Goal: Information Seeking & Learning: Compare options

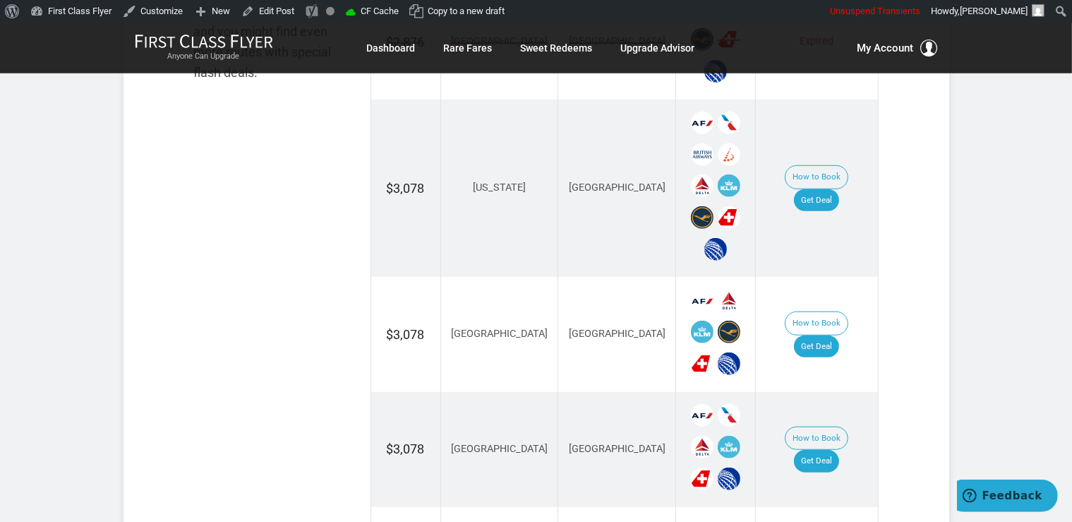
scroll to position [968, 0]
click at [837, 188] on link "Get Deal" at bounding box center [816, 199] width 45 height 23
click at [831, 334] on link "Get Deal" at bounding box center [816, 345] width 45 height 23
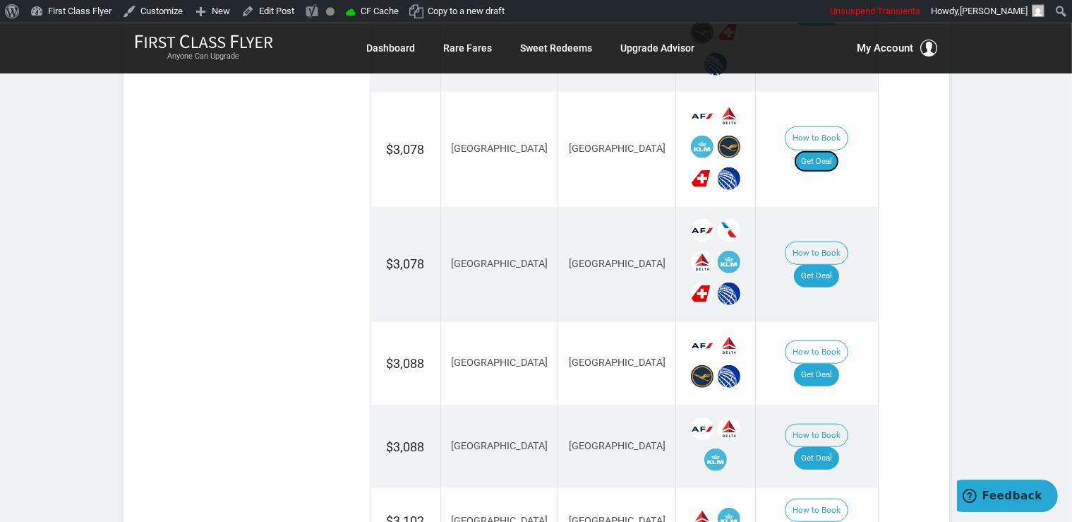
scroll to position [1192, 0]
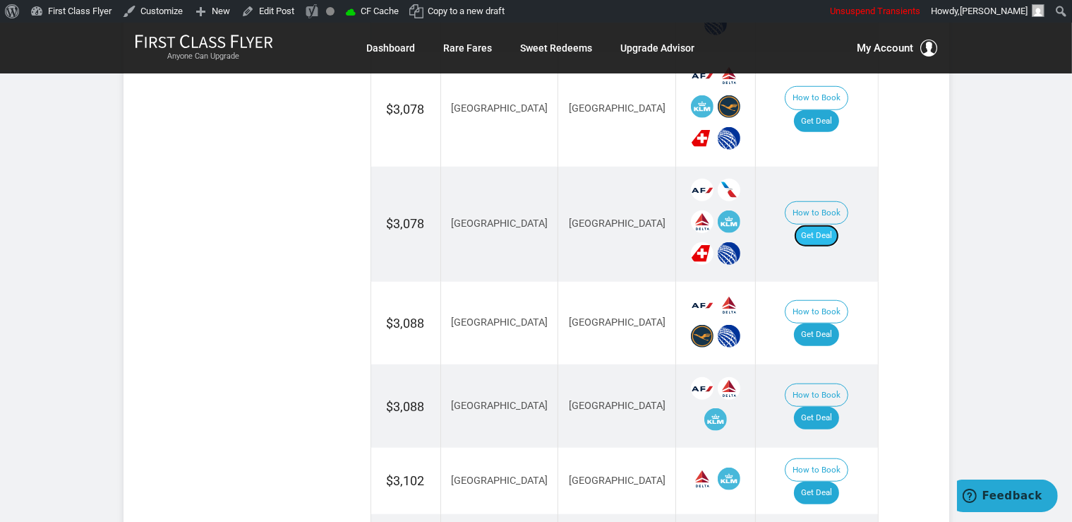
click at [839, 224] on link "Get Deal" at bounding box center [816, 235] width 45 height 23
click at [825, 323] on link "Get Deal" at bounding box center [816, 334] width 45 height 23
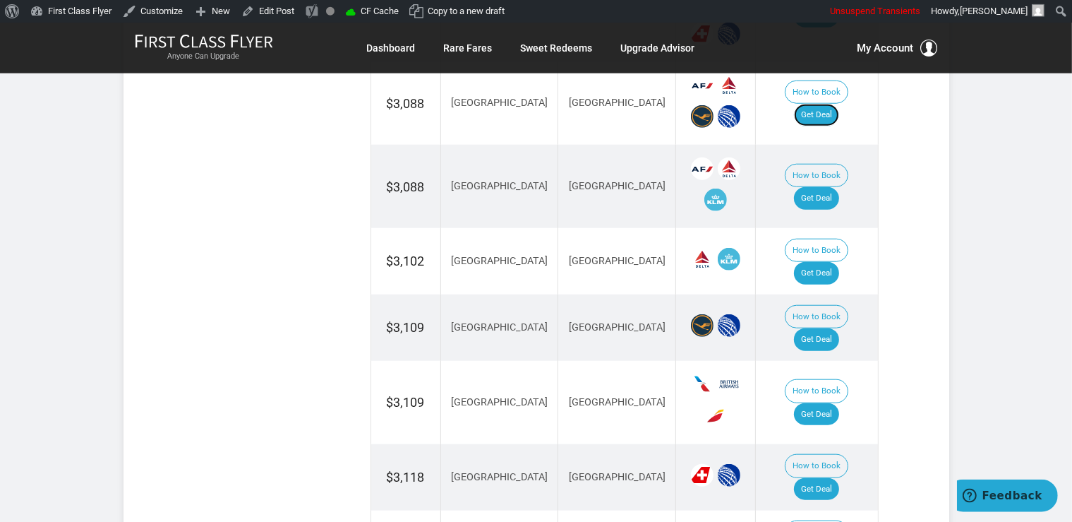
scroll to position [1416, 0]
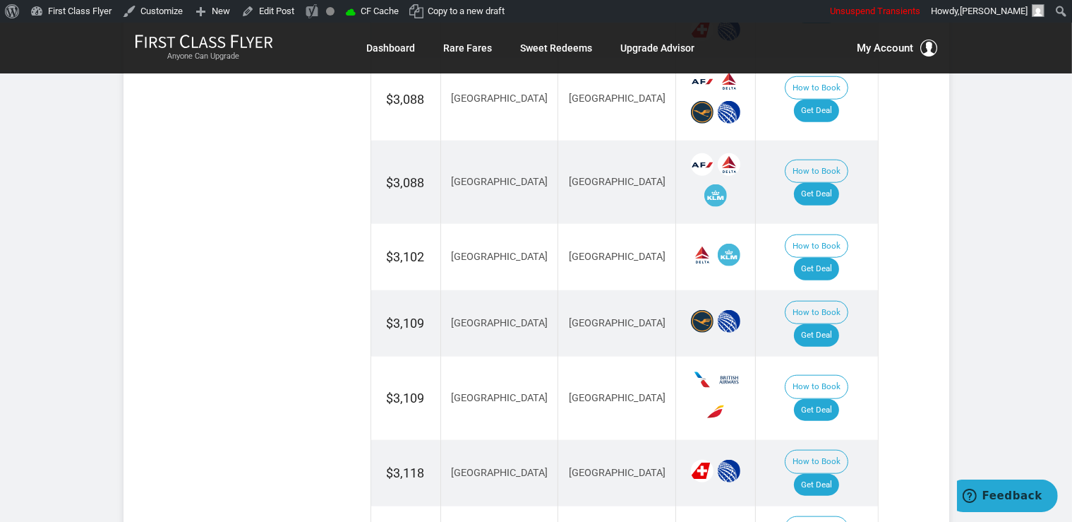
click at [840, 179] on td "How to Book Get Deal" at bounding box center [817, 181] width 122 height 83
click at [827, 183] on link "Get Deal" at bounding box center [816, 194] width 45 height 23
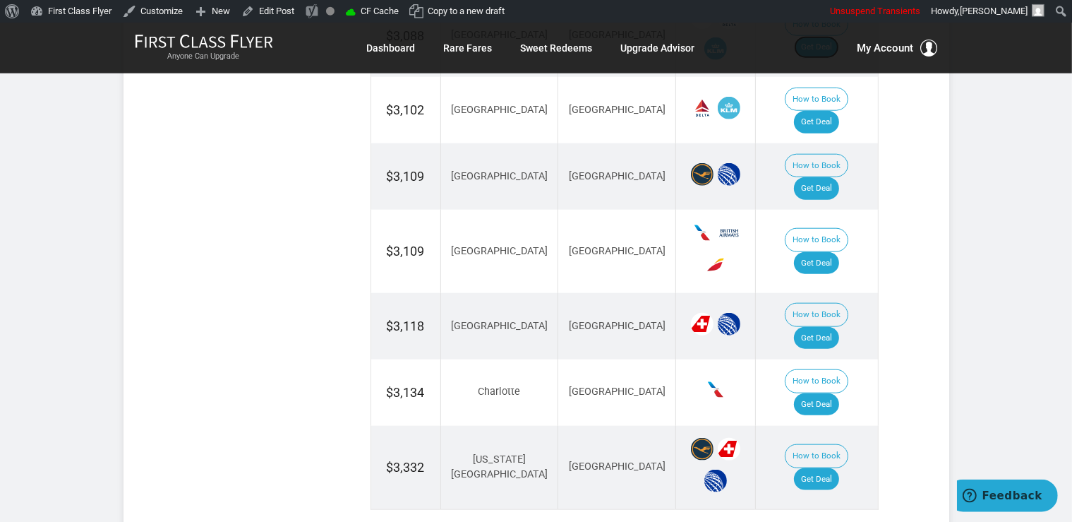
scroll to position [1565, 0]
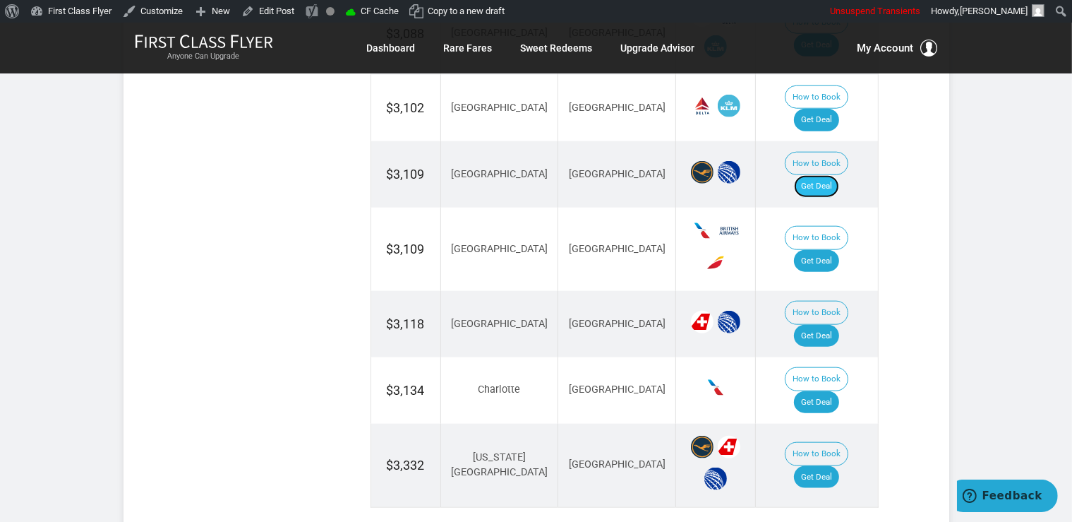
click at [812, 175] on link "Get Deal" at bounding box center [816, 186] width 45 height 23
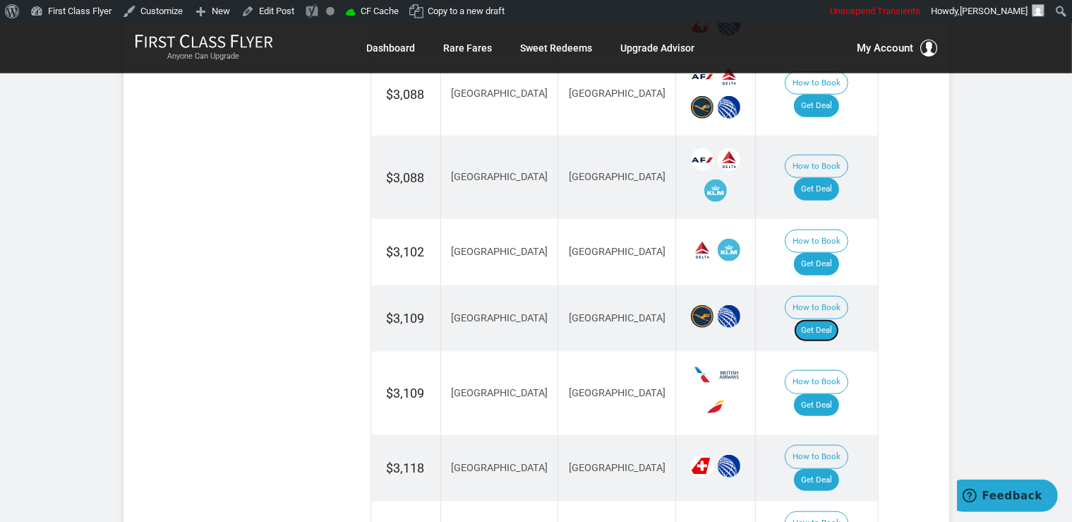
scroll to position [1416, 0]
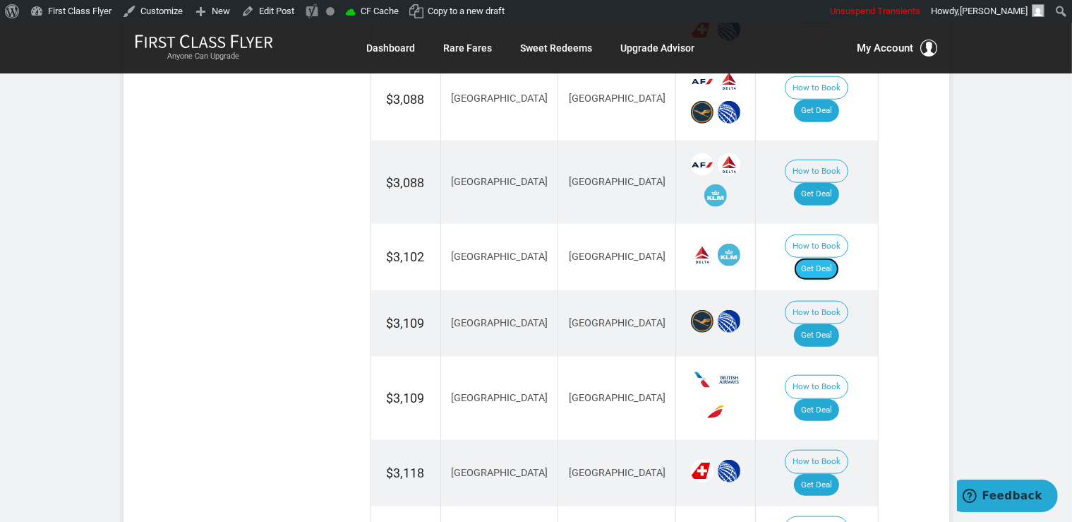
click at [834, 258] on link "Get Deal" at bounding box center [816, 269] width 45 height 23
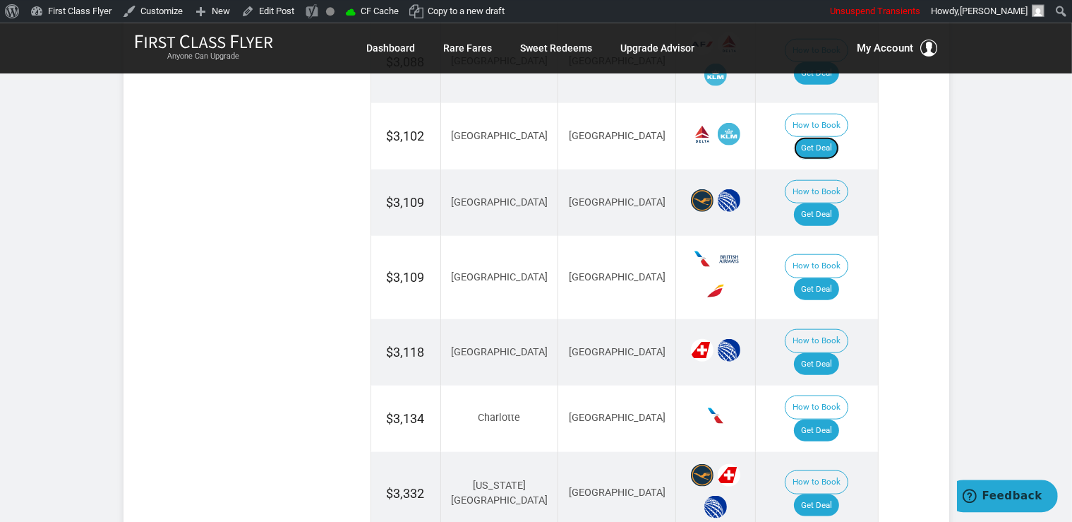
scroll to position [1640, 0]
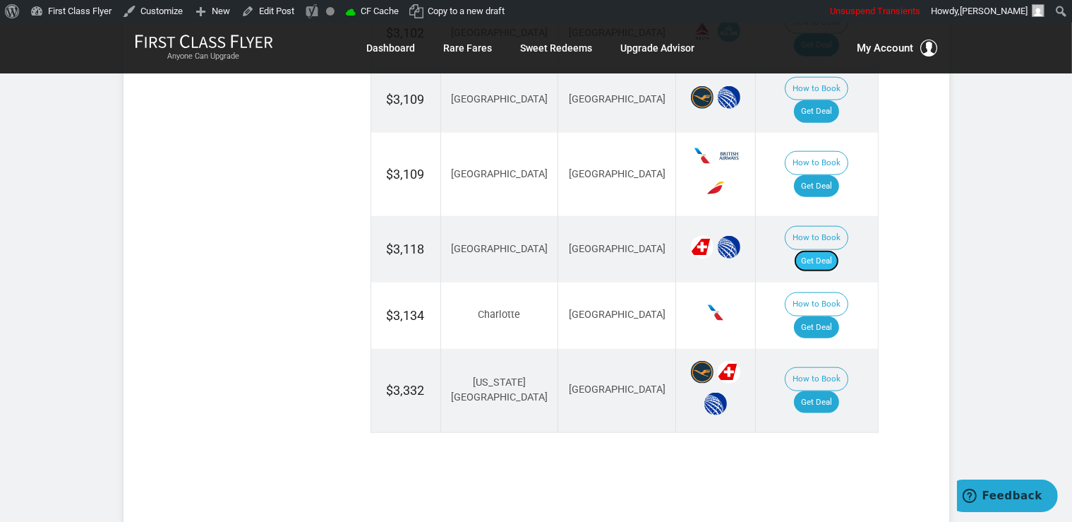
click at [819, 250] on link "Get Deal" at bounding box center [816, 261] width 45 height 23
click at [819, 391] on link "Get Deal" at bounding box center [816, 402] width 45 height 23
click at [836, 282] on td "How to Book Get Deal" at bounding box center [817, 315] width 122 height 66
click at [832, 316] on link "Get Deal" at bounding box center [816, 327] width 45 height 23
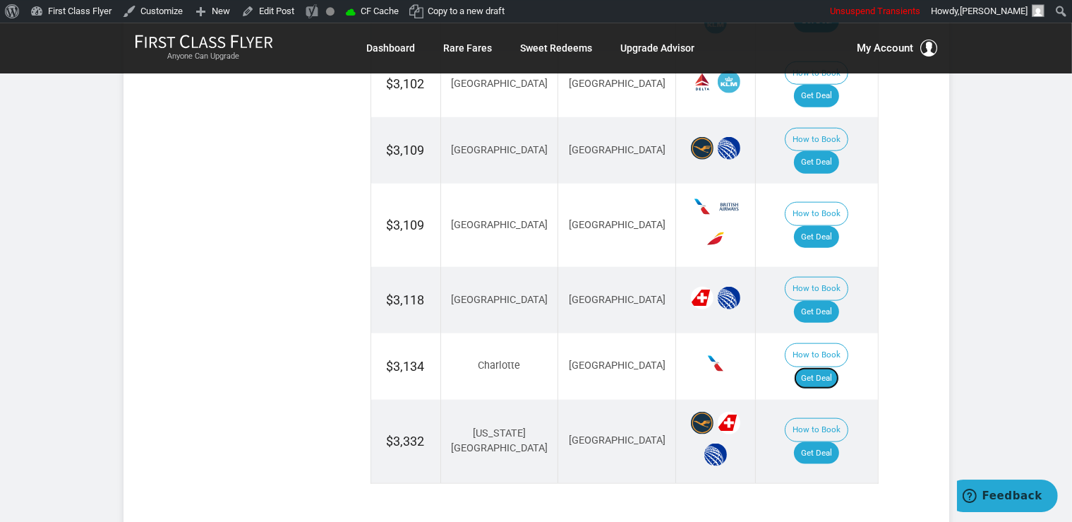
scroll to position [1565, 0]
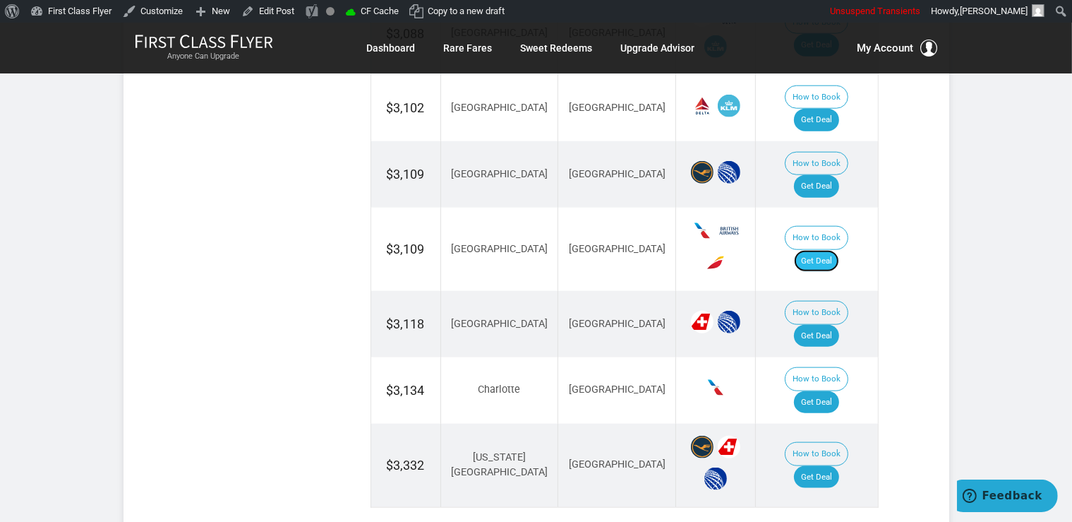
click at [829, 250] on link "Get Deal" at bounding box center [816, 261] width 45 height 23
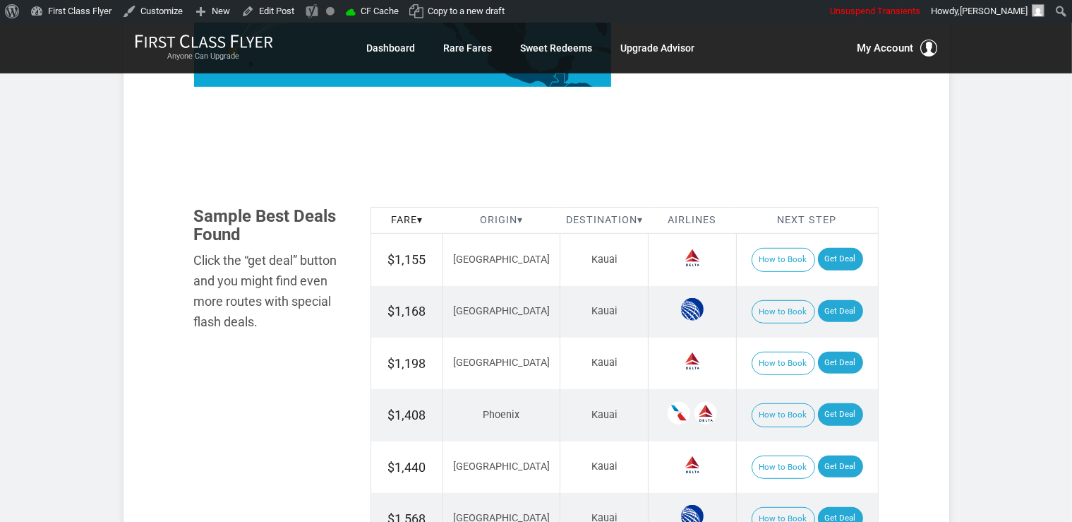
scroll to position [745, 0]
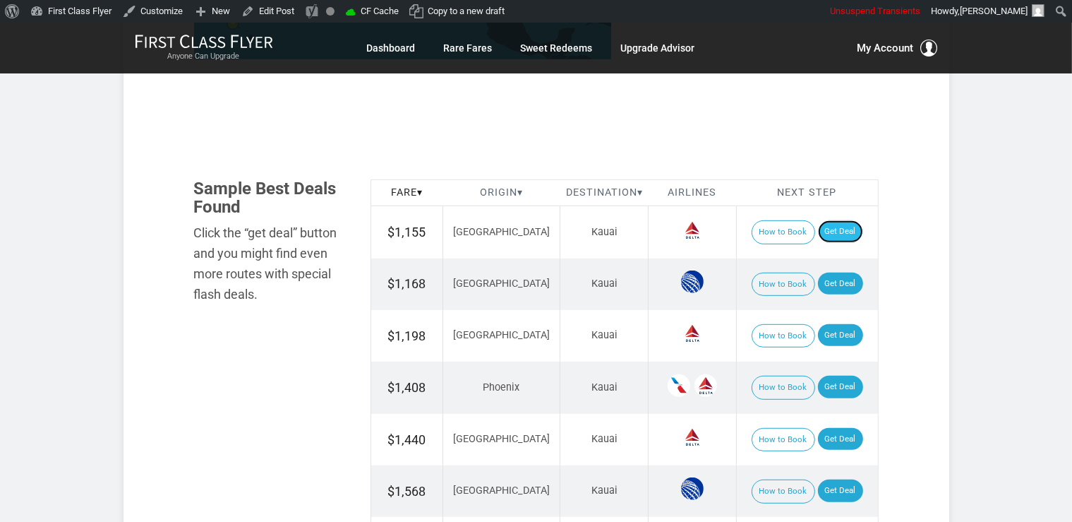
click at [839, 233] on link "Get Deal" at bounding box center [840, 231] width 45 height 23
click at [837, 330] on link "Get Deal" at bounding box center [840, 335] width 45 height 23
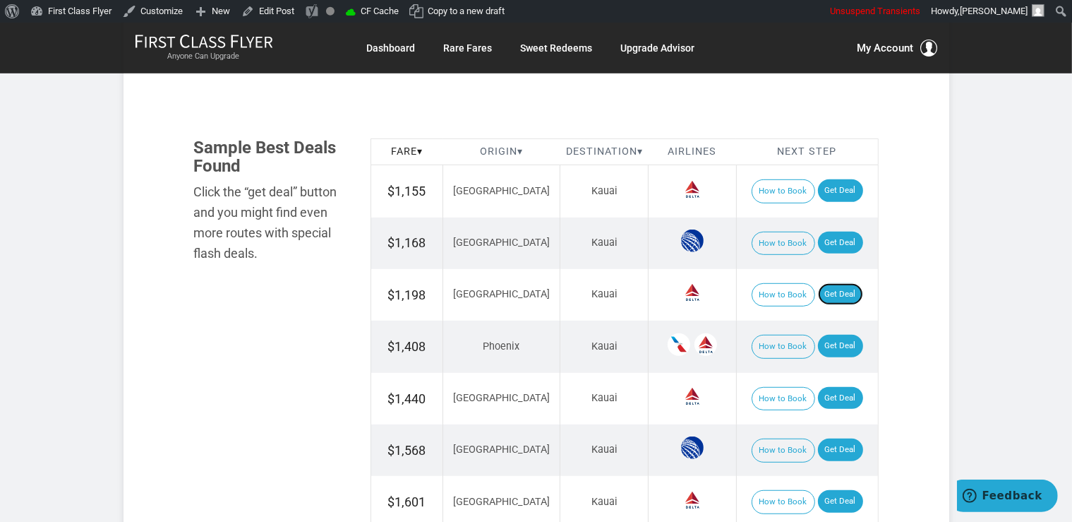
scroll to position [819, 0]
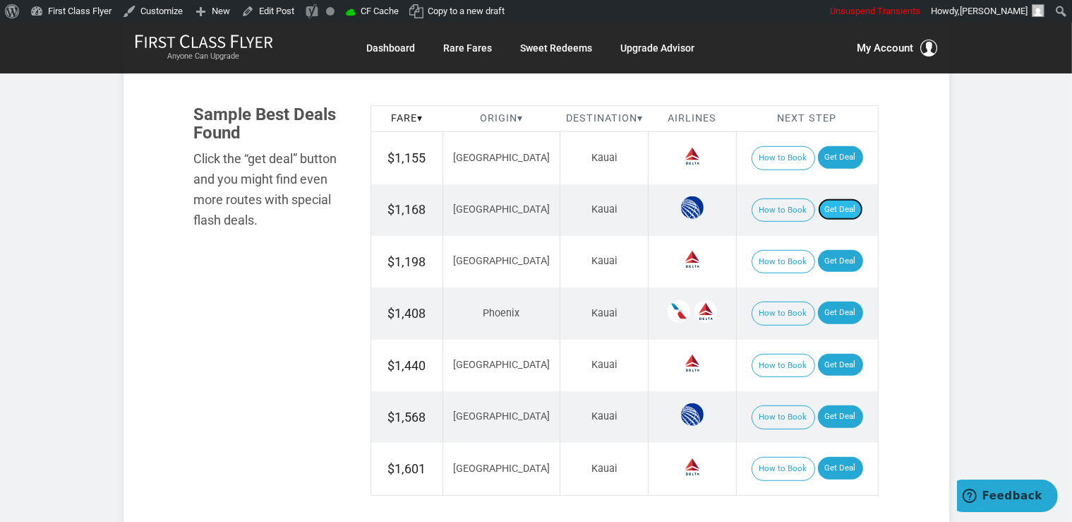
click at [824, 205] on link "Get Deal" at bounding box center [840, 209] width 45 height 23
click at [819, 200] on link "Get Deal" at bounding box center [840, 209] width 45 height 23
click at [831, 359] on link "Get Deal" at bounding box center [840, 365] width 45 height 23
click at [837, 313] on link "Get Deal" at bounding box center [840, 312] width 45 height 23
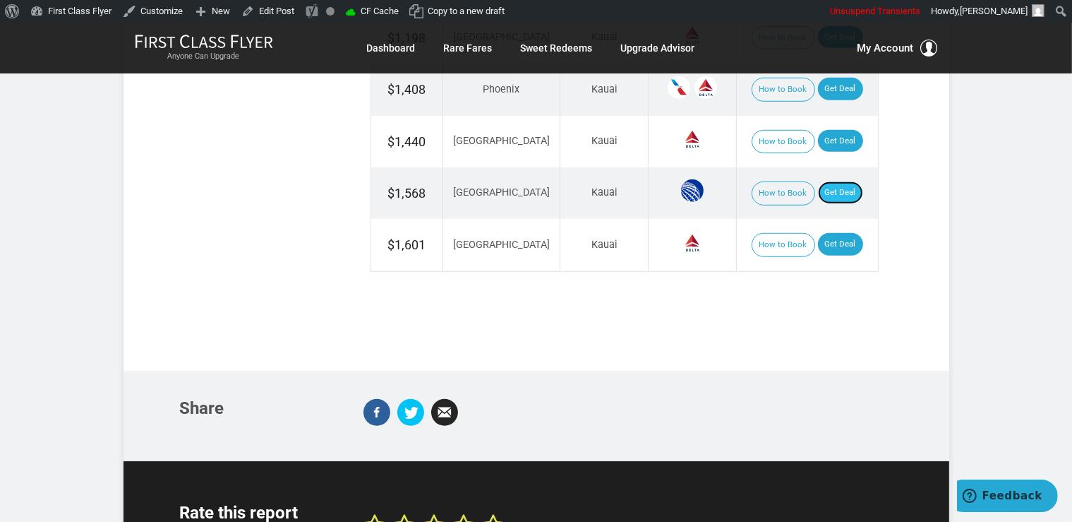
click at [840, 196] on link "Get Deal" at bounding box center [840, 192] width 45 height 23
click at [823, 184] on link "Get Deal" at bounding box center [840, 192] width 45 height 23
click at [843, 239] on link "Get Deal" at bounding box center [840, 244] width 45 height 23
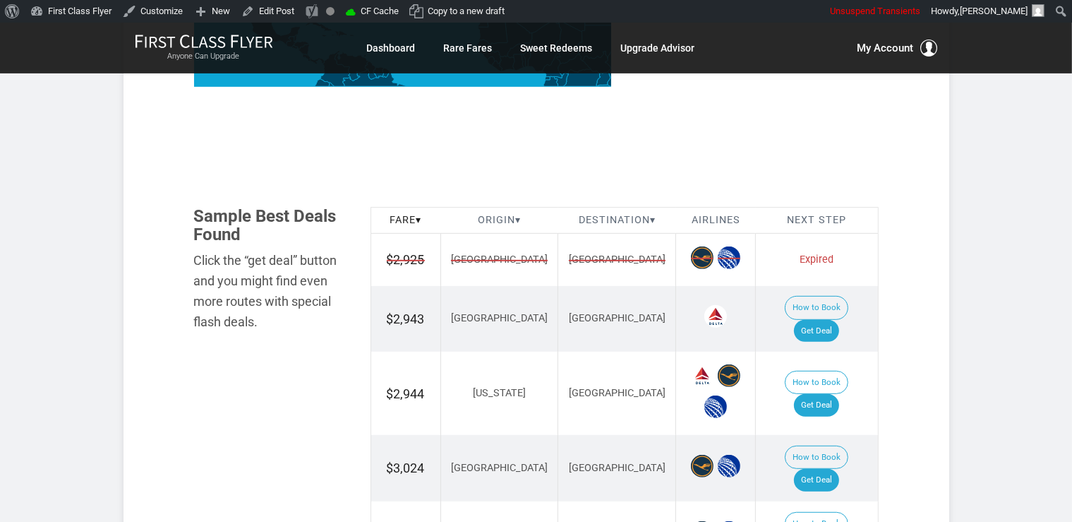
scroll to position [745, 0]
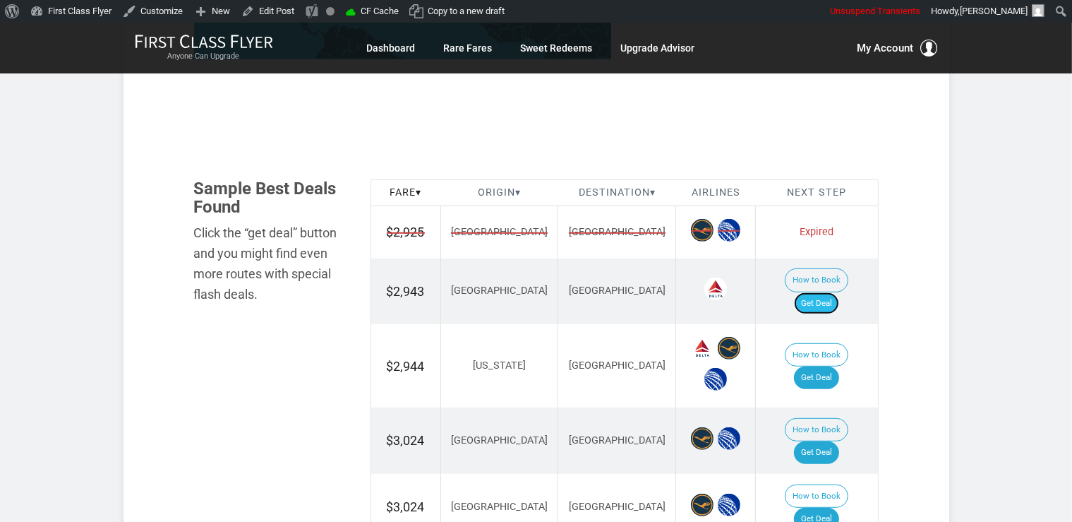
click at [820, 292] on link "Get Deal" at bounding box center [816, 303] width 45 height 23
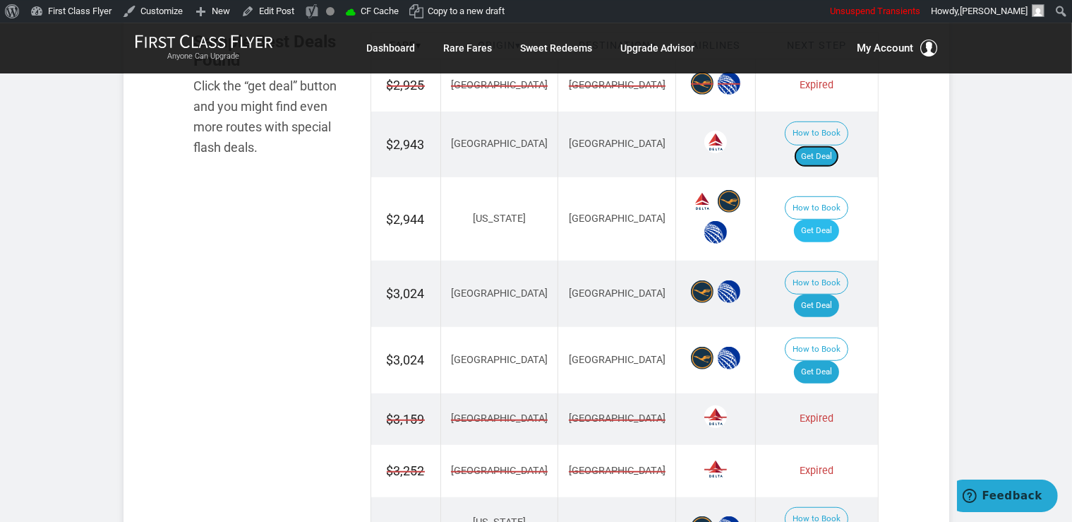
scroll to position [894, 0]
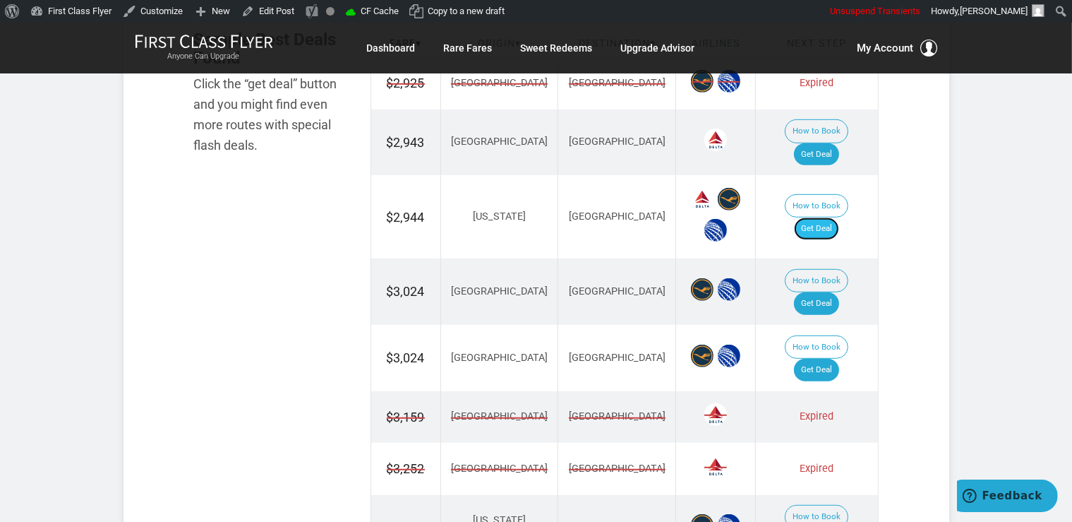
click at [829, 217] on link "Get Deal" at bounding box center [816, 228] width 45 height 23
click at [829, 292] on link "Get Deal" at bounding box center [816, 303] width 45 height 23
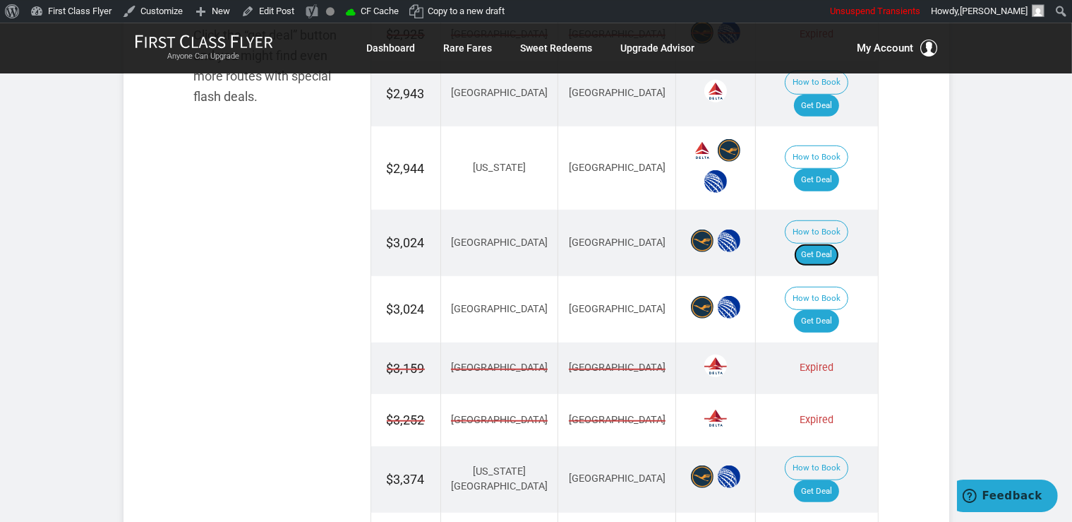
scroll to position [968, 0]
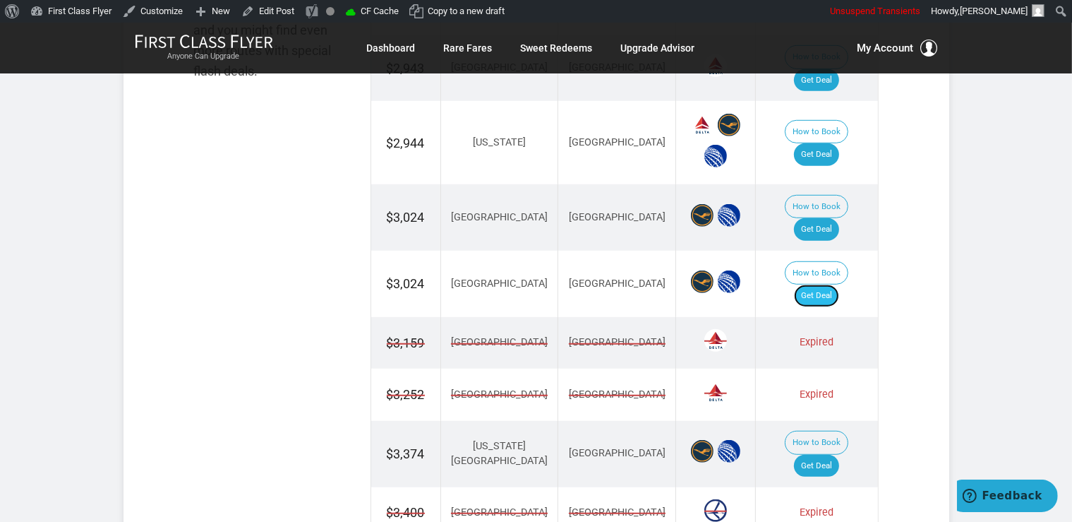
click at [834, 284] on link "Get Deal" at bounding box center [816, 295] width 45 height 23
click at [839, 455] on link "Get Deal" at bounding box center [816, 466] width 45 height 23
click at [827, 455] on link "Get Deal" at bounding box center [816, 466] width 45 height 23
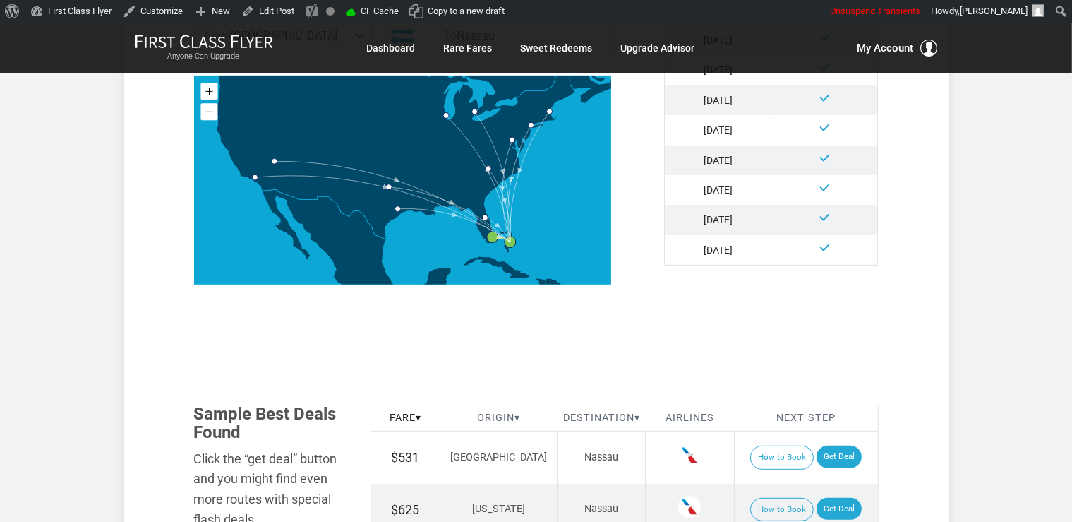
scroll to position [819, 0]
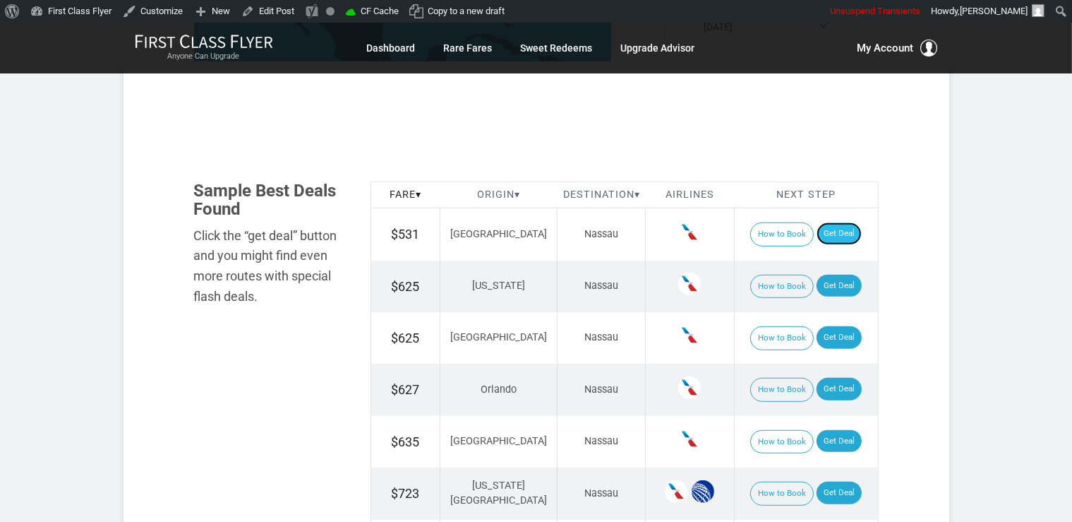
click at [818, 224] on link "Get Deal" at bounding box center [839, 233] width 45 height 23
click at [835, 289] on link "Get Deal" at bounding box center [839, 286] width 45 height 23
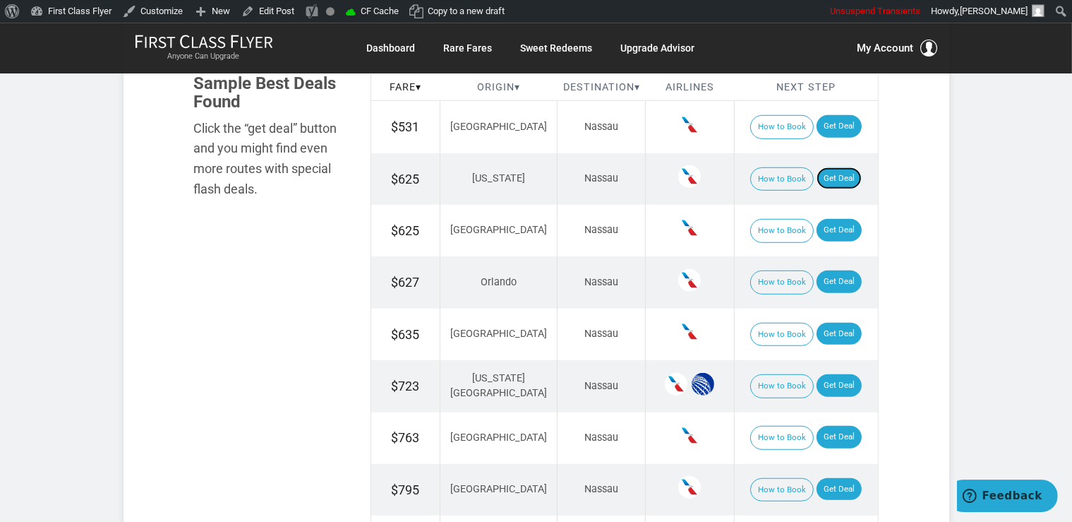
scroll to position [968, 0]
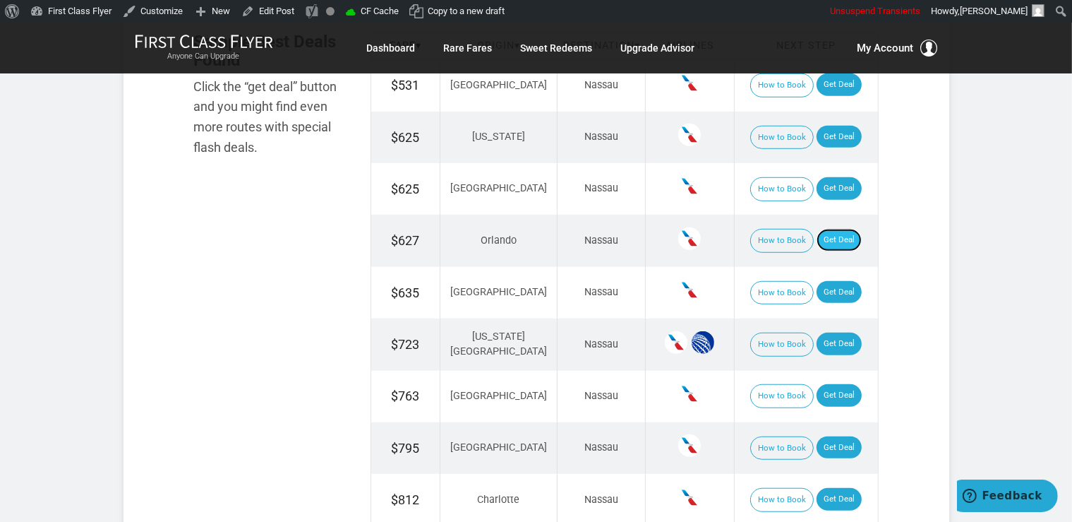
click at [834, 247] on link "Get Deal" at bounding box center [839, 240] width 45 height 23
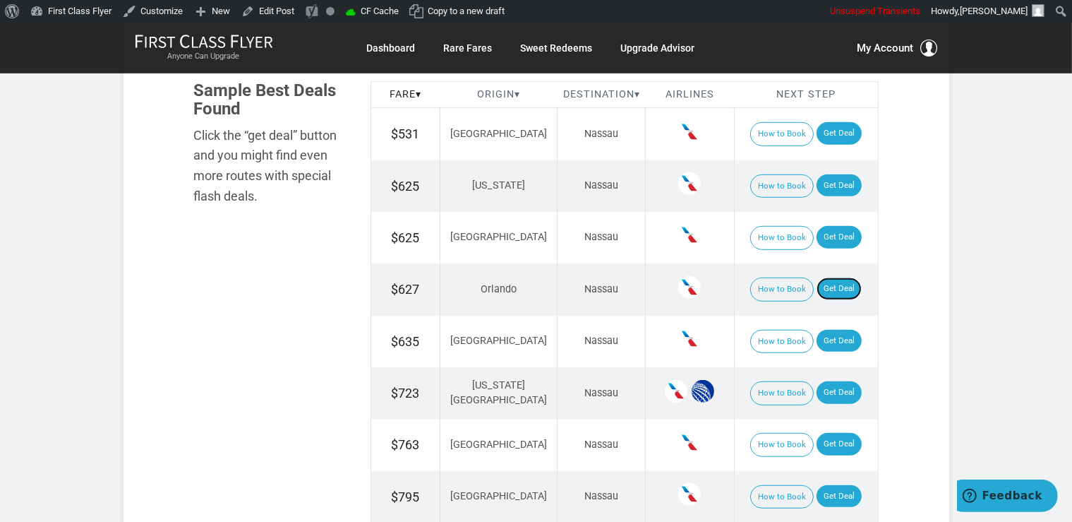
scroll to position [894, 0]
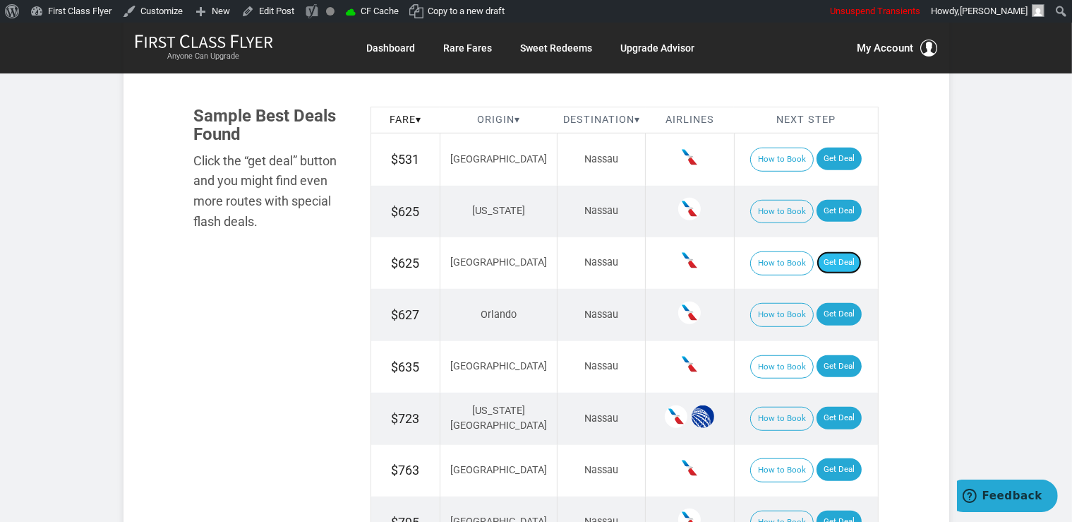
click at [837, 263] on link "Get Deal" at bounding box center [839, 262] width 45 height 23
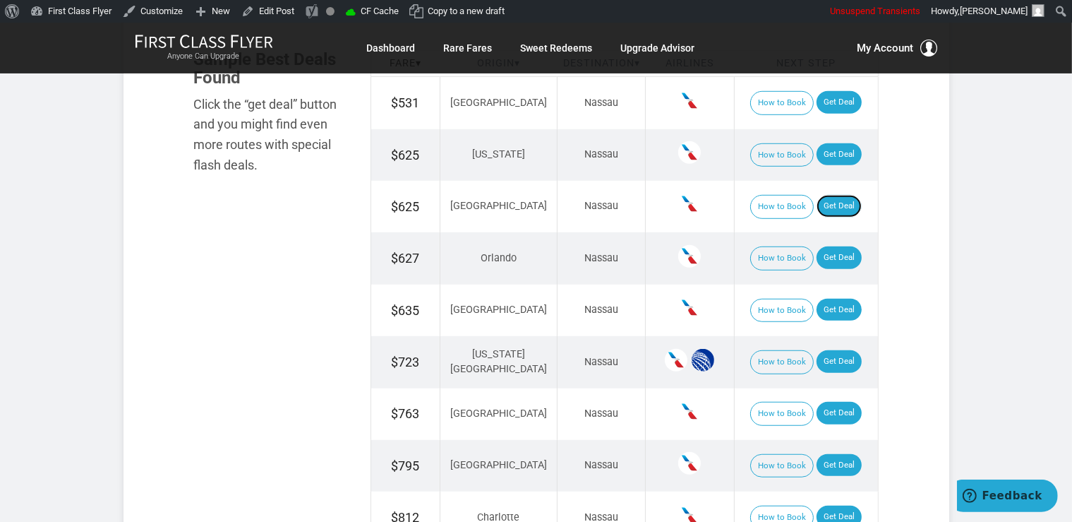
scroll to position [1043, 0]
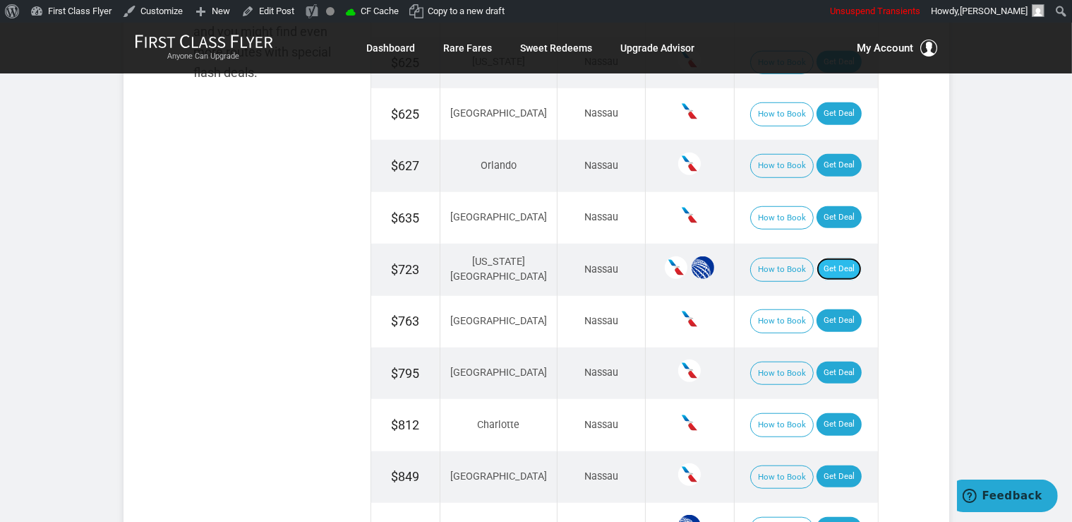
click at [836, 258] on link "Get Deal" at bounding box center [839, 269] width 45 height 23
click at [827, 219] on link "Get Deal" at bounding box center [839, 217] width 45 height 23
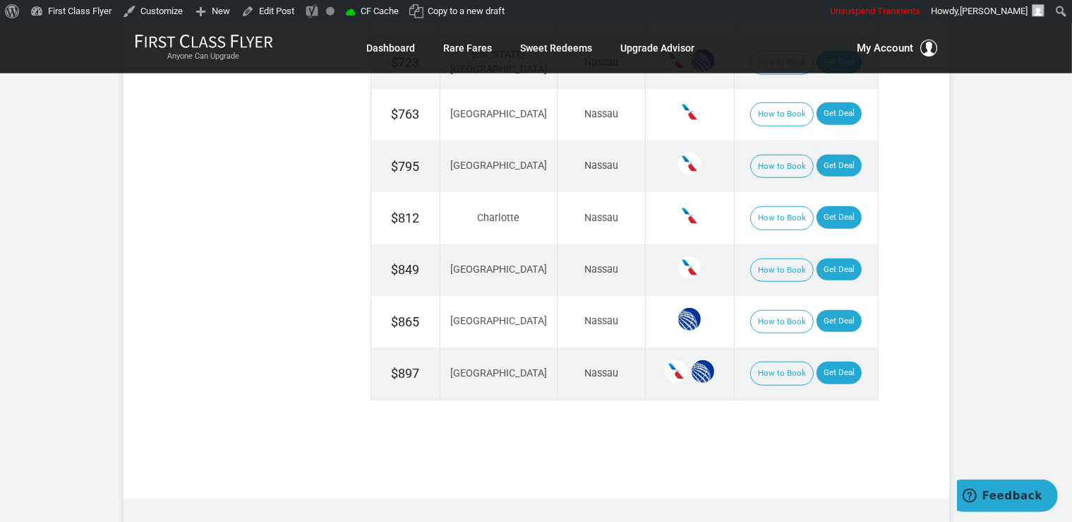
scroll to position [1267, 0]
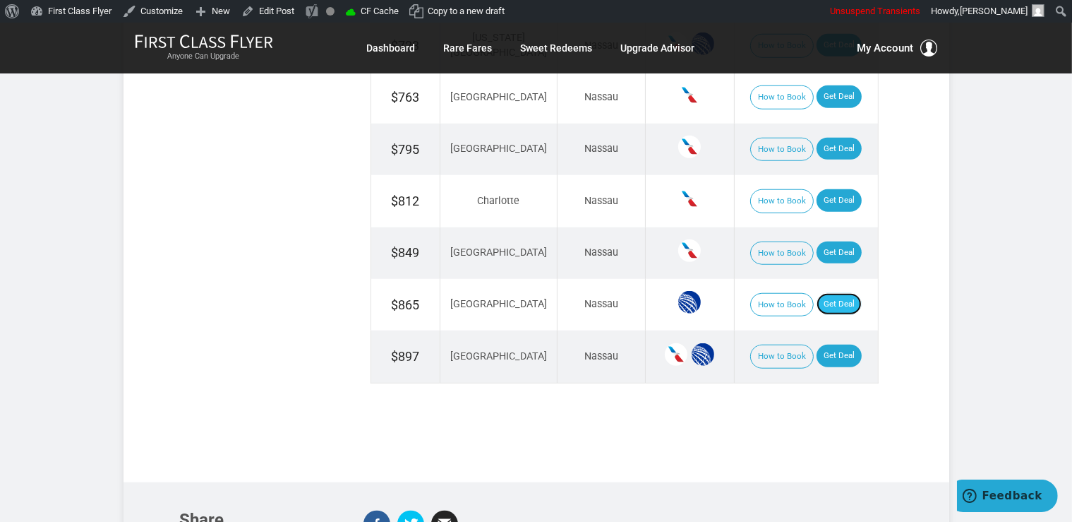
drag, startPoint x: 834, startPoint y: 300, endPoint x: 831, endPoint y: 293, distance: 7.6
click at [834, 300] on link "Get Deal" at bounding box center [839, 304] width 45 height 23
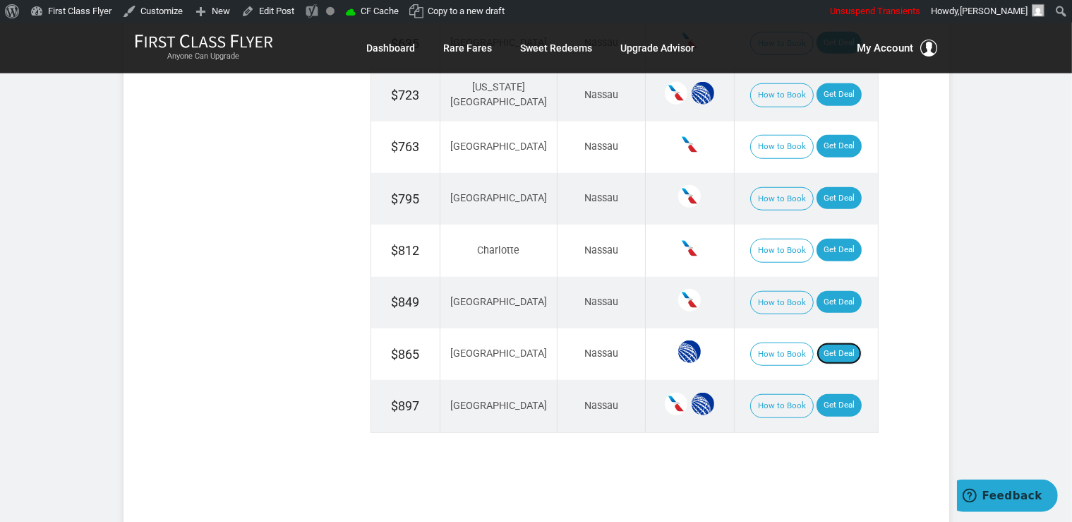
scroll to position [1192, 0]
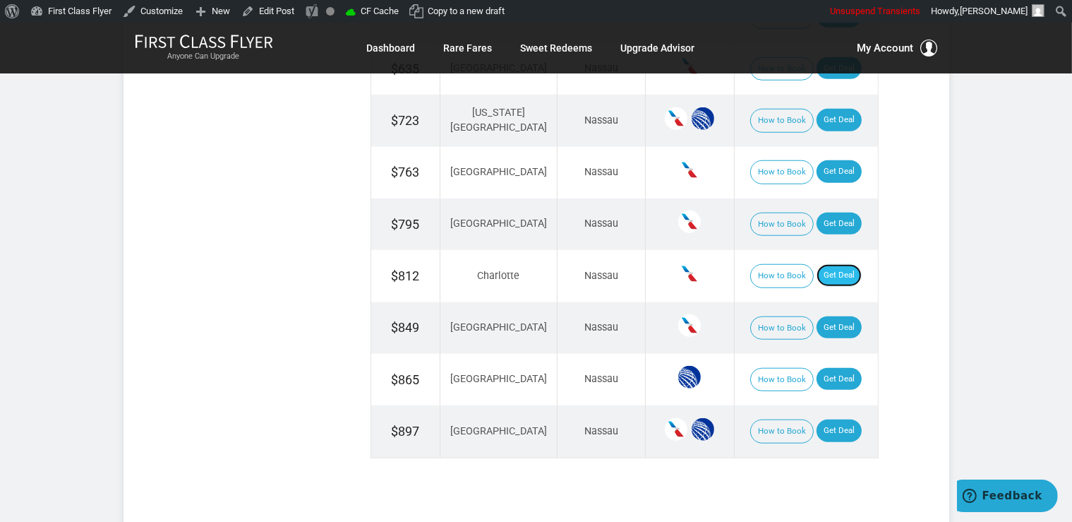
click at [821, 264] on link "Get Deal" at bounding box center [839, 275] width 45 height 23
click at [835, 318] on link "Get Deal" at bounding box center [839, 327] width 45 height 23
click at [824, 421] on link "Get Deal" at bounding box center [839, 430] width 45 height 23
click at [839, 218] on link "Get Deal" at bounding box center [839, 223] width 45 height 23
click at [830, 172] on link "Get Deal" at bounding box center [839, 171] width 45 height 23
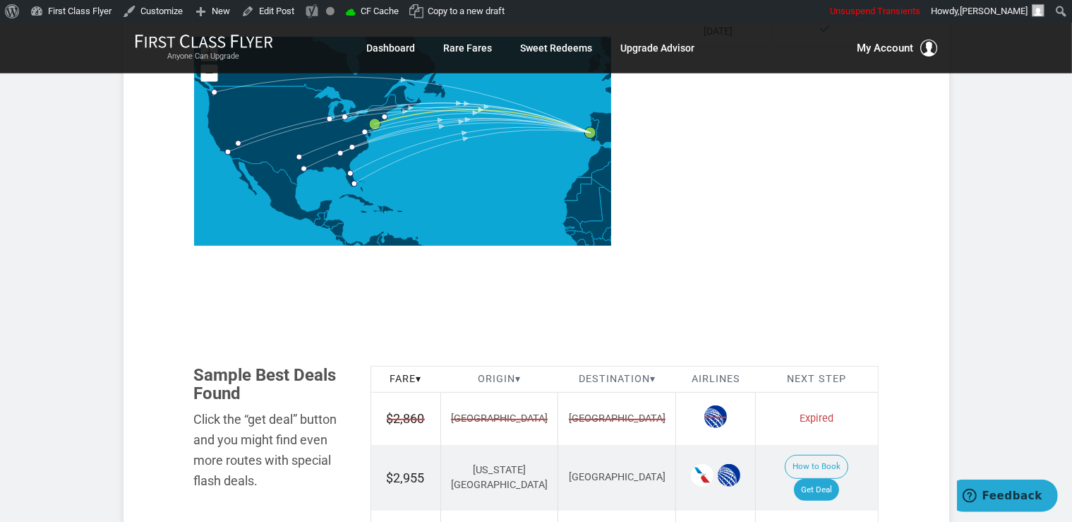
scroll to position [745, 0]
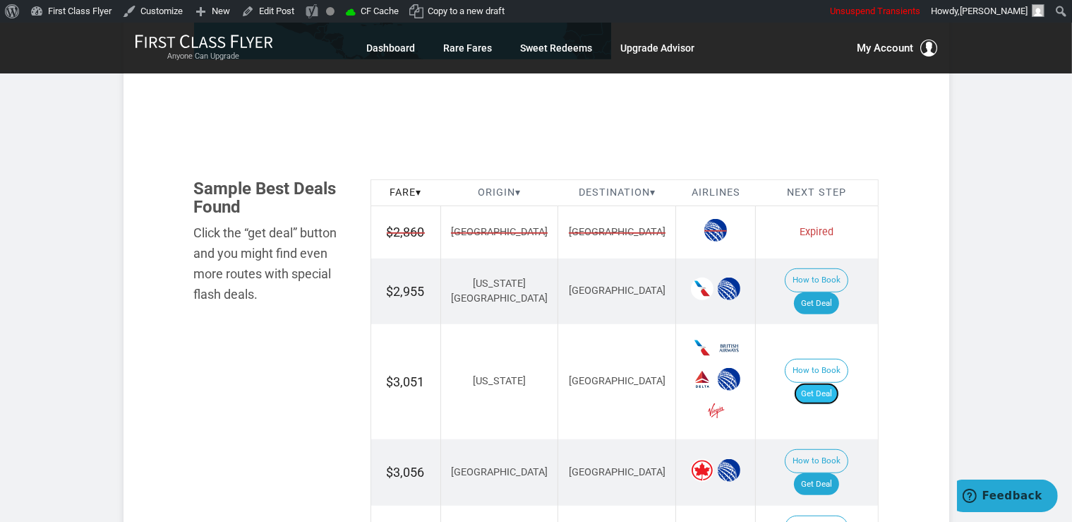
click at [834, 383] on link "Get Deal" at bounding box center [816, 394] width 45 height 23
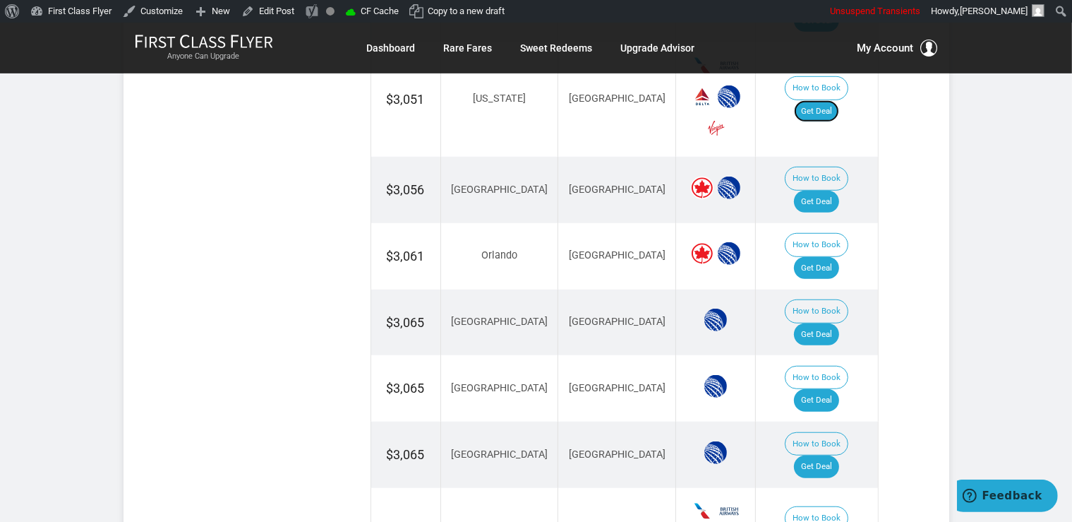
scroll to position [1043, 0]
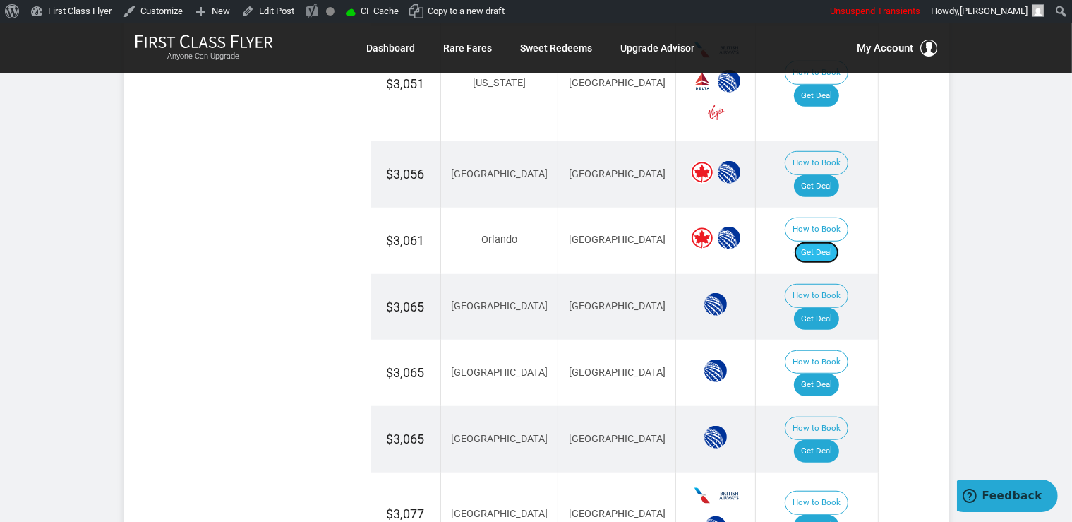
click at [839, 241] on link "Get Deal" at bounding box center [816, 252] width 45 height 23
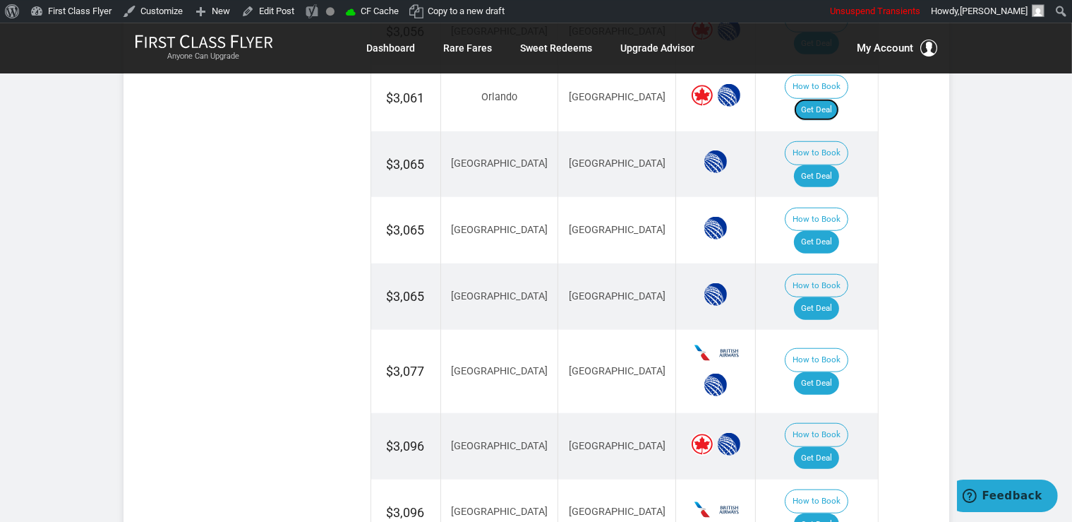
scroll to position [1192, 0]
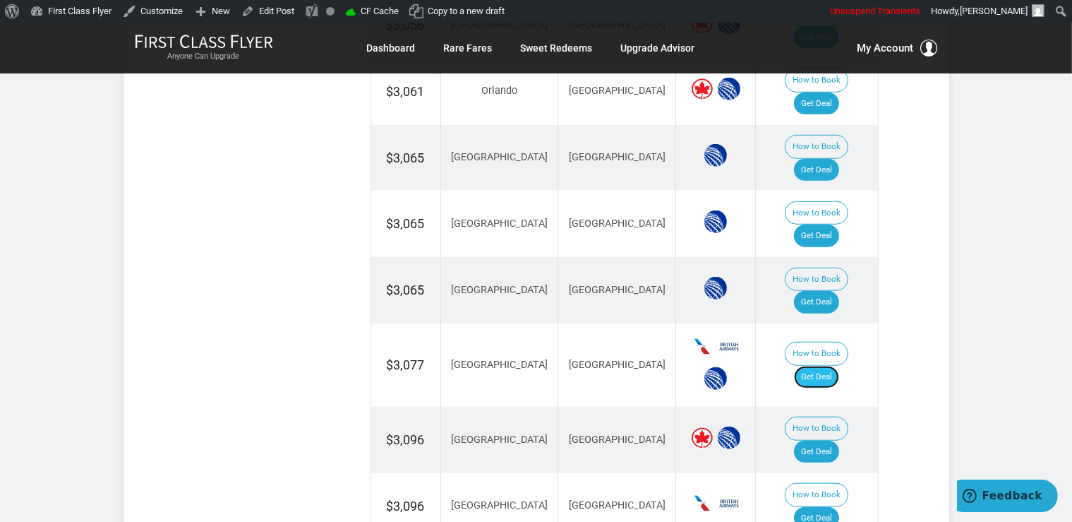
click at [839, 366] on link "Get Deal" at bounding box center [816, 377] width 45 height 23
click at [819, 366] on link "Get Deal" at bounding box center [816, 377] width 45 height 23
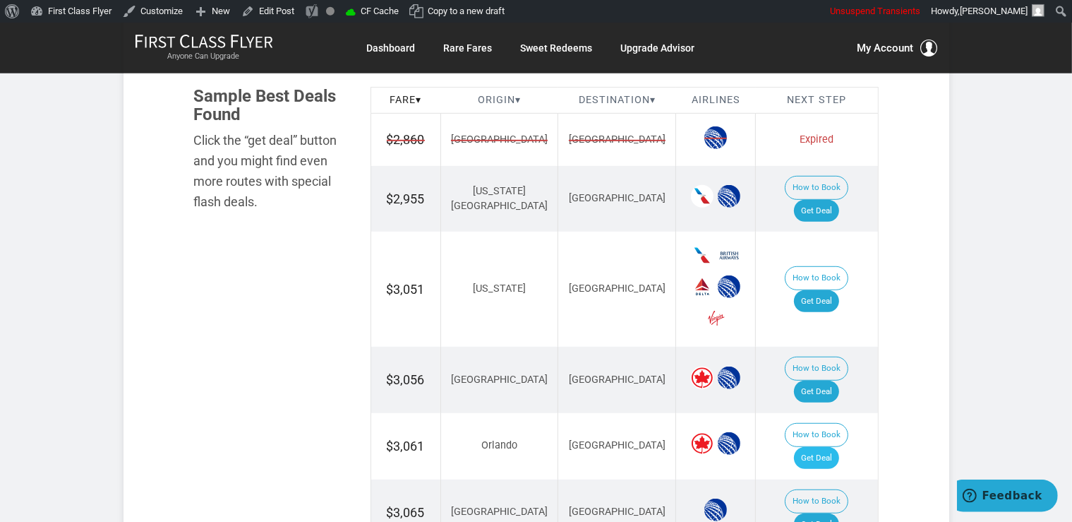
scroll to position [819, 0]
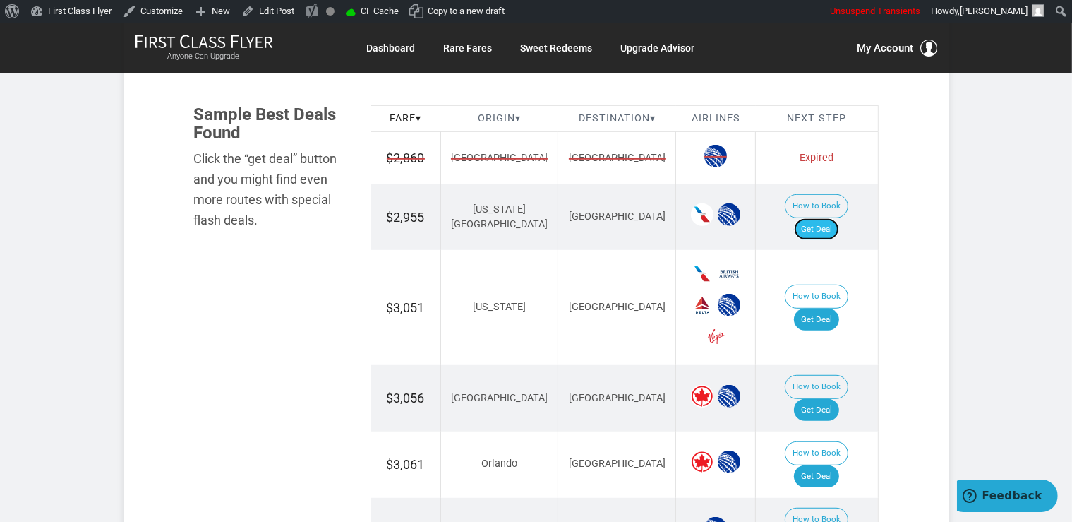
click at [819, 218] on link "Get Deal" at bounding box center [816, 229] width 45 height 23
click at [829, 399] on link "Get Deal" at bounding box center [816, 410] width 45 height 23
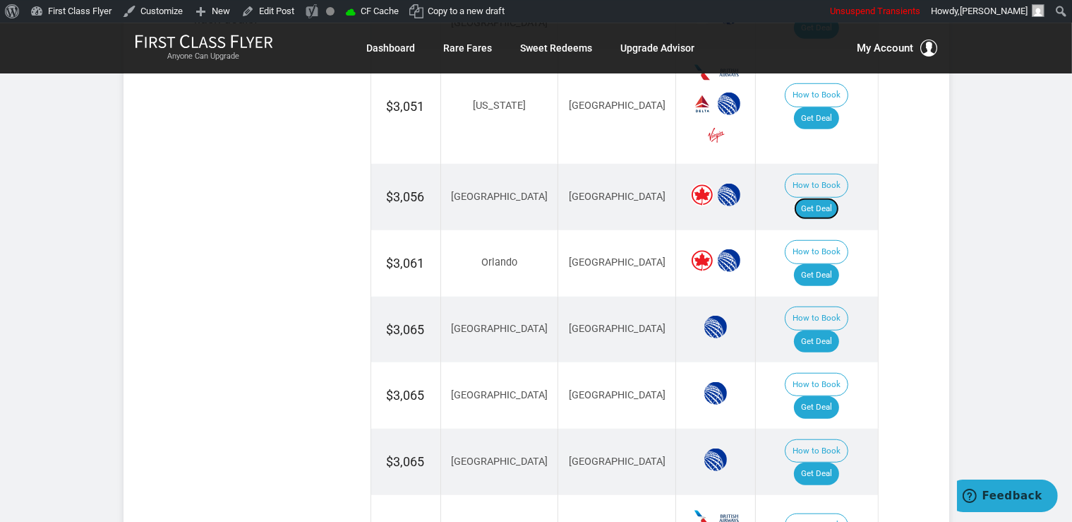
scroll to position [1043, 0]
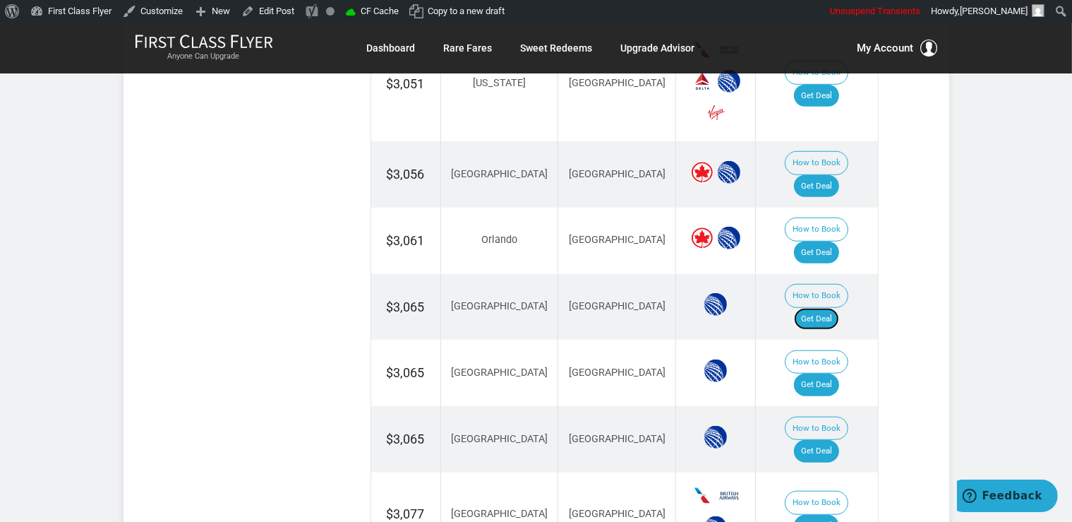
click at [839, 308] on link "Get Deal" at bounding box center [816, 319] width 45 height 23
click at [836, 373] on link "Get Deal" at bounding box center [816, 384] width 45 height 23
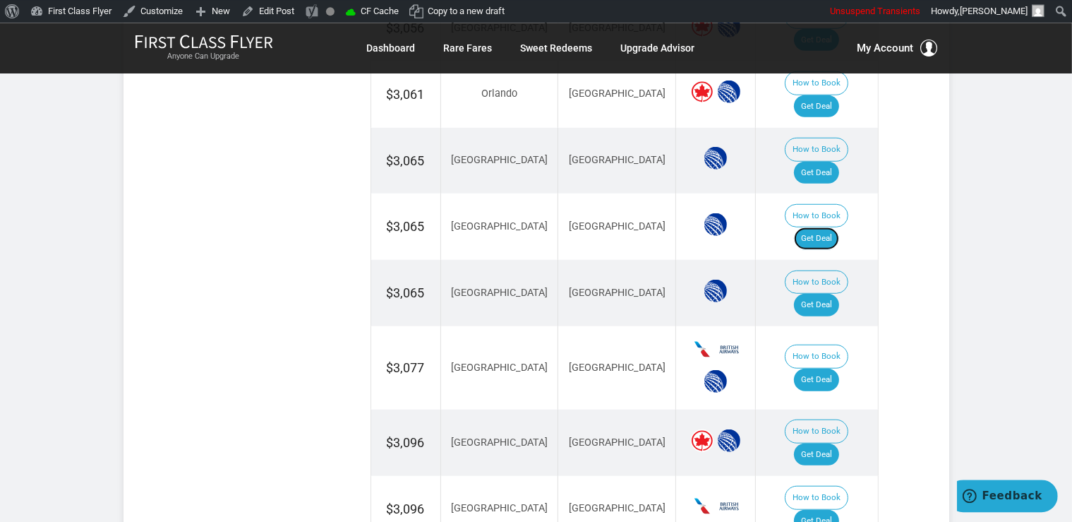
scroll to position [1192, 0]
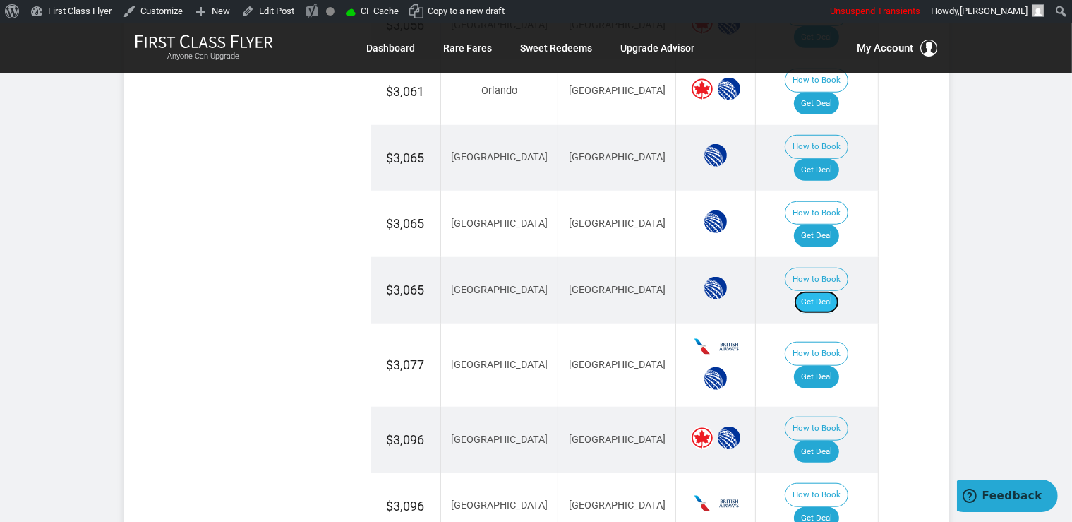
click at [820, 291] on link "Get Deal" at bounding box center [816, 302] width 45 height 23
click at [837, 291] on link "Get Deal" at bounding box center [816, 302] width 45 height 23
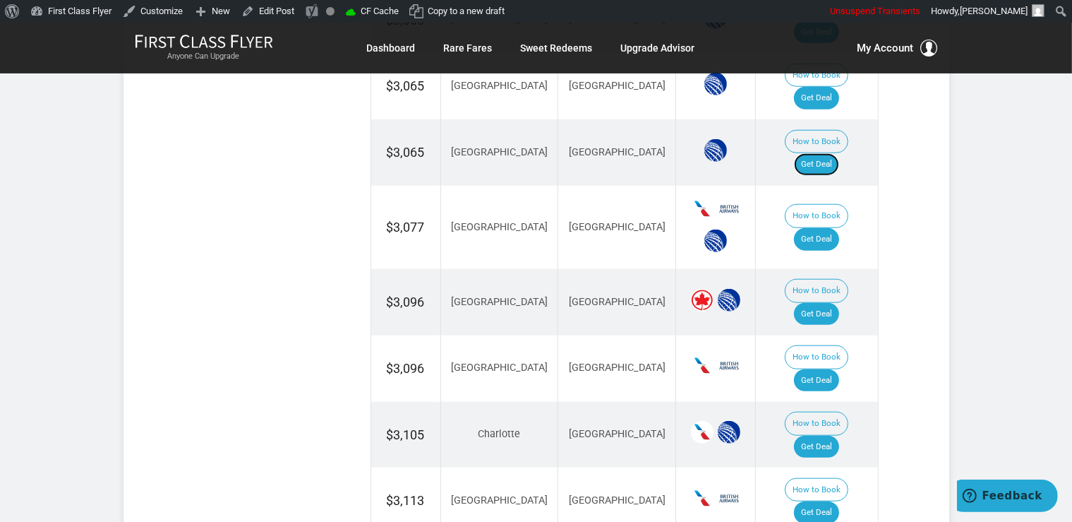
scroll to position [1341, 0]
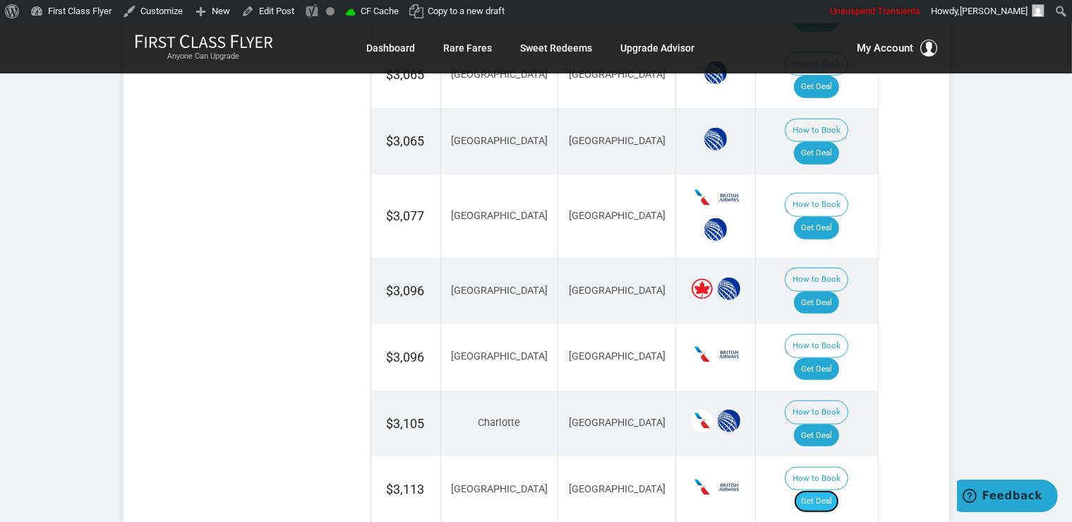
click at [831, 490] on link "Get Deal" at bounding box center [816, 501] width 45 height 23
click at [822, 292] on link "Get Deal" at bounding box center [816, 303] width 45 height 23
click at [819, 358] on link "Get Deal" at bounding box center [816, 369] width 45 height 23
click at [837, 424] on link "Get Deal" at bounding box center [816, 435] width 45 height 23
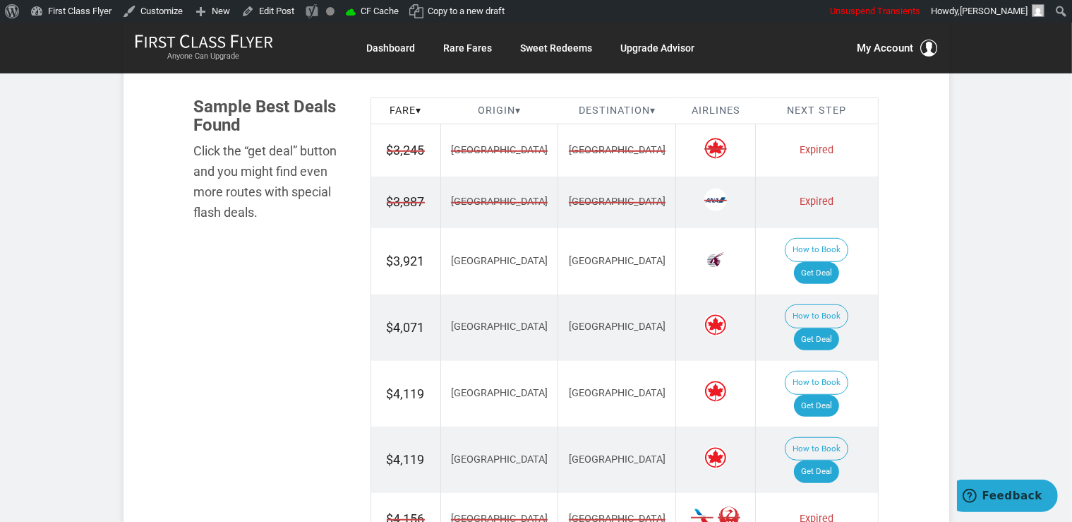
scroll to position [894, 0]
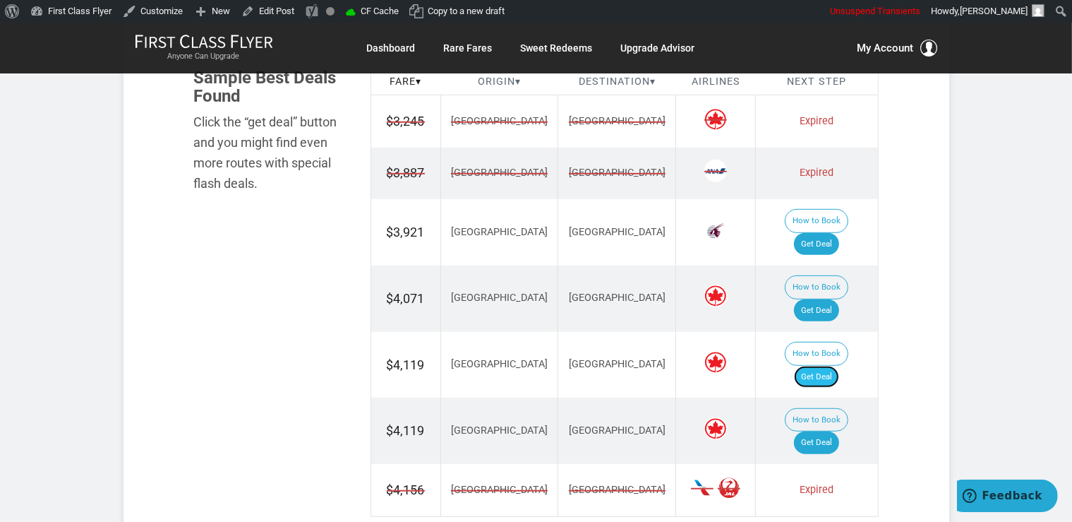
click at [834, 366] on link "Get Deal" at bounding box center [816, 377] width 45 height 23
click at [839, 299] on link "Get Deal" at bounding box center [816, 310] width 45 height 23
click at [823, 233] on link "Get Deal" at bounding box center [816, 244] width 45 height 23
click at [825, 431] on link "Get Deal" at bounding box center [816, 442] width 45 height 23
click at [836, 299] on link "Get Deal" at bounding box center [816, 310] width 45 height 23
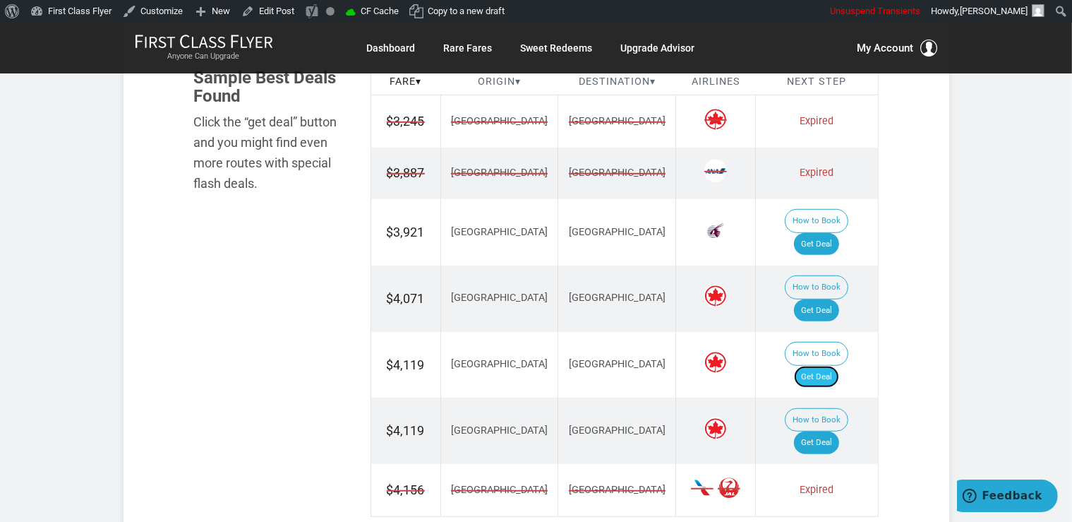
click at [817, 366] on link "Get Deal" at bounding box center [816, 377] width 45 height 23
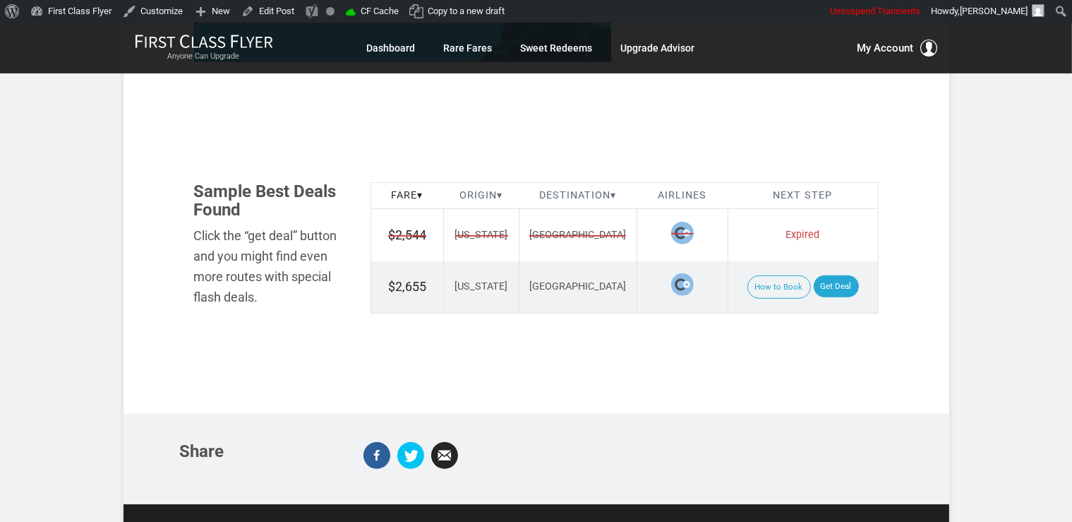
scroll to position [819, 0]
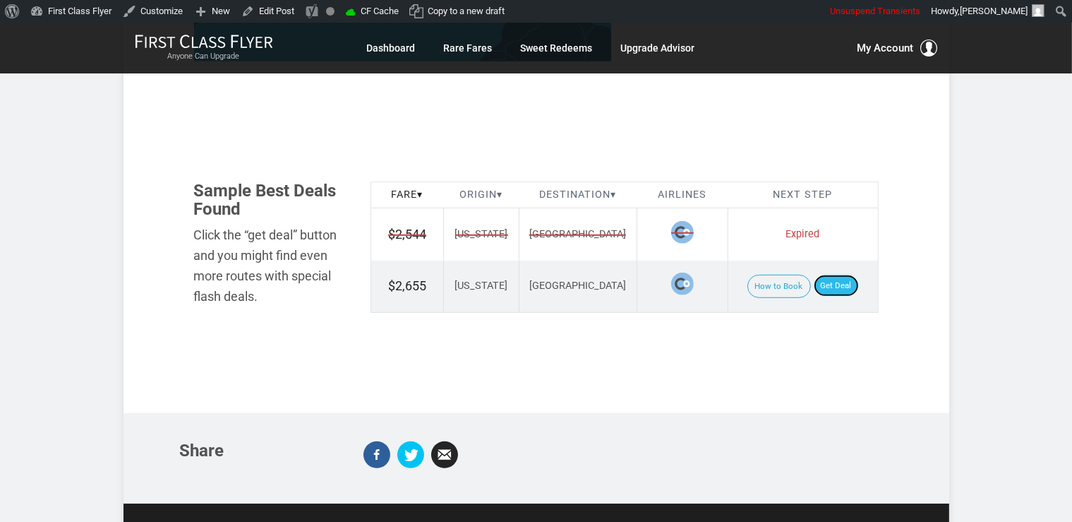
click at [839, 275] on link "Get Deal" at bounding box center [836, 286] width 45 height 23
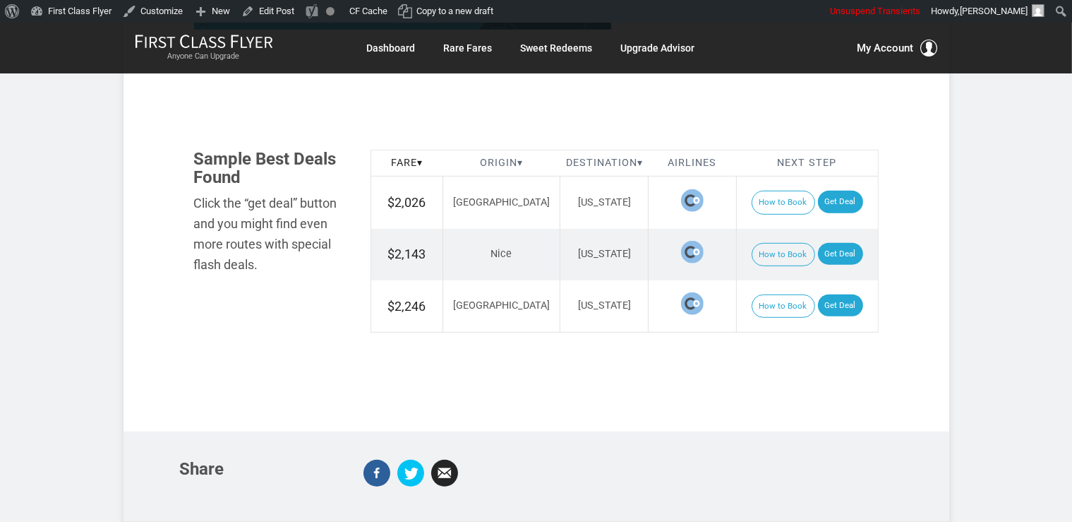
scroll to position [843, 0]
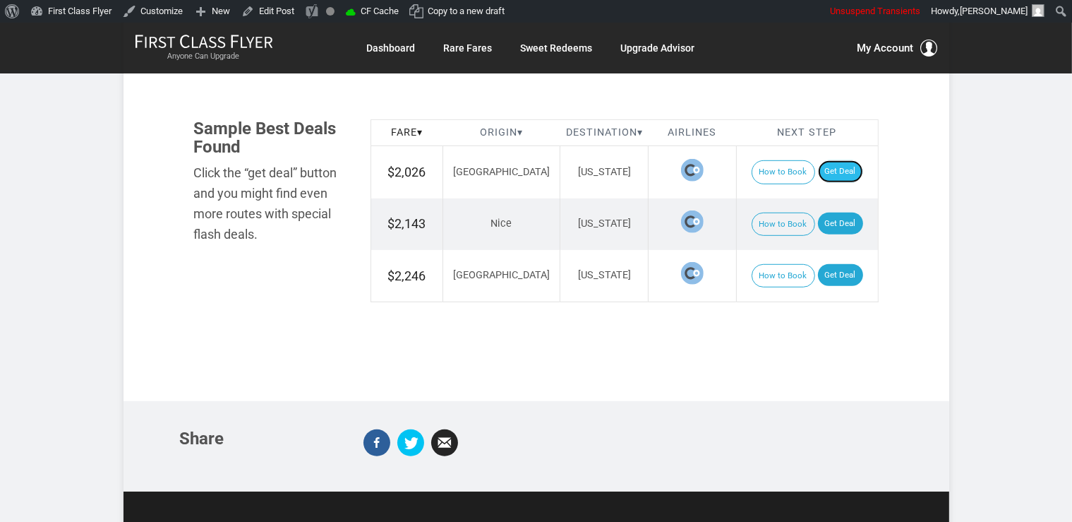
click at [833, 173] on link "Get Deal" at bounding box center [840, 171] width 45 height 23
click at [818, 221] on link "Get Deal" at bounding box center [840, 223] width 45 height 23
click at [822, 277] on link "Get Deal" at bounding box center [840, 275] width 45 height 23
drag, startPoint x: 840, startPoint y: 278, endPoint x: 834, endPoint y: 273, distance: 8.0
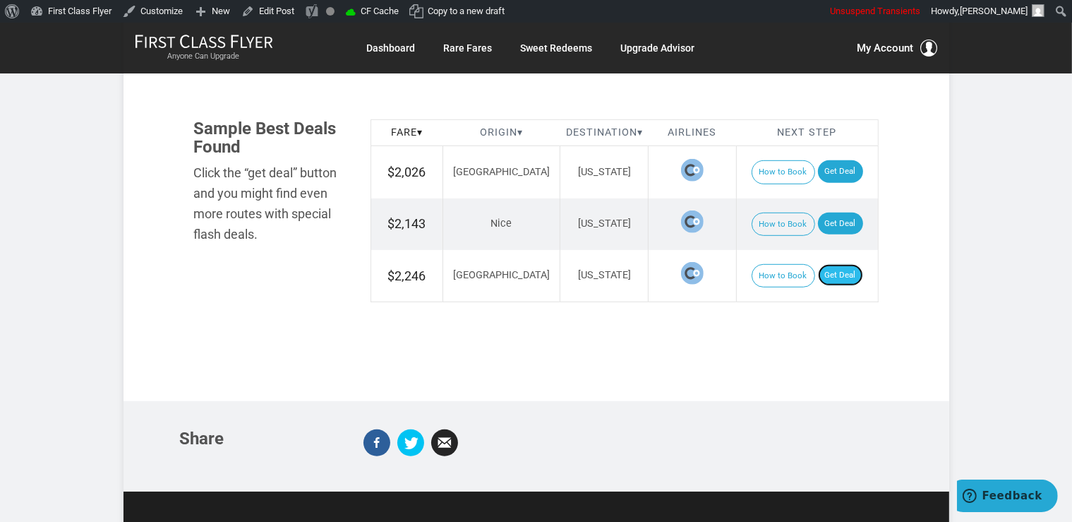
click at [840, 277] on link "Get Deal" at bounding box center [840, 275] width 45 height 23
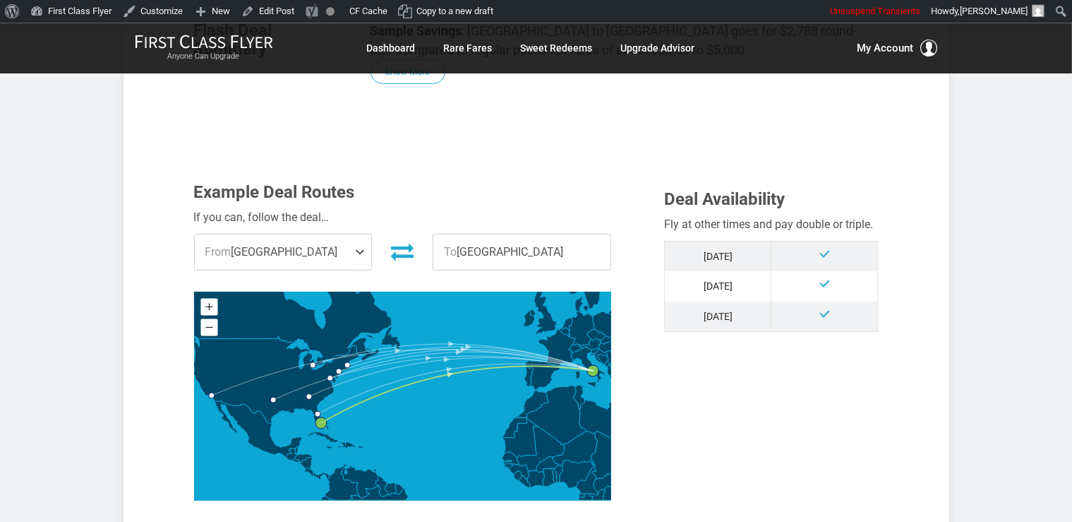
scroll to position [788, 0]
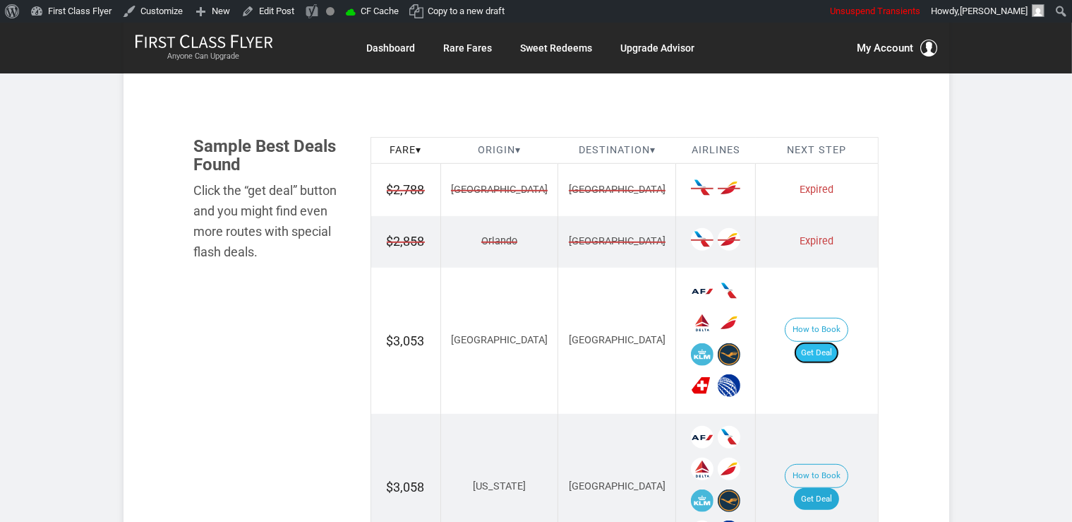
click at [833, 342] on link "Get Deal" at bounding box center [816, 353] width 45 height 23
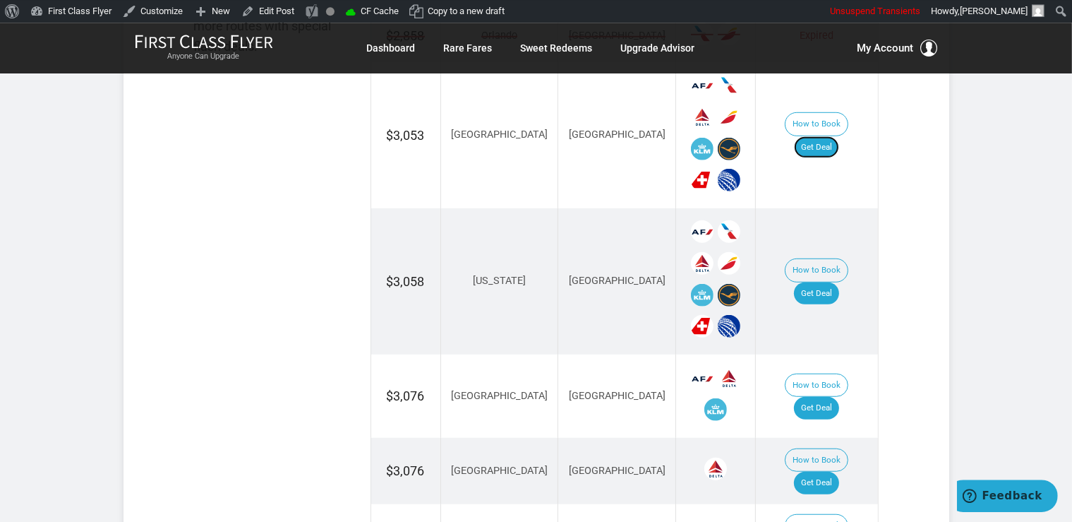
scroll to position [1086, 0]
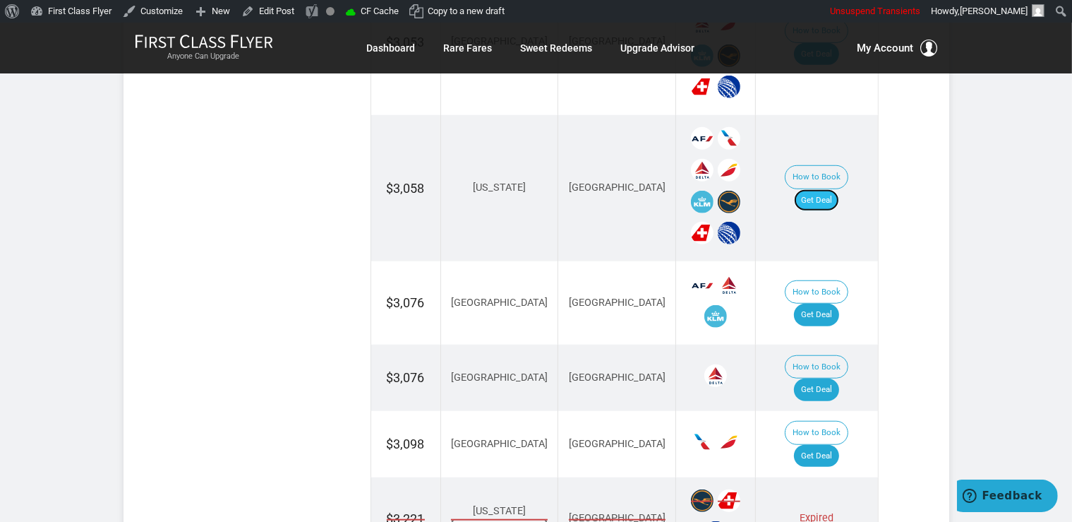
click at [829, 189] on link "Get Deal" at bounding box center [816, 200] width 45 height 23
click at [826, 304] on link "Get Deal" at bounding box center [816, 315] width 45 height 23
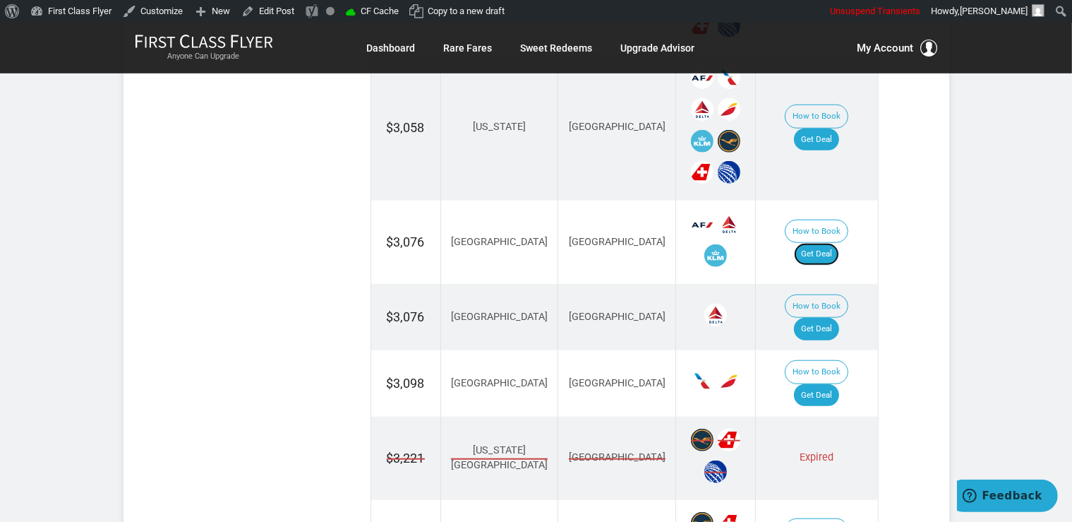
scroll to position [1235, 0]
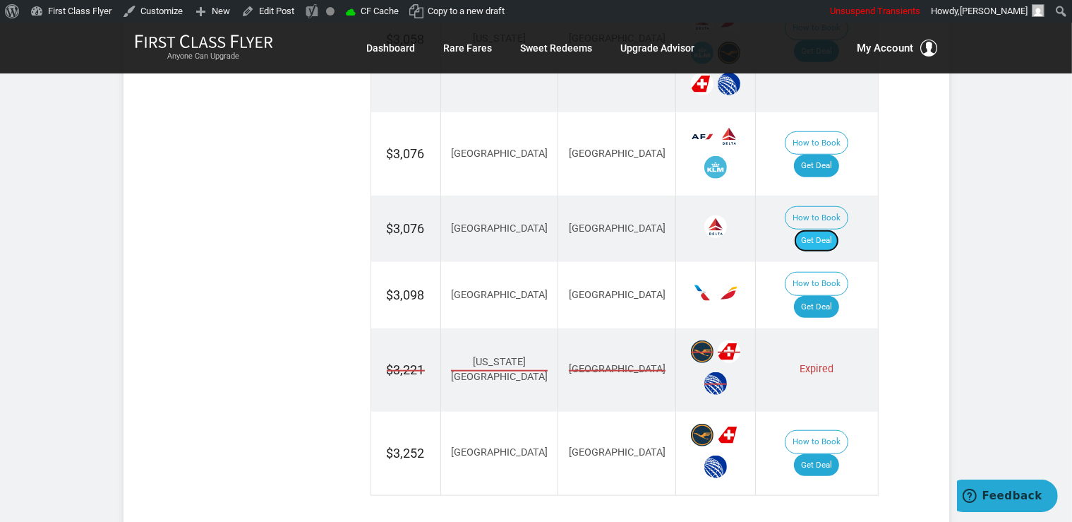
click at [839, 229] on link "Get Deal" at bounding box center [816, 240] width 45 height 23
click at [829, 296] on link "Get Deal" at bounding box center [816, 307] width 45 height 23
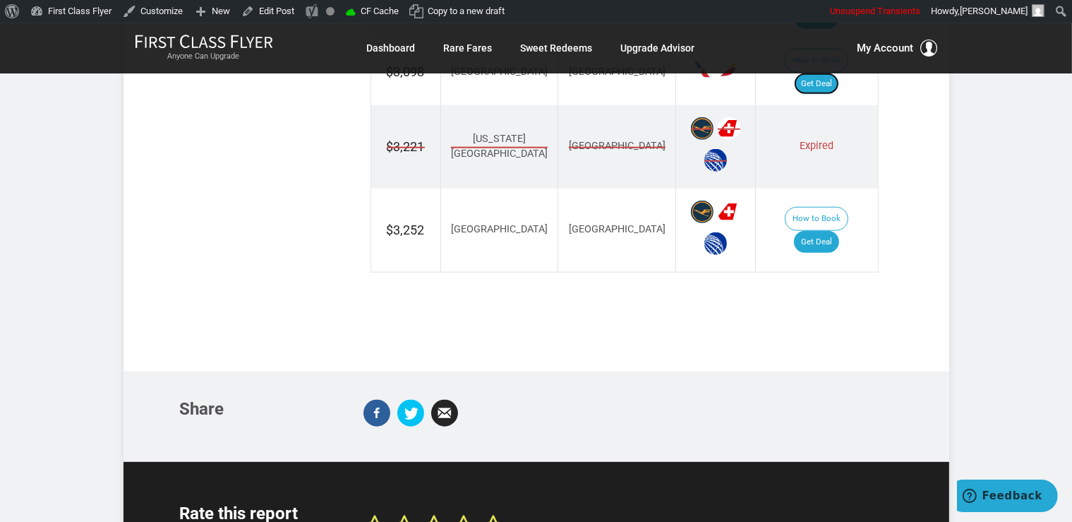
scroll to position [1459, 0]
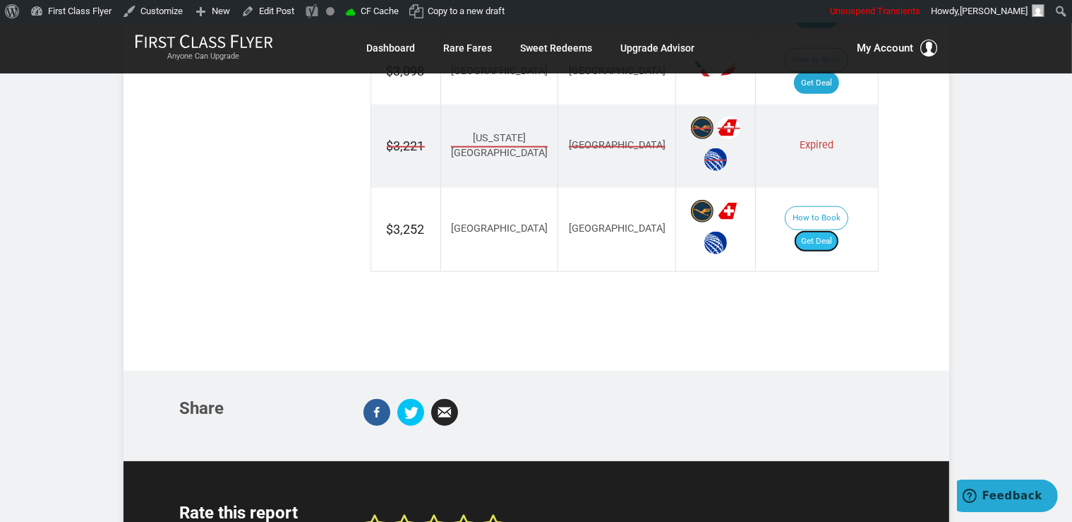
click at [833, 230] on link "Get Deal" at bounding box center [816, 241] width 45 height 23
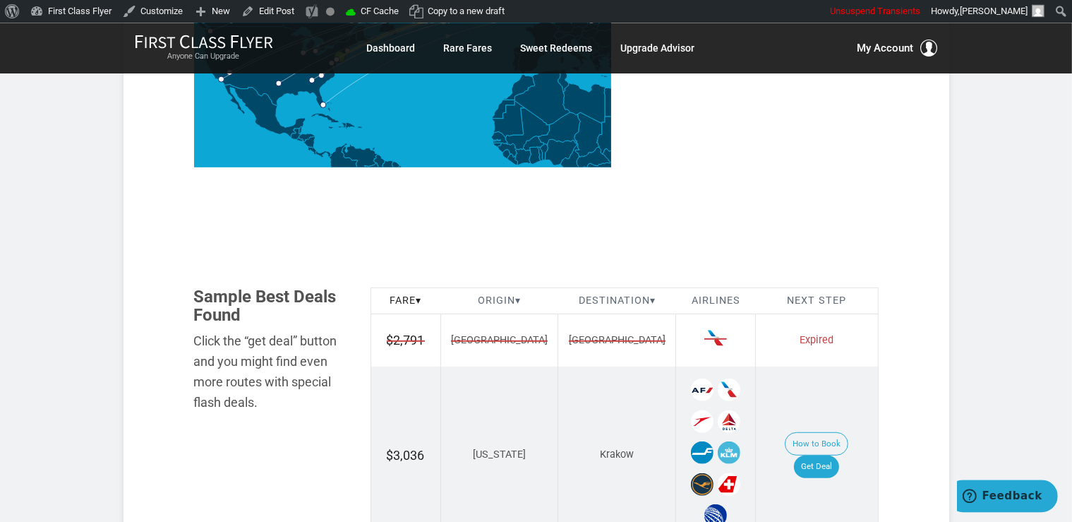
scroll to position [745, 0]
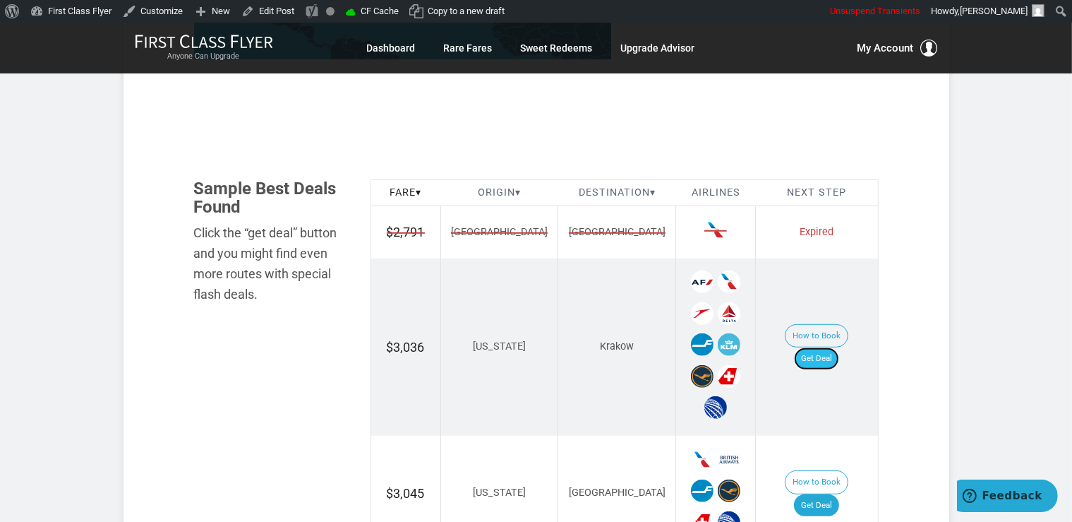
click at [833, 347] on link "Get Deal" at bounding box center [816, 358] width 45 height 23
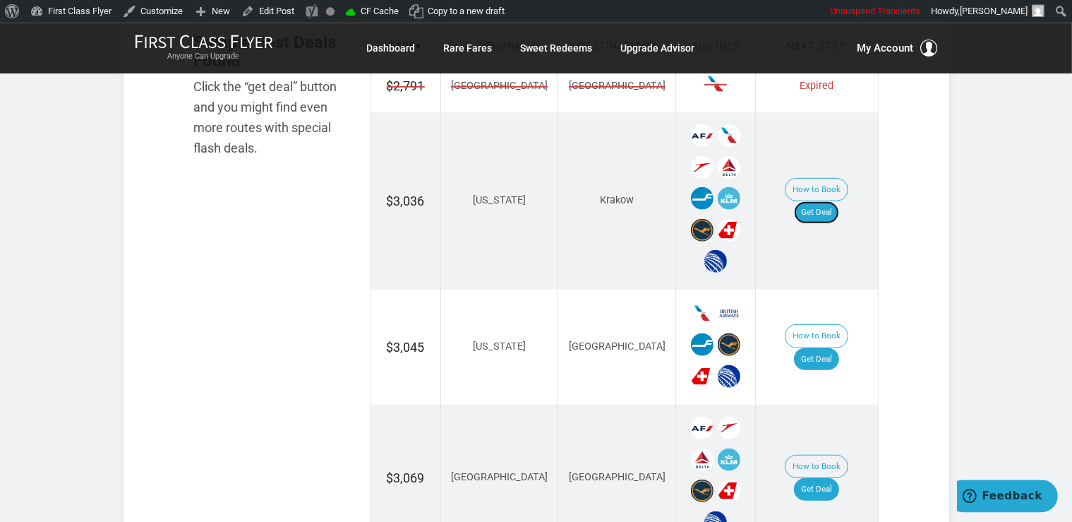
scroll to position [894, 0]
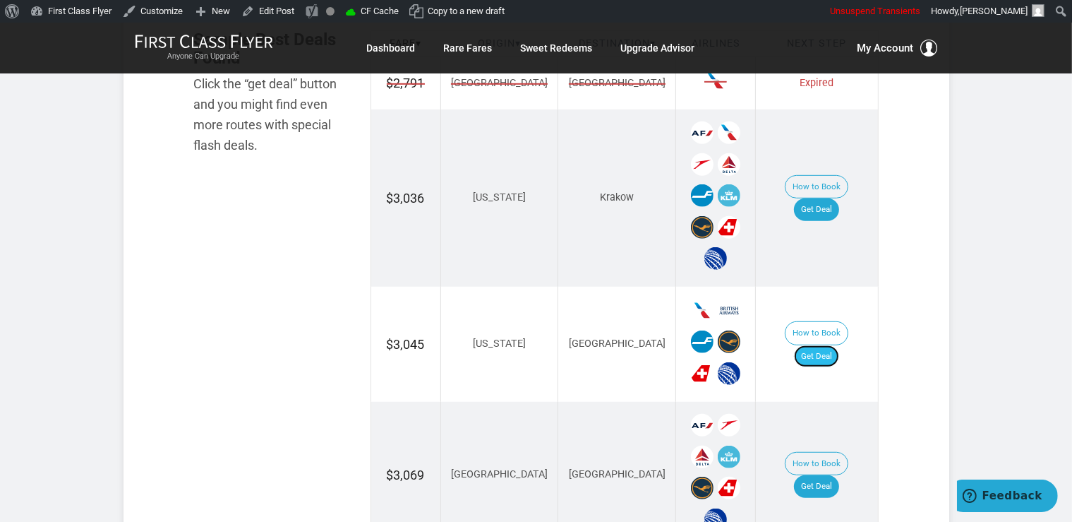
click at [837, 345] on link "Get Deal" at bounding box center [816, 356] width 45 height 23
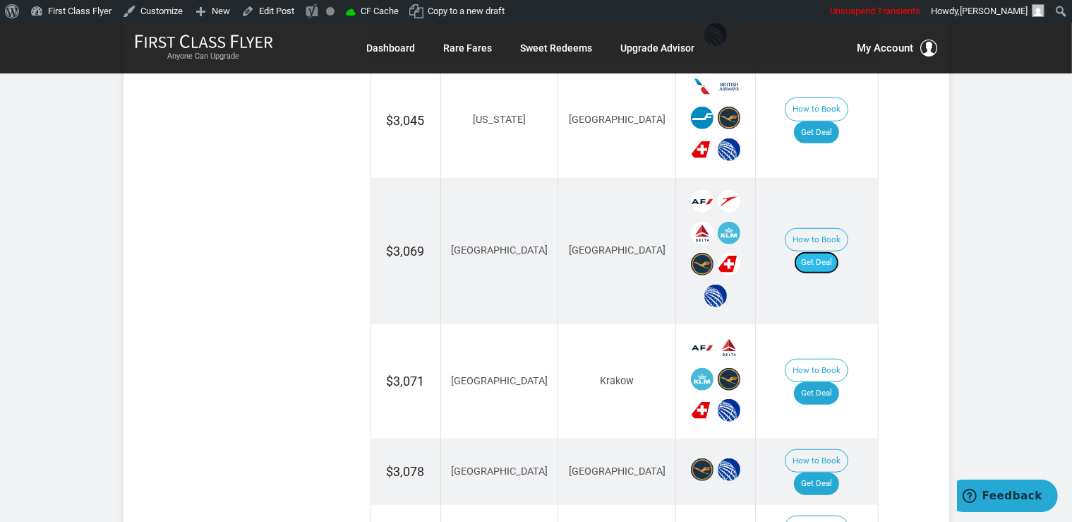
click at [812, 251] on link "Get Deal" at bounding box center [816, 262] width 45 height 23
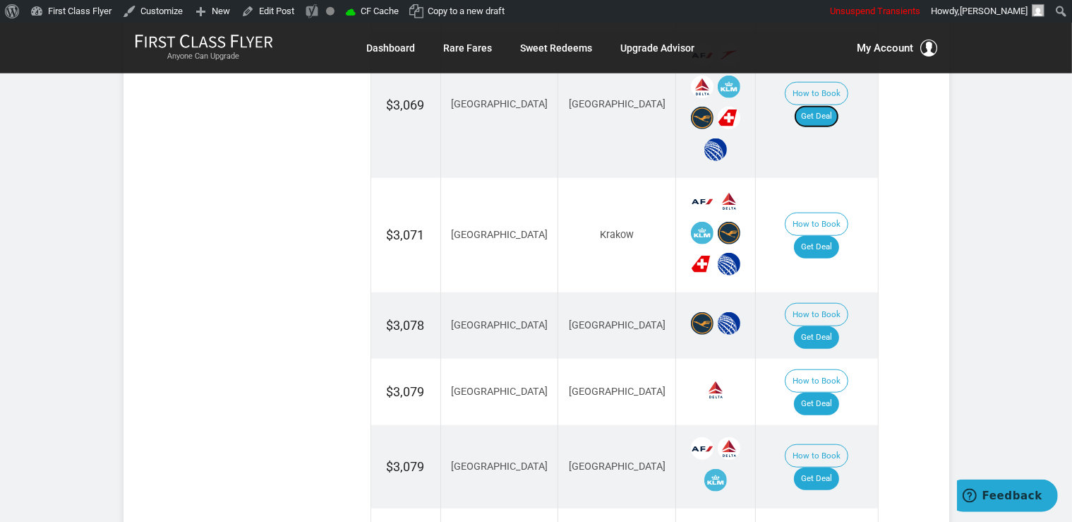
scroll to position [1267, 0]
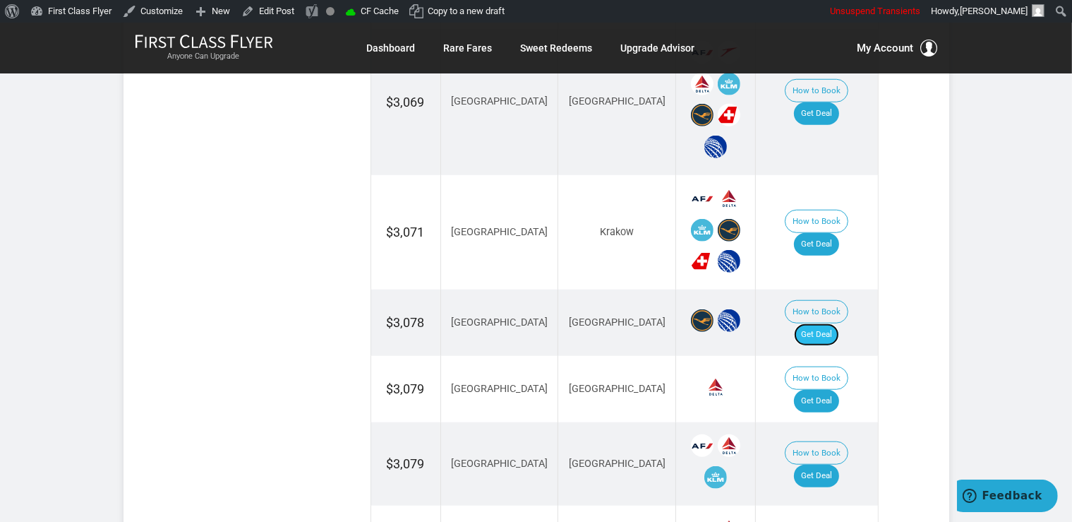
drag, startPoint x: 813, startPoint y: 303, endPoint x: 817, endPoint y: 283, distance: 20.2
click at [815, 323] on link "Get Deal" at bounding box center [816, 334] width 45 height 23
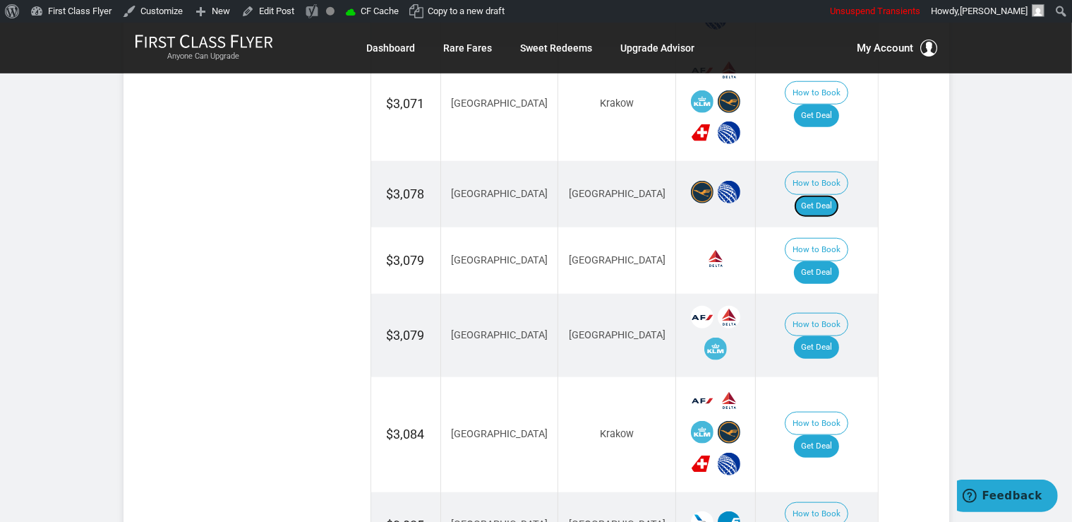
scroll to position [1416, 0]
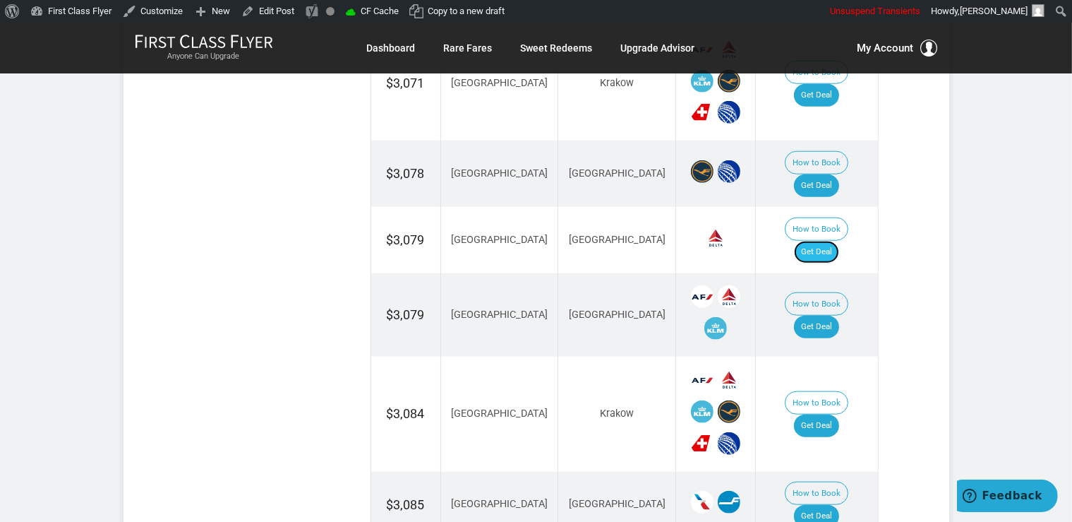
click at [839, 241] on link "Get Deal" at bounding box center [816, 252] width 45 height 23
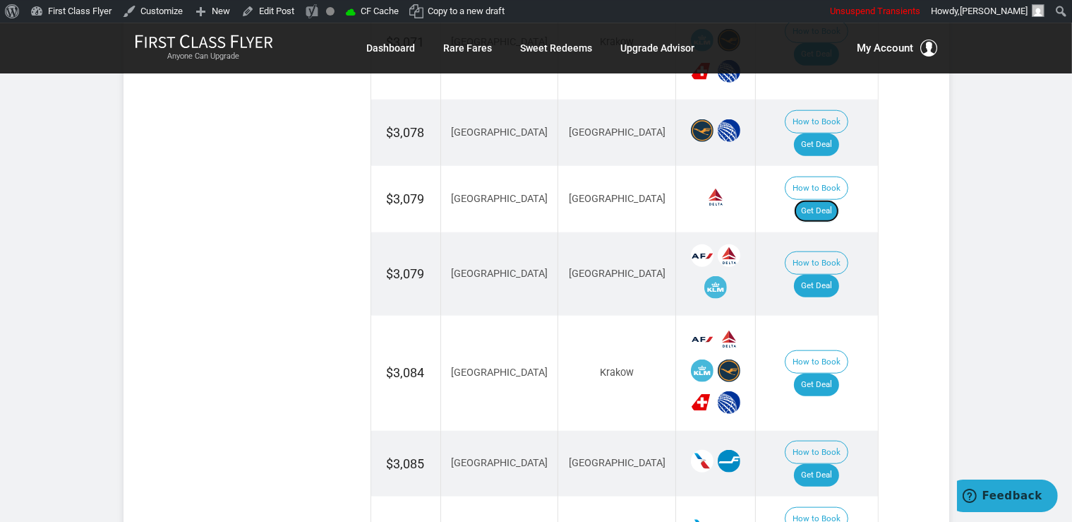
scroll to position [1491, 0]
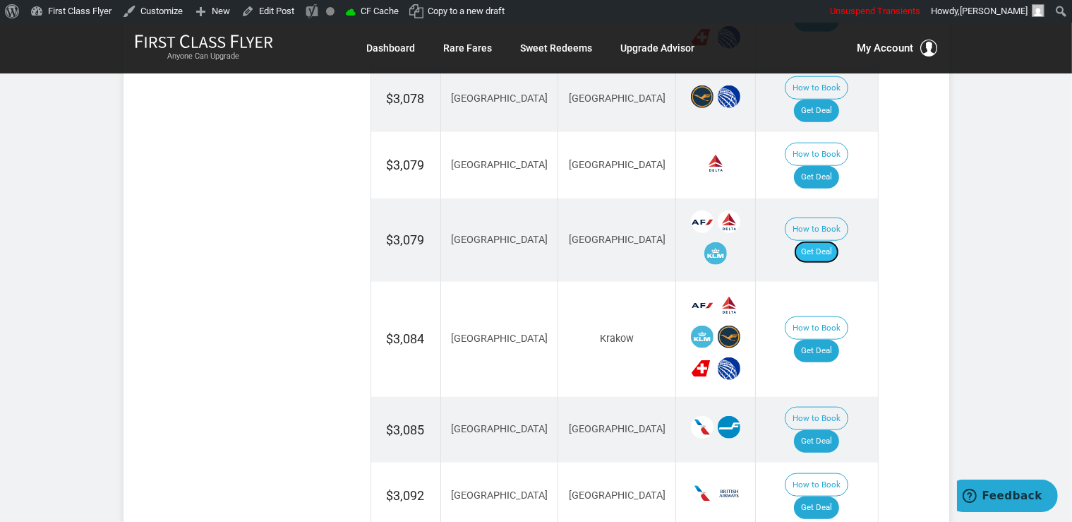
click at [829, 241] on link "Get Deal" at bounding box center [816, 252] width 45 height 23
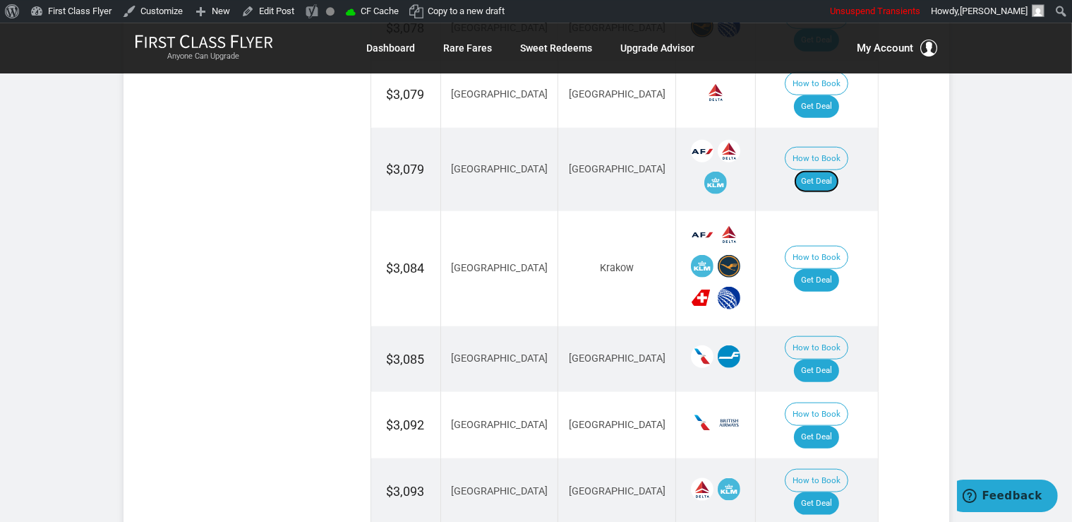
scroll to position [1640, 0]
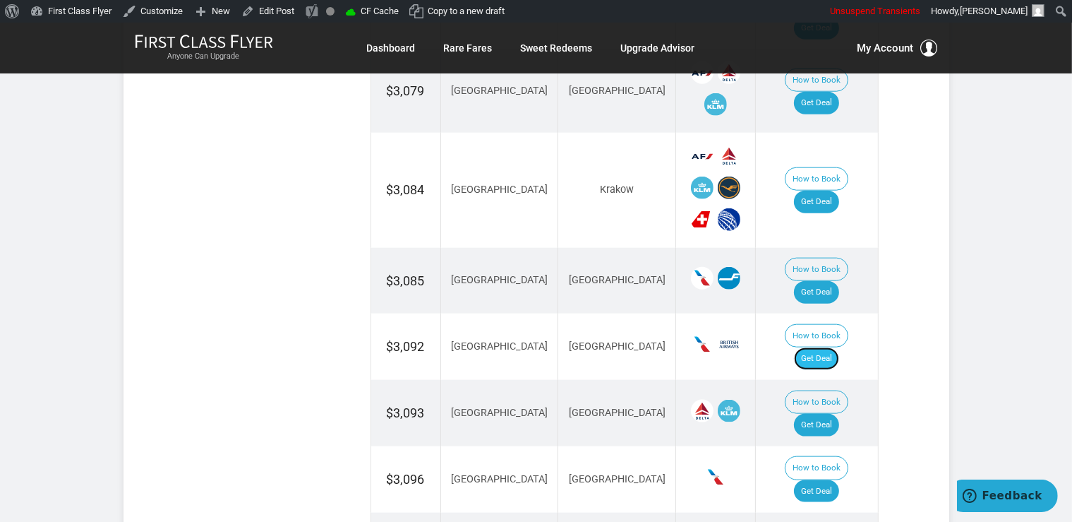
click at [824, 347] on link "Get Deal" at bounding box center [816, 358] width 45 height 23
click at [832, 191] on link "Get Deal" at bounding box center [816, 202] width 45 height 23
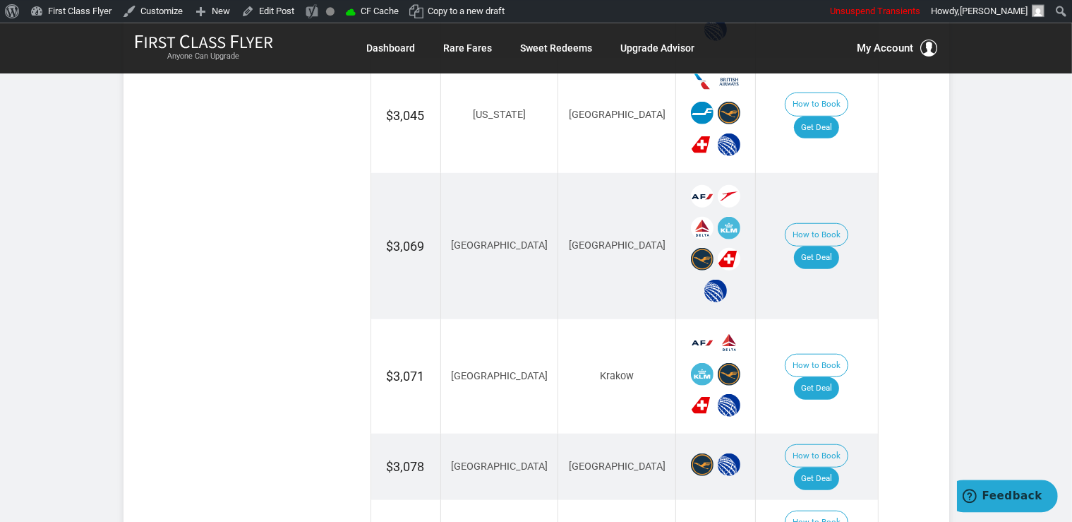
scroll to position [1118, 0]
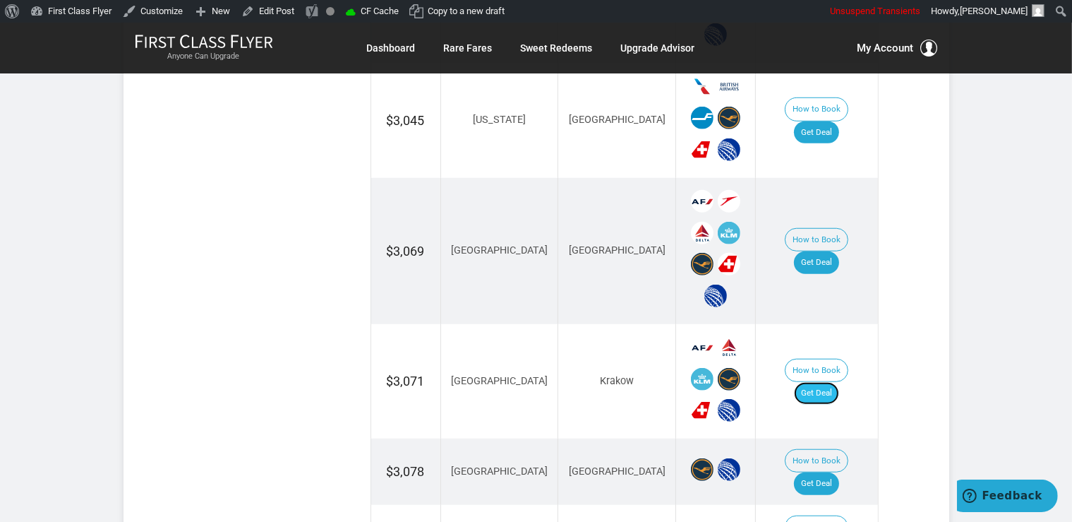
click at [822, 382] on link "Get Deal" at bounding box center [816, 393] width 45 height 23
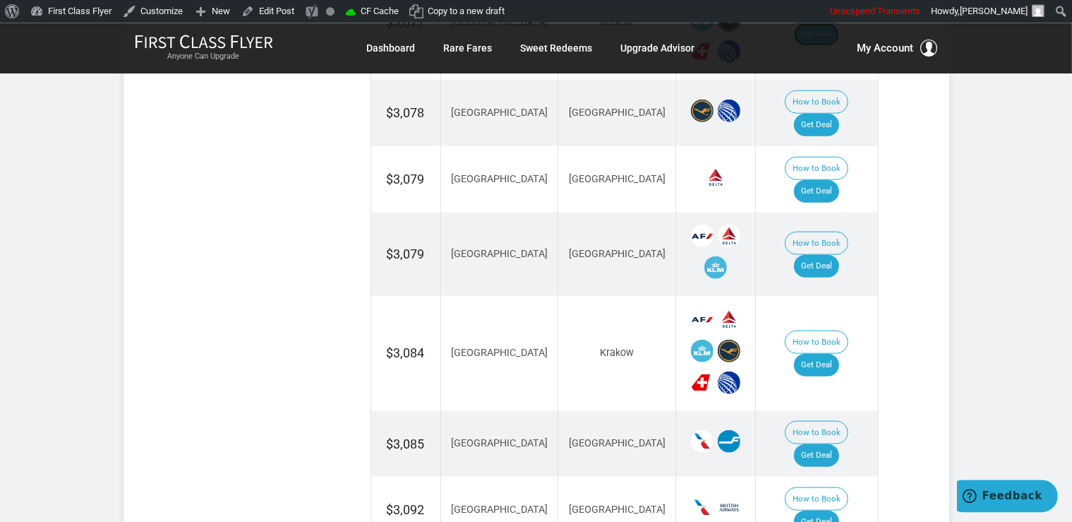
scroll to position [1565, 0]
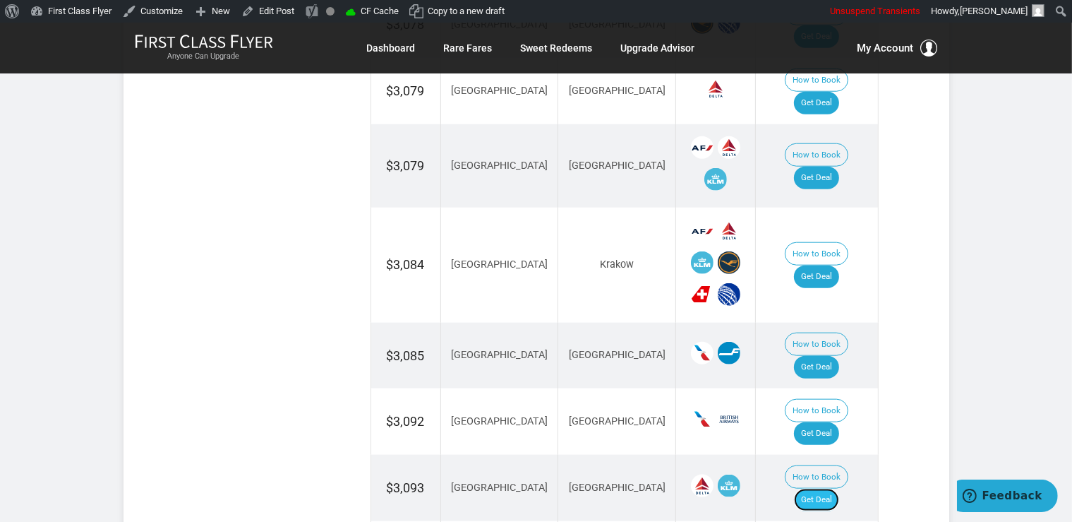
click at [823, 488] on link "Get Deal" at bounding box center [816, 499] width 45 height 23
click at [822, 356] on link "Get Deal" at bounding box center [816, 367] width 45 height 23
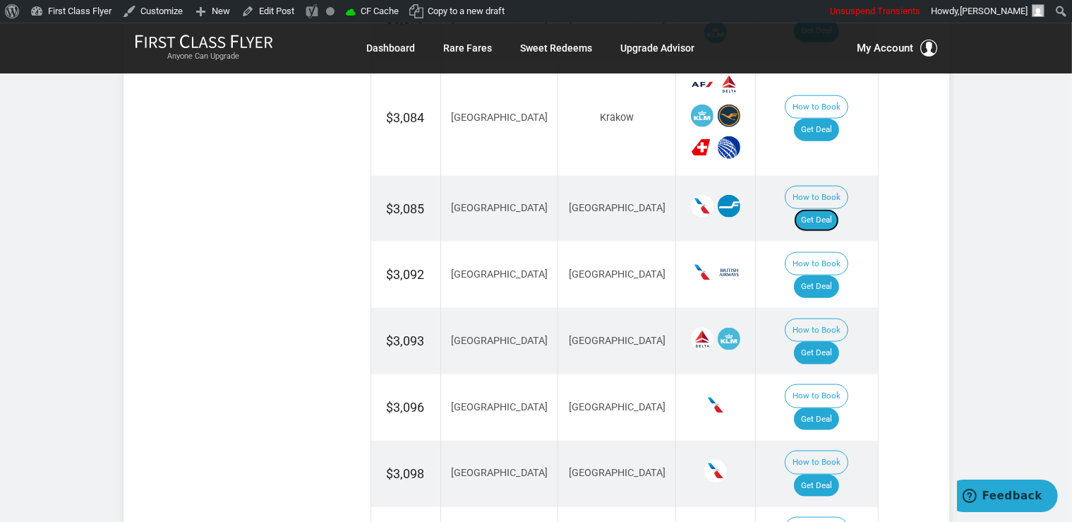
scroll to position [1714, 0]
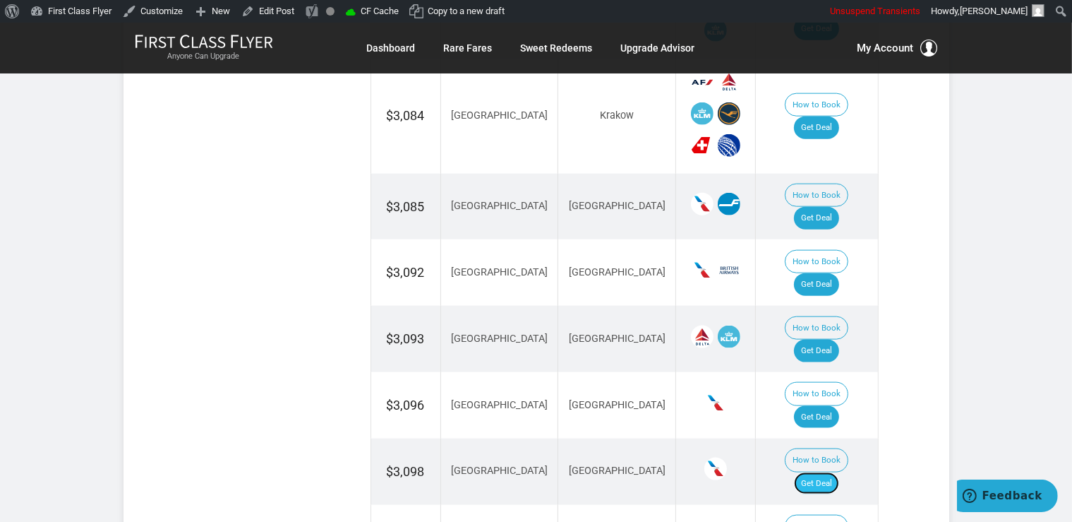
click at [837, 472] on link "Get Deal" at bounding box center [816, 483] width 45 height 23
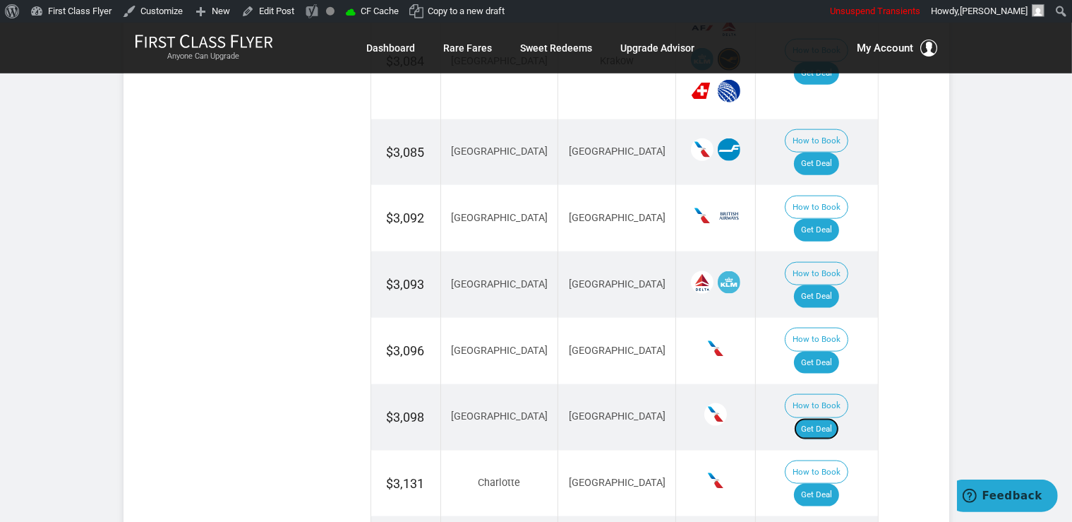
scroll to position [1863, 0]
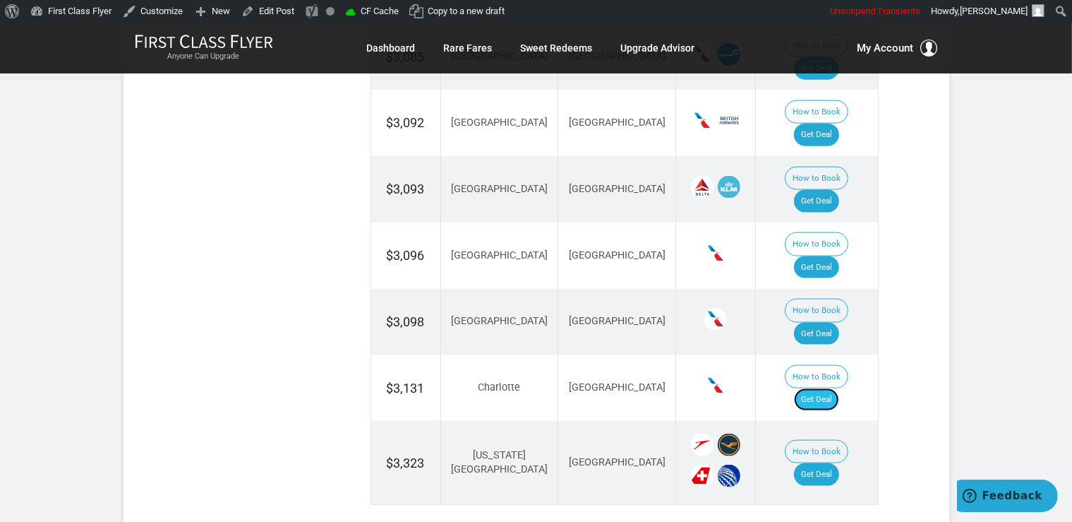
click at [839, 388] on link "Get Deal" at bounding box center [816, 399] width 45 height 23
click at [836, 256] on link "Get Deal" at bounding box center [816, 267] width 45 height 23
click at [839, 256] on link "Get Deal" at bounding box center [816, 267] width 45 height 23
drag, startPoint x: 833, startPoint y: 325, endPoint x: 831, endPoint y: 314, distance: 11.4
click at [833, 463] on link "Get Deal" at bounding box center [816, 474] width 45 height 23
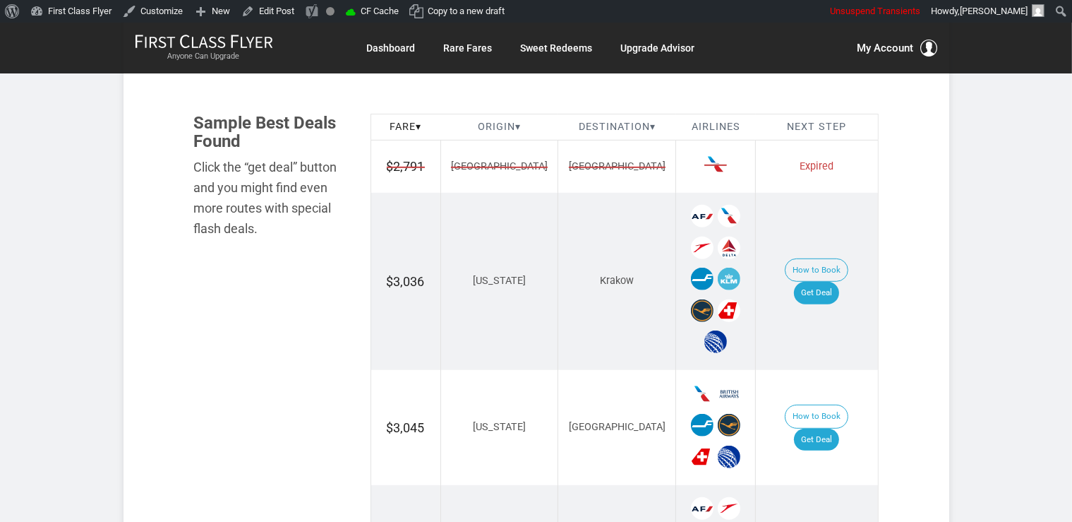
scroll to position [819, 0]
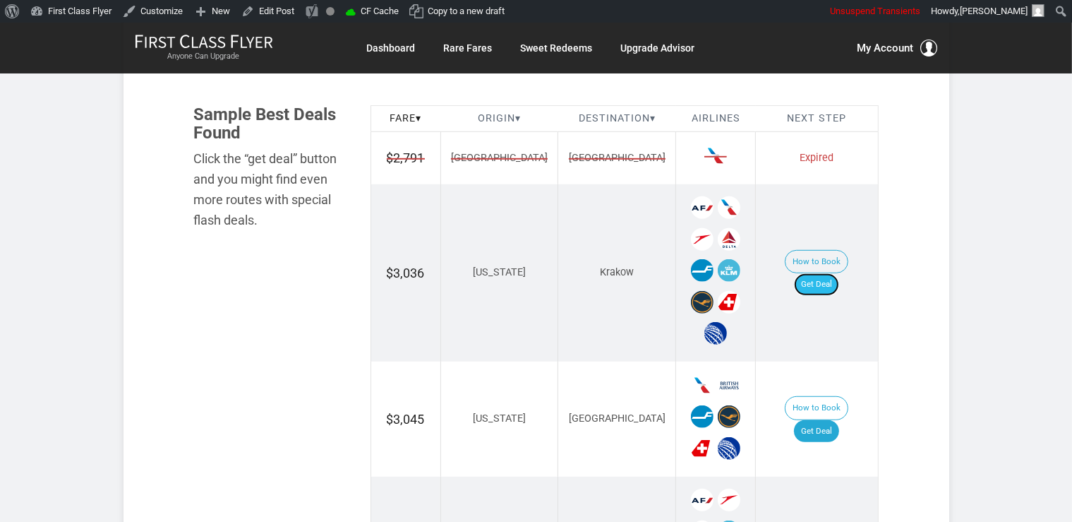
click at [820, 273] on link "Get Deal" at bounding box center [816, 284] width 45 height 23
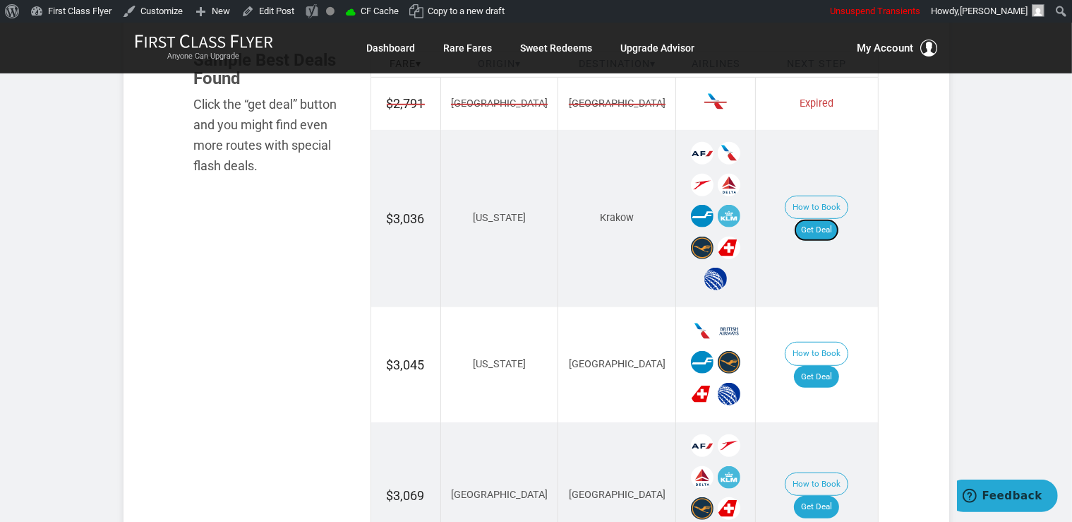
scroll to position [894, 0]
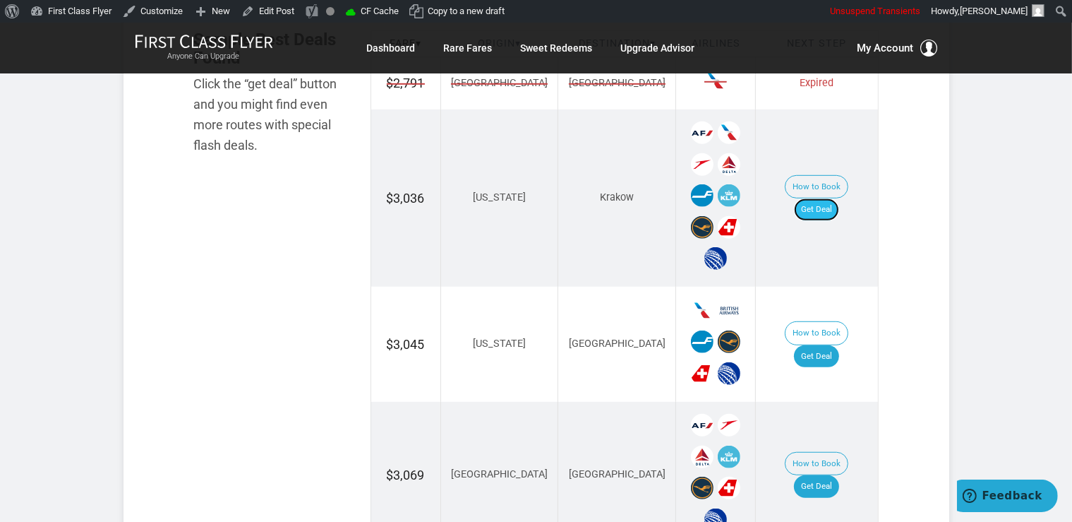
click at [838, 198] on link "Get Deal" at bounding box center [816, 209] width 45 height 23
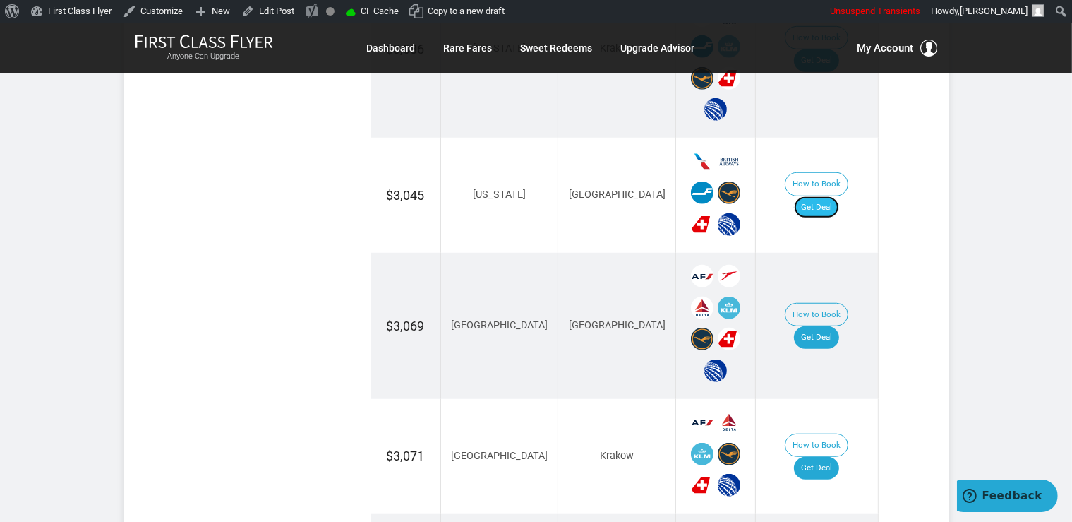
click at [839, 196] on link "Get Deal" at bounding box center [816, 207] width 45 height 23
click at [836, 326] on link "Get Deal" at bounding box center [816, 337] width 45 height 23
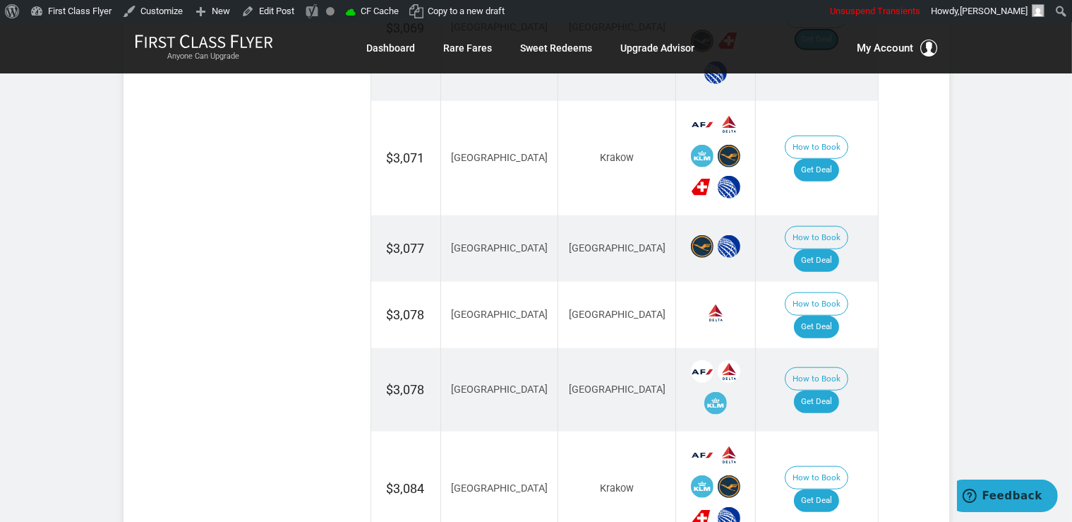
scroll to position [1416, 0]
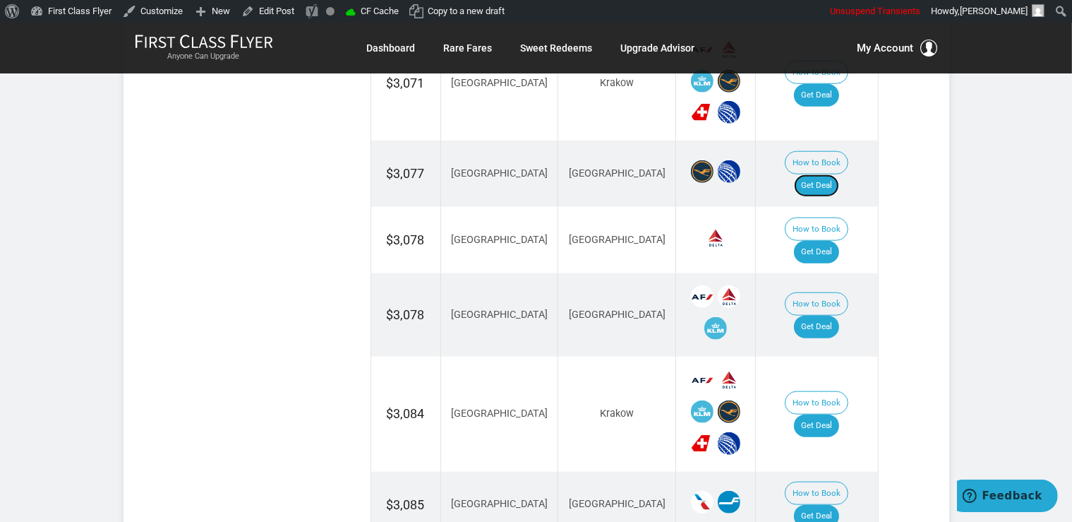
click at [819, 174] on link "Get Deal" at bounding box center [816, 185] width 45 height 23
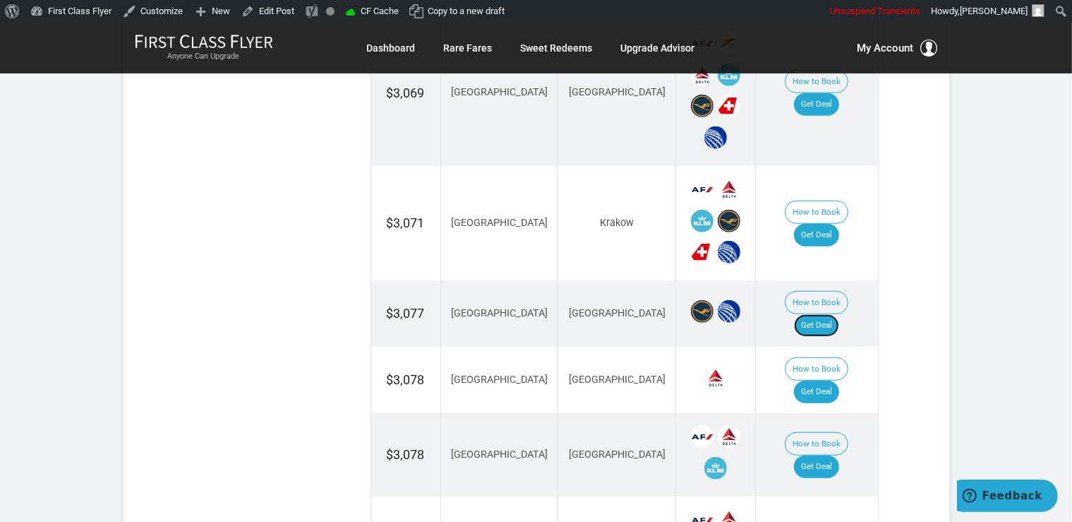
scroll to position [1267, 0]
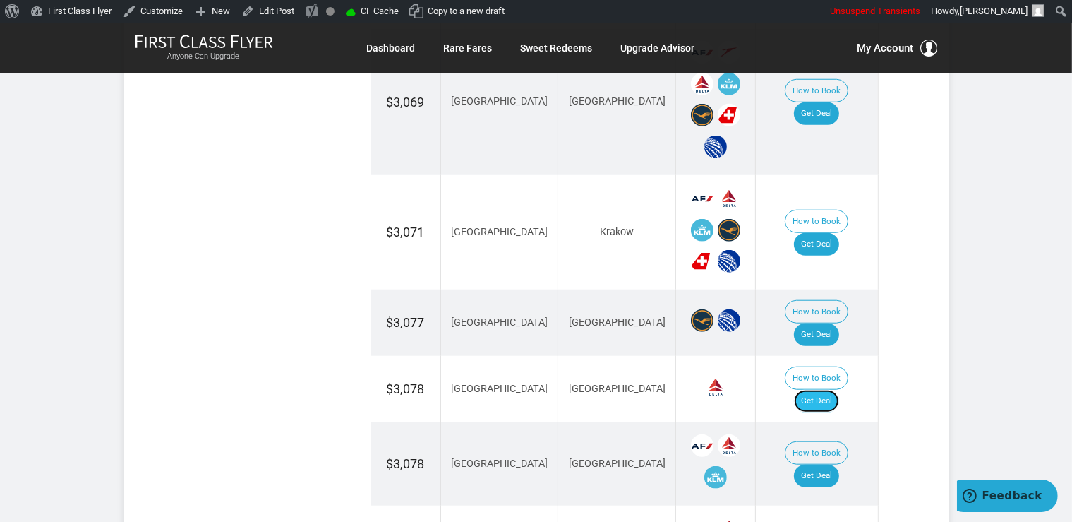
click at [838, 390] on link "Get Deal" at bounding box center [816, 401] width 45 height 23
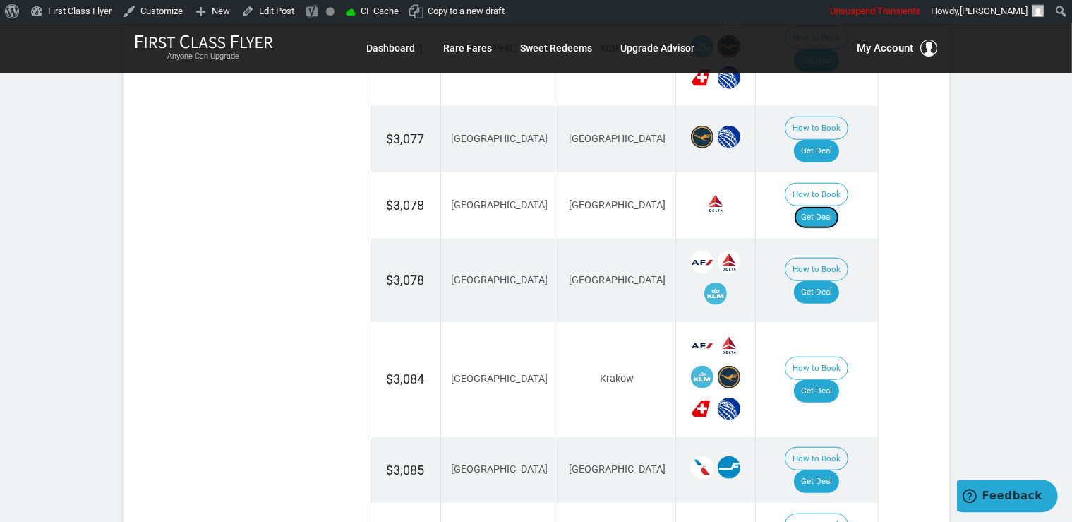
scroll to position [1491, 0]
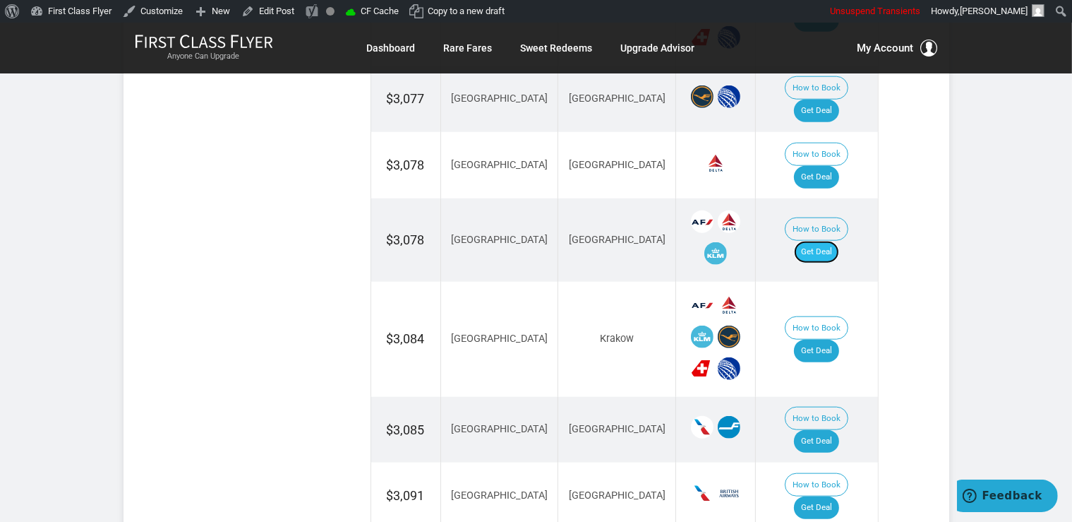
click at [829, 241] on link "Get Deal" at bounding box center [816, 252] width 45 height 23
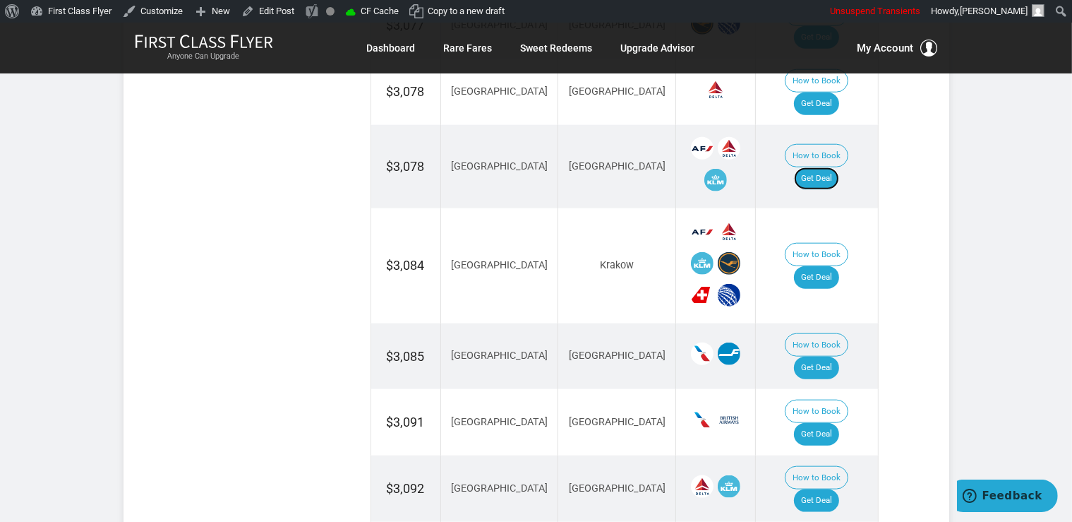
scroll to position [1714, 0]
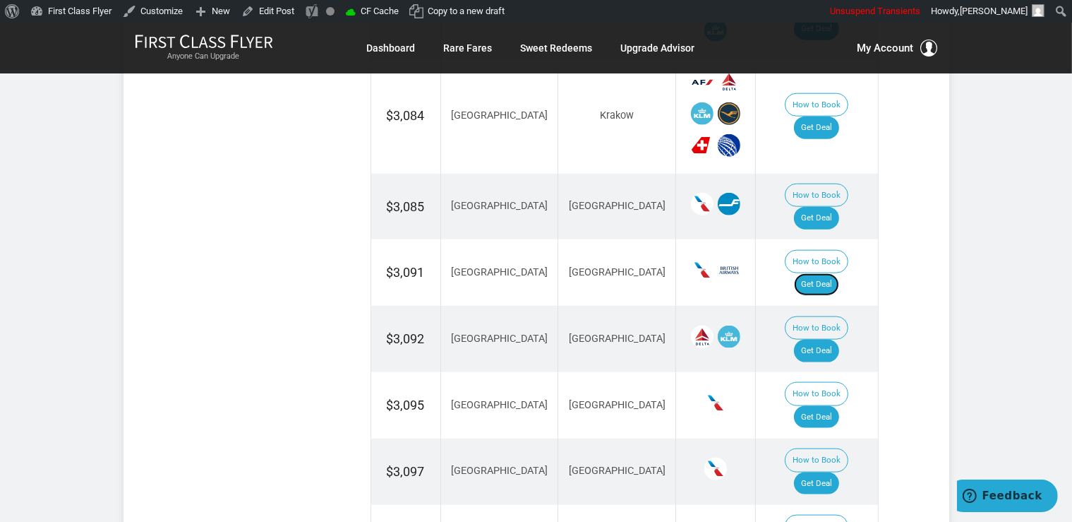
drag, startPoint x: 839, startPoint y: 198, endPoint x: 871, endPoint y: 222, distance: 39.8
click at [839, 273] on link "Get Deal" at bounding box center [816, 284] width 45 height 23
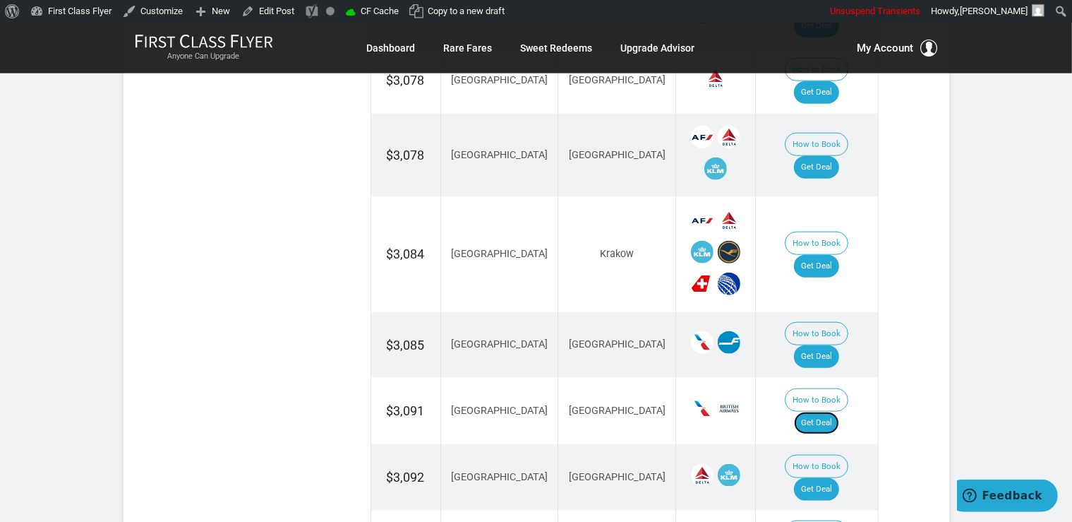
scroll to position [1491, 0]
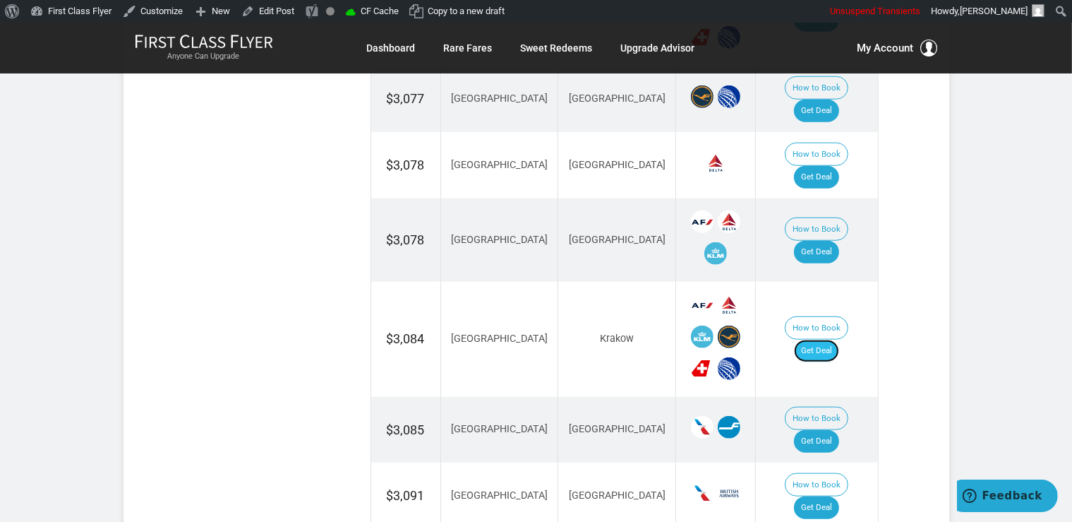
click at [827, 340] on link "Get Deal" at bounding box center [816, 351] width 45 height 23
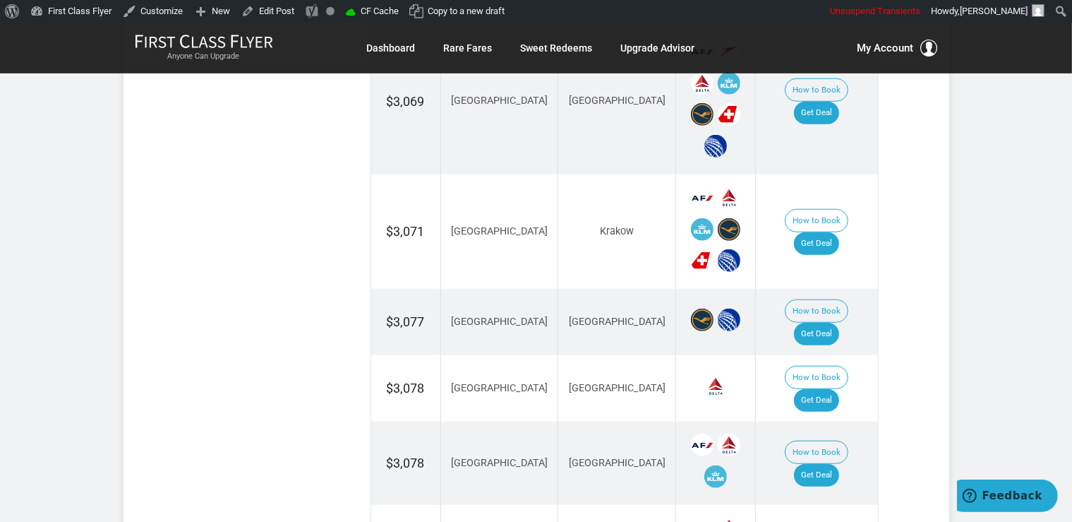
scroll to position [1267, 0]
click at [815, 233] on link "Get Deal" at bounding box center [816, 244] width 45 height 23
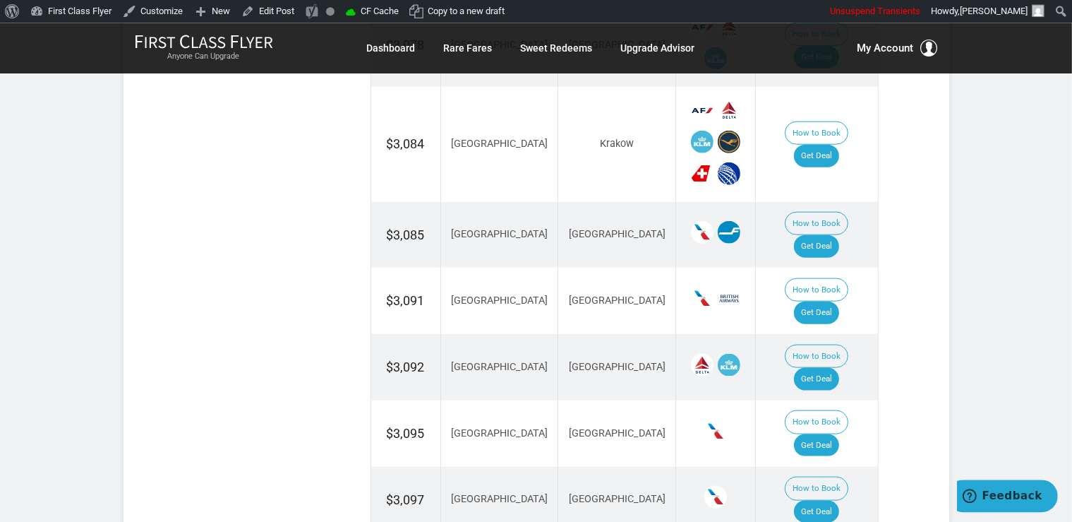
scroll to position [1714, 0]
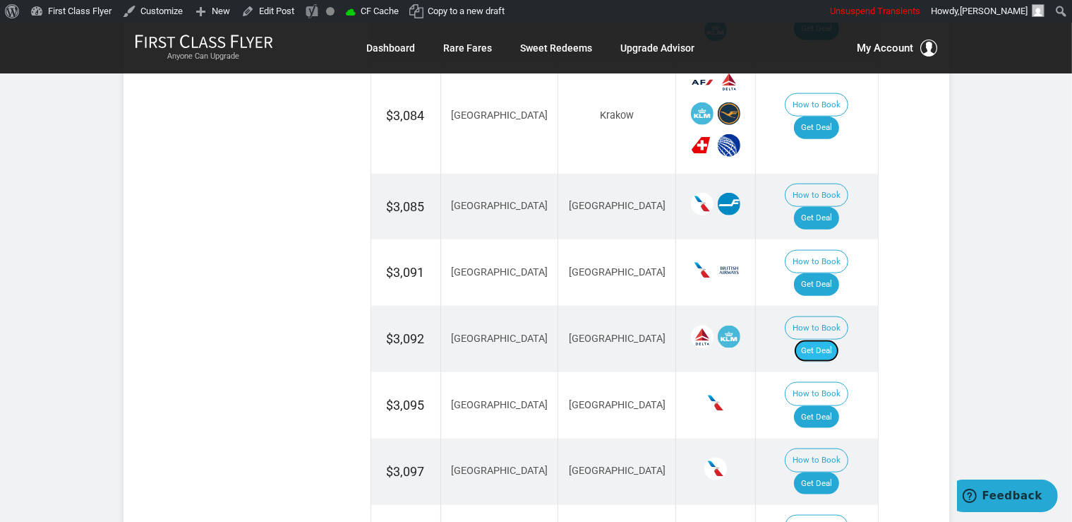
click at [833, 340] on link "Get Deal" at bounding box center [816, 351] width 45 height 23
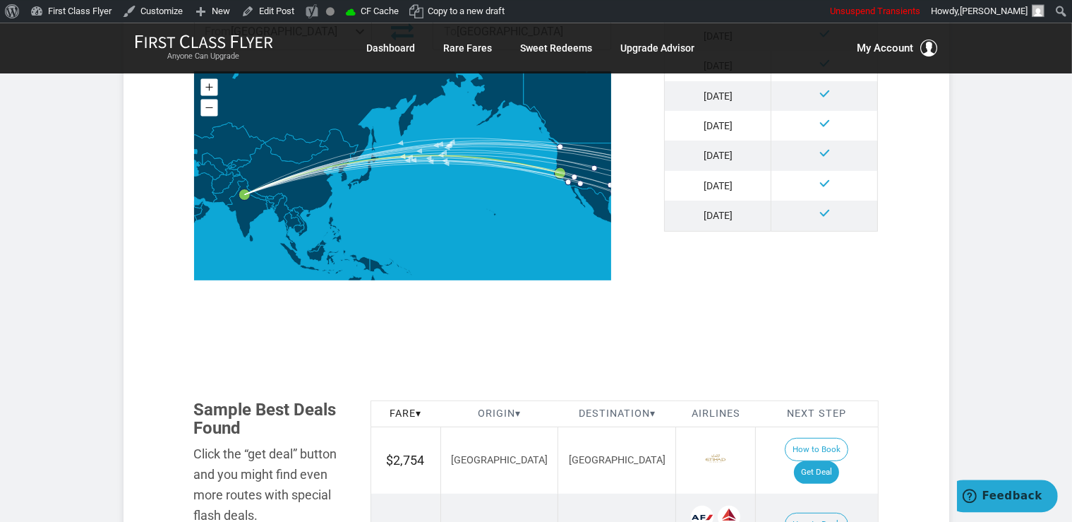
scroll to position [819, 0]
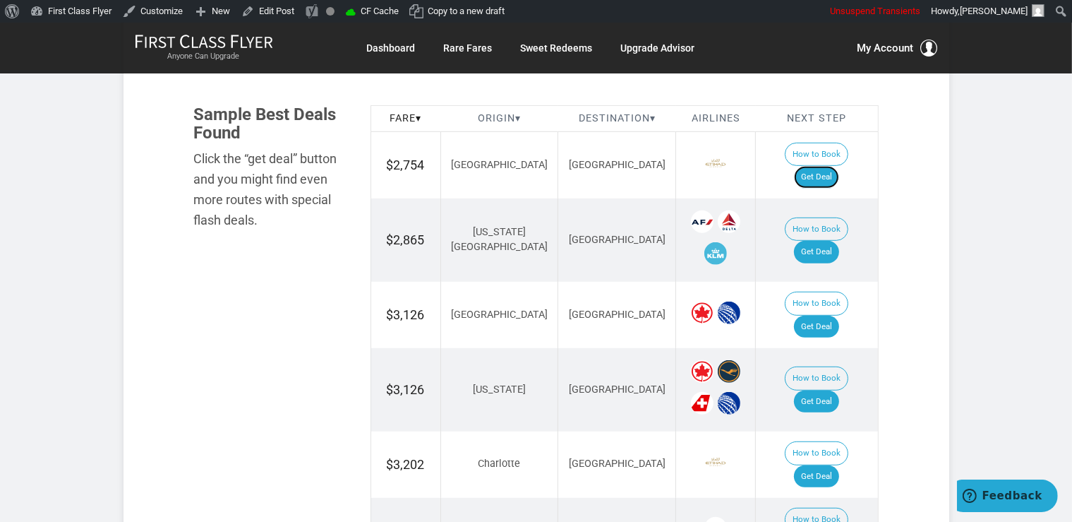
click at [826, 166] on link "Get Deal" at bounding box center [816, 177] width 45 height 23
click at [820, 390] on link "Get Deal" at bounding box center [816, 401] width 45 height 23
click at [831, 241] on link "Get Deal" at bounding box center [816, 252] width 45 height 23
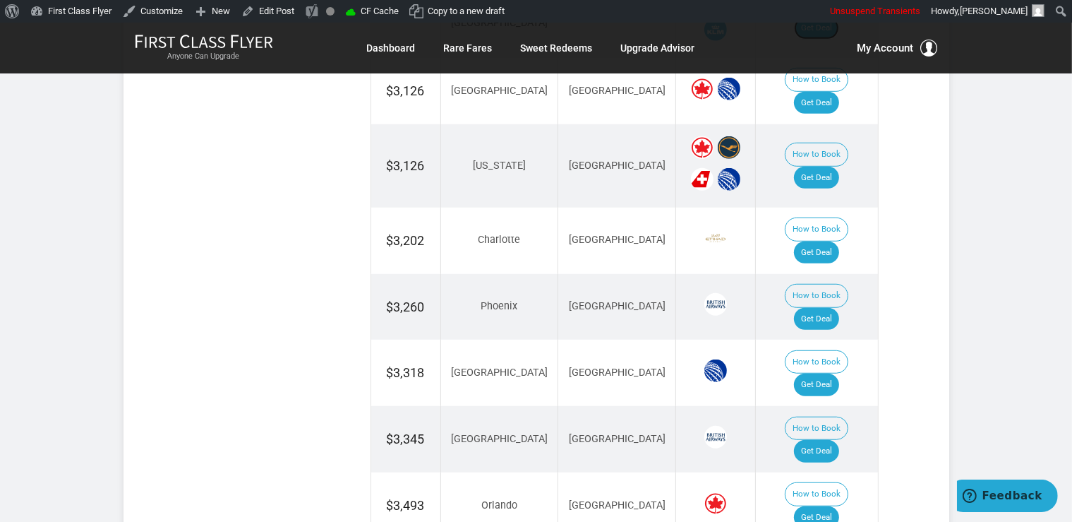
scroll to position [1118, 0]
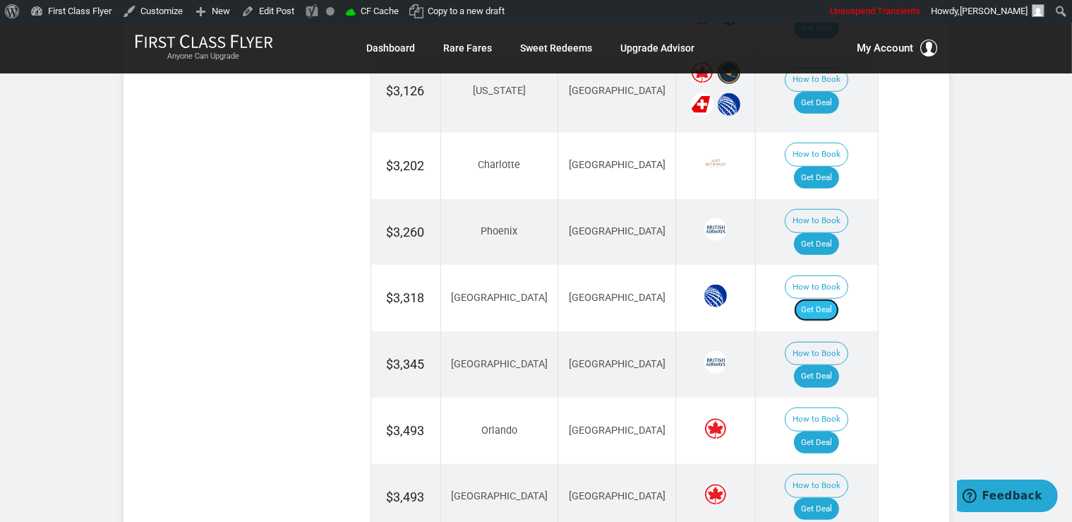
click at [825, 299] on link "Get Deal" at bounding box center [816, 310] width 45 height 23
click at [834, 365] on link "Get Deal" at bounding box center [816, 376] width 45 height 23
click at [820, 167] on link "Get Deal" at bounding box center [816, 178] width 45 height 23
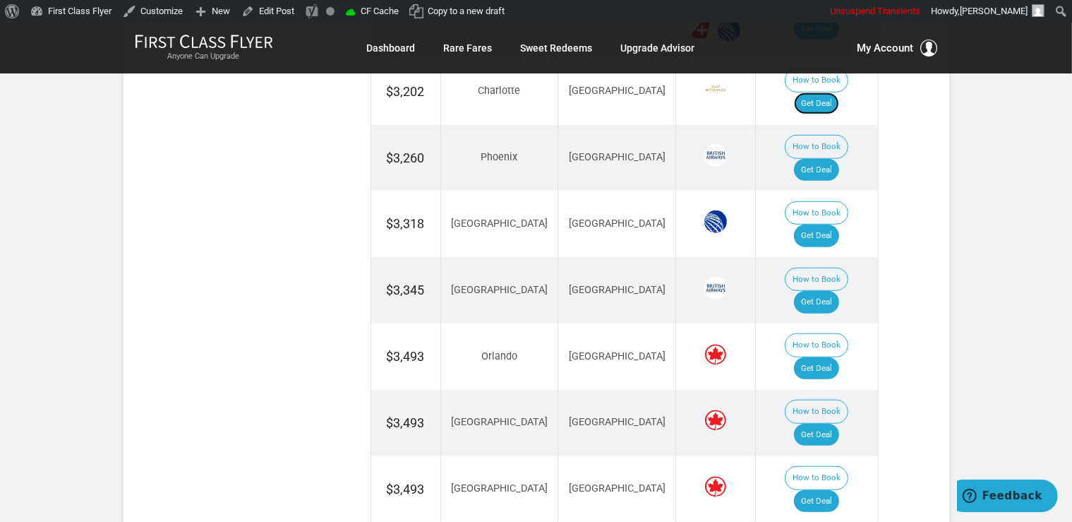
scroll to position [1043, 0]
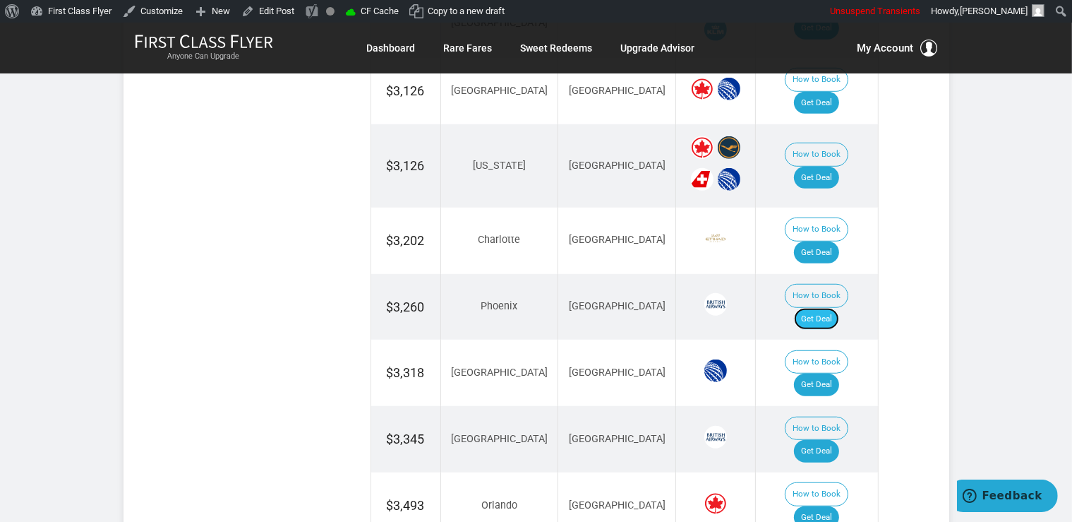
click at [825, 308] on link "Get Deal" at bounding box center [816, 319] width 45 height 23
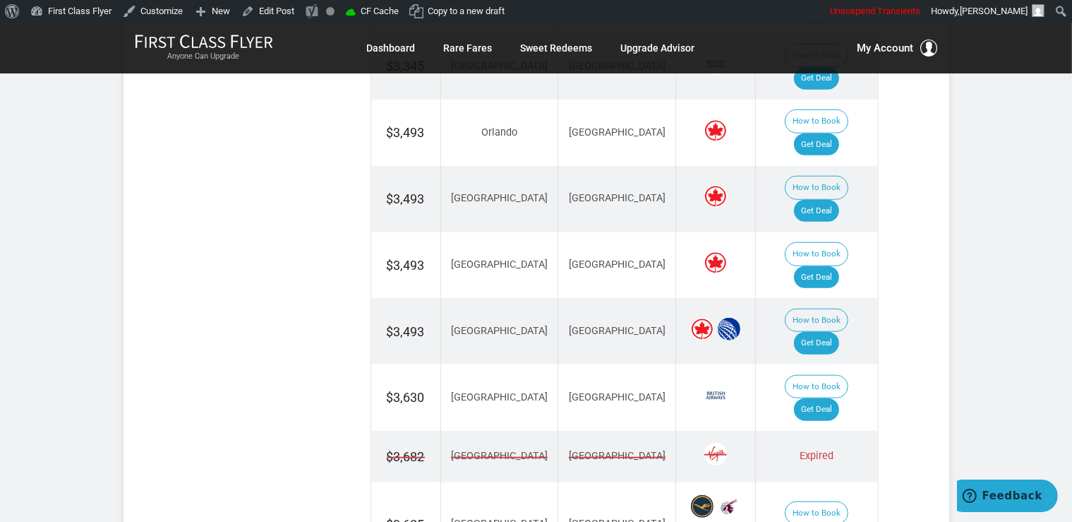
scroll to position [1491, 0]
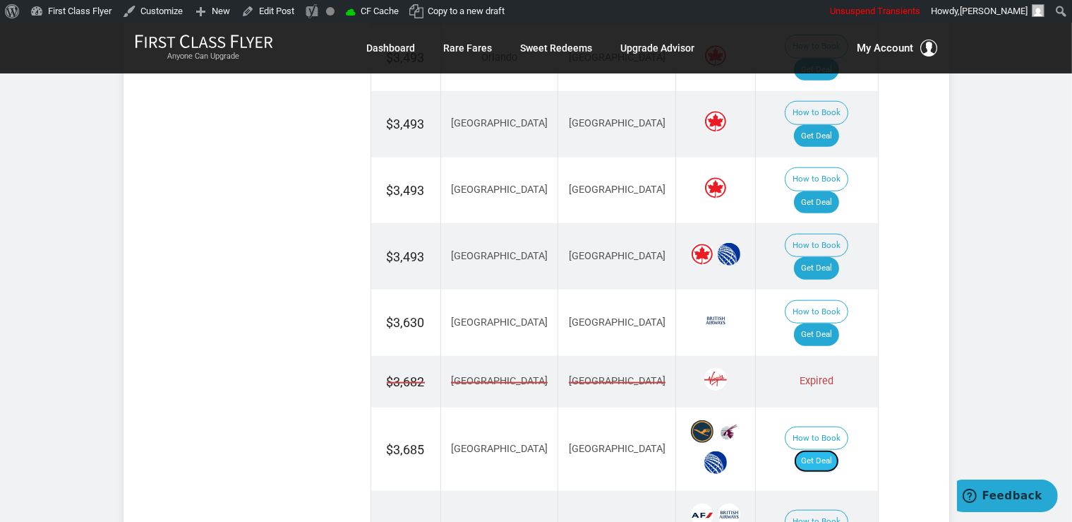
click at [838, 450] on link "Get Deal" at bounding box center [816, 461] width 45 height 23
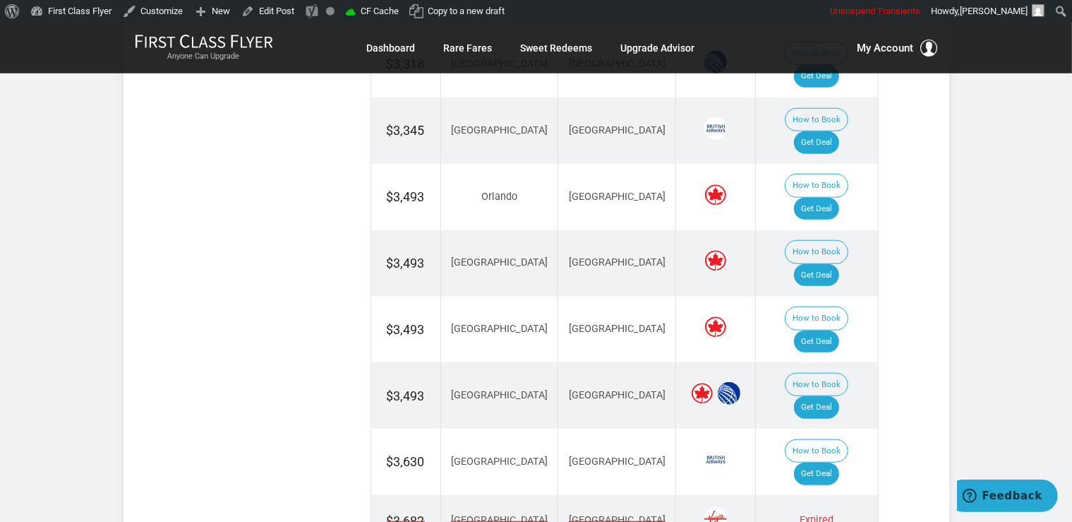
scroll to position [1341, 0]
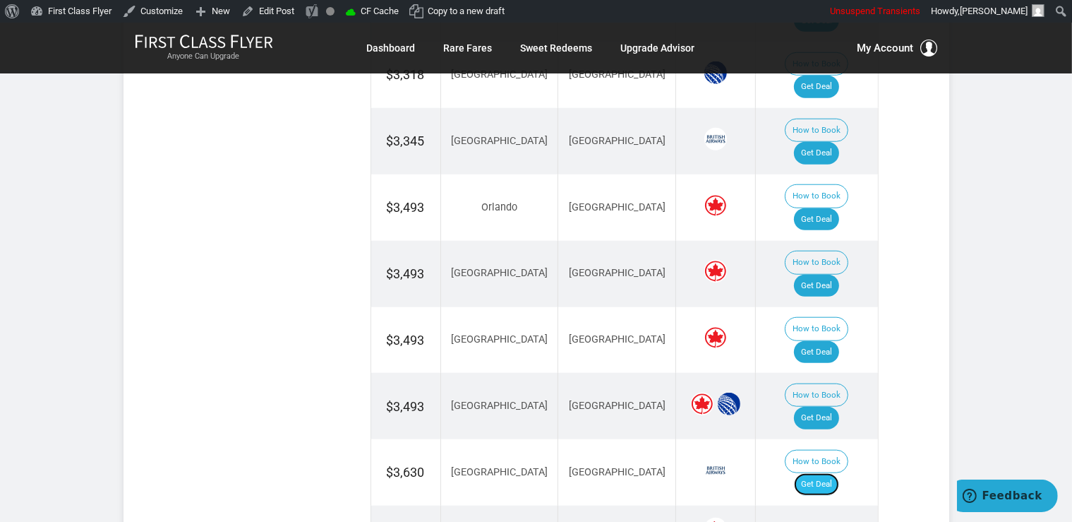
click at [824, 473] on link "Get Deal" at bounding box center [816, 484] width 45 height 23
click at [838, 341] on link "Get Deal" at bounding box center [816, 352] width 45 height 23
click at [837, 407] on link "Get Deal" at bounding box center [816, 418] width 45 height 23
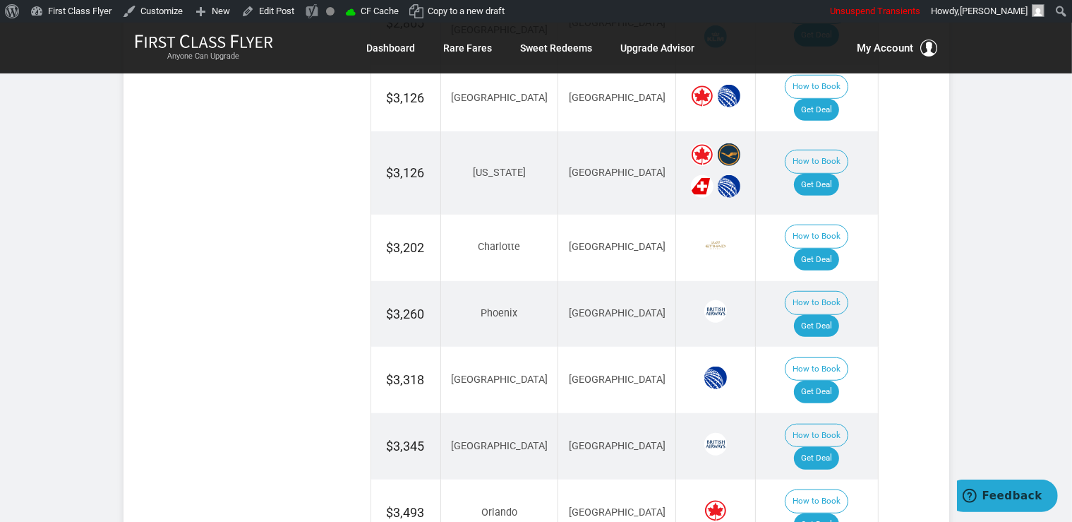
scroll to position [1118, 0]
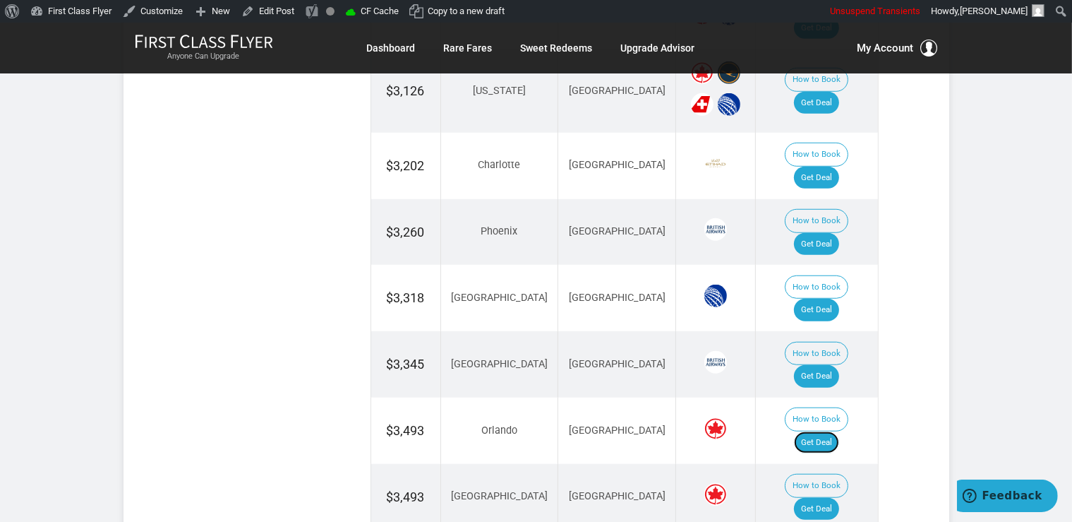
click at [837, 431] on link "Get Deal" at bounding box center [816, 442] width 45 height 23
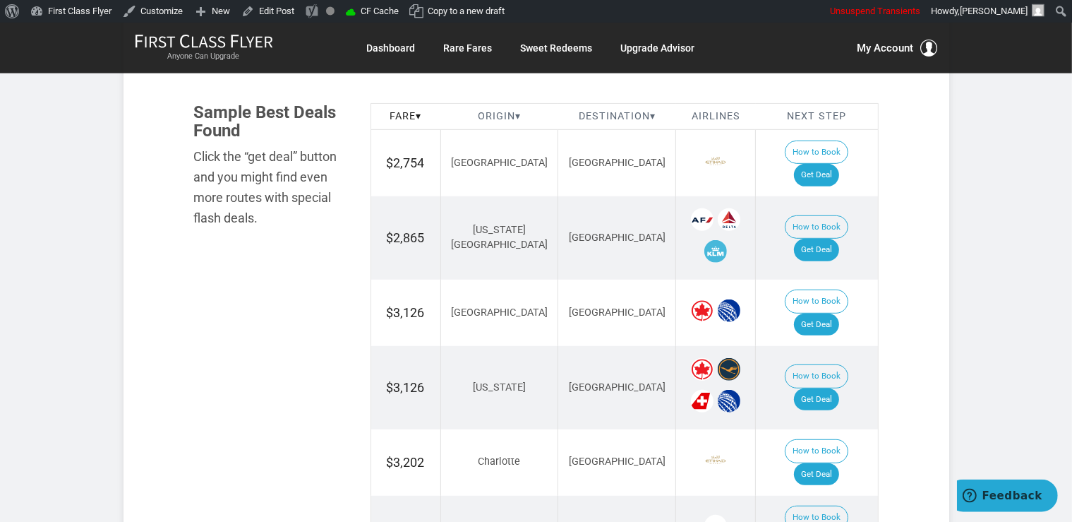
scroll to position [819, 0]
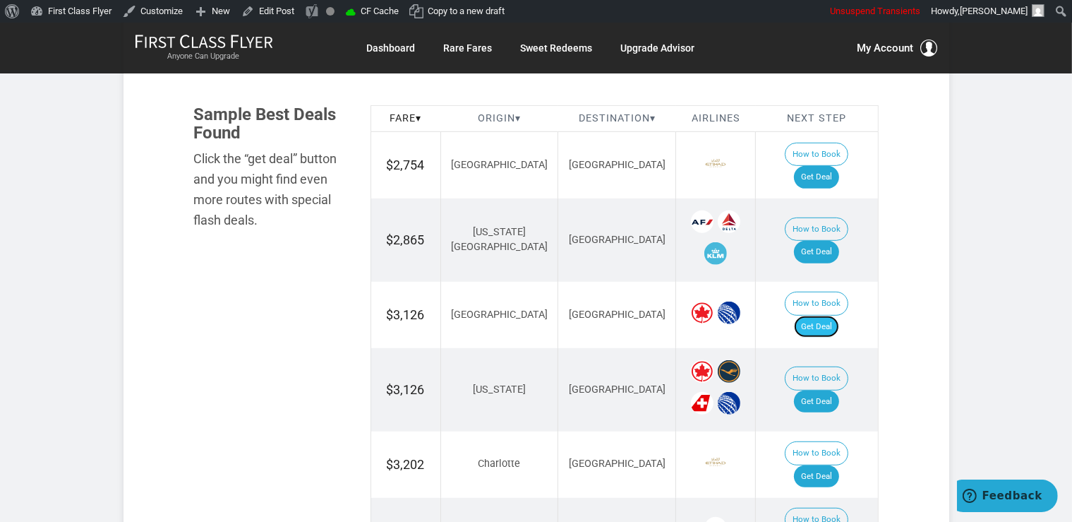
click at [835, 316] on link "Get Deal" at bounding box center [816, 327] width 45 height 23
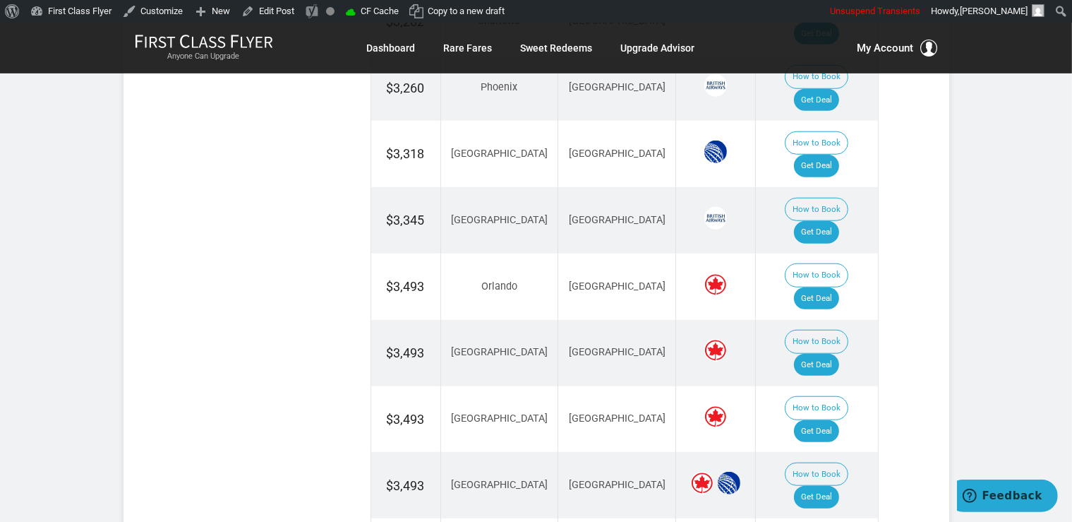
scroll to position [1267, 0]
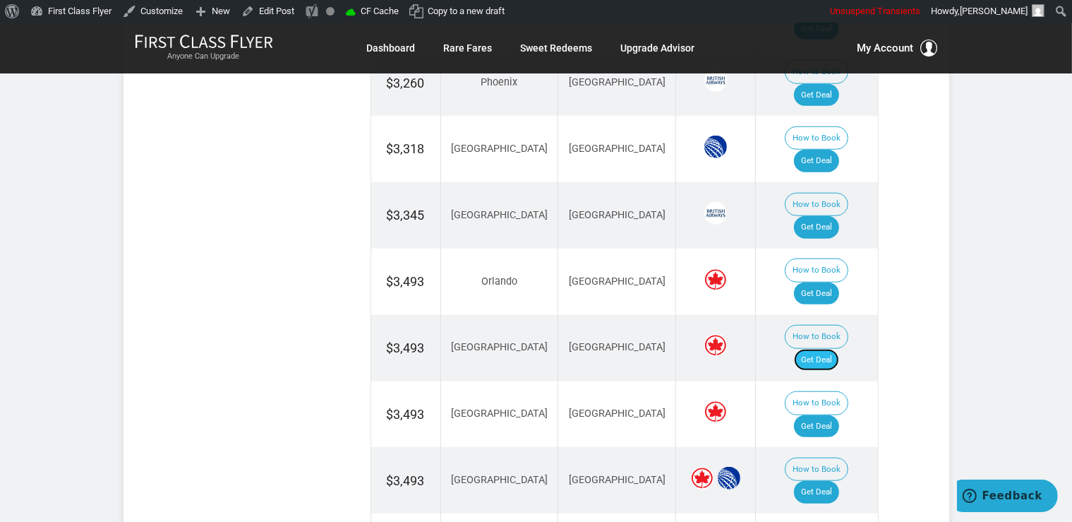
click at [815, 349] on link "Get Deal" at bounding box center [816, 360] width 45 height 23
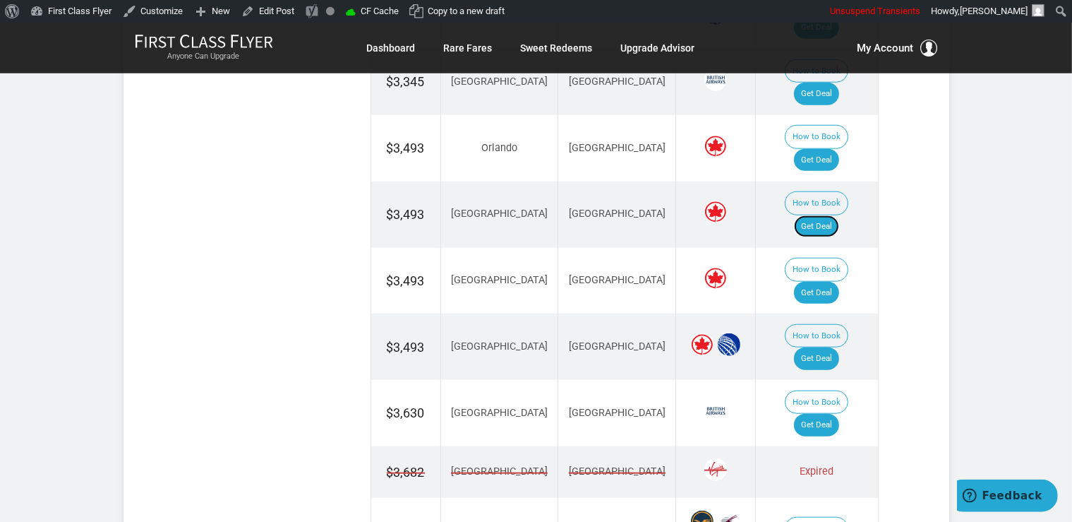
scroll to position [1640, 0]
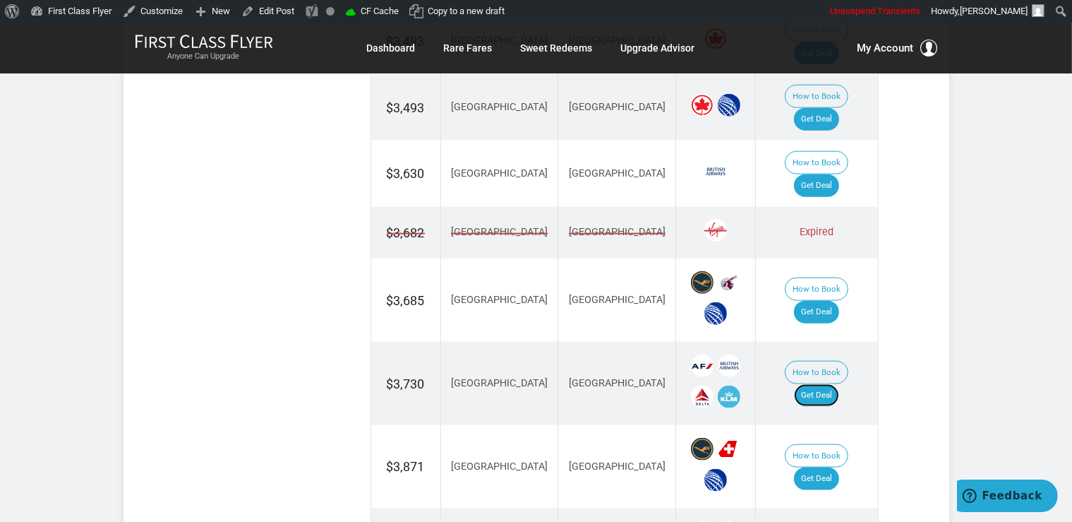
click at [833, 384] on link "Get Deal" at bounding box center [816, 395] width 45 height 23
click at [838, 467] on link "Get Deal" at bounding box center [816, 478] width 45 height 23
click at [839, 467] on link "Get Deal" at bounding box center [816, 478] width 45 height 23
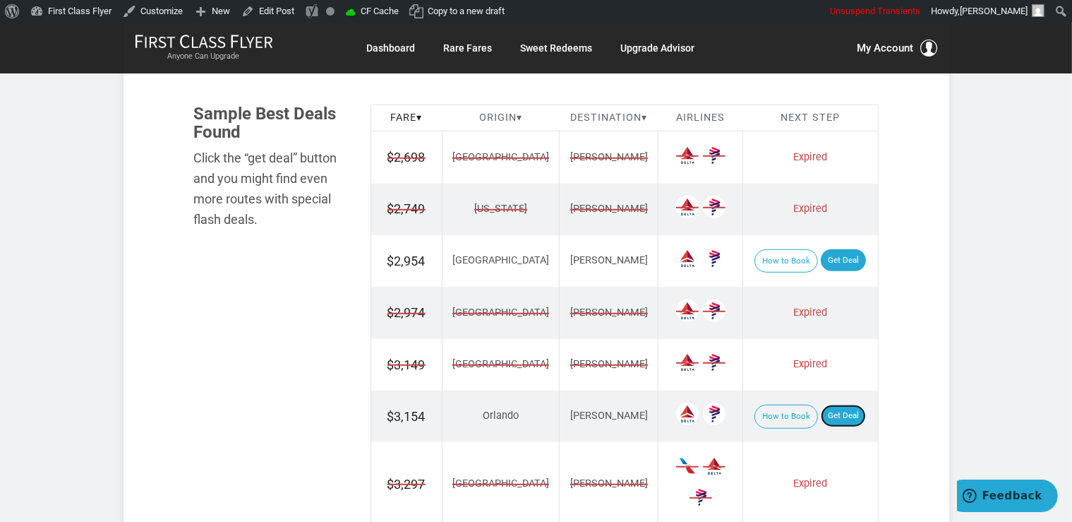
click at [836, 413] on link "Get Deal" at bounding box center [843, 415] width 45 height 23
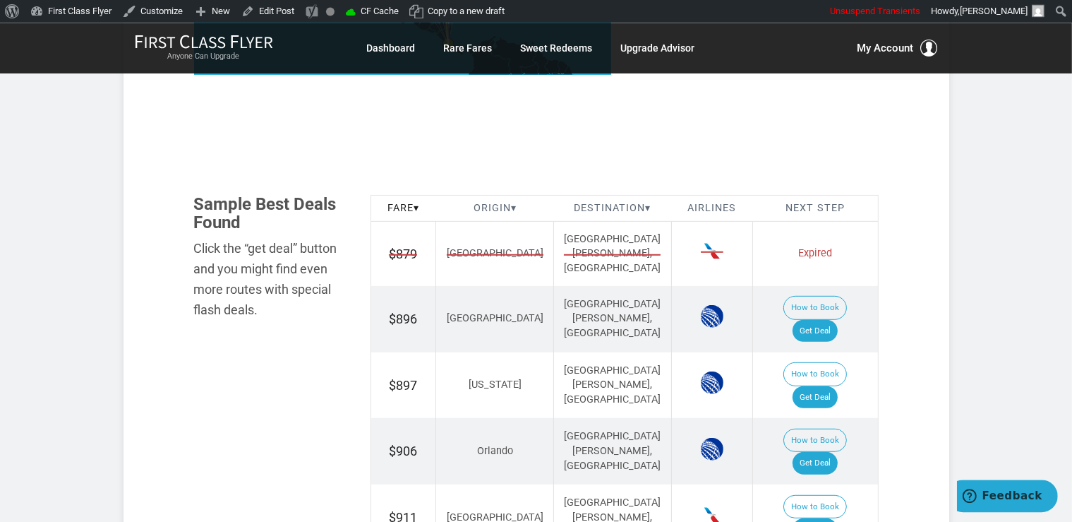
scroll to position [819, 0]
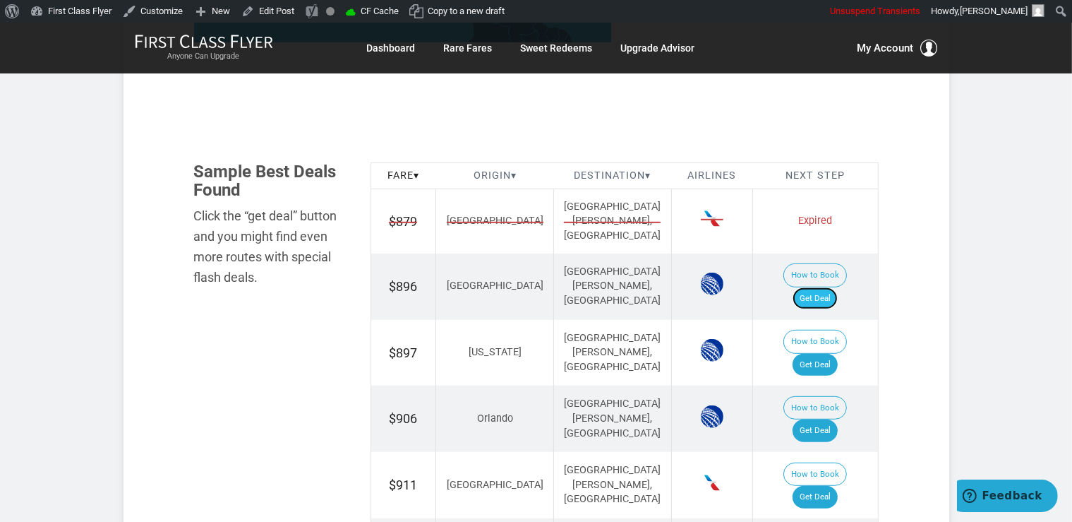
click at [835, 287] on link "Get Deal" at bounding box center [815, 298] width 45 height 23
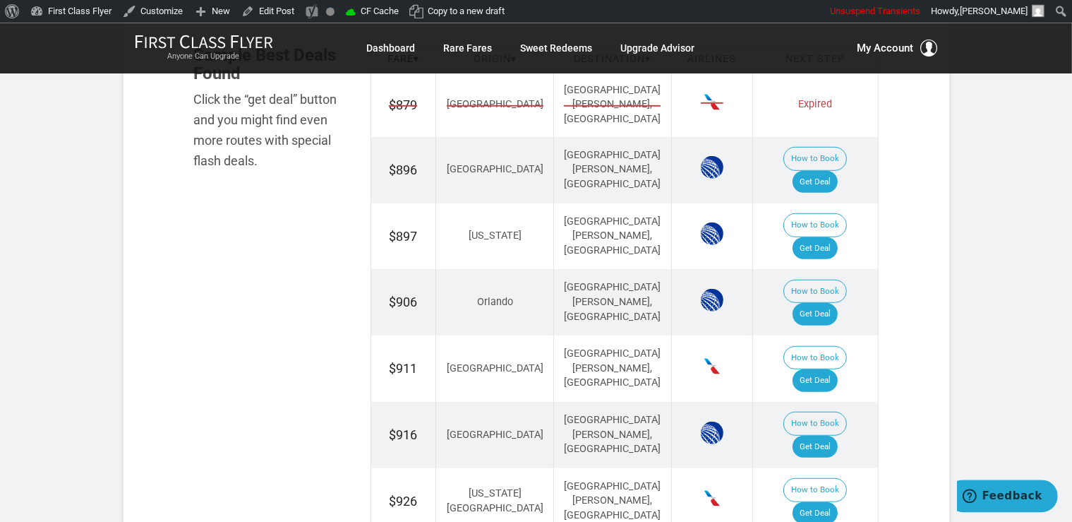
scroll to position [968, 0]
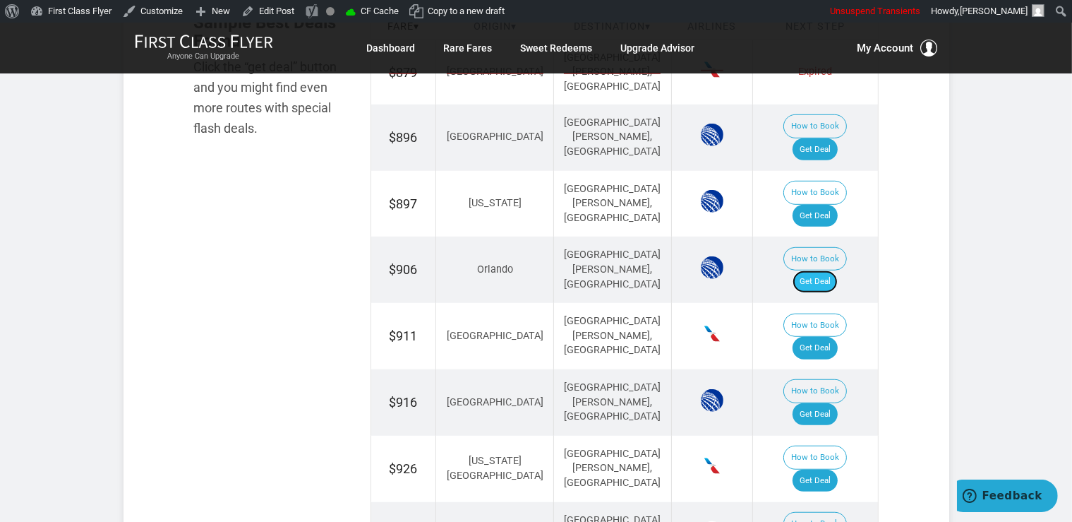
click at [833, 270] on link "Get Deal" at bounding box center [815, 281] width 45 height 23
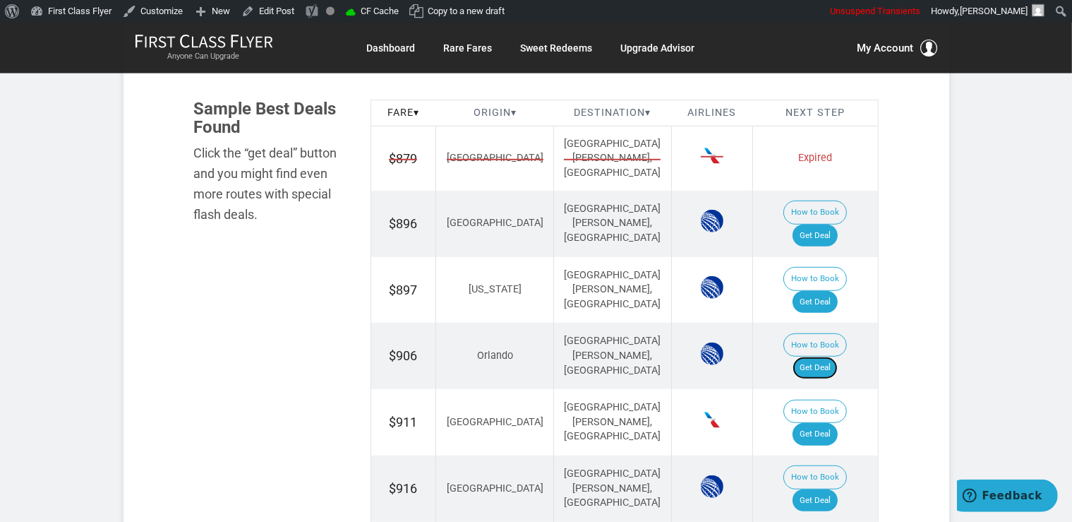
scroll to position [745, 0]
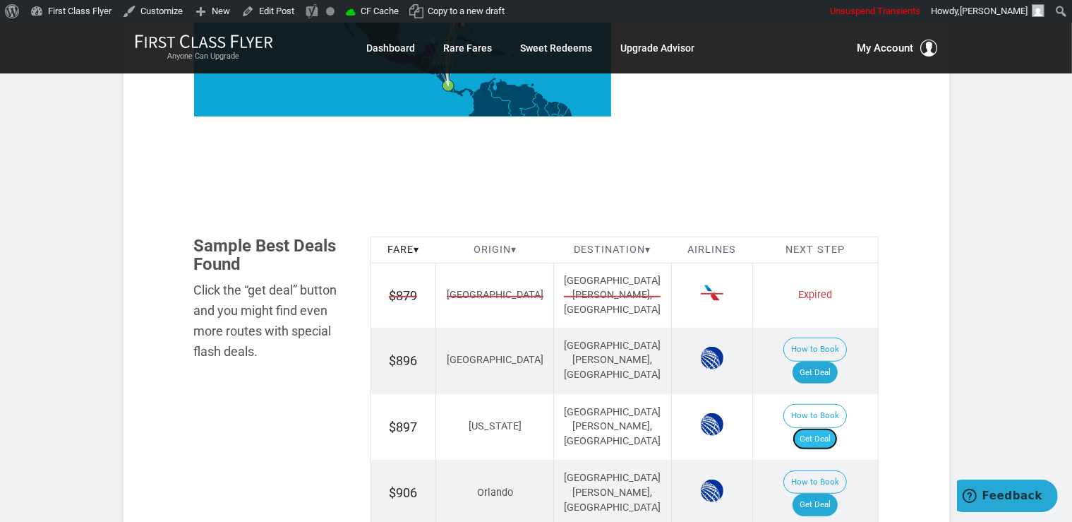
click at [836, 428] on link "Get Deal" at bounding box center [815, 439] width 45 height 23
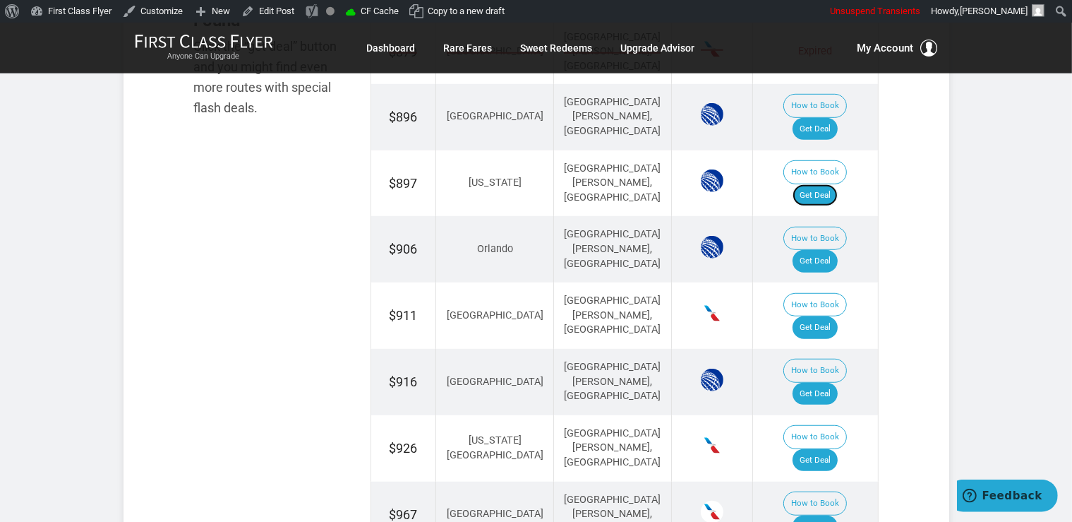
scroll to position [1043, 0]
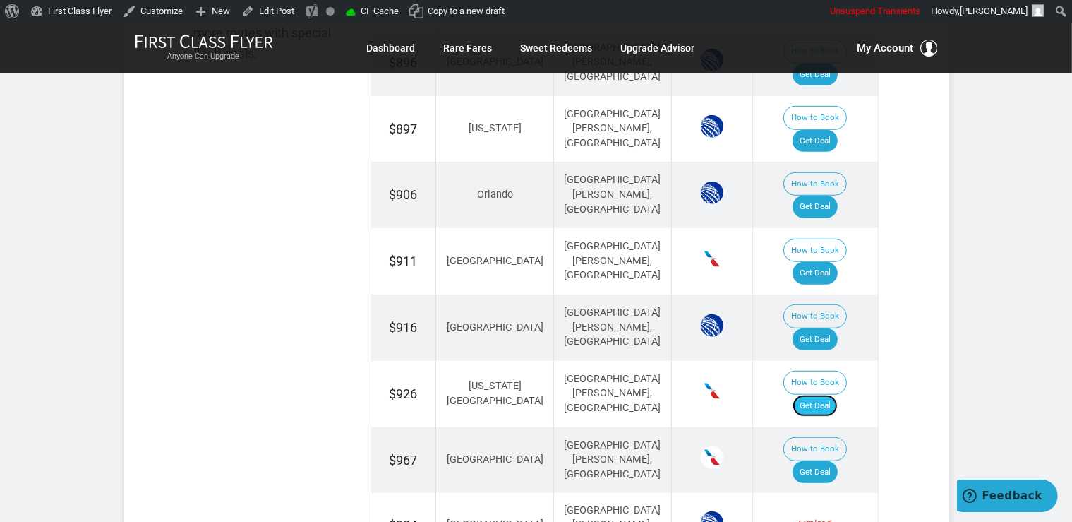
drag, startPoint x: 821, startPoint y: 238, endPoint x: 824, endPoint y: 232, distance: 7.3
click at [822, 395] on link "Get Deal" at bounding box center [815, 406] width 45 height 23
click at [838, 395] on link "Get Deal" at bounding box center [815, 406] width 45 height 23
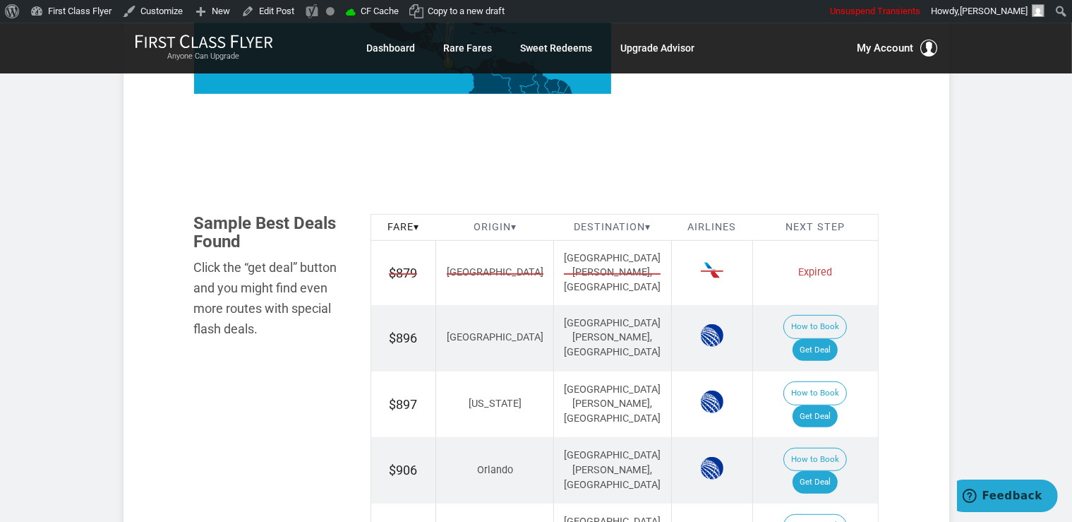
scroll to position [745, 0]
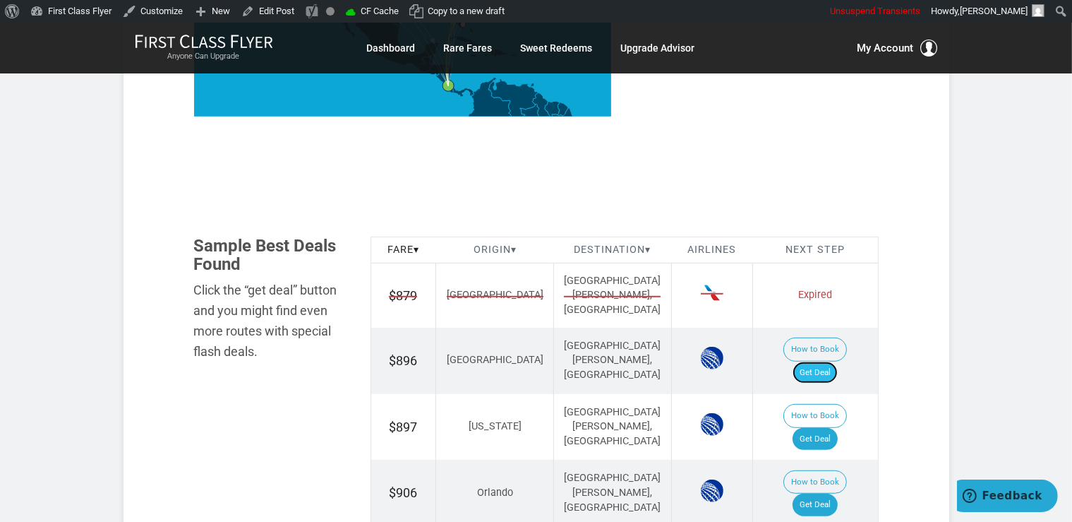
click at [827, 361] on link "Get Deal" at bounding box center [815, 372] width 45 height 23
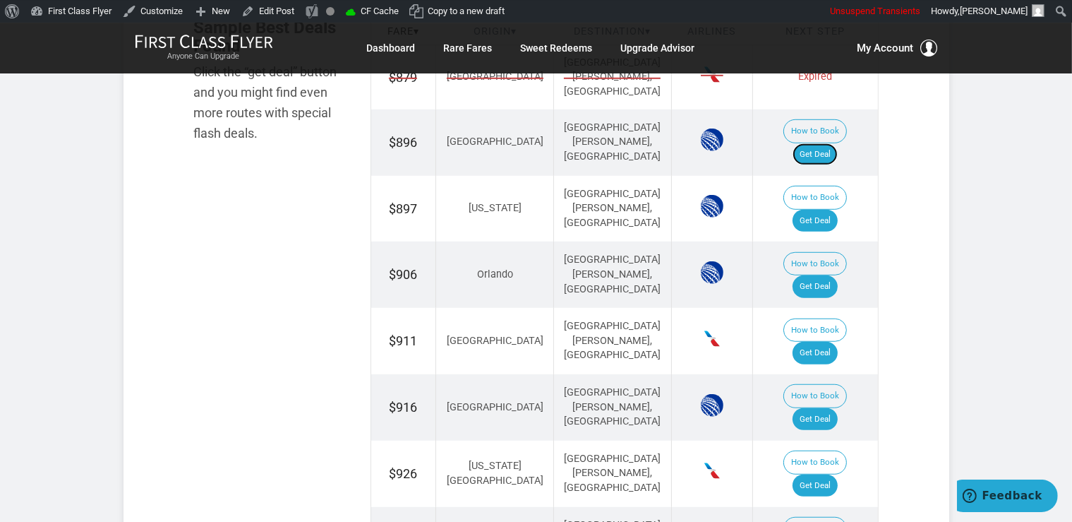
scroll to position [968, 0]
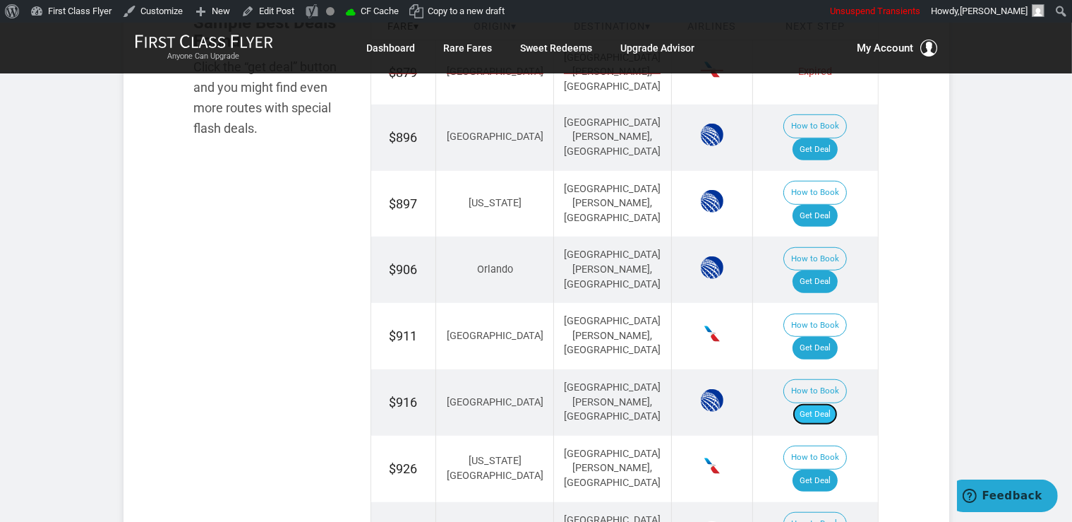
click at [824, 403] on link "Get Deal" at bounding box center [815, 414] width 45 height 23
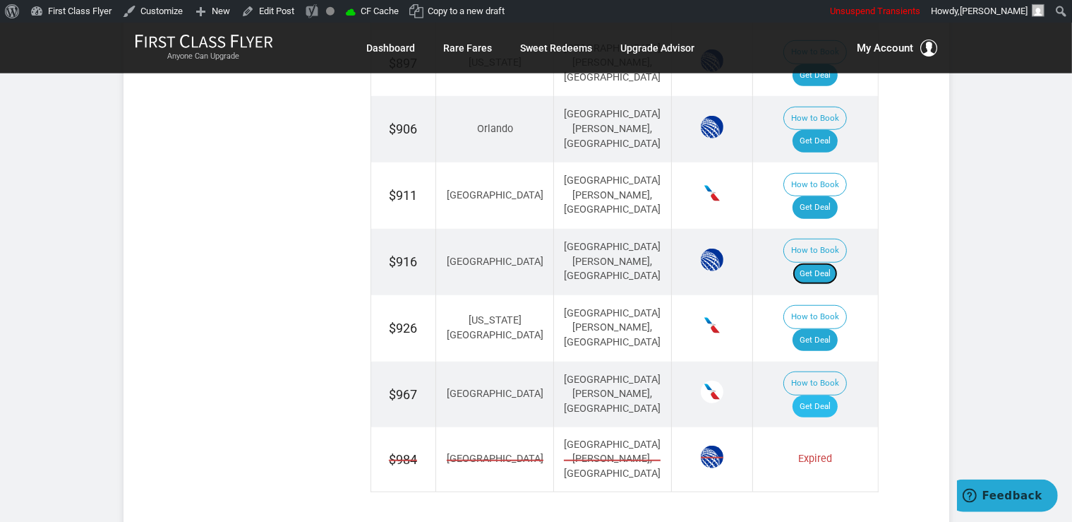
scroll to position [1118, 0]
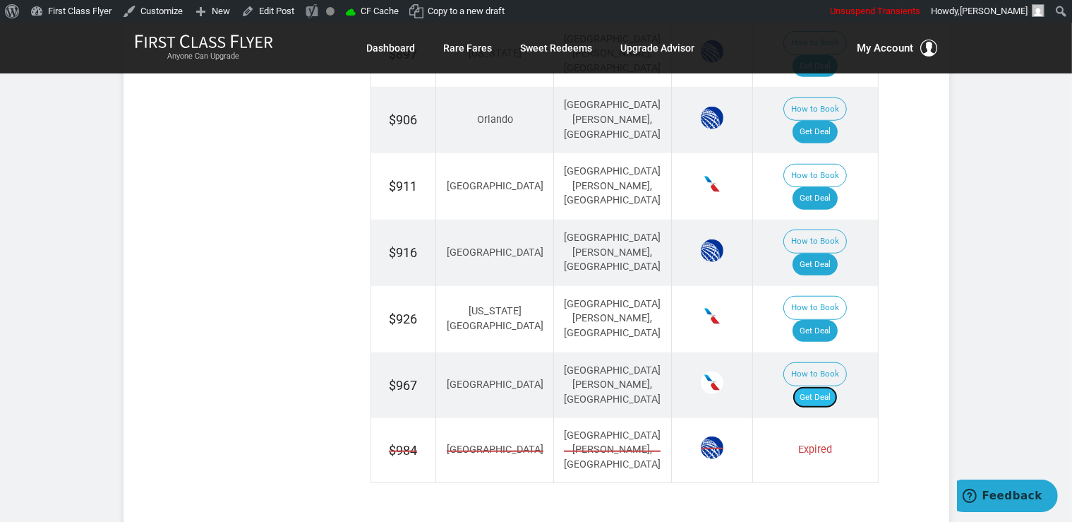
click at [818, 386] on link "Get Deal" at bounding box center [815, 397] width 45 height 23
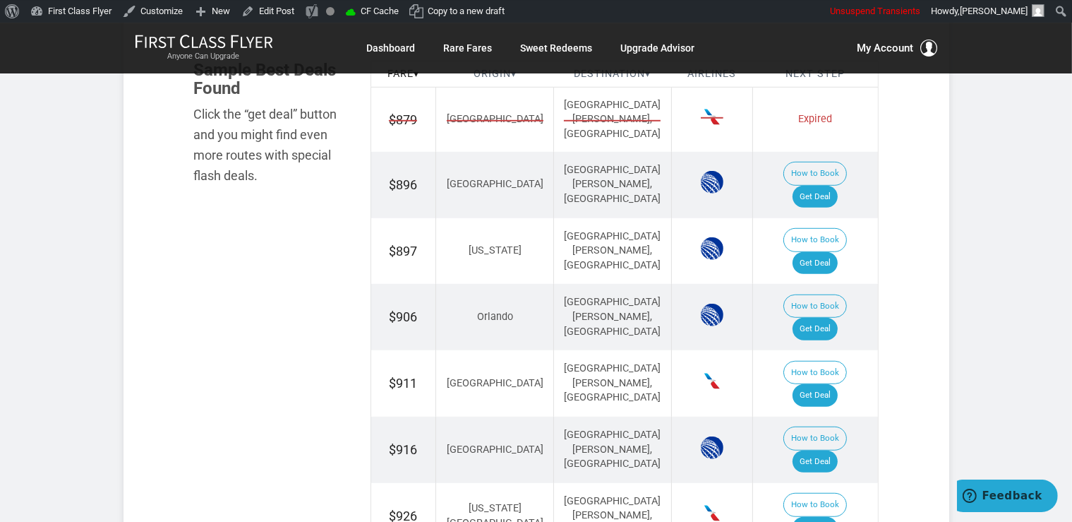
scroll to position [894, 0]
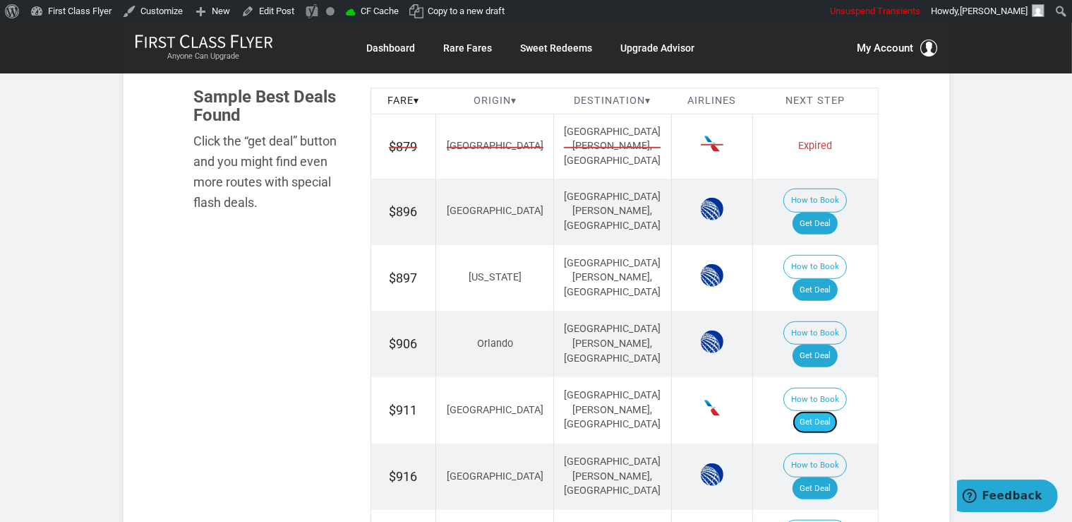
click at [836, 411] on link "Get Deal" at bounding box center [815, 422] width 45 height 23
click at [824, 411] on link "Get Deal" at bounding box center [815, 422] width 45 height 23
click at [838, 411] on link "Get Deal" at bounding box center [815, 422] width 45 height 23
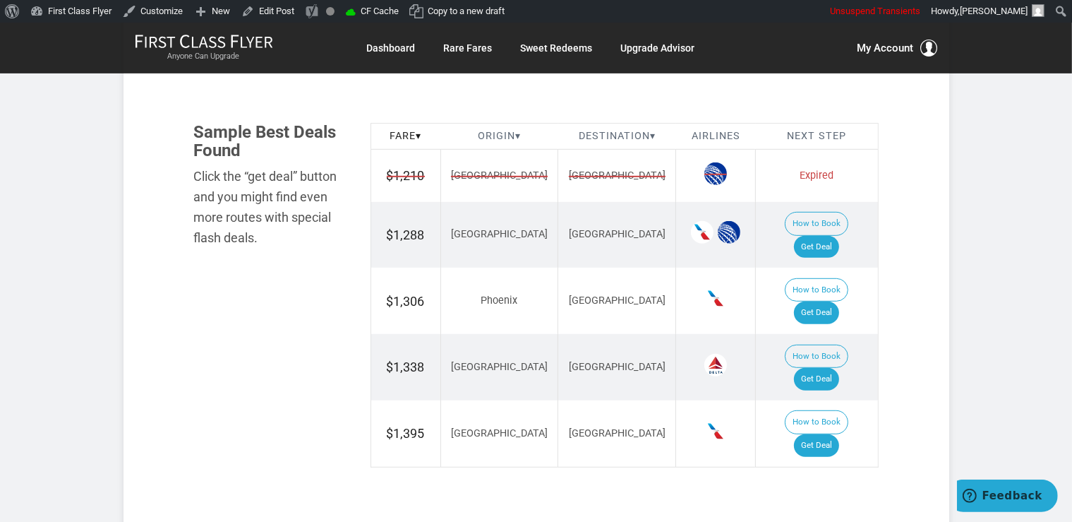
scroll to position [819, 0]
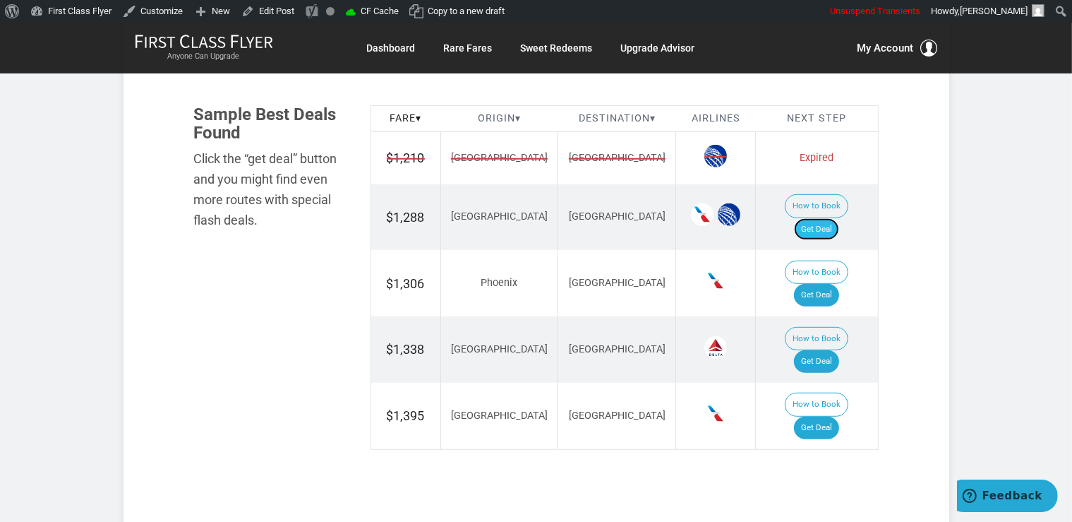
click at [822, 218] on link "Get Deal" at bounding box center [816, 229] width 45 height 23
click at [829, 350] on link "Get Deal" at bounding box center [816, 361] width 45 height 23
click at [834, 284] on link "Get Deal" at bounding box center [816, 295] width 45 height 23
click at [817, 416] on link "Get Deal" at bounding box center [816, 427] width 45 height 23
drag, startPoint x: 845, startPoint y: 357, endPoint x: 844, endPoint y: 340, distance: 17.7
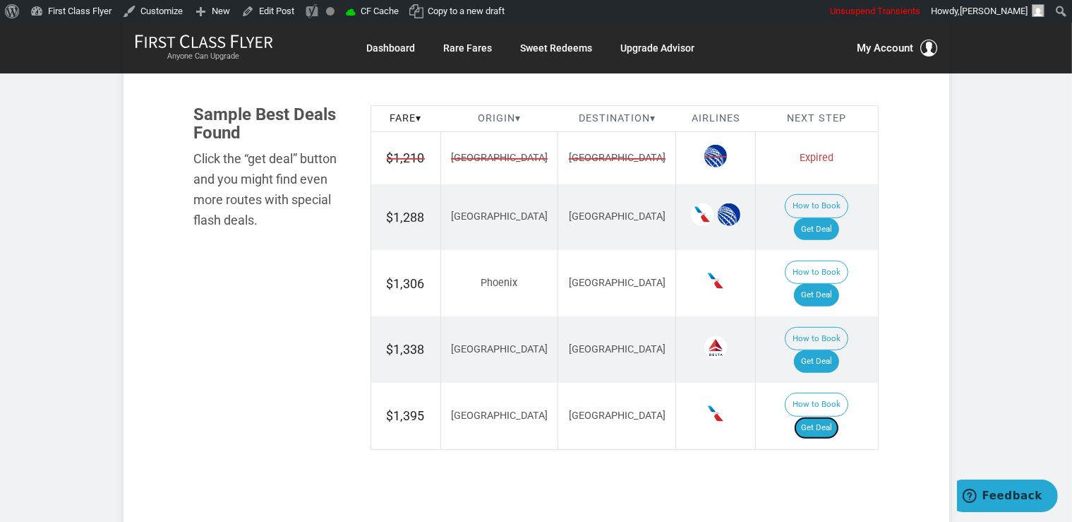
click at [839, 416] on link "Get Deal" at bounding box center [816, 427] width 45 height 23
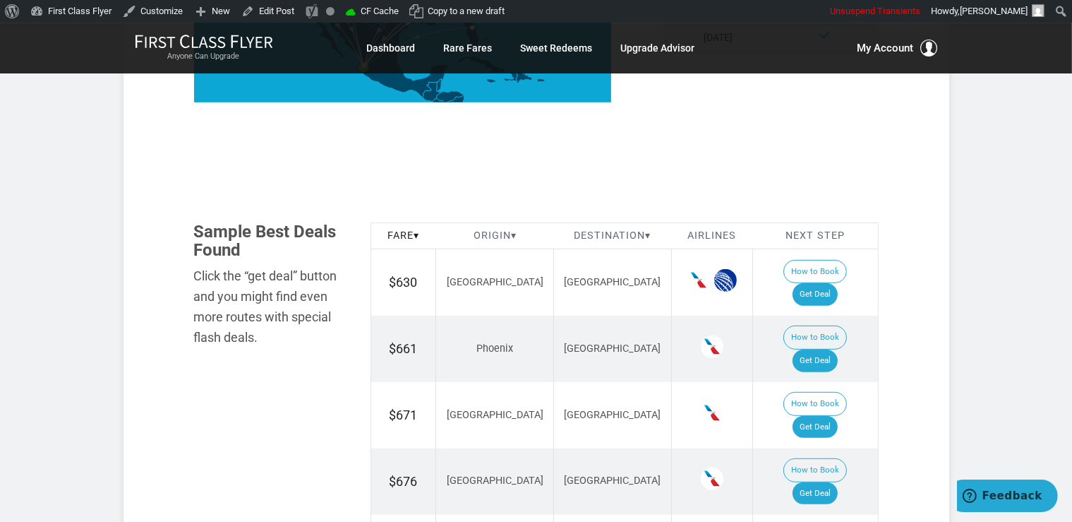
scroll to position [745, 0]
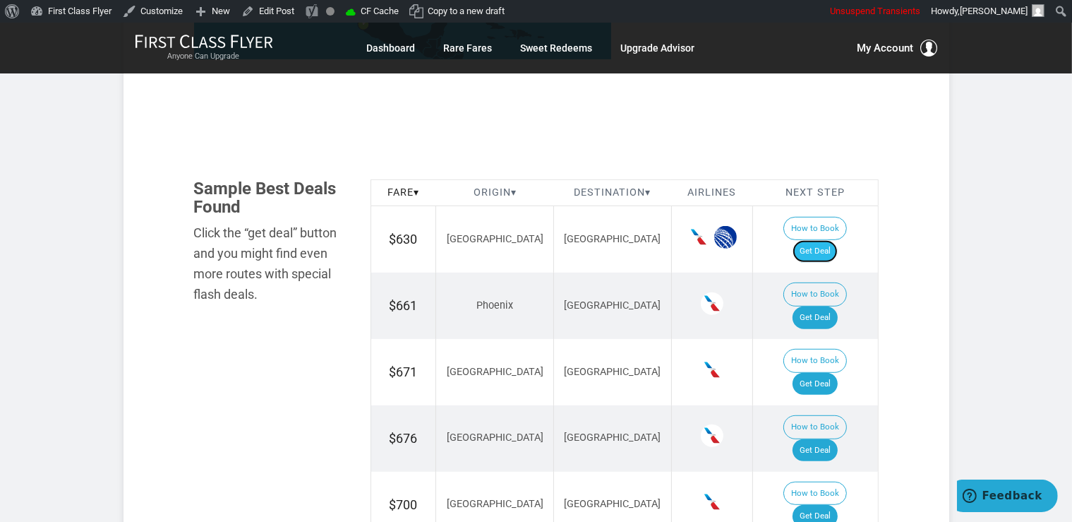
drag, startPoint x: 844, startPoint y: 234, endPoint x: 834, endPoint y: 231, distance: 10.3
click at [838, 240] on link "Get Deal" at bounding box center [815, 251] width 45 height 23
click at [832, 373] on link "Get Deal" at bounding box center [815, 384] width 45 height 23
click at [834, 306] on link "Get Deal" at bounding box center [815, 317] width 45 height 23
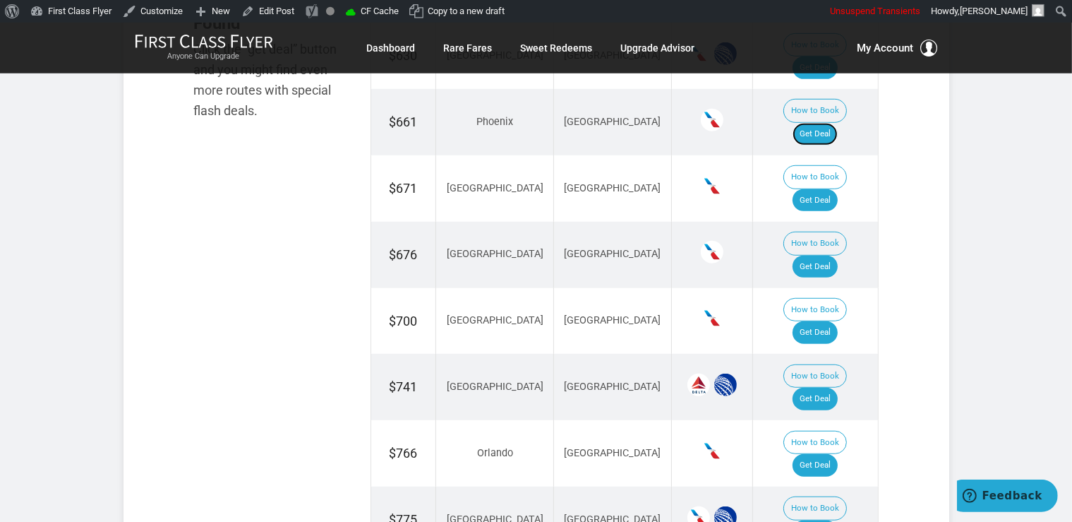
scroll to position [968, 0]
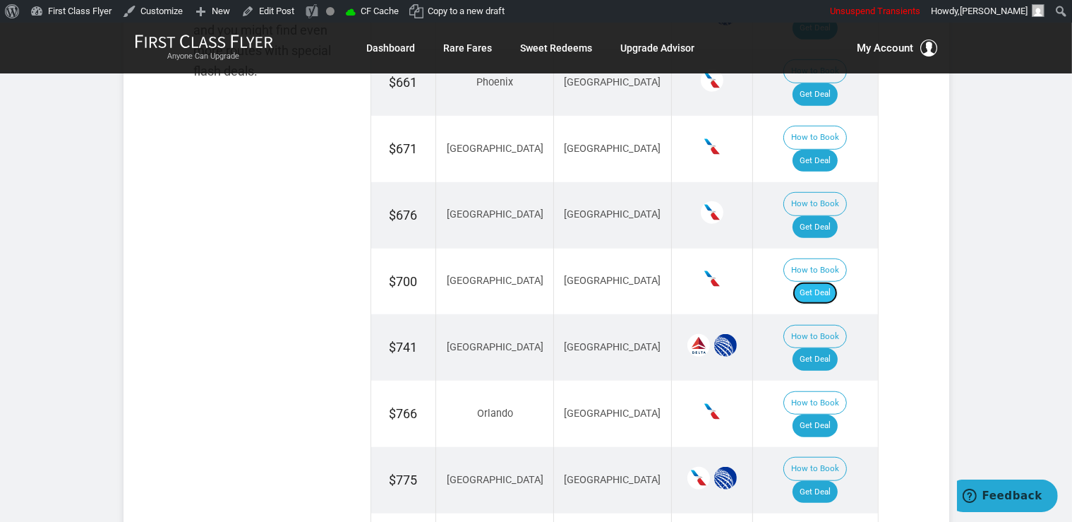
click at [838, 282] on link "Get Deal" at bounding box center [815, 293] width 45 height 23
click at [824, 216] on link "Get Deal" at bounding box center [815, 227] width 45 height 23
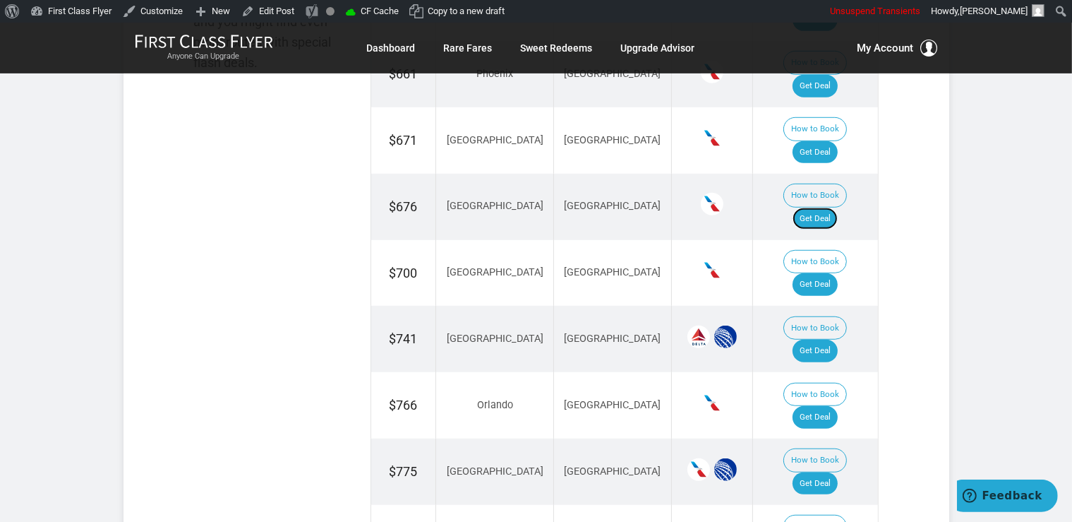
scroll to position [1118, 0]
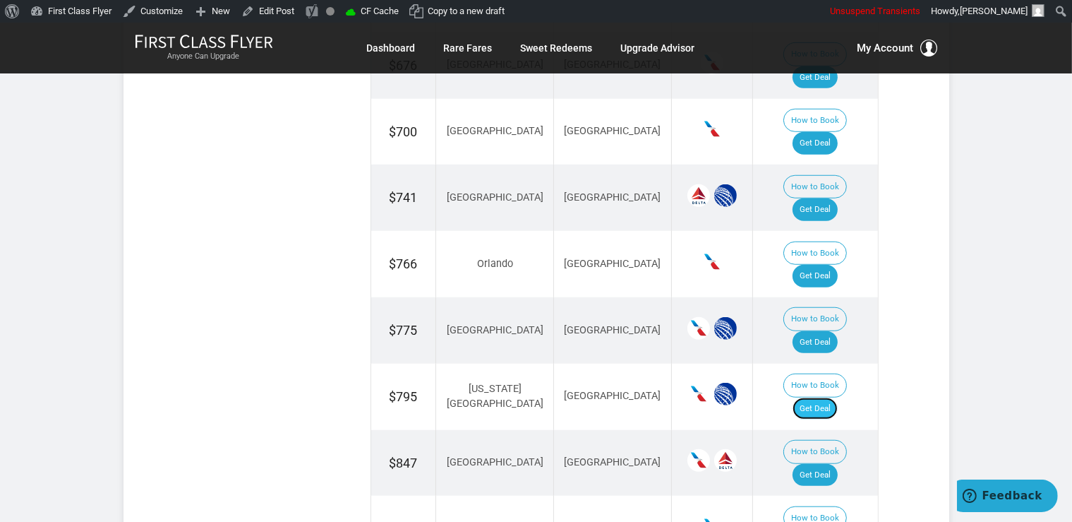
click at [817, 397] on link "Get Deal" at bounding box center [815, 408] width 45 height 23
click at [838, 464] on link "Get Deal" at bounding box center [815, 475] width 45 height 23
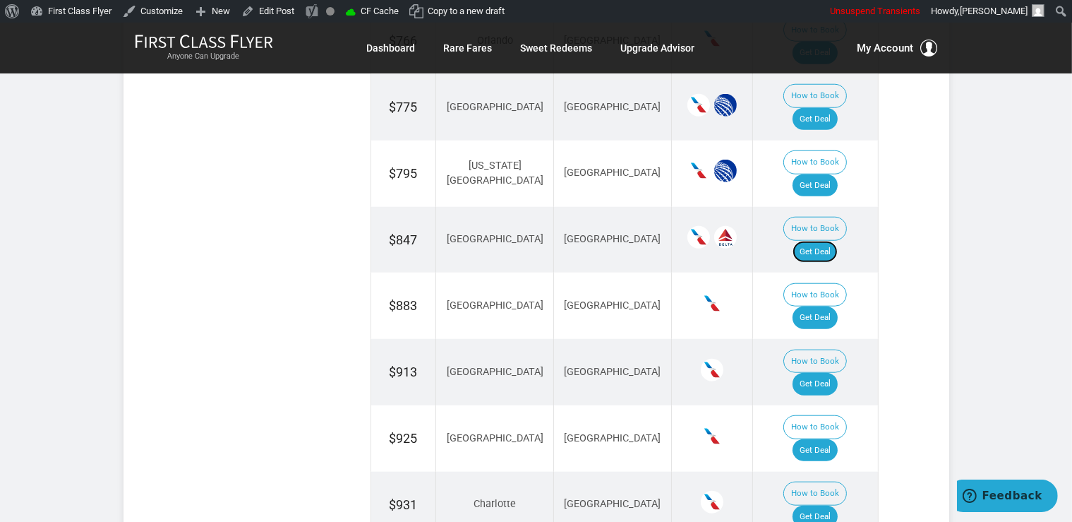
scroll to position [1043, 0]
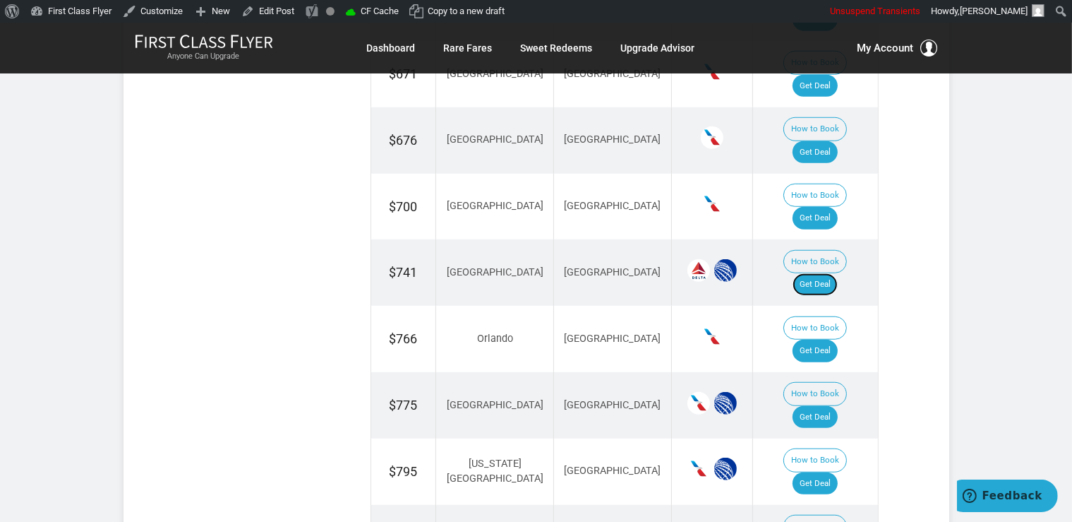
click at [835, 273] on link "Get Deal" at bounding box center [815, 284] width 45 height 23
click at [826, 340] on link "Get Deal" at bounding box center [815, 351] width 45 height 23
drag, startPoint x: 831, startPoint y: 294, endPoint x: 849, endPoint y: 285, distance: 20.5
click at [831, 406] on link "Get Deal" at bounding box center [815, 417] width 45 height 23
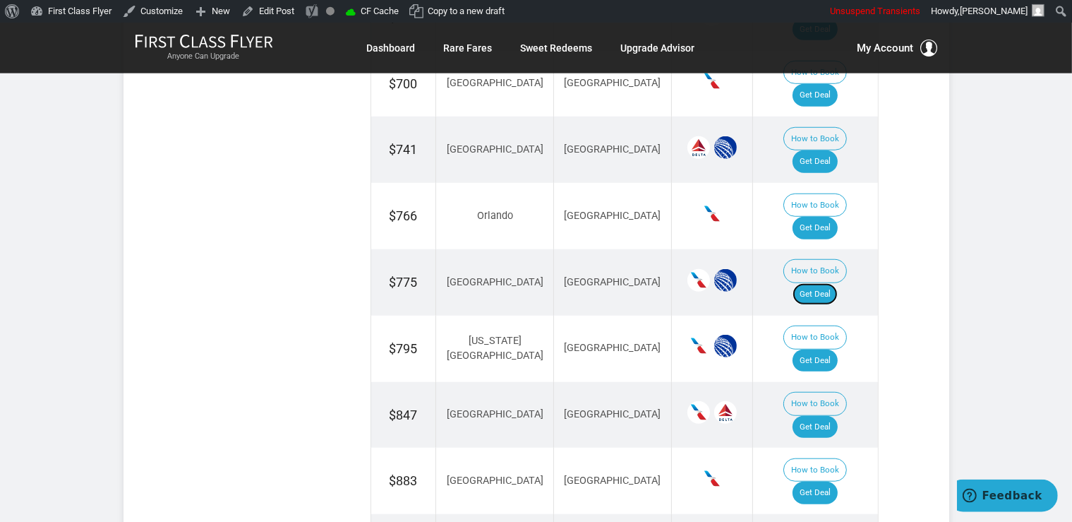
scroll to position [1341, 0]
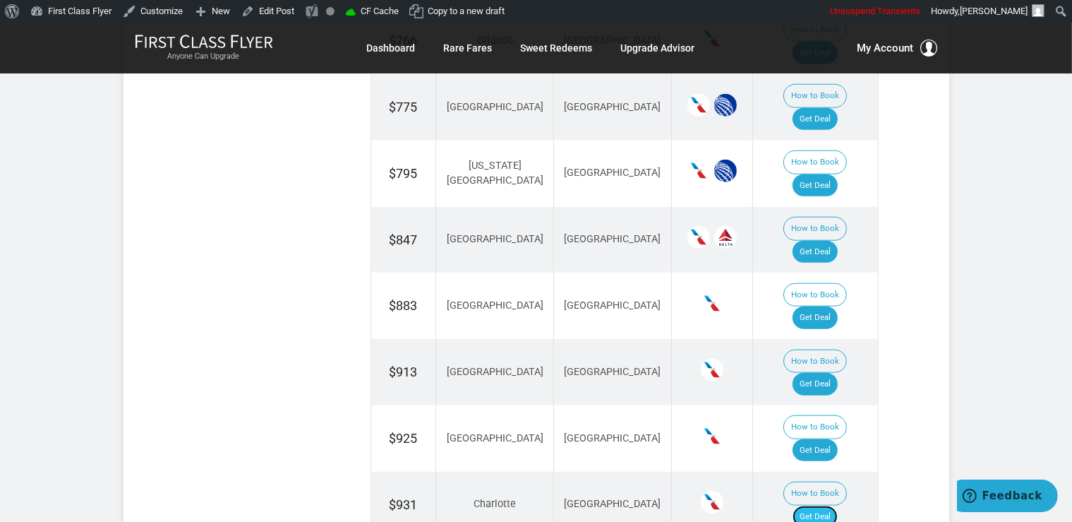
click at [823, 505] on link "Get Deal" at bounding box center [815, 516] width 45 height 23
click at [827, 306] on link "Get Deal" at bounding box center [815, 317] width 45 height 23
click at [820, 373] on link "Get Deal" at bounding box center [815, 384] width 45 height 23
click at [838, 439] on link "Get Deal" at bounding box center [815, 450] width 45 height 23
drag, startPoint x: 837, startPoint y: 248, endPoint x: 831, endPoint y: 238, distance: 12.3
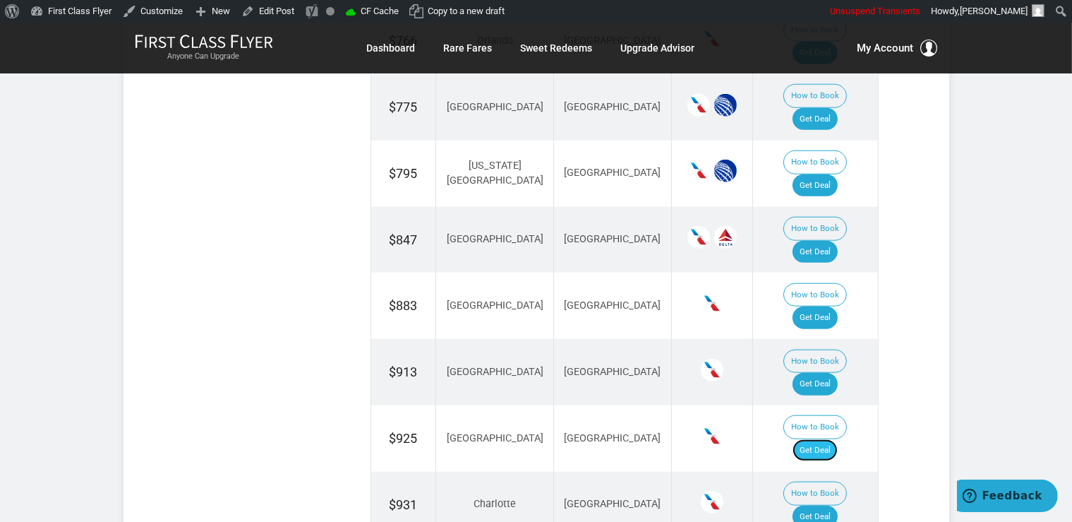
click at [837, 439] on link "Get Deal" at bounding box center [815, 450] width 45 height 23
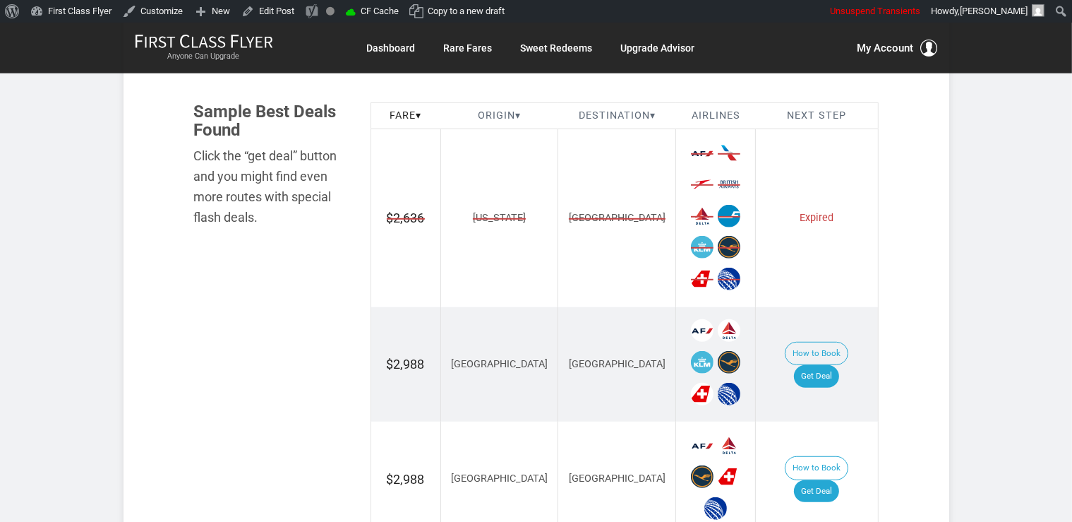
scroll to position [894, 0]
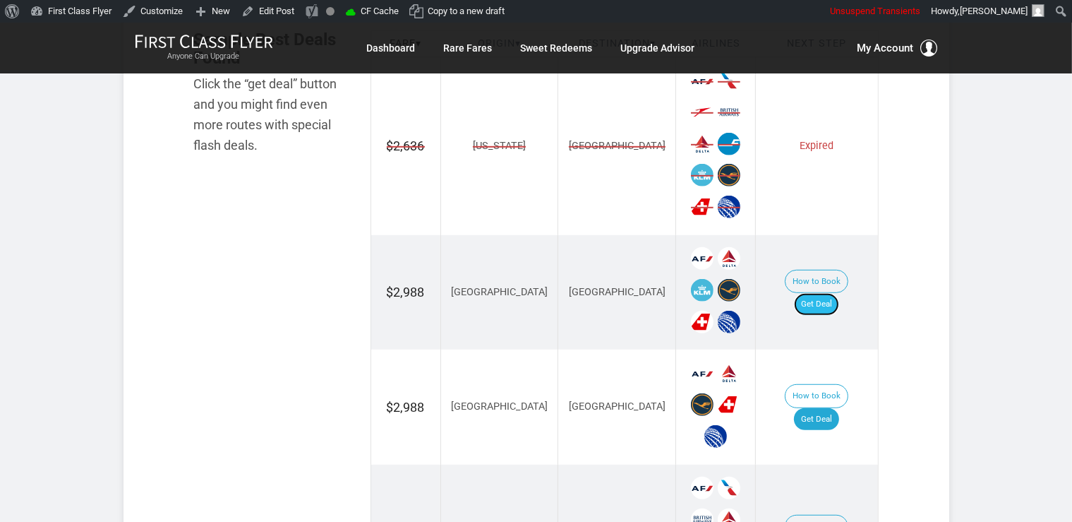
click at [811, 293] on link "Get Deal" at bounding box center [816, 304] width 45 height 23
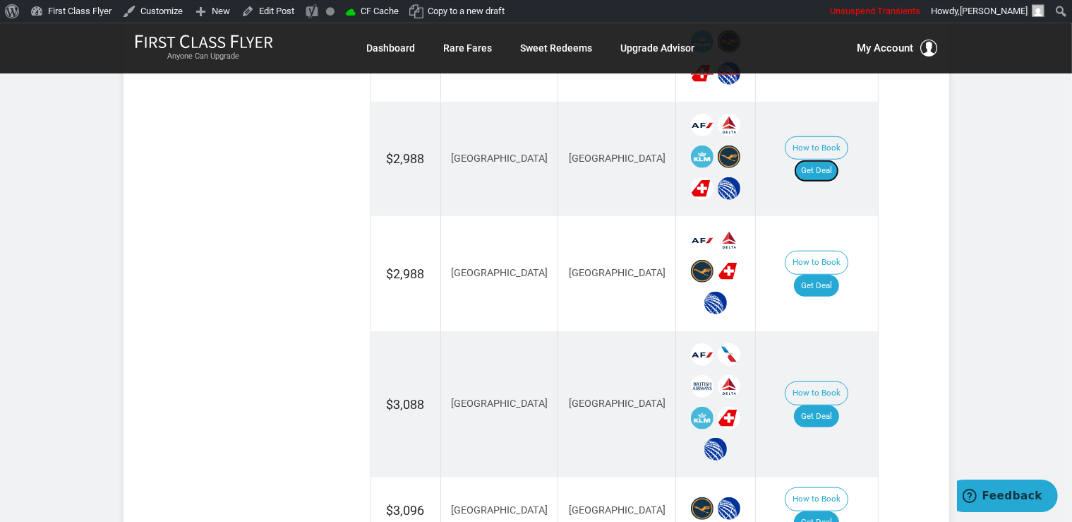
scroll to position [1043, 0]
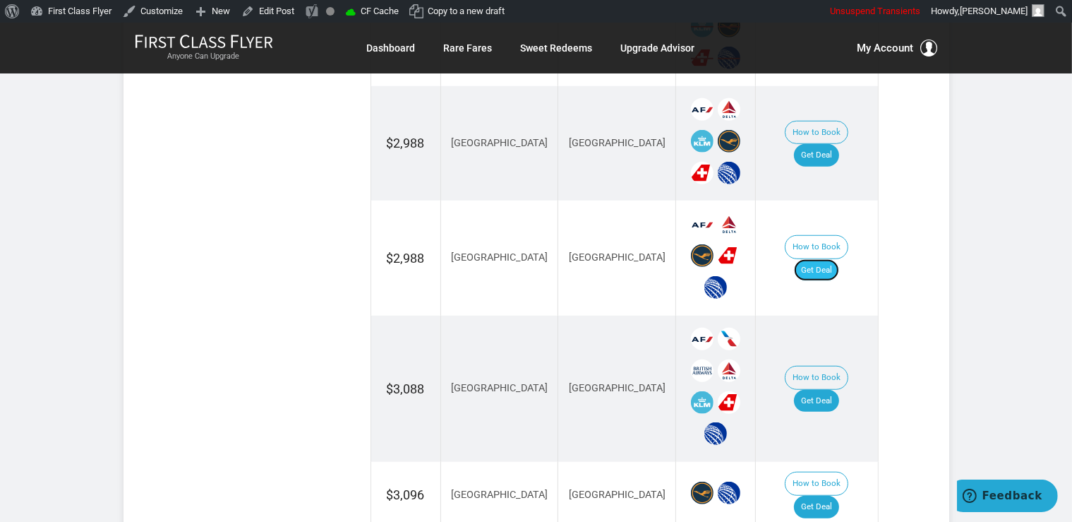
click at [829, 259] on link "Get Deal" at bounding box center [816, 270] width 45 height 23
click at [829, 390] on link "Get Deal" at bounding box center [816, 401] width 45 height 23
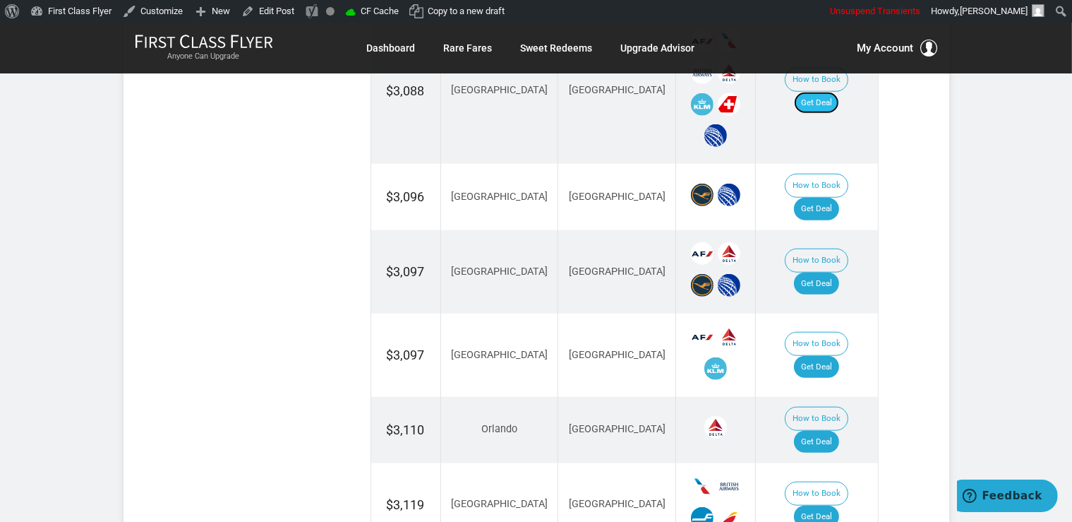
scroll to position [1565, 0]
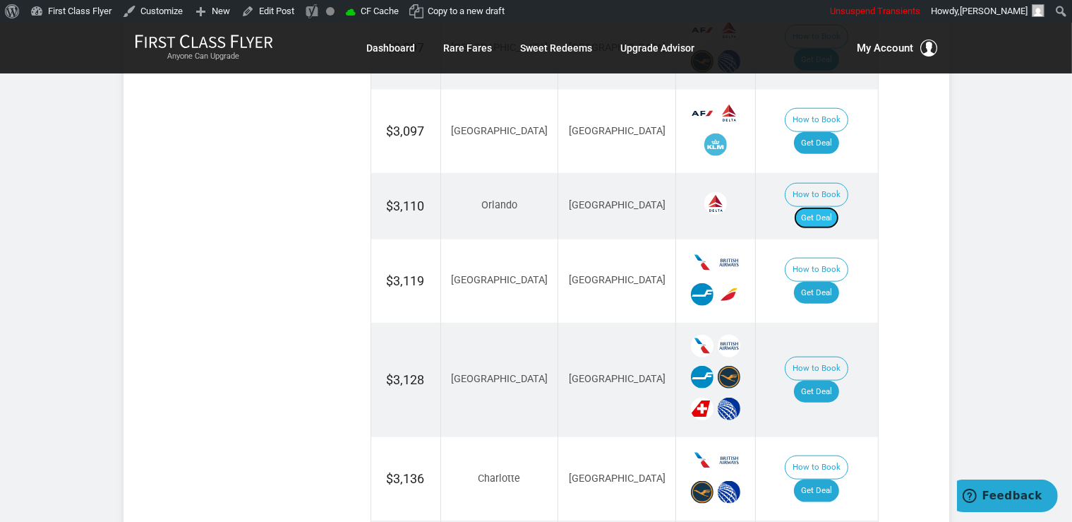
click at [824, 207] on link "Get Deal" at bounding box center [816, 218] width 45 height 23
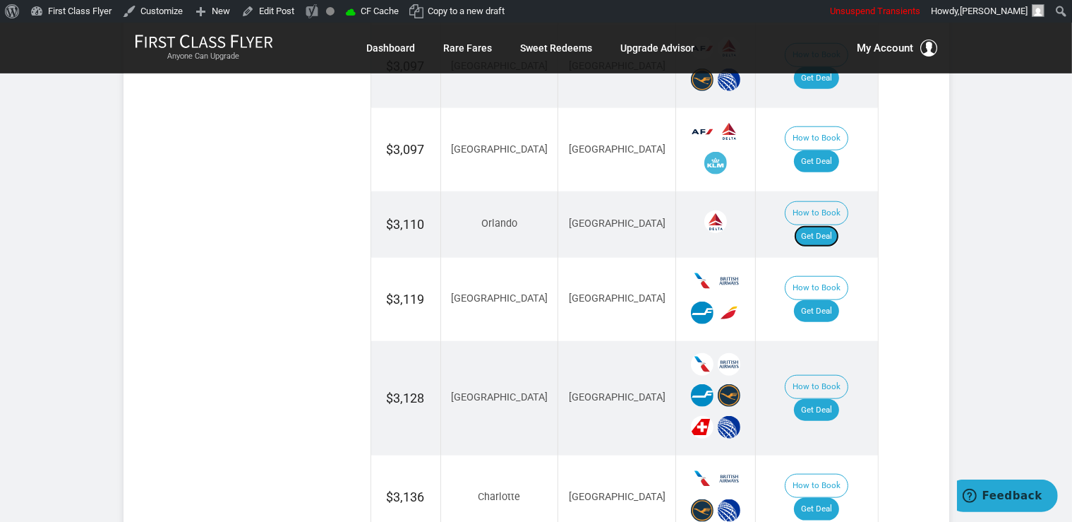
scroll to position [1416, 0]
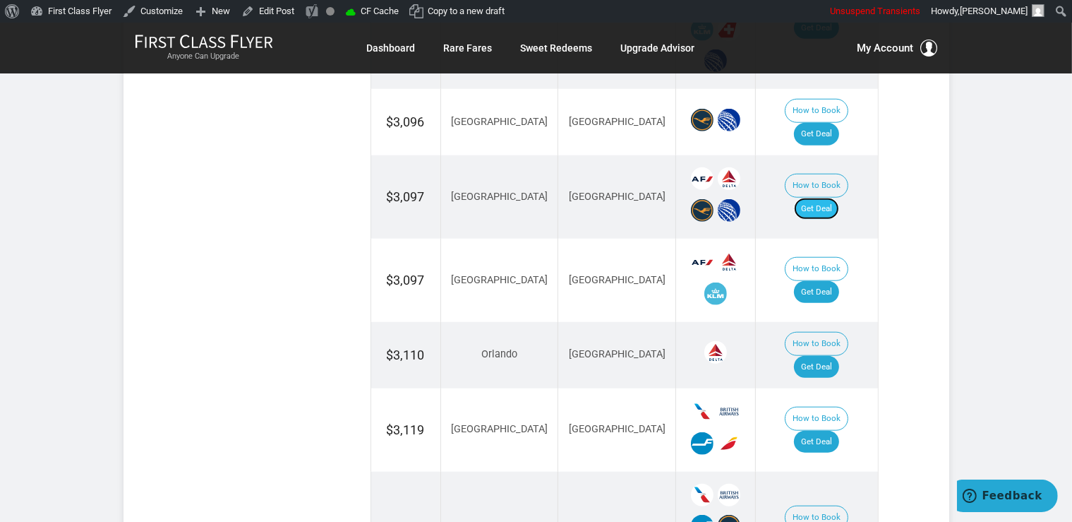
click at [834, 198] on link "Get Deal" at bounding box center [816, 209] width 45 height 23
click at [812, 281] on link "Get Deal" at bounding box center [816, 292] width 45 height 23
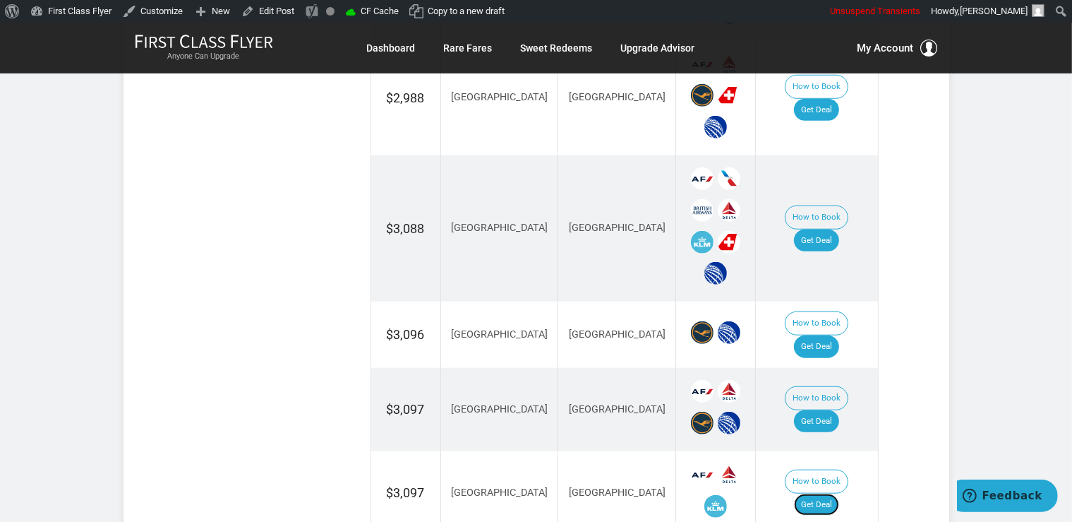
scroll to position [1192, 0]
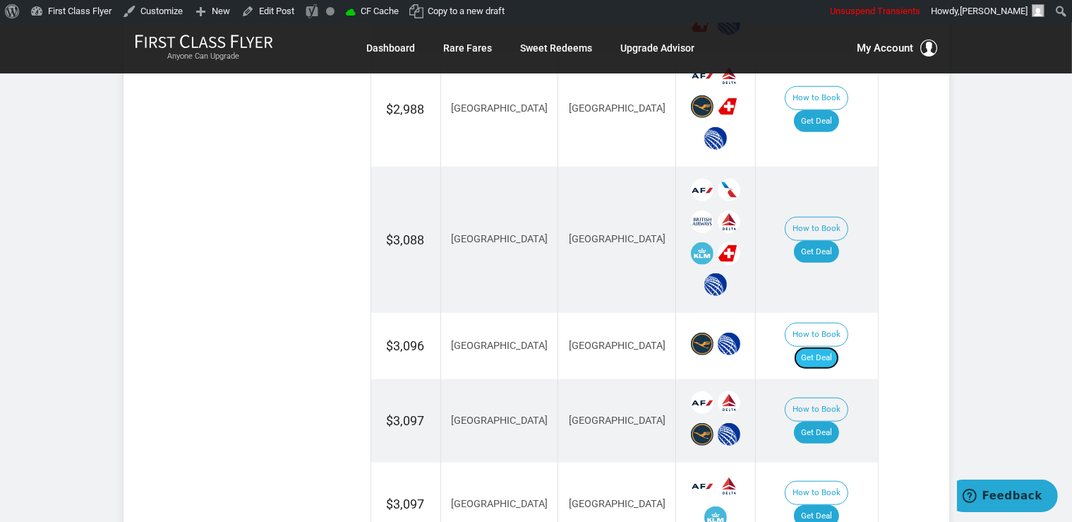
click at [828, 347] on link "Get Deal" at bounding box center [816, 358] width 45 height 23
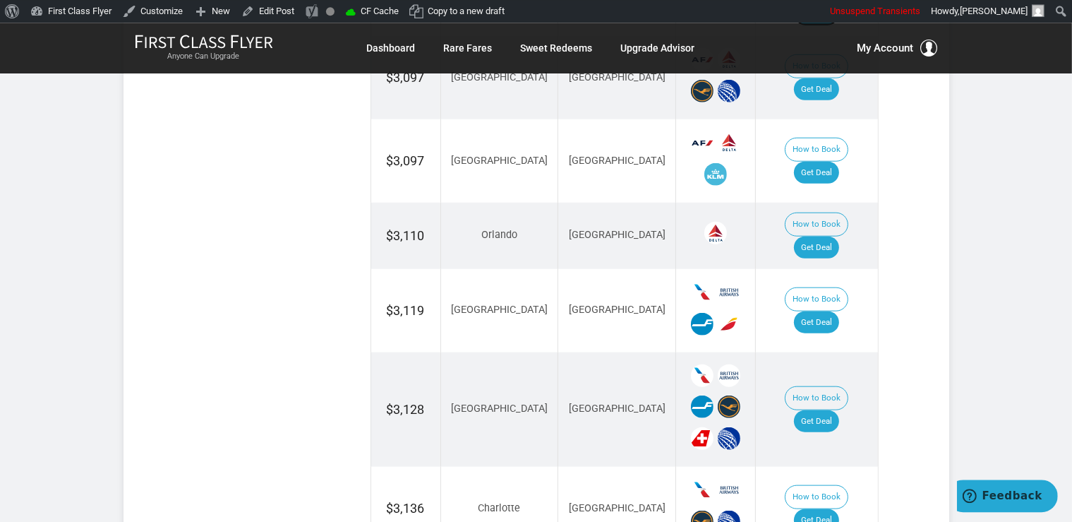
scroll to position [1714, 0]
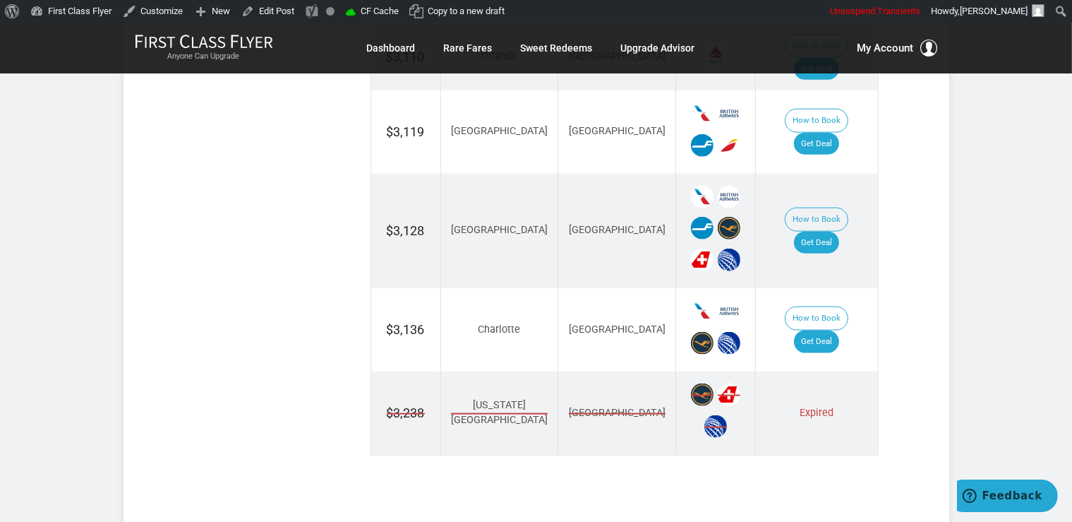
click at [839, 290] on td "How to Book Get Deal" at bounding box center [817, 329] width 122 height 83
click at [837, 330] on link "Get Deal" at bounding box center [816, 341] width 45 height 23
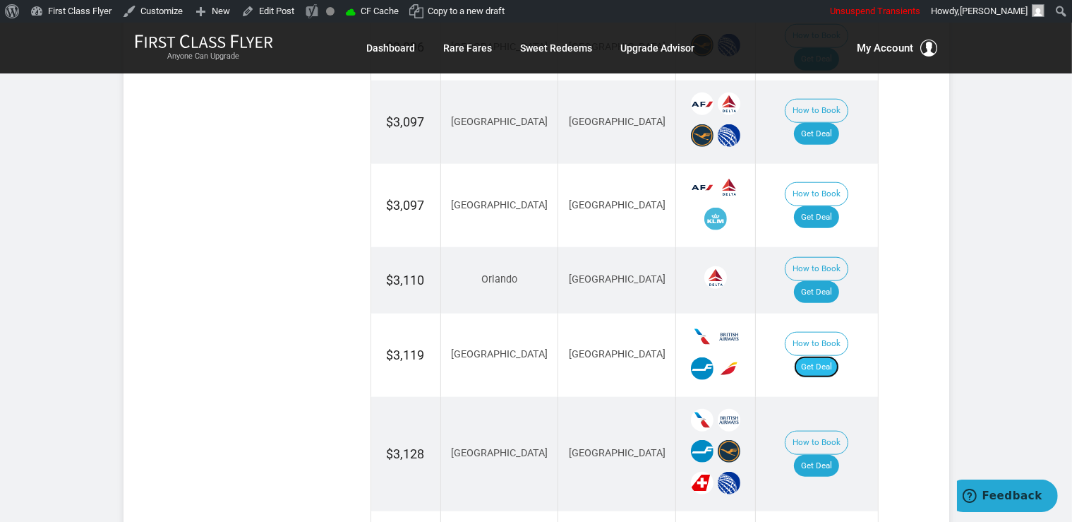
click at [834, 356] on link "Get Deal" at bounding box center [816, 367] width 45 height 23
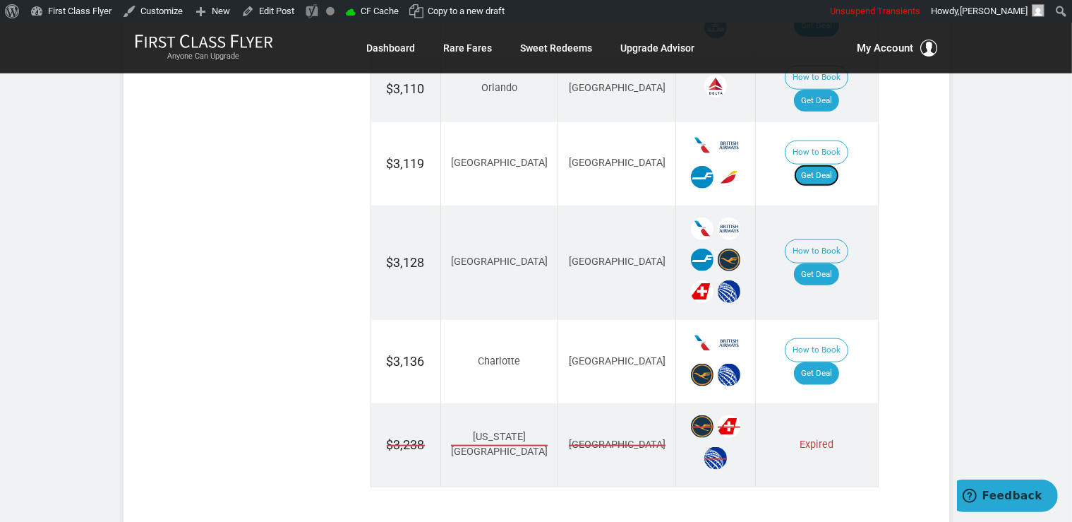
scroll to position [1714, 0]
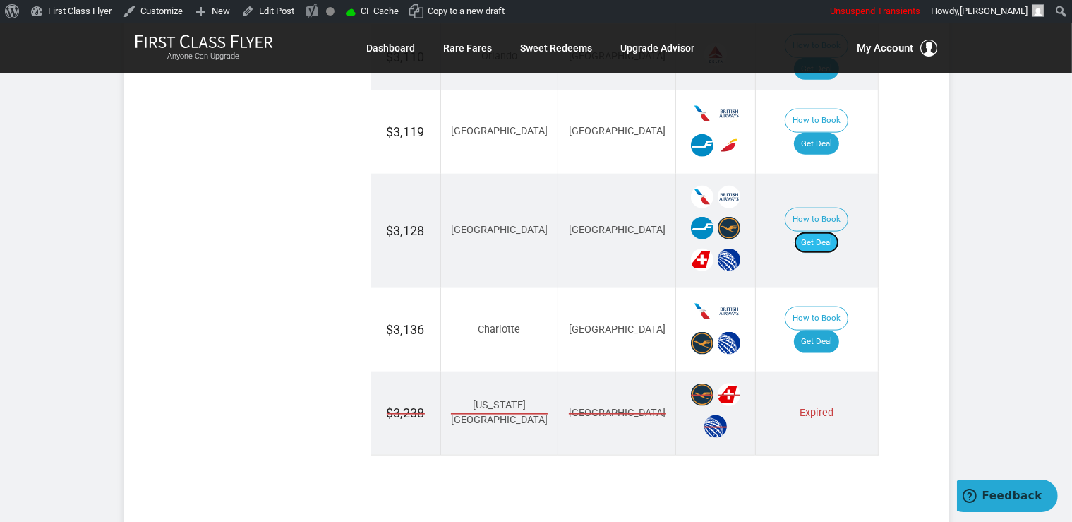
click at [836, 232] on link "Get Deal" at bounding box center [816, 243] width 45 height 23
click at [837, 232] on link "Get Deal" at bounding box center [816, 243] width 45 height 23
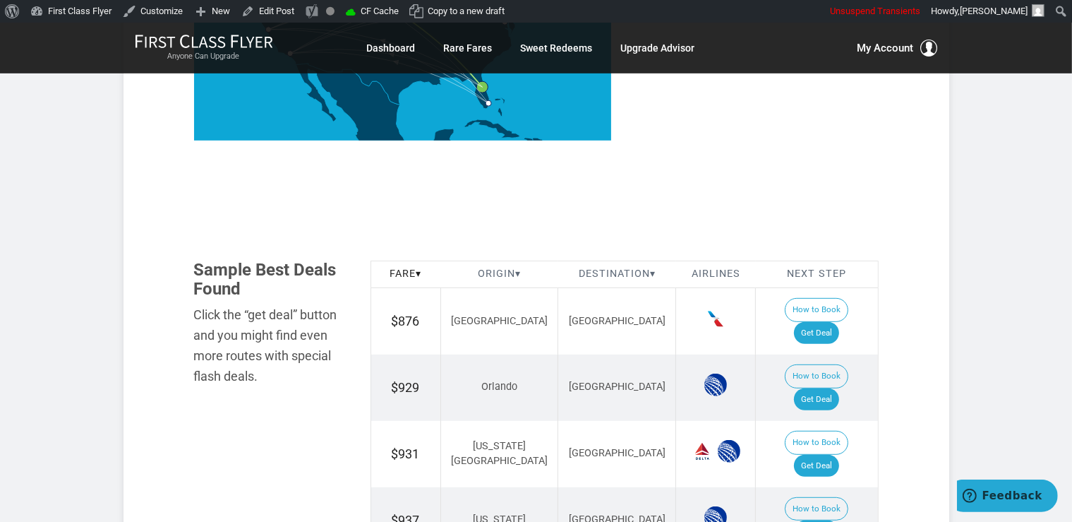
scroll to position [596, 0]
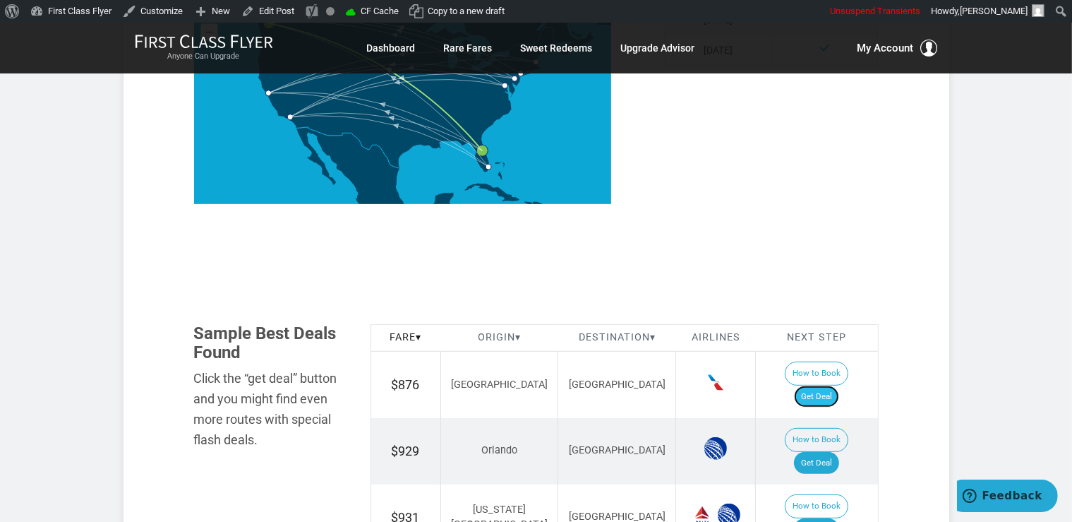
click at [829, 385] on link "Get Deal" at bounding box center [816, 396] width 45 height 23
click at [836, 518] on link "Get Deal" at bounding box center [816, 529] width 45 height 23
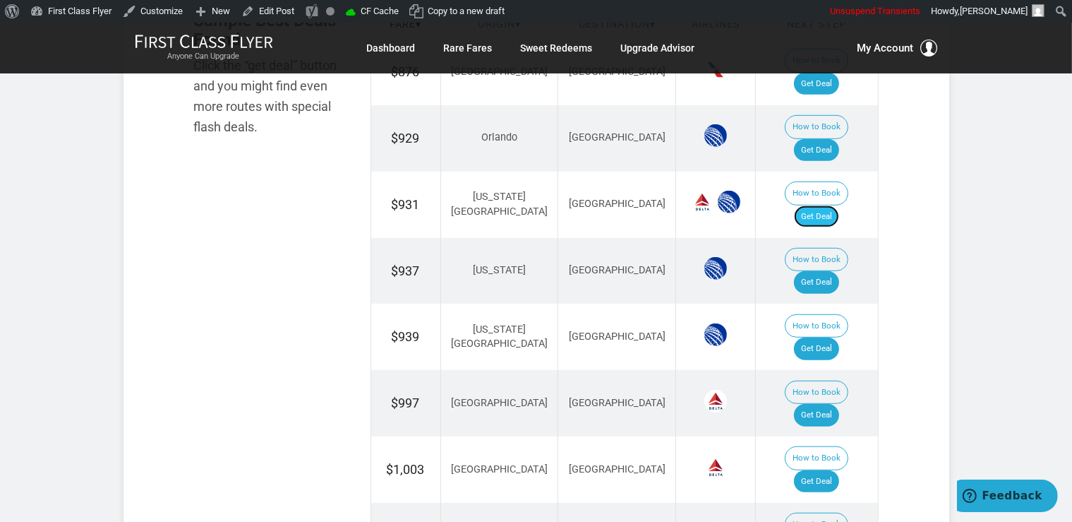
scroll to position [968, 0]
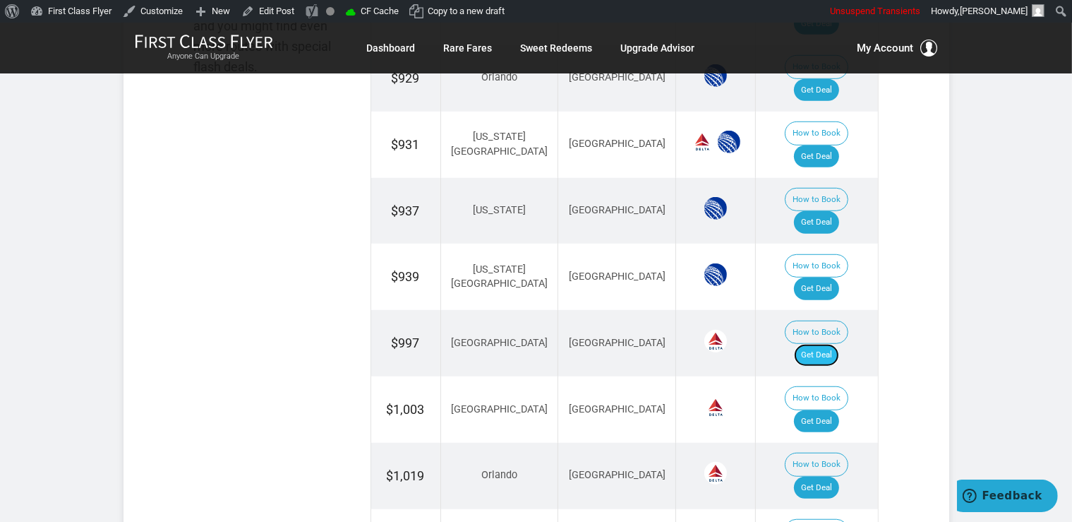
click at [819, 344] on link "Get Deal" at bounding box center [816, 355] width 45 height 23
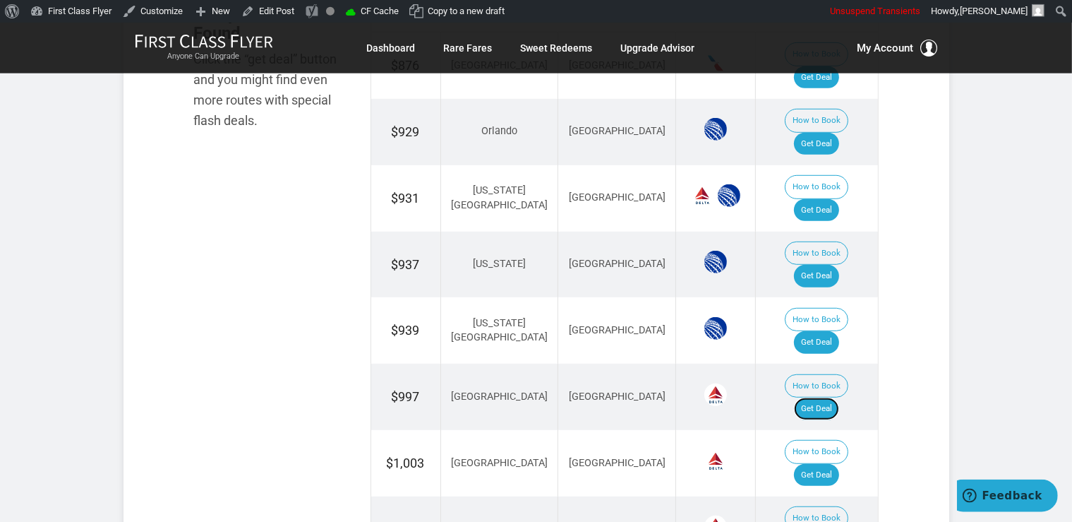
scroll to position [819, 0]
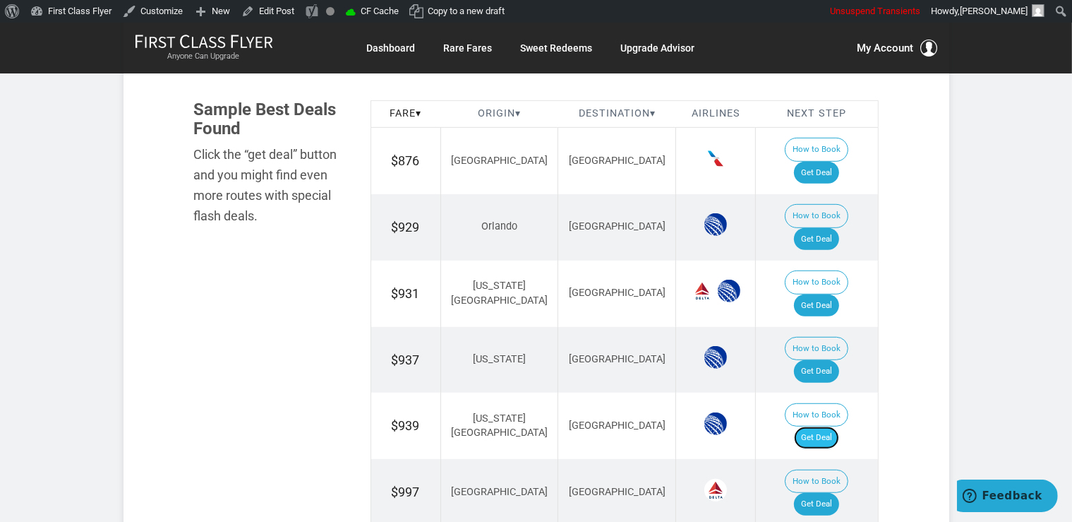
click at [839, 426] on link "Get Deal" at bounding box center [816, 437] width 45 height 23
click at [817, 360] on link "Get Deal" at bounding box center [816, 371] width 45 height 23
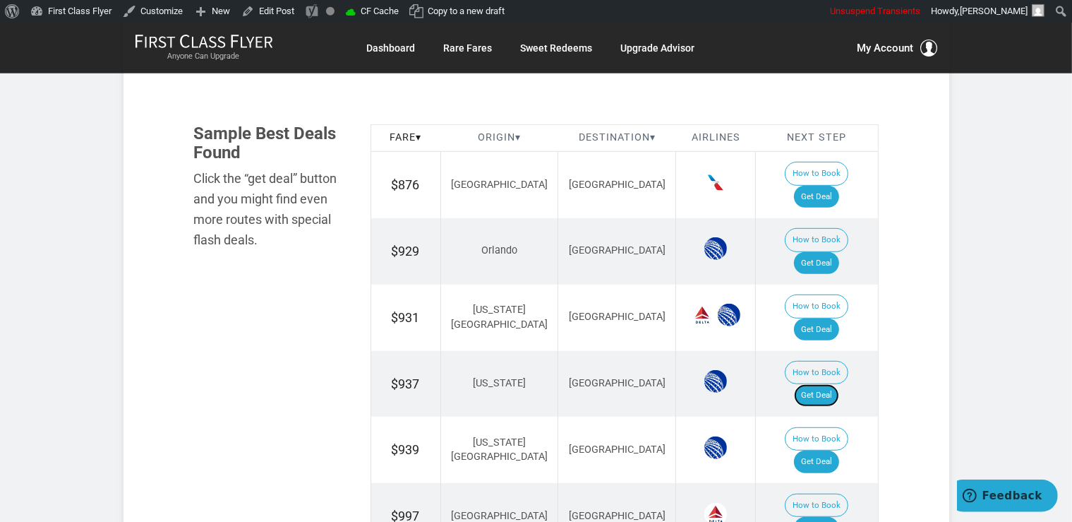
scroll to position [745, 0]
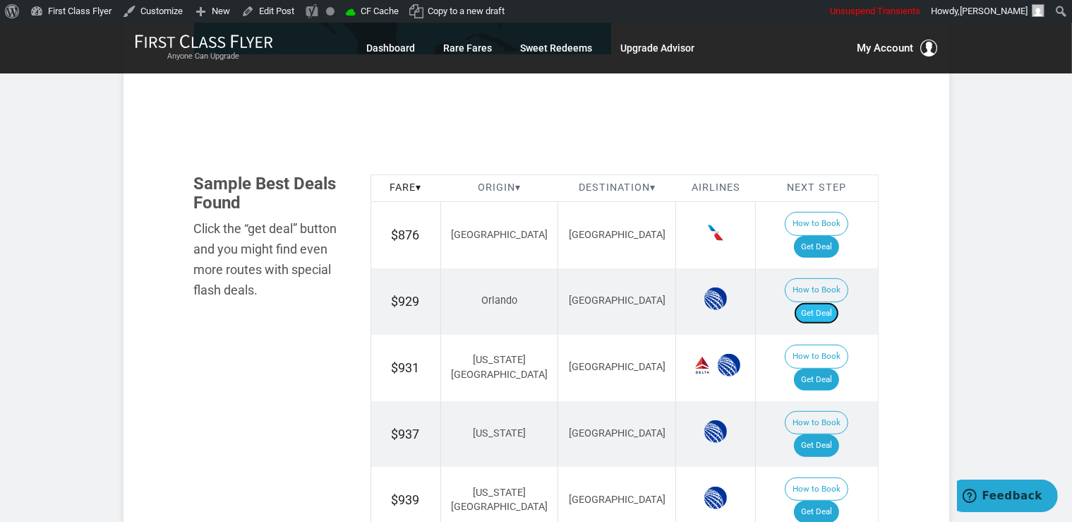
click at [834, 302] on link "Get Deal" at bounding box center [816, 313] width 45 height 23
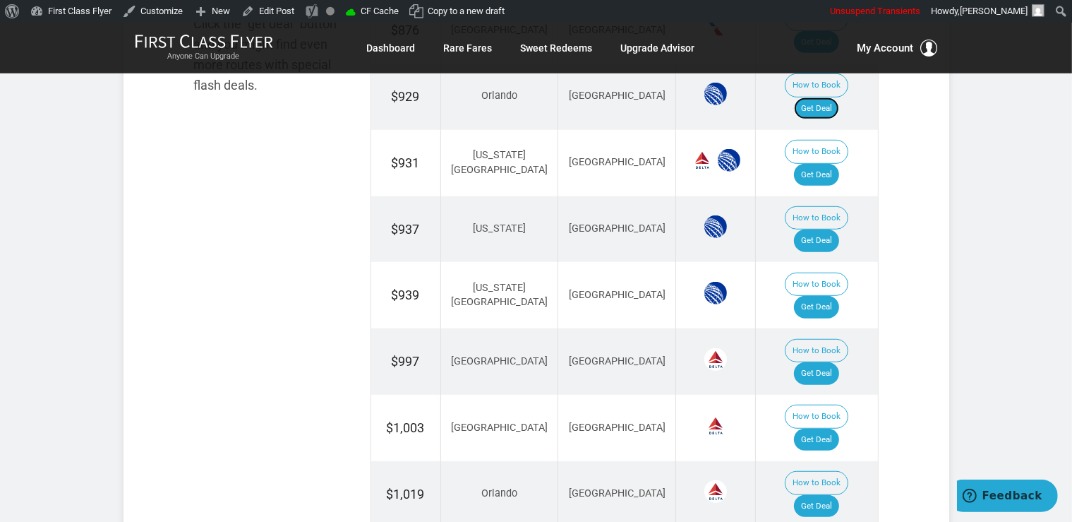
scroll to position [968, 0]
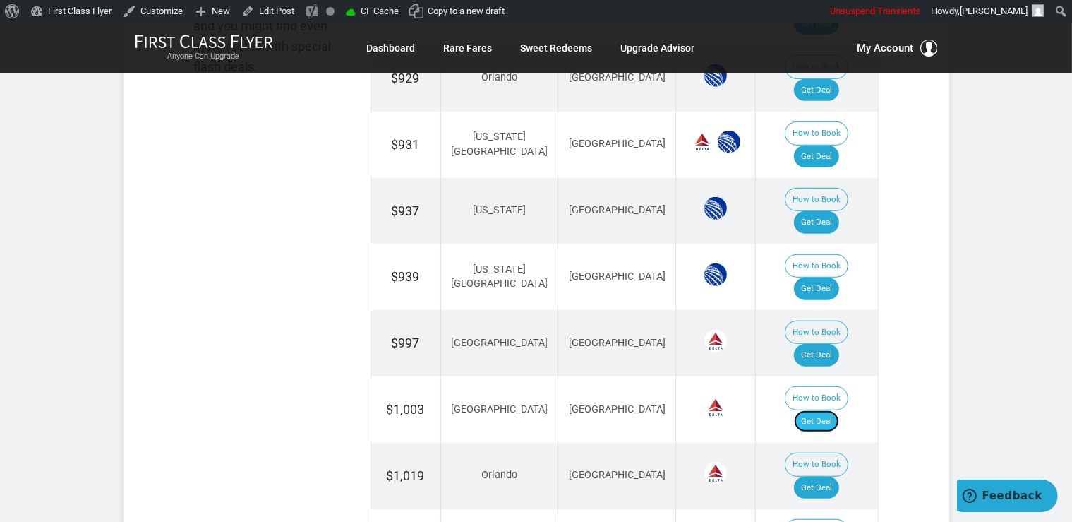
click at [829, 410] on link "Get Deal" at bounding box center [816, 421] width 45 height 23
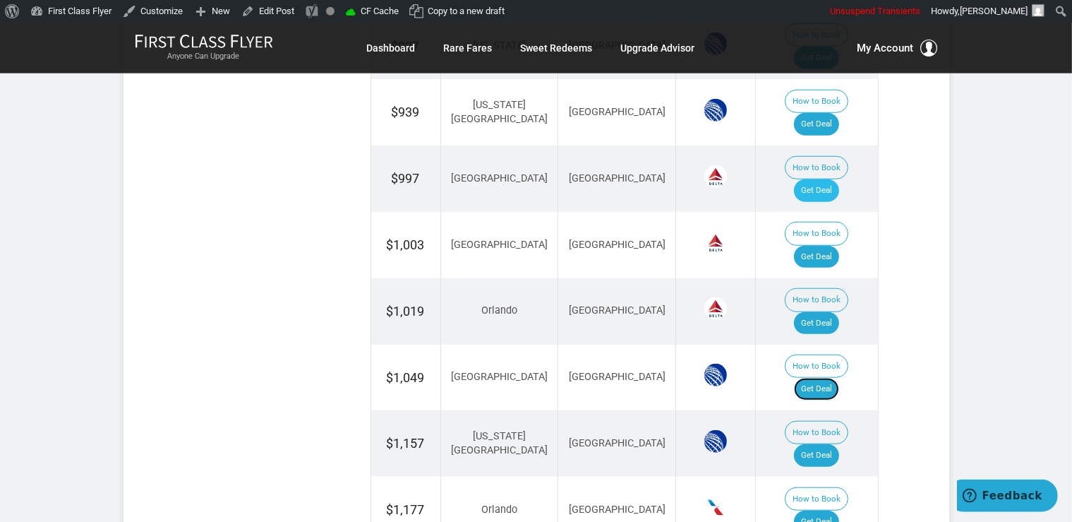
scroll to position [1192, 0]
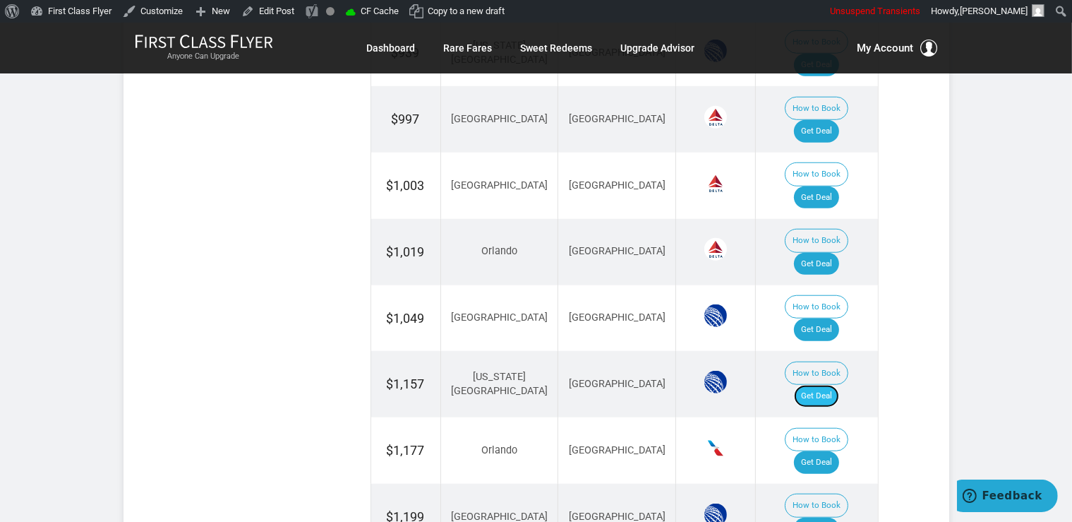
click at [826, 385] on link "Get Deal" at bounding box center [816, 396] width 45 height 23
click at [822, 451] on link "Get Deal" at bounding box center [816, 462] width 45 height 23
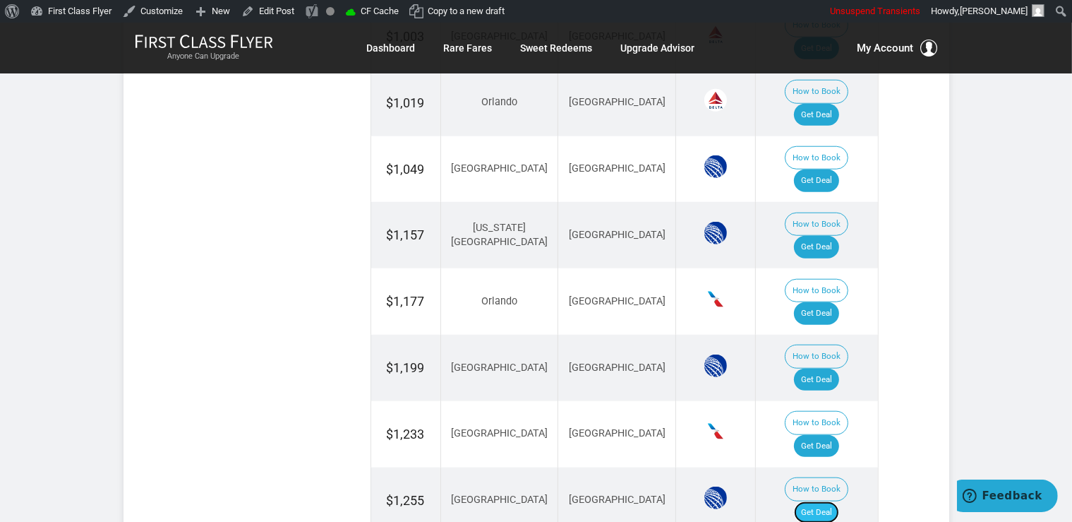
click at [833, 501] on link "Get Deal" at bounding box center [816, 512] width 45 height 23
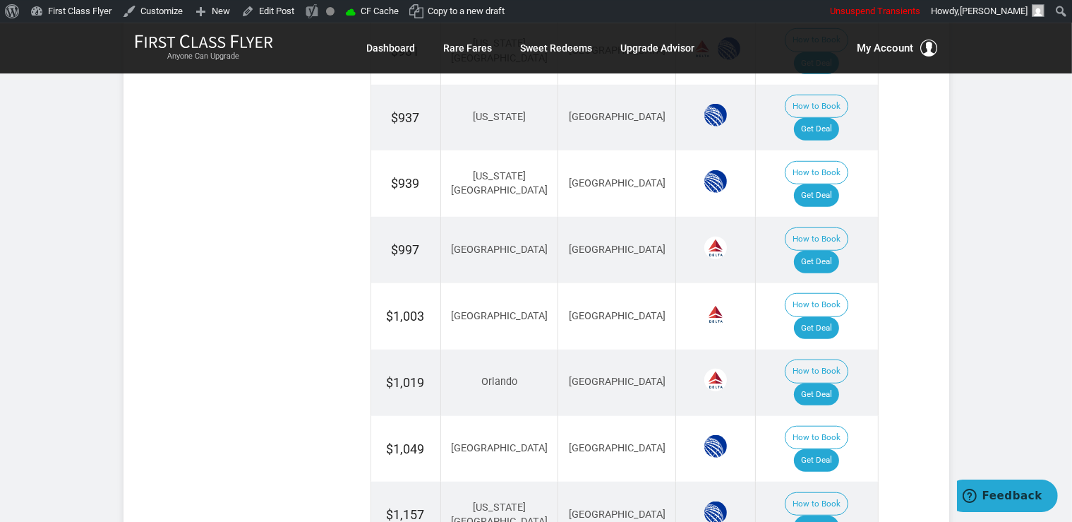
scroll to position [1060, 0]
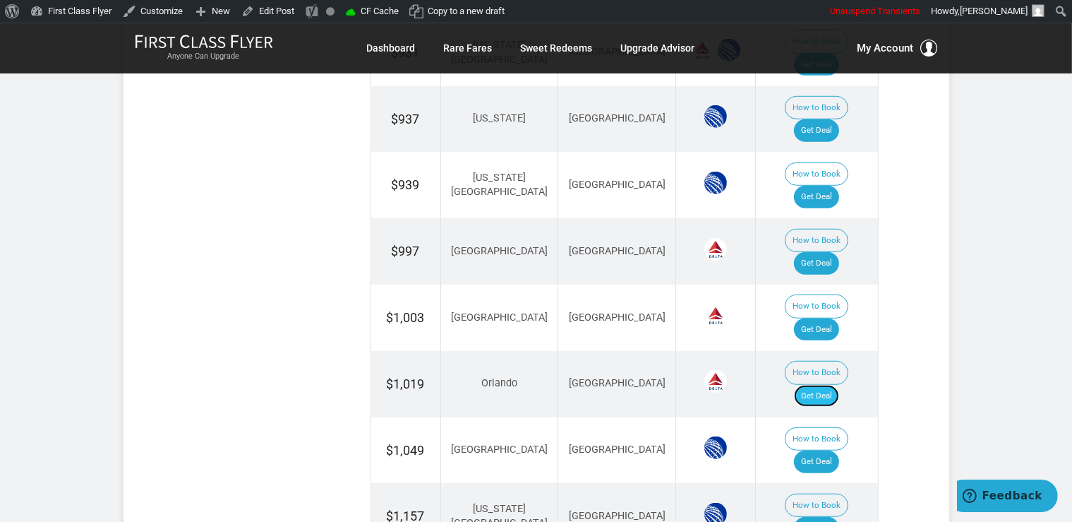
click at [823, 385] on link "Get Deal" at bounding box center [816, 396] width 45 height 23
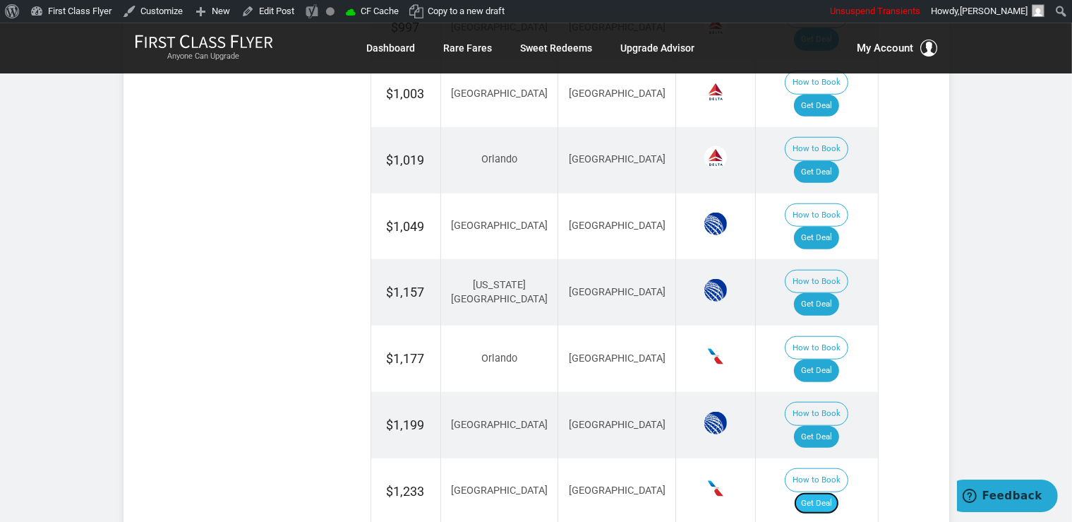
click at [818, 492] on link "Get Deal" at bounding box center [816, 503] width 45 height 23
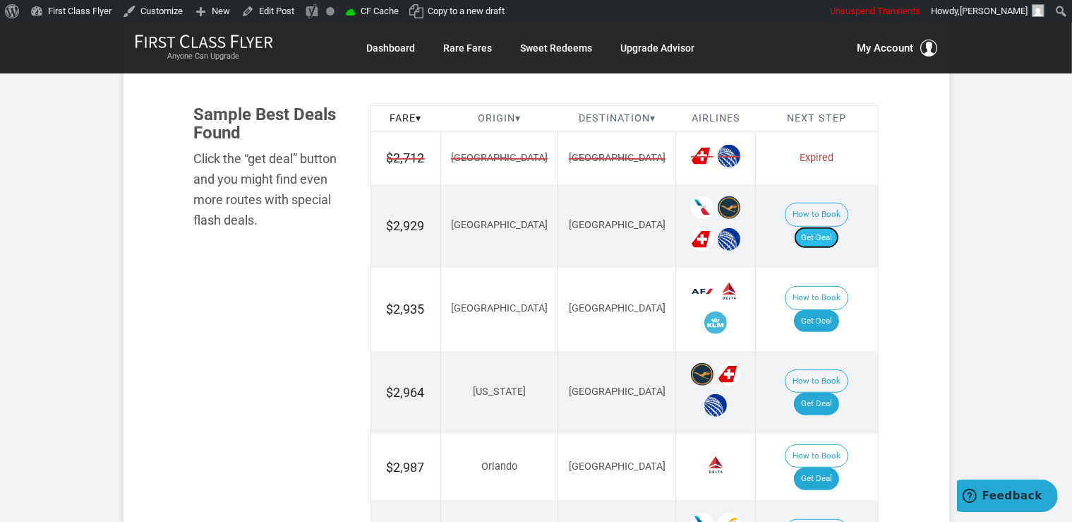
click at [839, 227] on link "Get Deal" at bounding box center [816, 238] width 45 height 23
click at [817, 227] on link "Get Deal" at bounding box center [816, 238] width 45 height 23
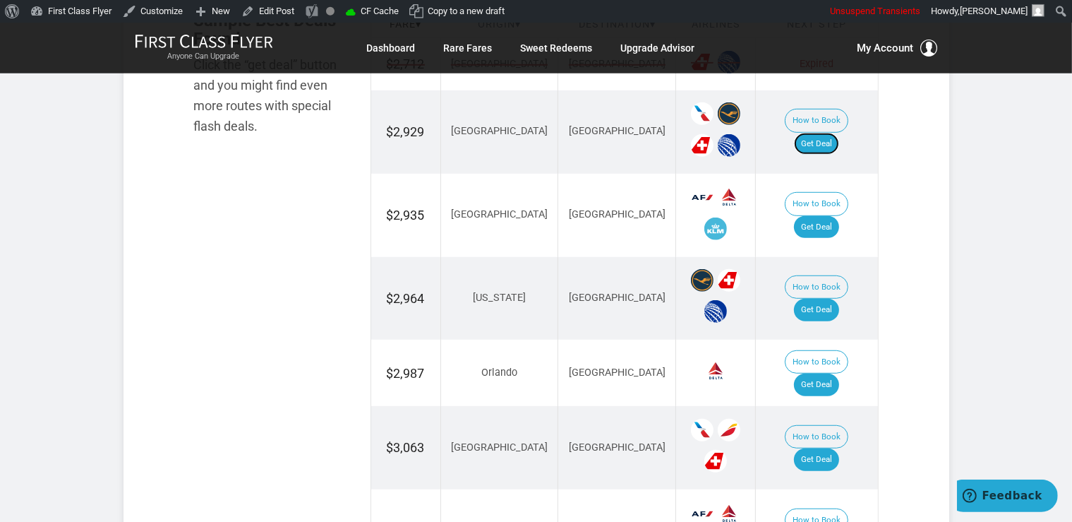
scroll to position [1118, 0]
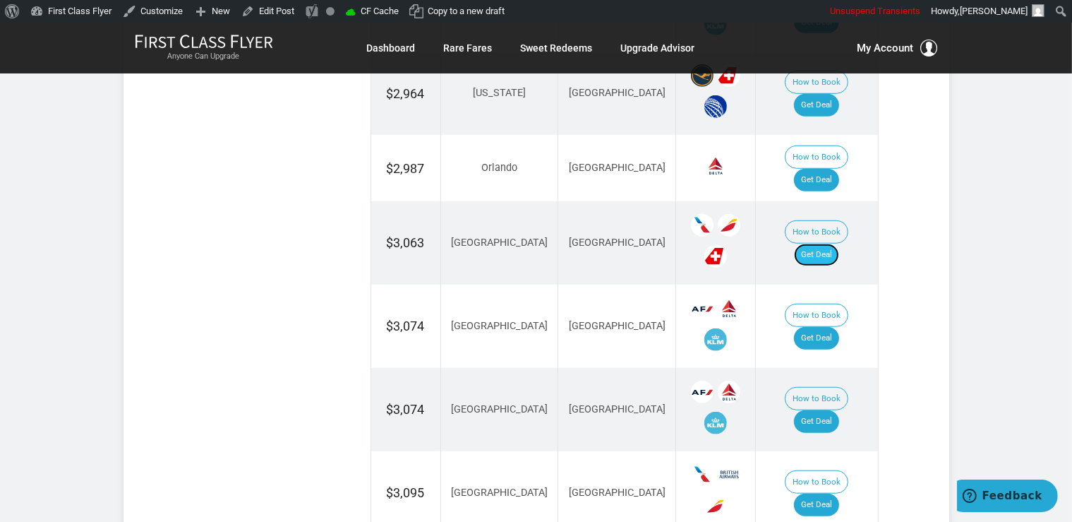
click at [836, 244] on link "Get Deal" at bounding box center [816, 255] width 45 height 23
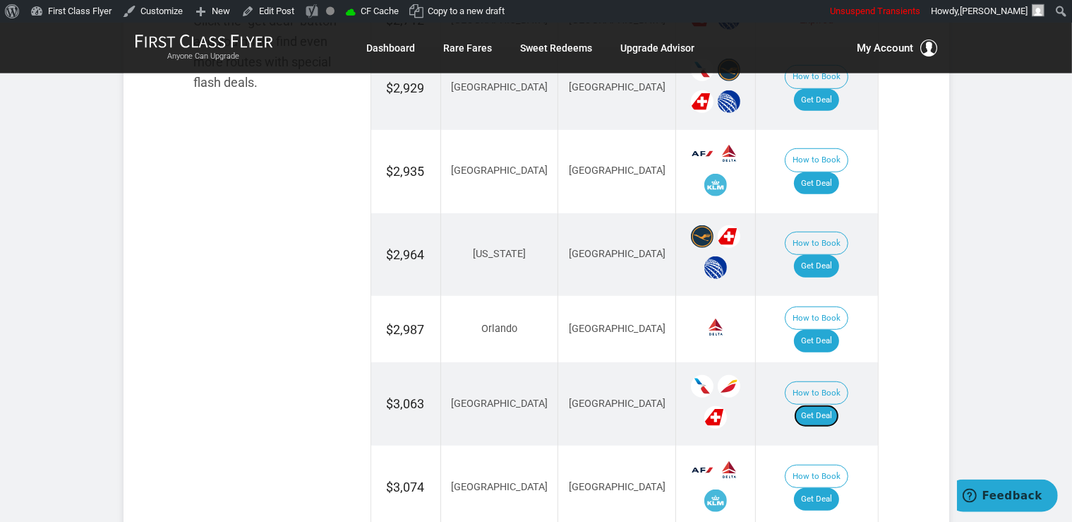
scroll to position [894, 0]
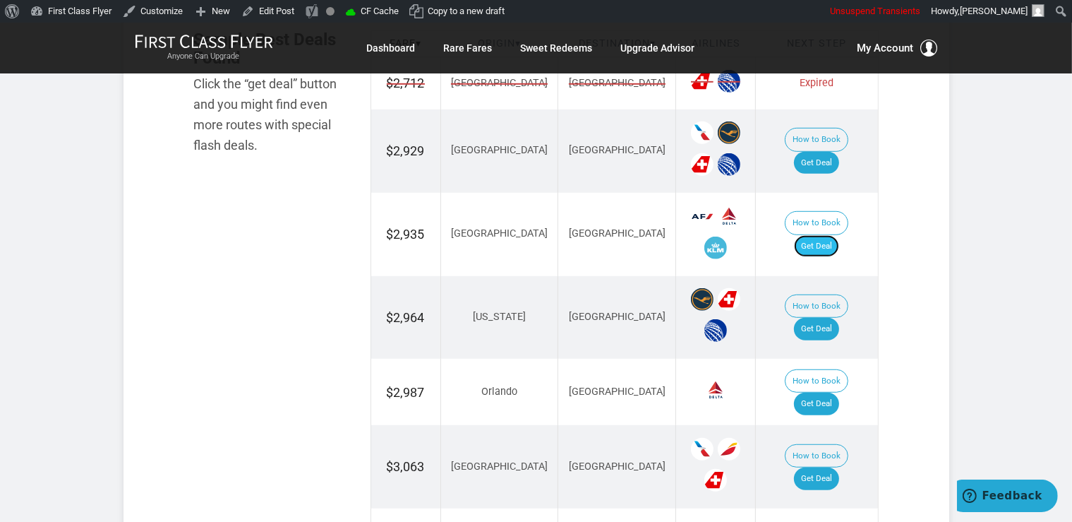
click at [837, 235] on link "Get Deal" at bounding box center [816, 246] width 45 height 23
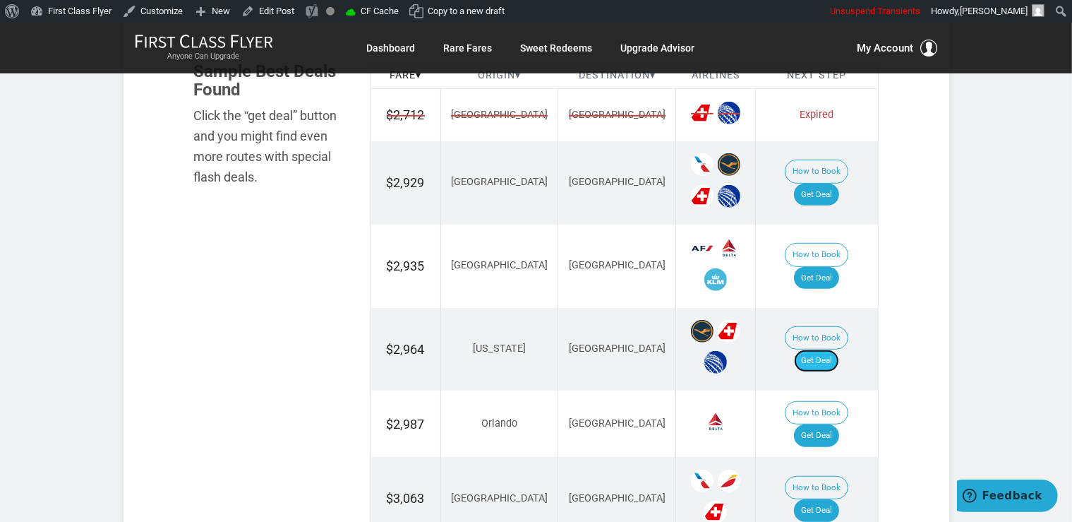
click at [827, 349] on link "Get Deal" at bounding box center [816, 360] width 45 height 23
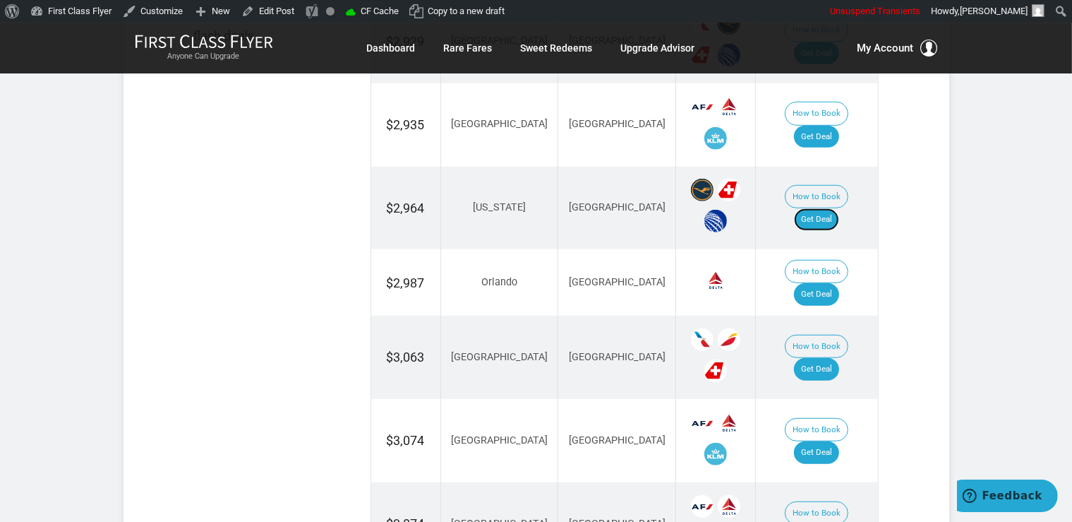
scroll to position [1011, 0]
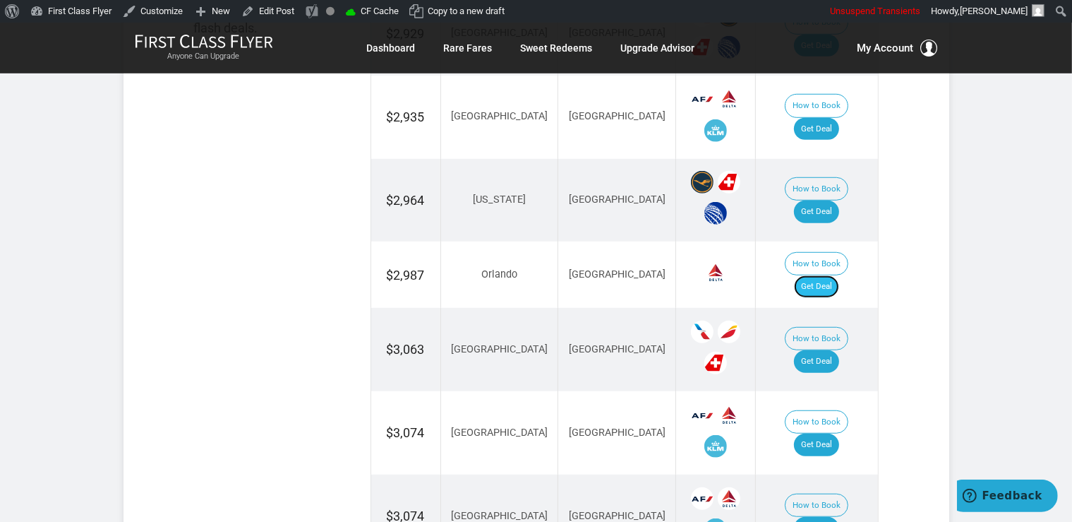
click at [836, 275] on link "Get Deal" at bounding box center [816, 286] width 45 height 23
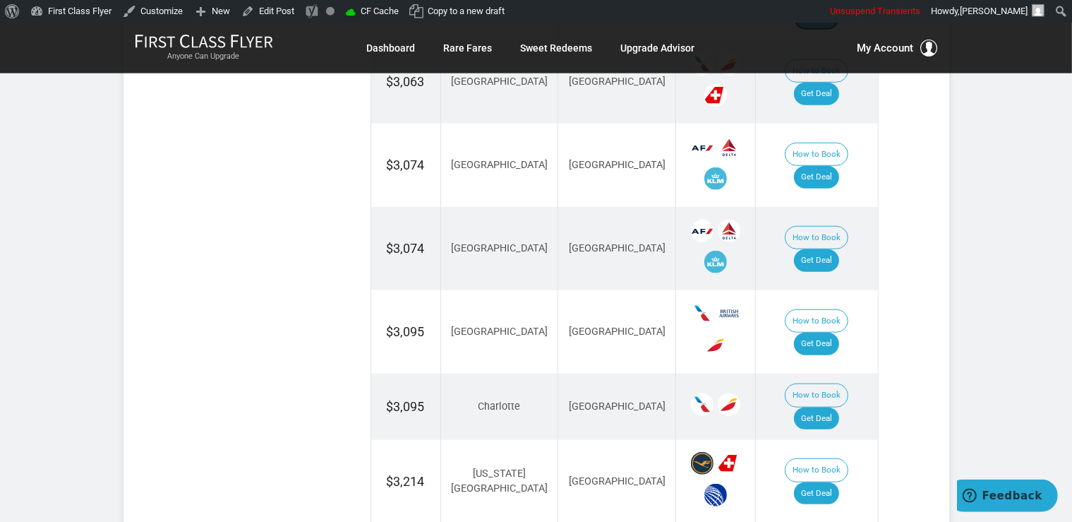
scroll to position [1310, 0]
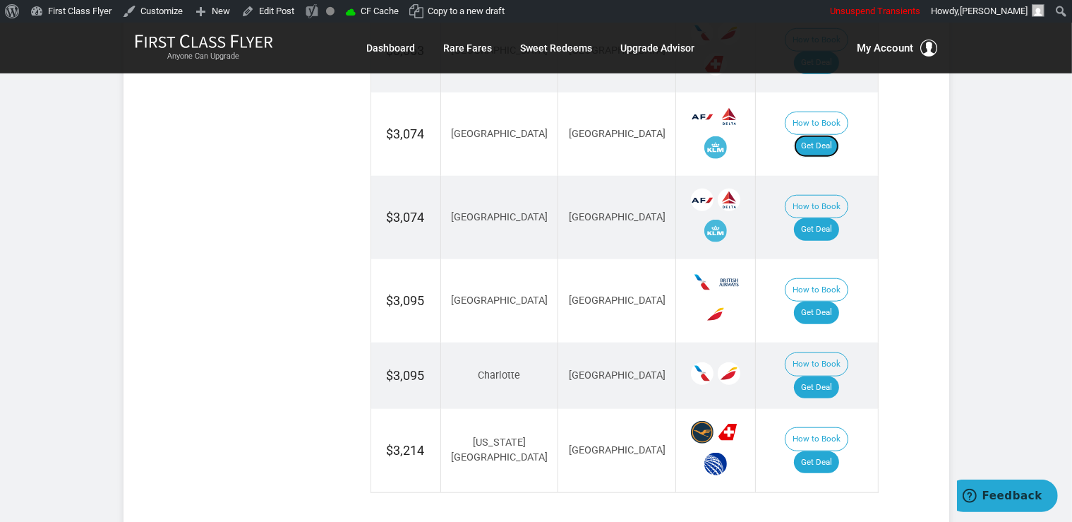
drag, startPoint x: 836, startPoint y: 118, endPoint x: 841, endPoint y: 129, distance: 12.1
click at [836, 135] on link "Get Deal" at bounding box center [816, 146] width 45 height 23
click at [822, 451] on link "Get Deal" at bounding box center [816, 462] width 45 height 23
click at [827, 218] on link "Get Deal" at bounding box center [816, 229] width 45 height 23
click at [817, 301] on link "Get Deal" at bounding box center [816, 312] width 45 height 23
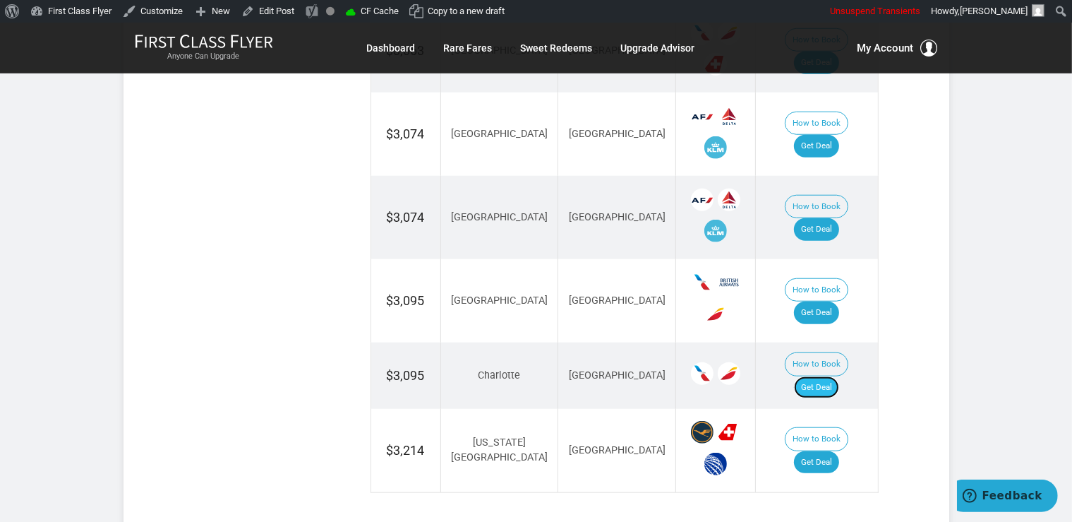
click at [839, 376] on link "Get Deal" at bounding box center [816, 387] width 45 height 23
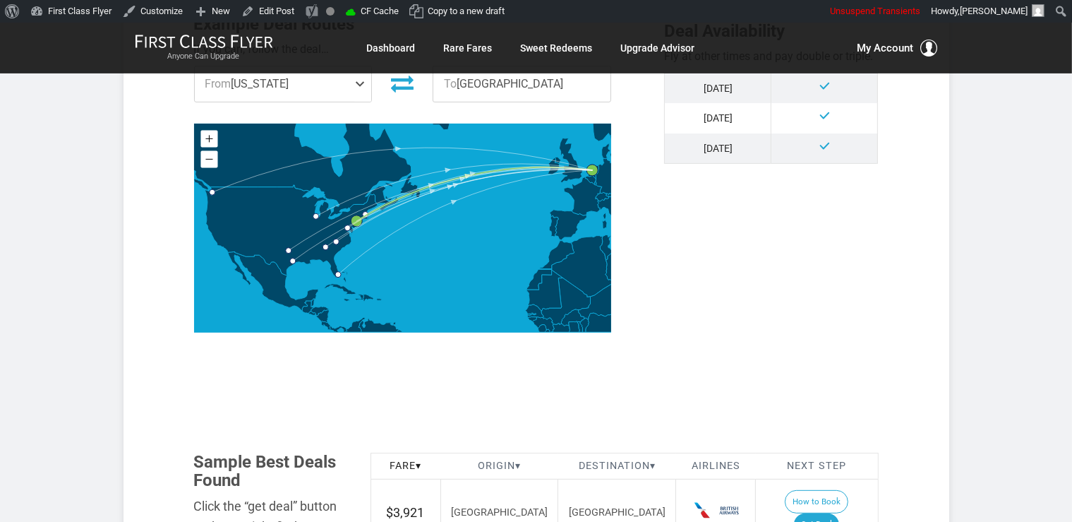
scroll to position [819, 0]
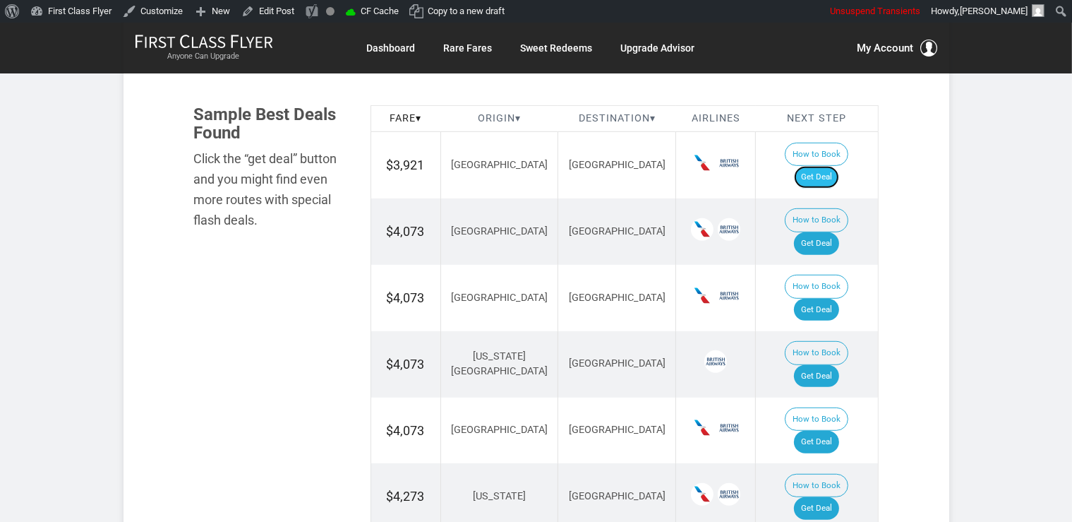
click at [836, 166] on link "Get Deal" at bounding box center [816, 177] width 45 height 23
click at [822, 232] on link "Get Deal" at bounding box center [816, 243] width 45 height 23
click at [827, 299] on link "Get Deal" at bounding box center [816, 310] width 45 height 23
click at [830, 365] on link "Get Deal" at bounding box center [816, 376] width 45 height 23
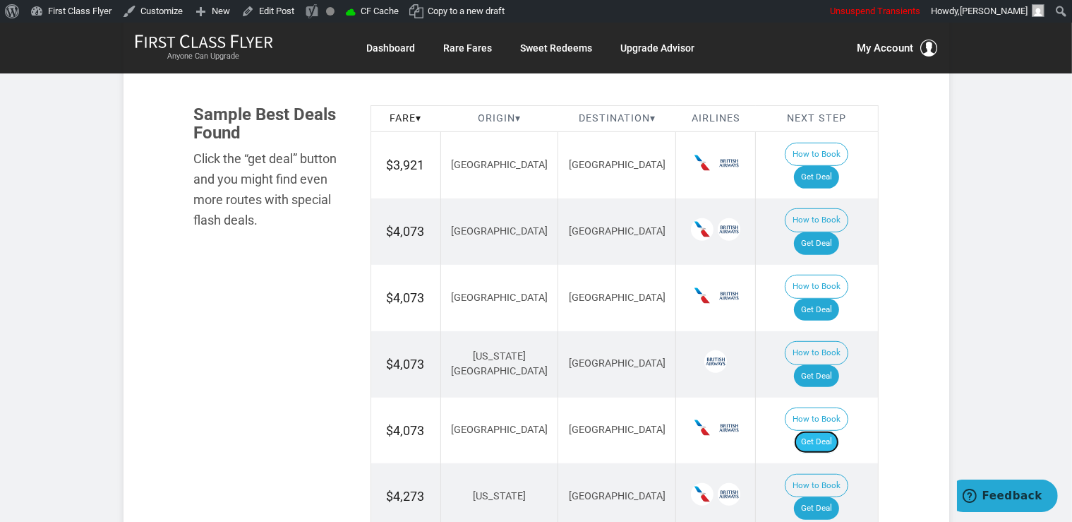
click at [819, 431] on link "Get Deal" at bounding box center [816, 442] width 45 height 23
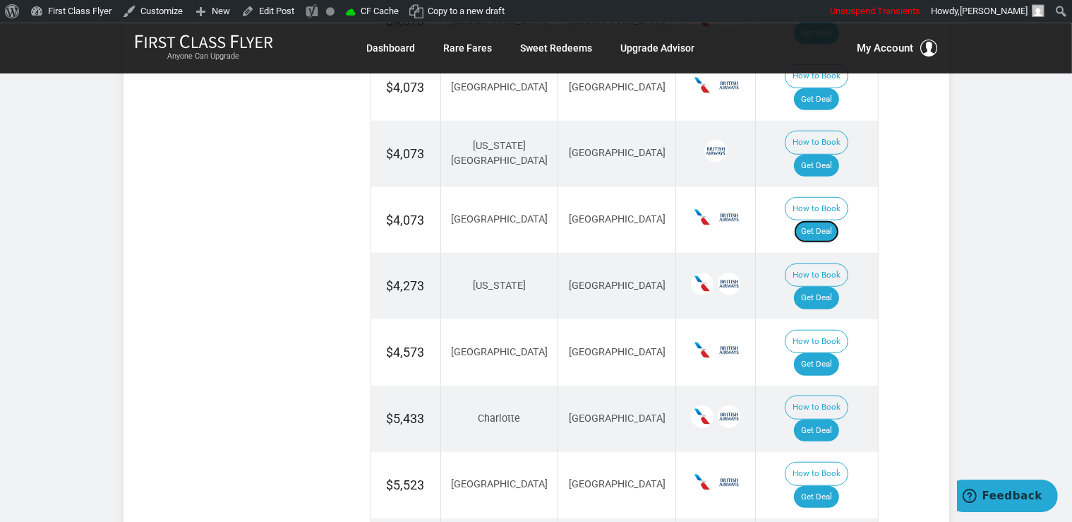
scroll to position [1043, 0]
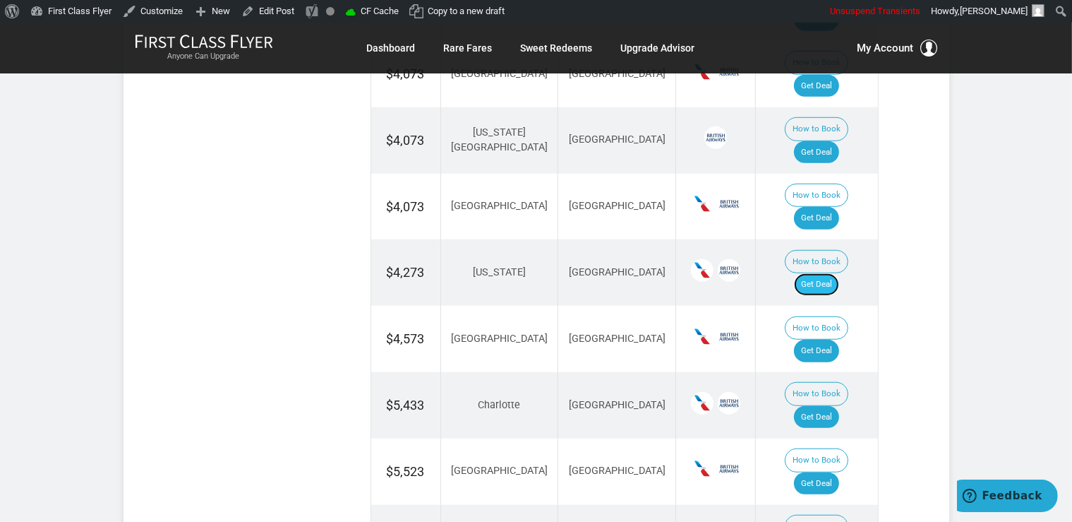
click at [831, 273] on link "Get Deal" at bounding box center [816, 284] width 45 height 23
click at [817, 340] on link "Get Deal" at bounding box center [816, 351] width 45 height 23
click at [836, 406] on link "Get Deal" at bounding box center [816, 417] width 45 height 23
click at [837, 472] on link "Get Deal" at bounding box center [816, 483] width 45 height 23
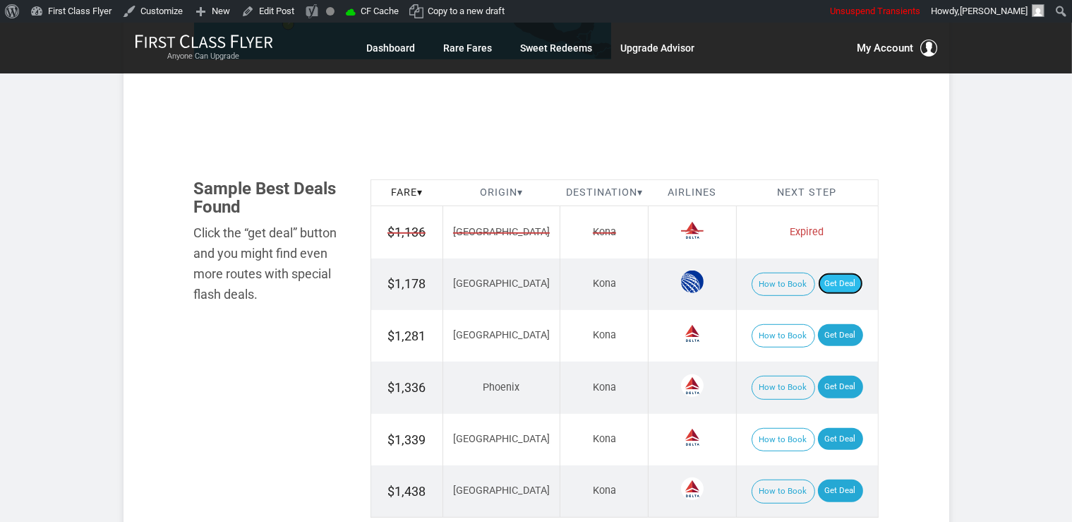
click at [834, 277] on link "Get Deal" at bounding box center [840, 283] width 45 height 23
click at [839, 333] on link "Get Deal" at bounding box center [840, 335] width 45 height 23
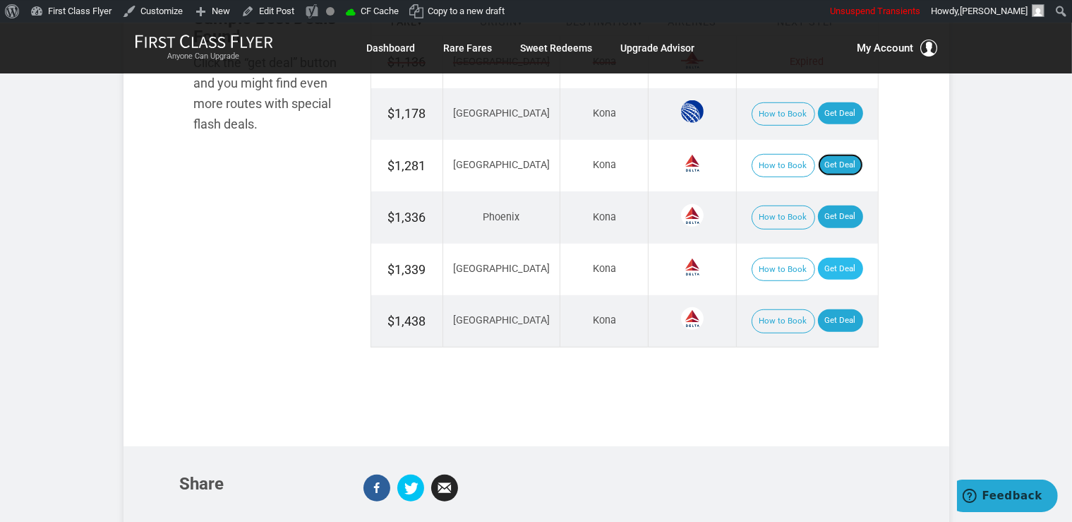
scroll to position [968, 0]
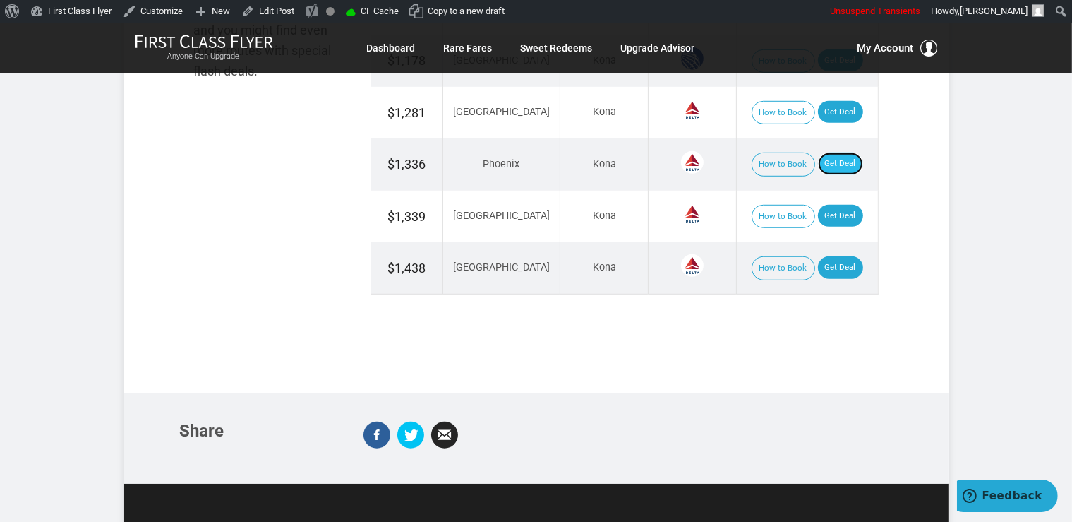
click at [835, 162] on link "Get Deal" at bounding box center [840, 163] width 45 height 23
click at [837, 267] on link "Get Deal" at bounding box center [840, 267] width 45 height 23
click at [823, 207] on link "Get Deal" at bounding box center [840, 216] width 45 height 23
click at [826, 213] on link "Get Deal" at bounding box center [840, 216] width 45 height 23
click at [843, 205] on link "Get Deal" at bounding box center [840, 216] width 45 height 23
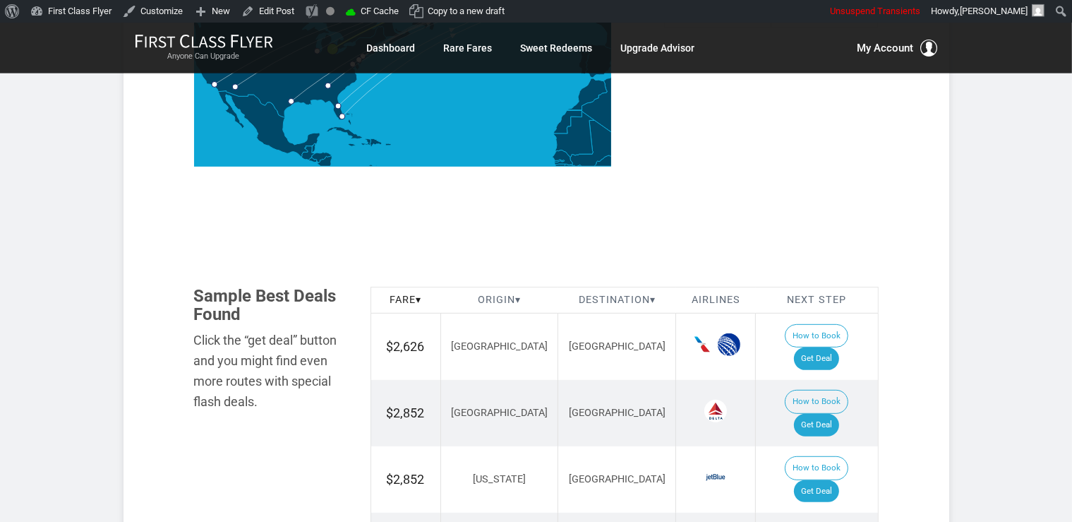
scroll to position [671, 0]
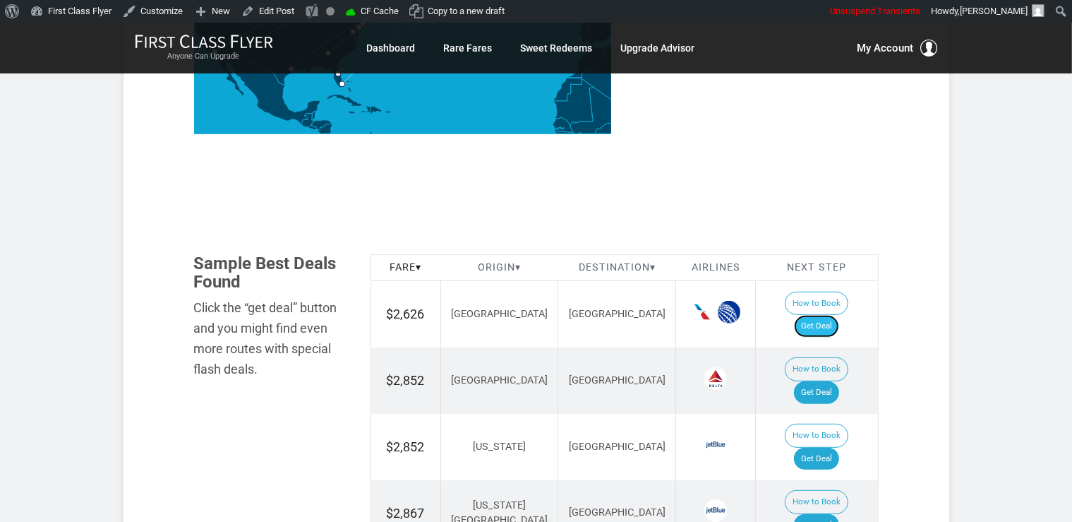
click at [834, 315] on link "Get Deal" at bounding box center [816, 326] width 45 height 23
click at [829, 381] on link "Get Deal" at bounding box center [816, 392] width 45 height 23
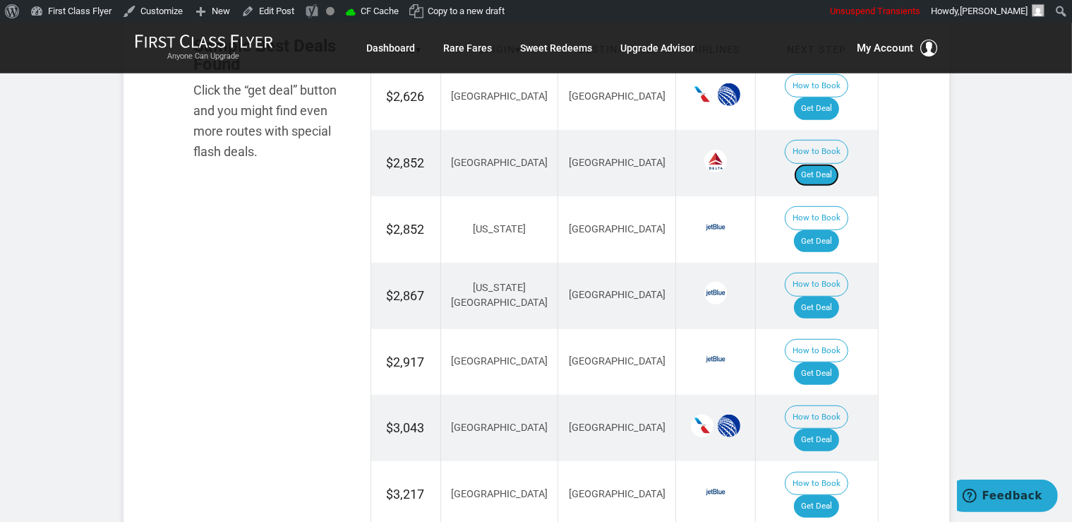
scroll to position [894, 0]
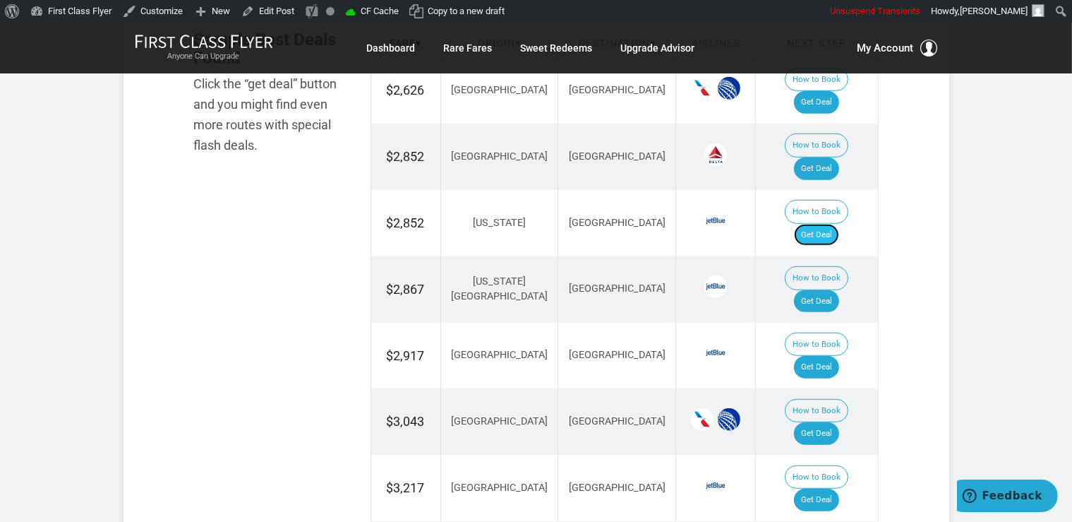
click at [836, 224] on link "Get Deal" at bounding box center [816, 235] width 45 height 23
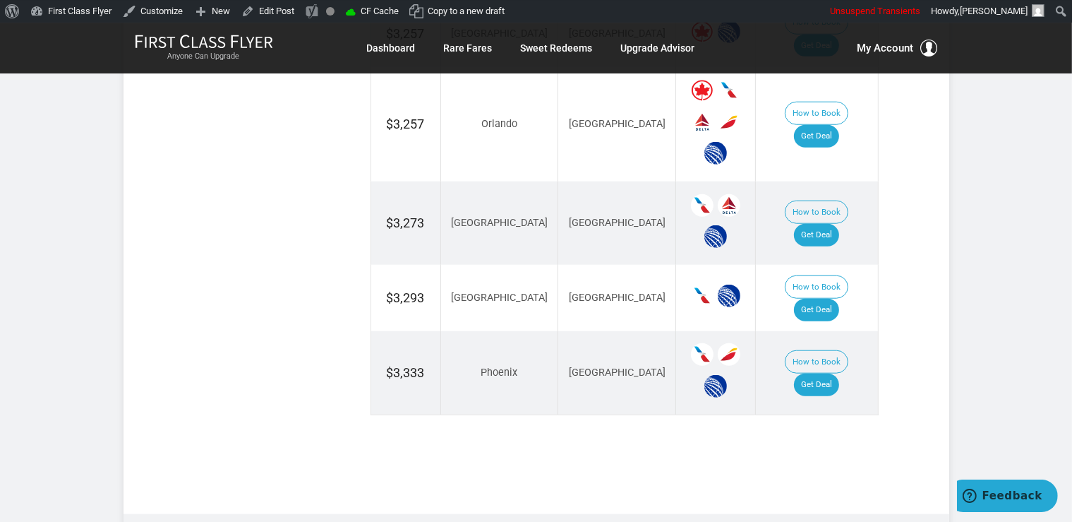
scroll to position [1416, 0]
click at [828, 372] on link "Get Deal" at bounding box center [816, 383] width 45 height 23
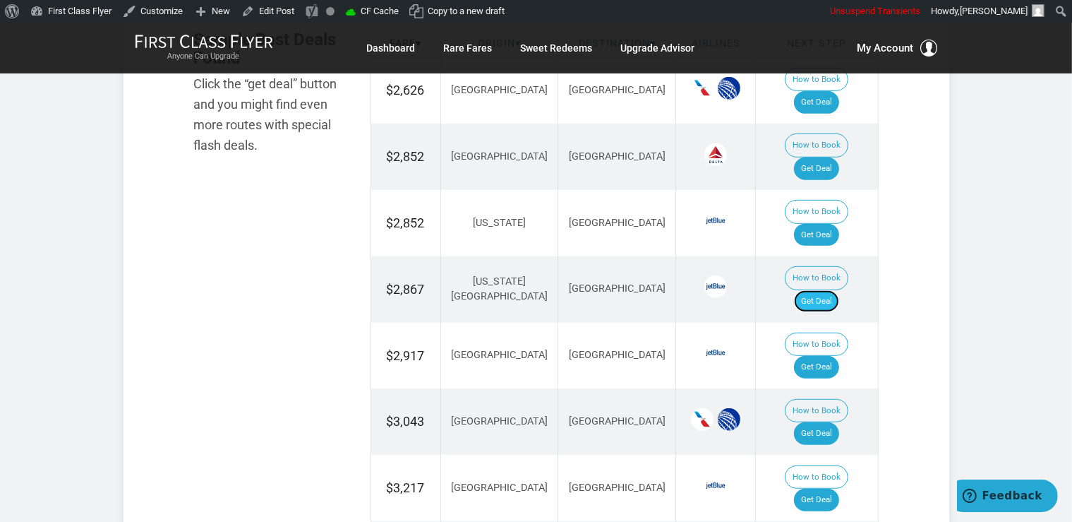
click at [836, 290] on link "Get Deal" at bounding box center [816, 301] width 45 height 23
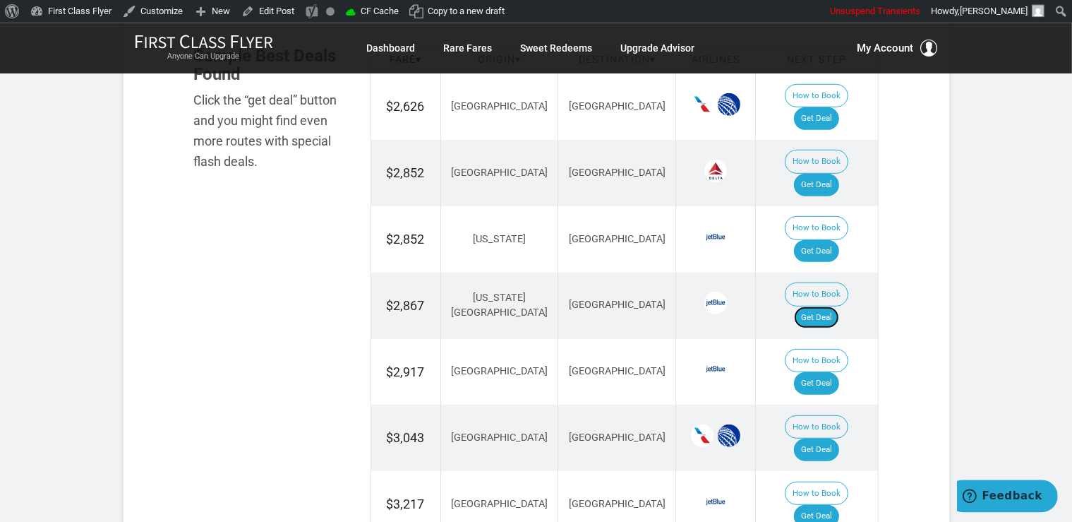
scroll to position [1014, 0]
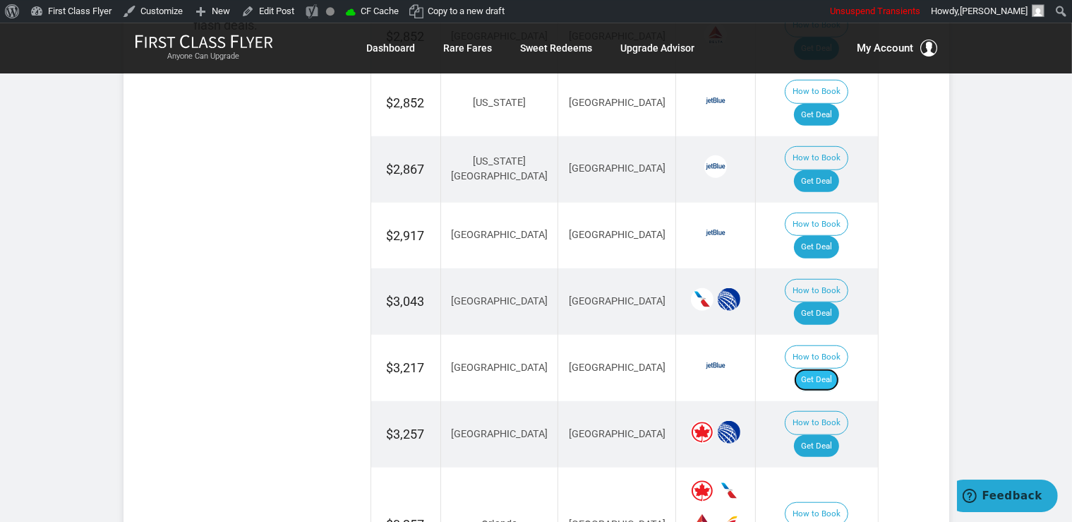
click at [831, 368] on link "Get Deal" at bounding box center [816, 379] width 45 height 23
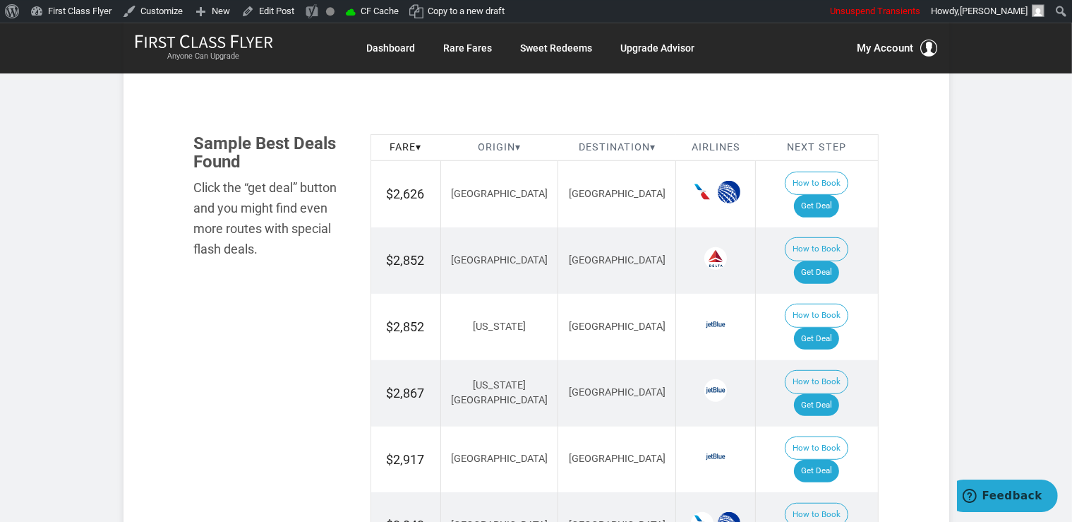
scroll to position [865, 0]
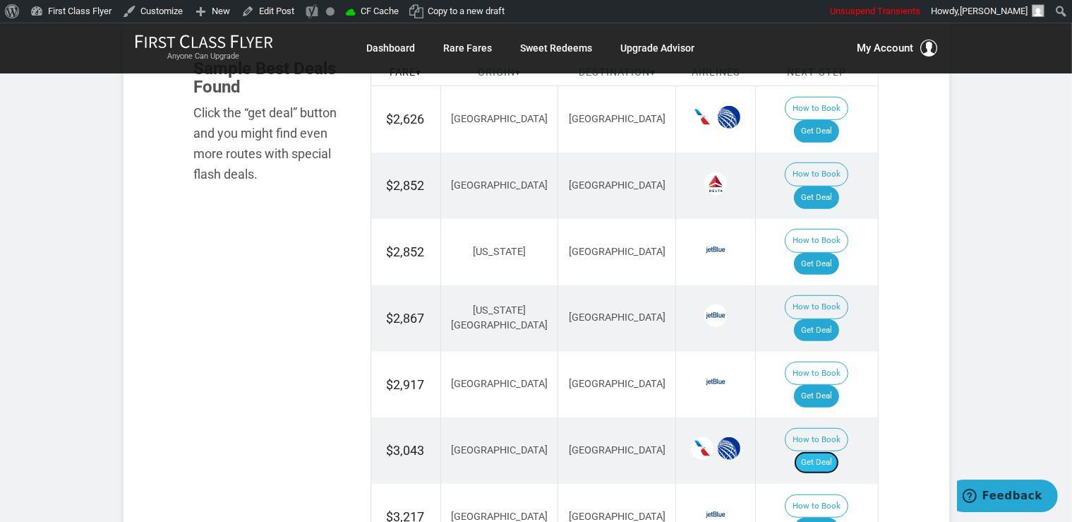
click at [837, 451] on link "Get Deal" at bounding box center [816, 462] width 45 height 23
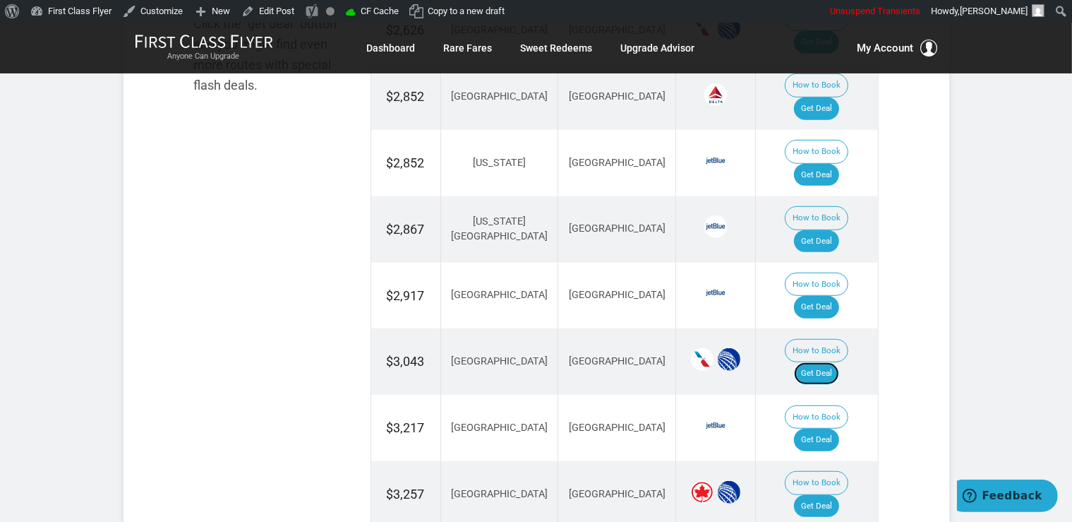
scroll to position [1014, 0]
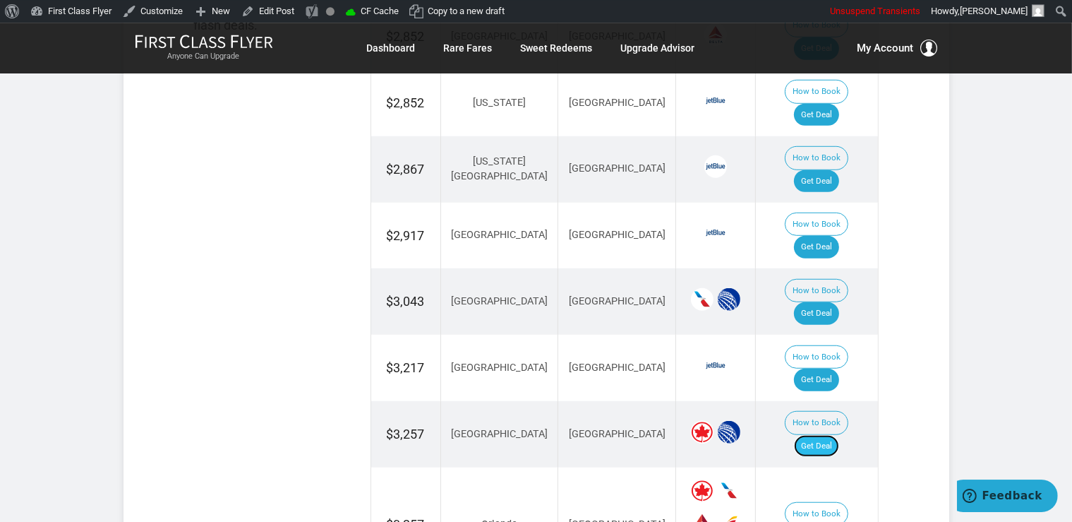
click at [826, 435] on link "Get Deal" at bounding box center [816, 446] width 45 height 23
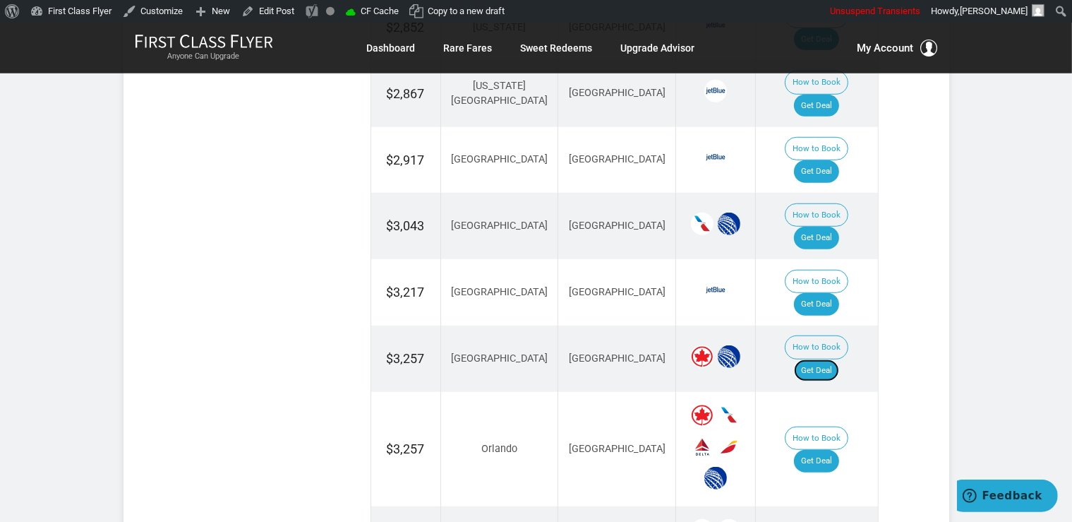
scroll to position [1163, 0]
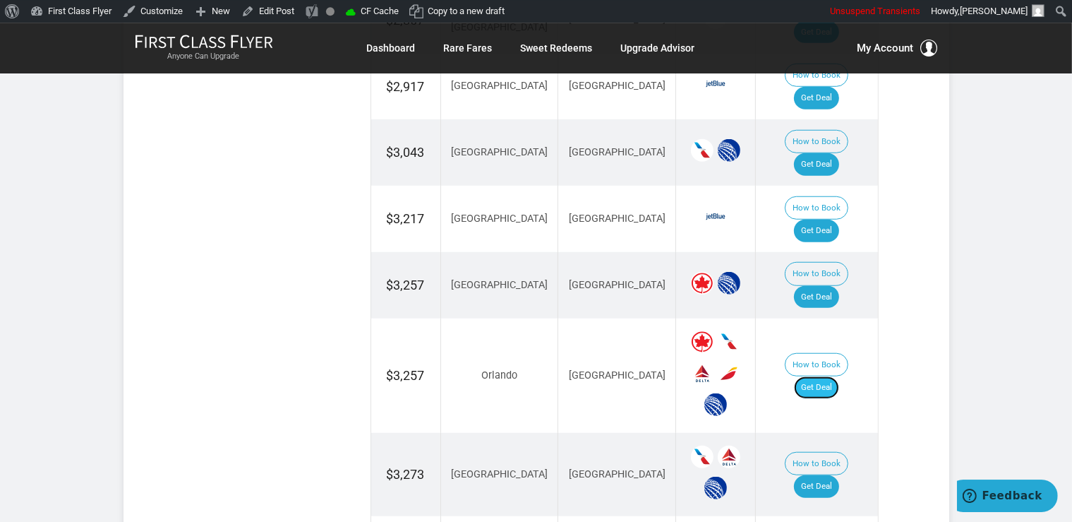
click at [809, 376] on link "Get Deal" at bounding box center [816, 387] width 45 height 23
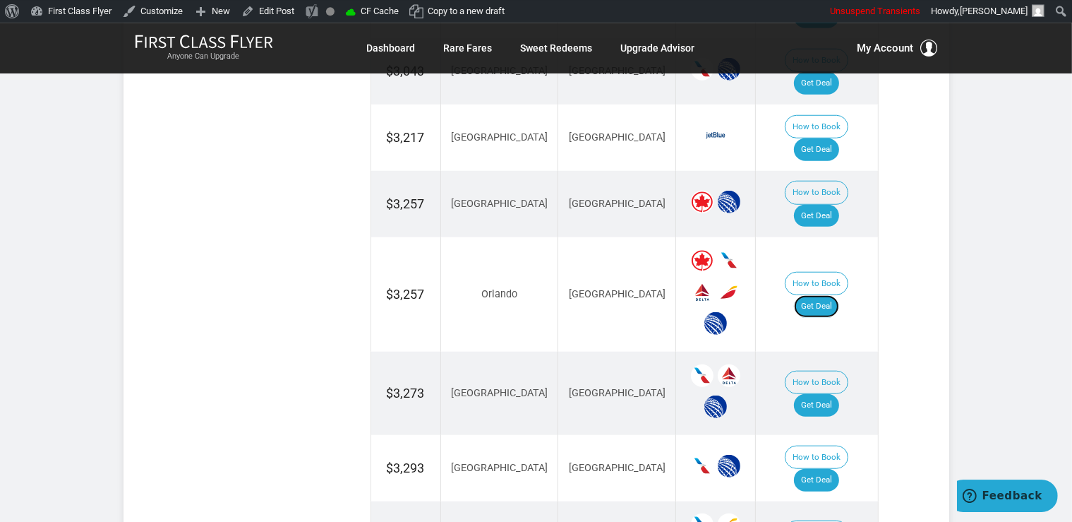
scroll to position [1313, 0]
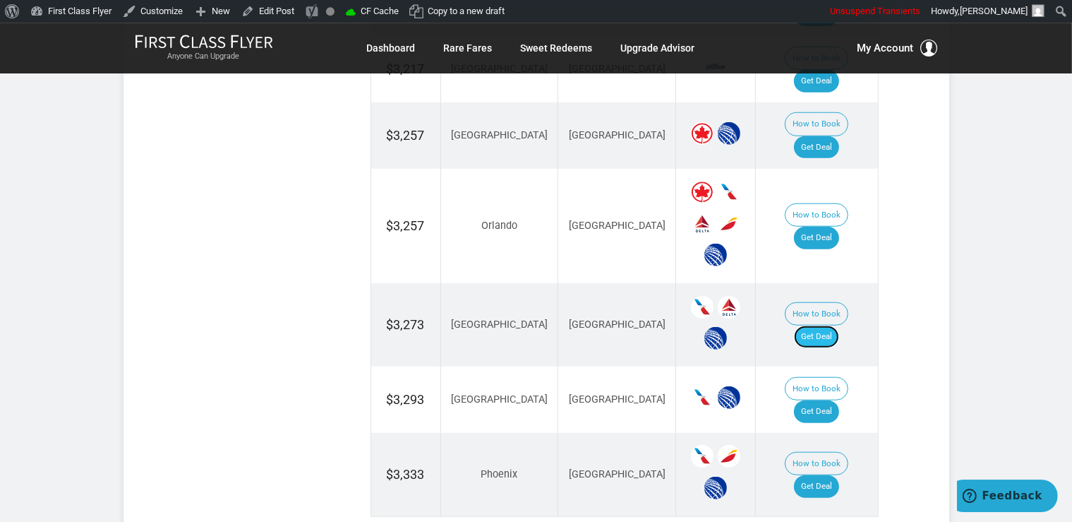
click at [823, 325] on link "Get Deal" at bounding box center [816, 336] width 45 height 23
click at [817, 325] on link "Get Deal" at bounding box center [816, 336] width 45 height 23
click at [817, 400] on link "Get Deal" at bounding box center [816, 411] width 45 height 23
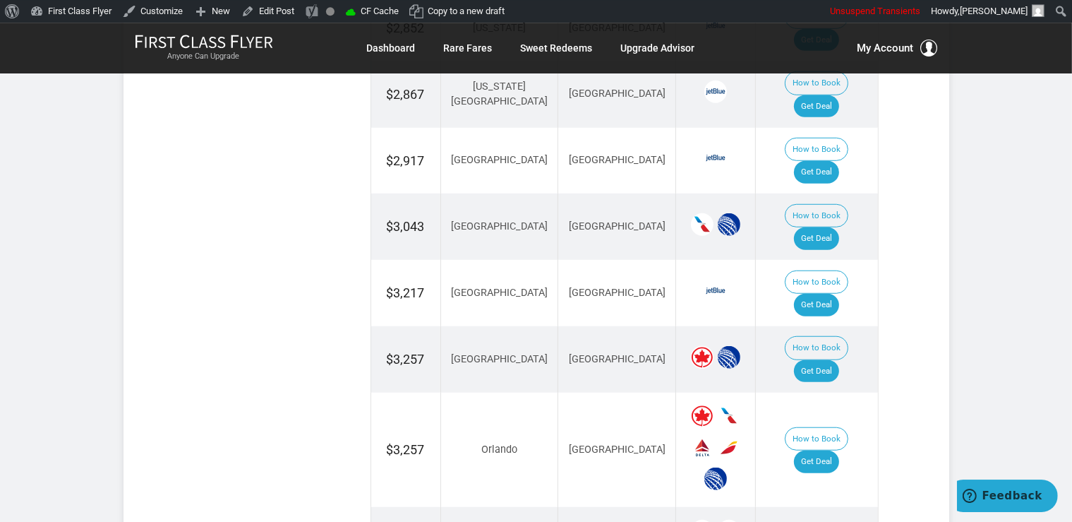
scroll to position [940, 0]
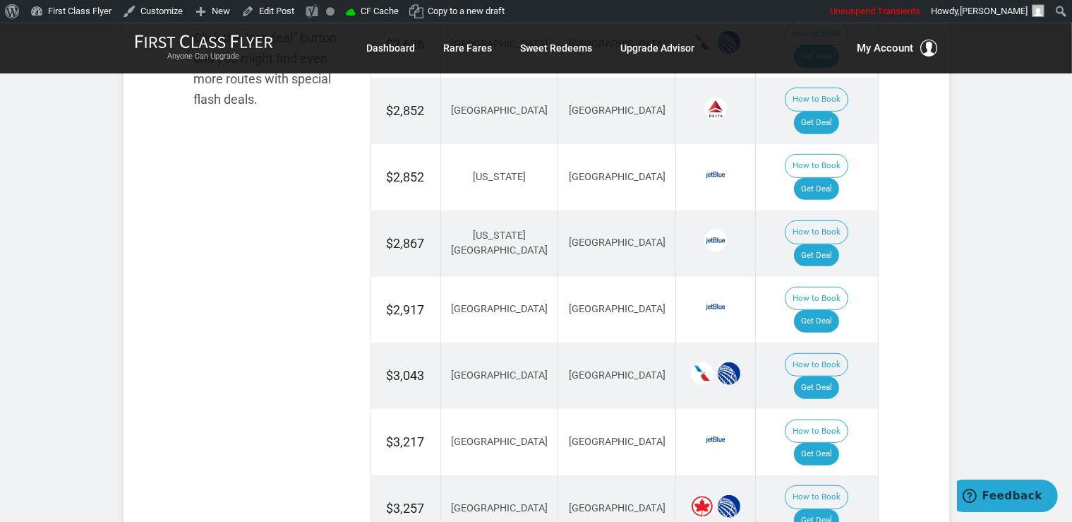
click at [826, 277] on td "How to Book Get Deal" at bounding box center [817, 310] width 122 height 66
click at [834, 310] on link "Get Deal" at bounding box center [816, 321] width 45 height 23
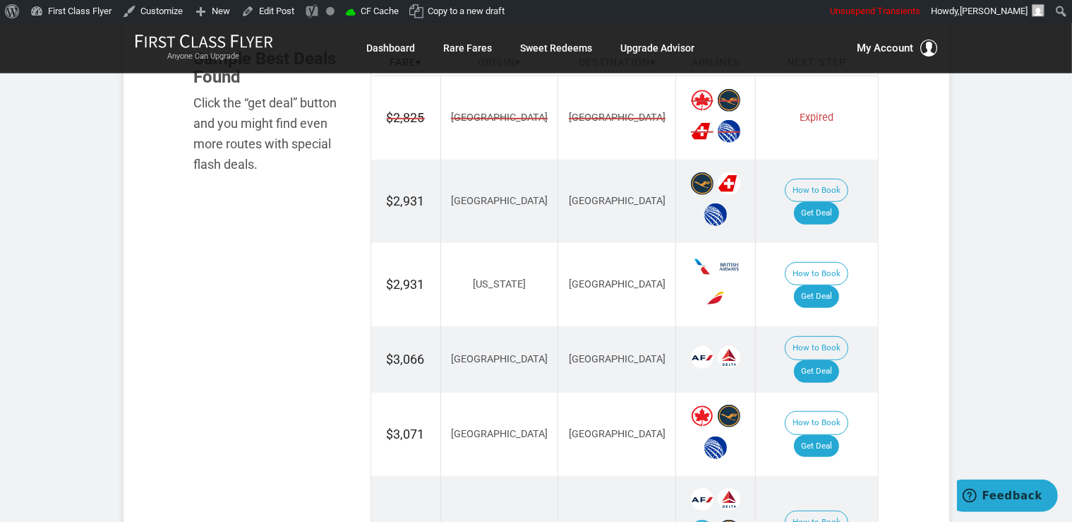
scroll to position [968, 0]
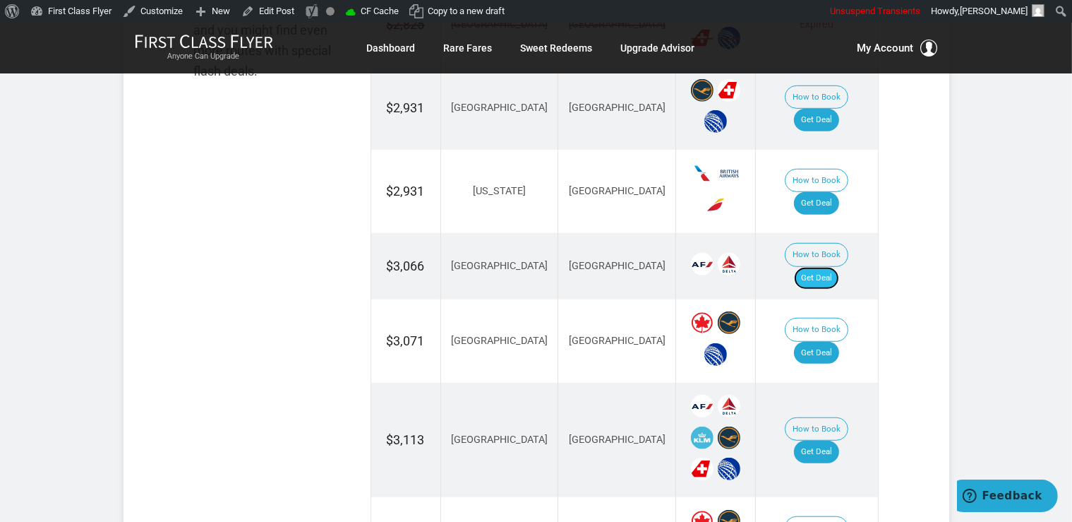
click at [839, 267] on link "Get Deal" at bounding box center [816, 278] width 45 height 23
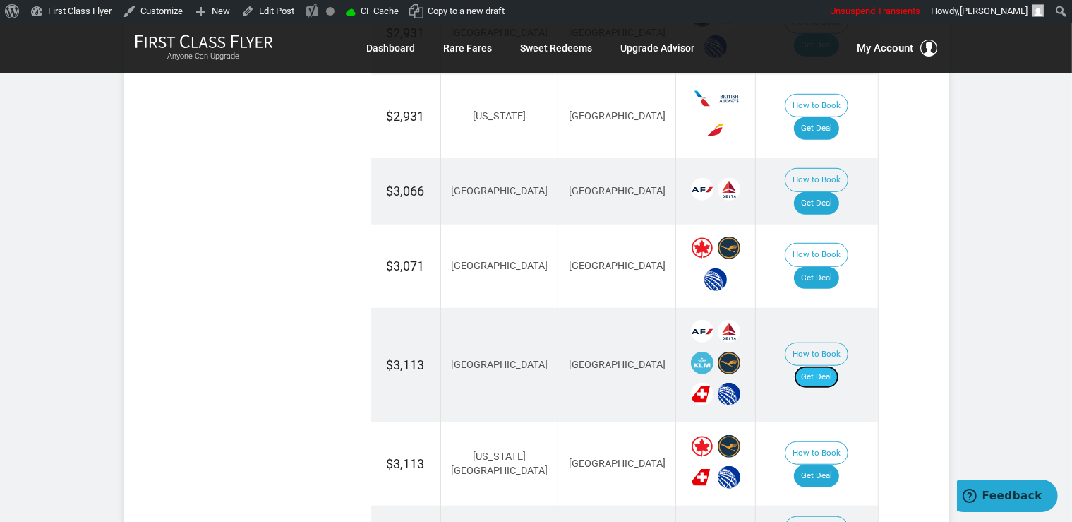
click at [834, 366] on link "Get Deal" at bounding box center [816, 377] width 45 height 23
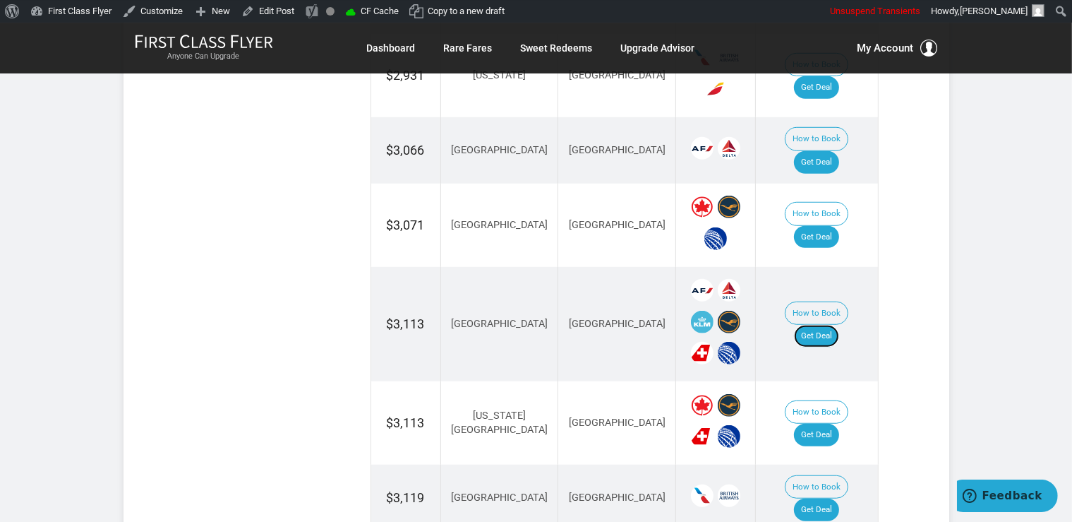
scroll to position [1192, 0]
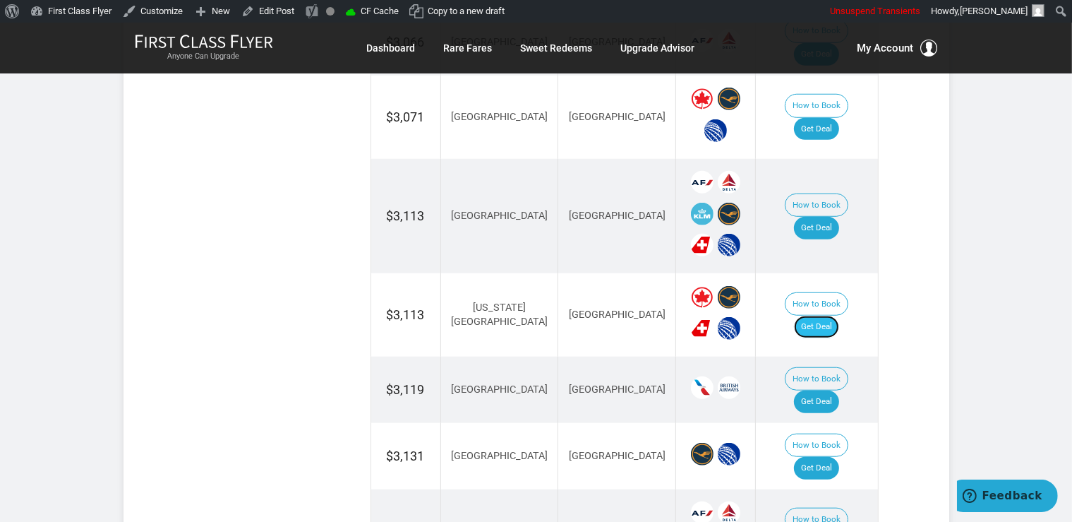
click at [817, 316] on link "Get Deal" at bounding box center [816, 327] width 45 height 23
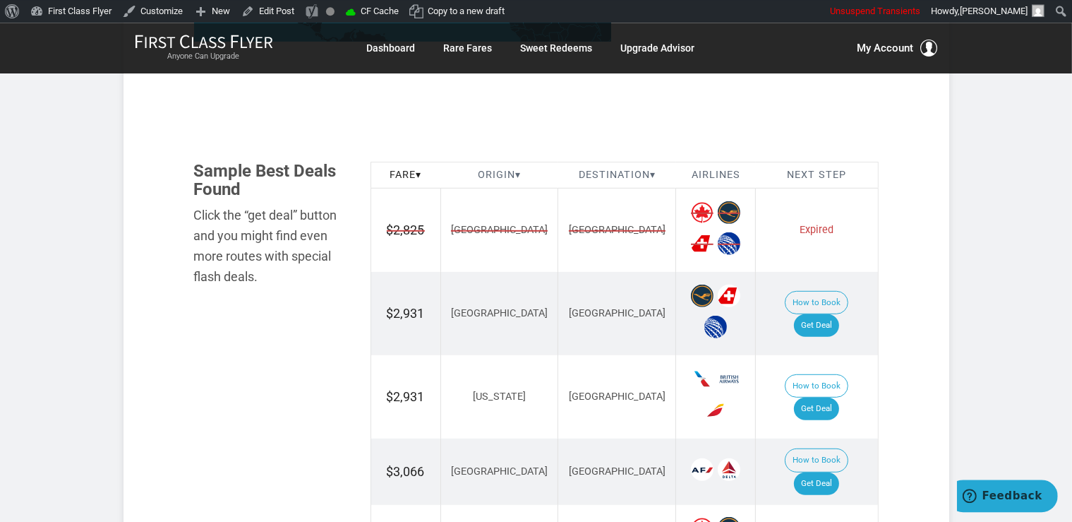
scroll to position [745, 0]
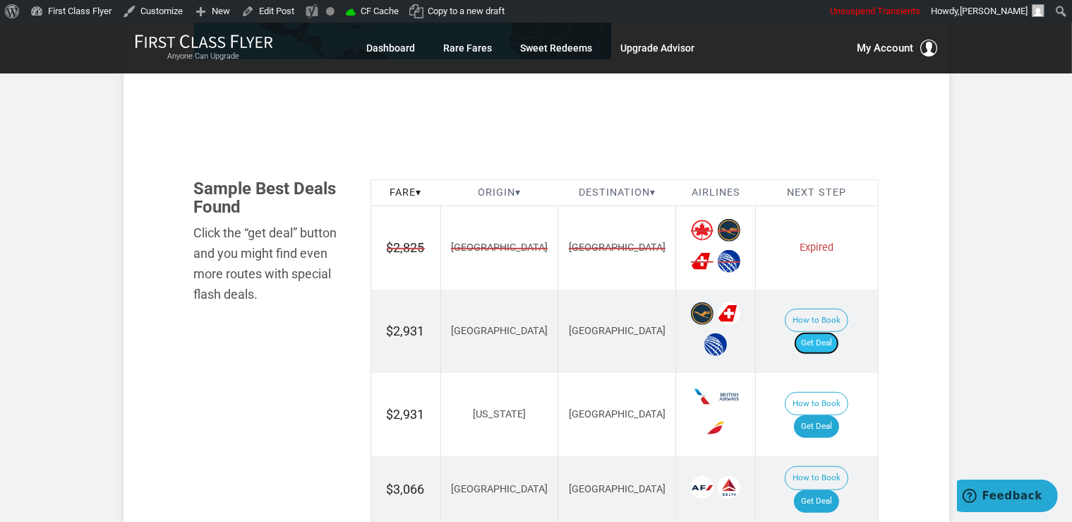
click at [839, 332] on link "Get Deal" at bounding box center [816, 343] width 45 height 23
click at [835, 332] on link "Get Deal" at bounding box center [816, 343] width 45 height 23
click at [829, 332] on link "Get Deal" at bounding box center [816, 343] width 45 height 23
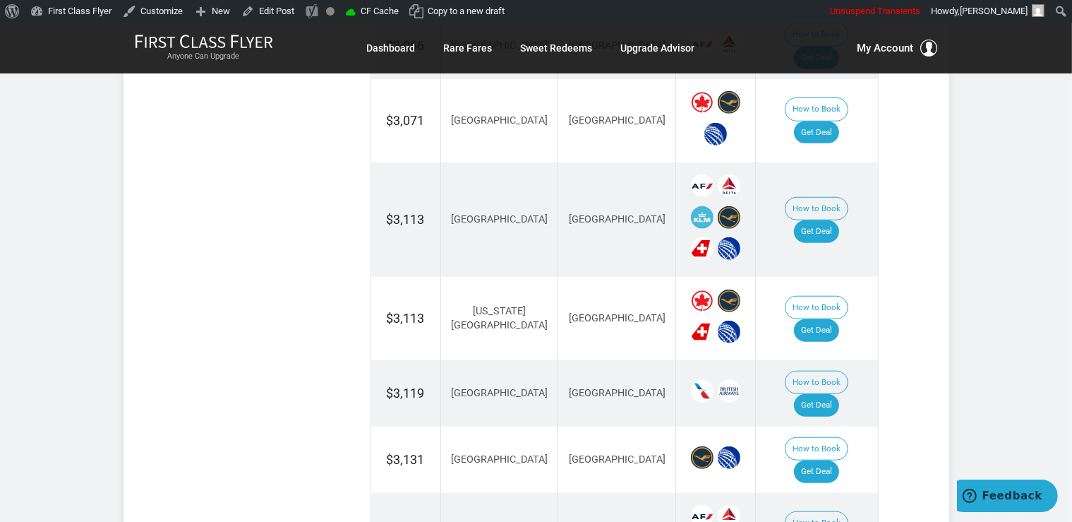
scroll to position [1192, 0]
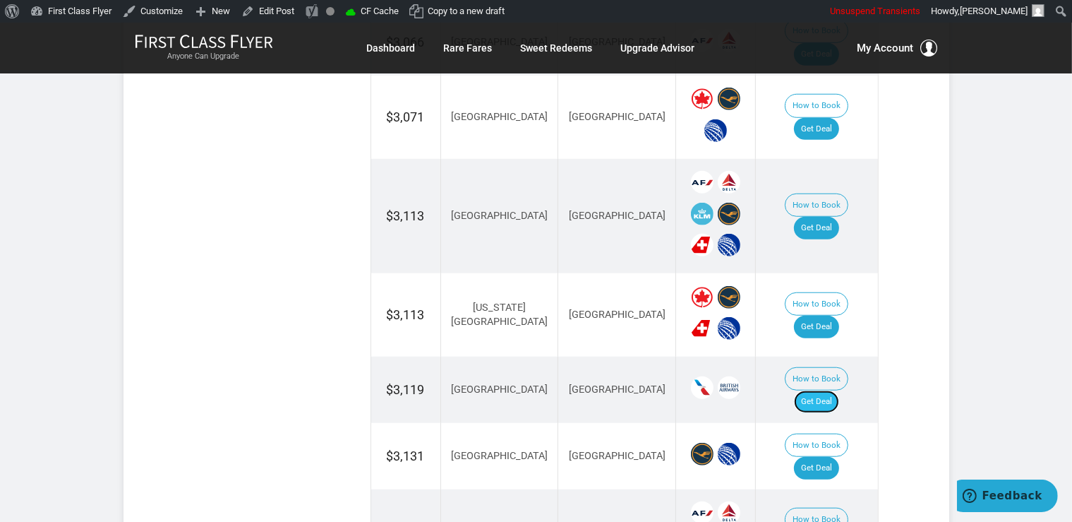
click at [836, 390] on link "Get Deal" at bounding box center [816, 401] width 45 height 23
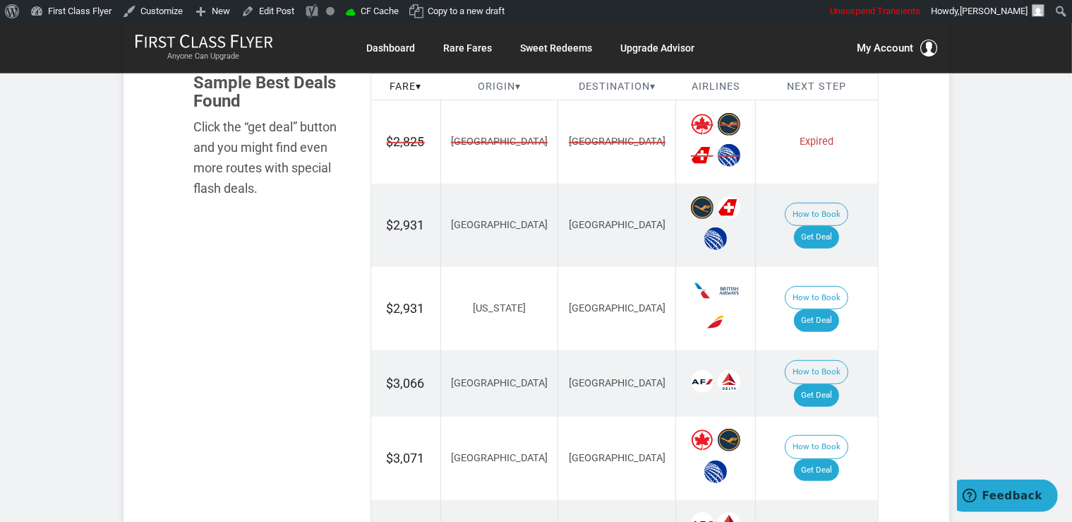
scroll to position [819, 0]
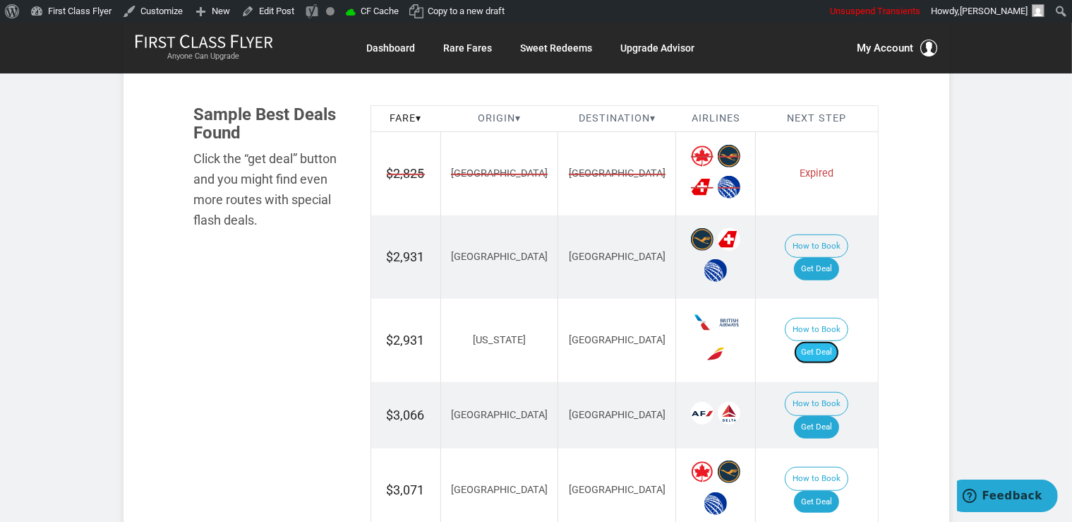
click at [837, 341] on link "Get Deal" at bounding box center [816, 352] width 45 height 23
click at [827, 341] on link "Get Deal" at bounding box center [816, 352] width 45 height 23
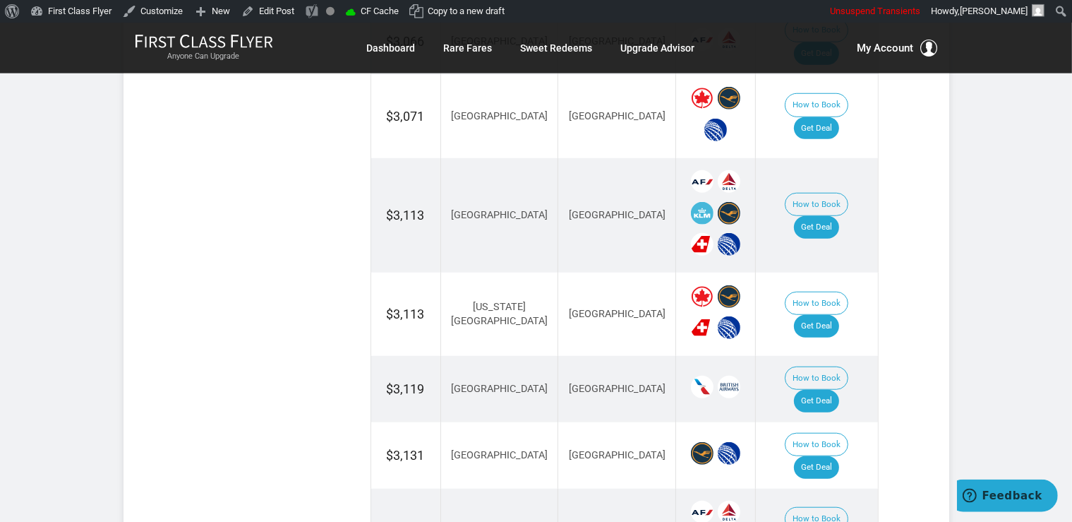
scroll to position [1341, 0]
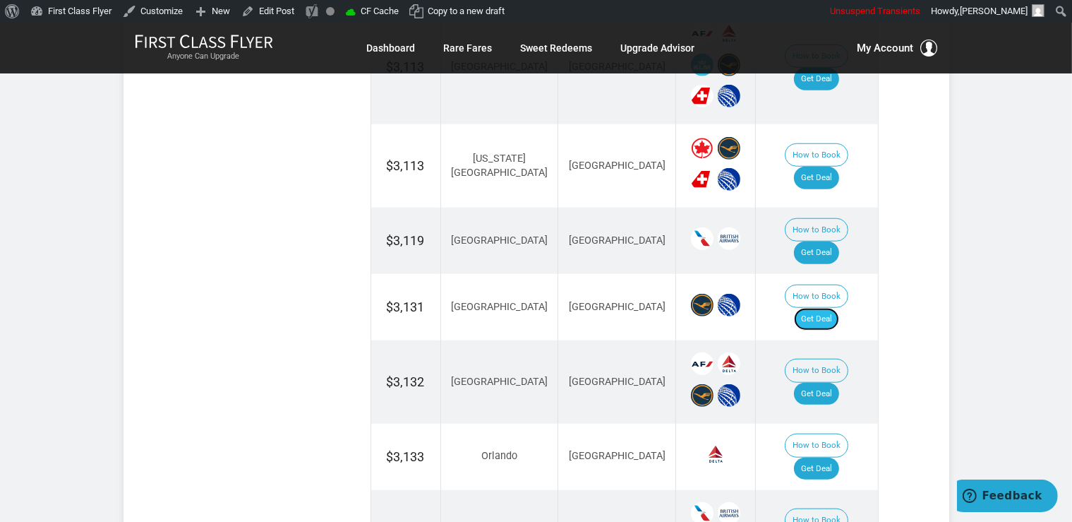
click at [822, 308] on link "Get Deal" at bounding box center [816, 319] width 45 height 23
click at [837, 383] on link "Get Deal" at bounding box center [816, 394] width 45 height 23
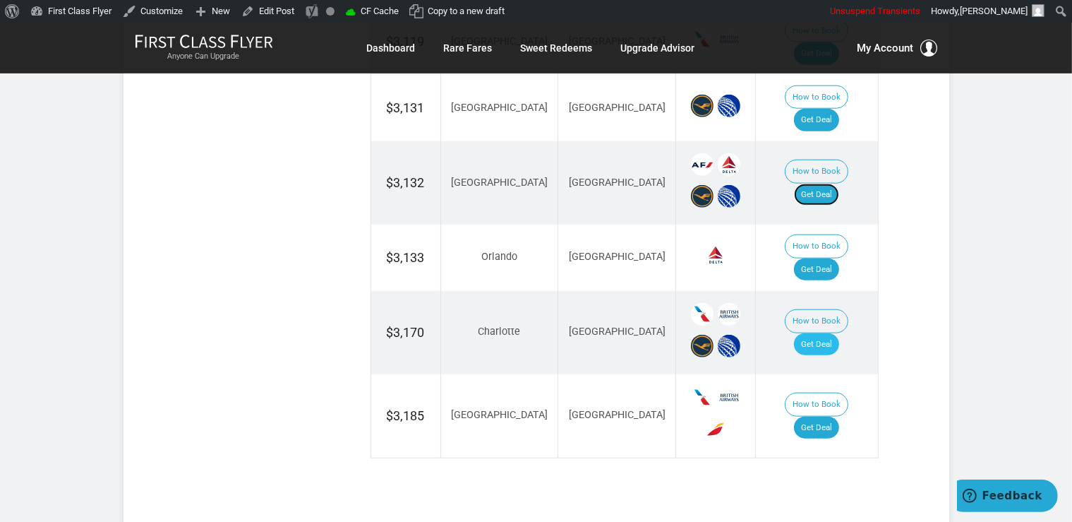
scroll to position [1565, 0]
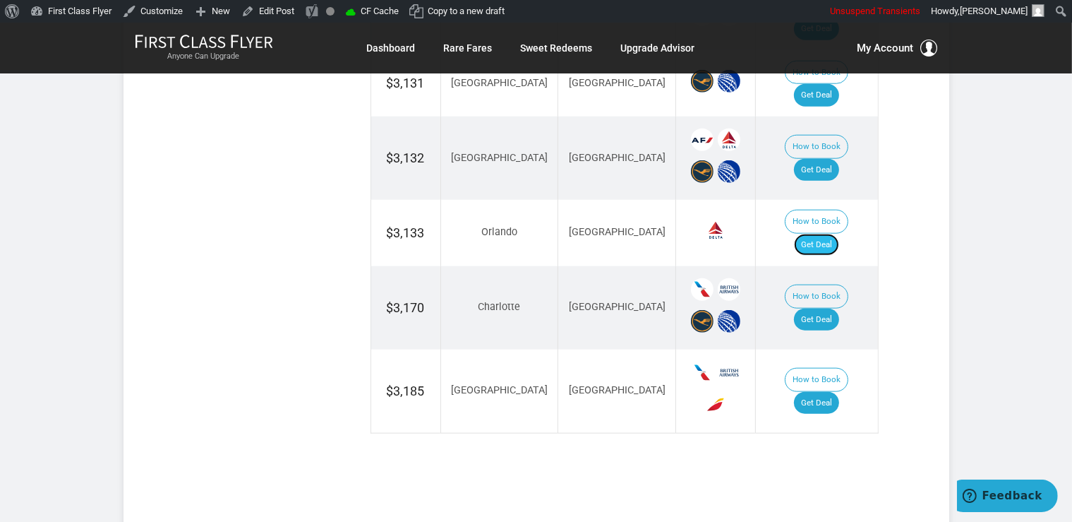
click at [827, 234] on link "Get Deal" at bounding box center [816, 245] width 45 height 23
click at [820, 392] on link "Get Deal" at bounding box center [816, 403] width 45 height 23
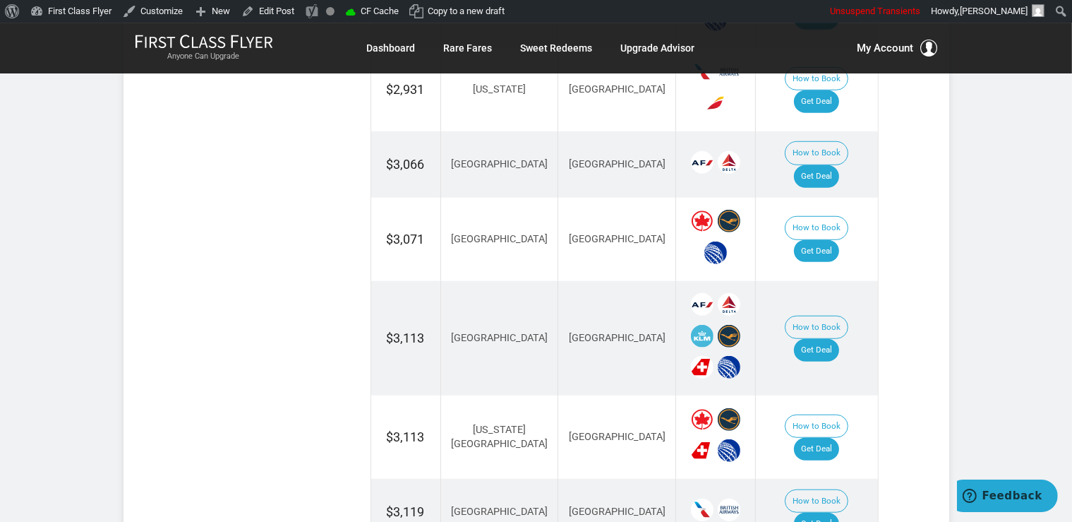
scroll to position [1043, 0]
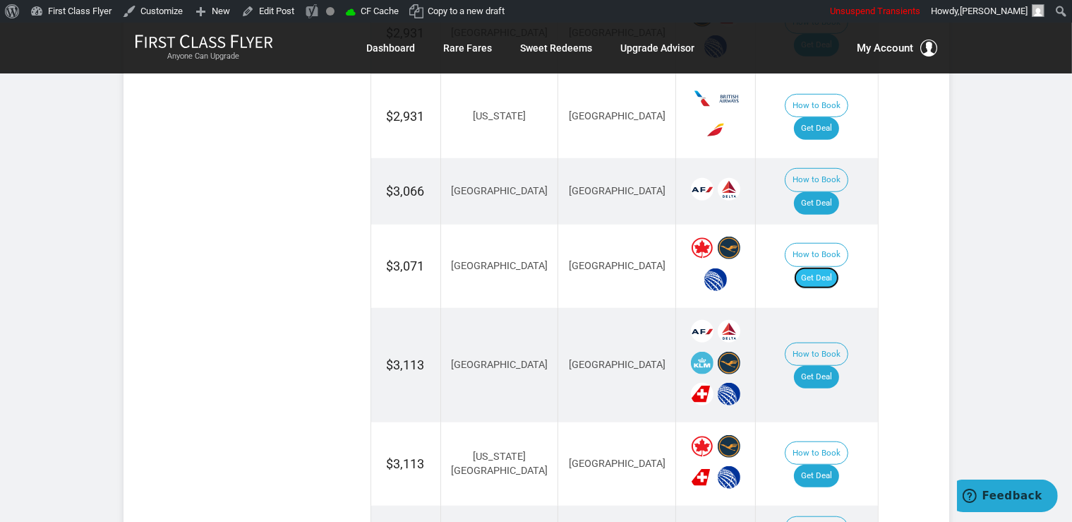
click at [834, 267] on link "Get Deal" at bounding box center [816, 278] width 45 height 23
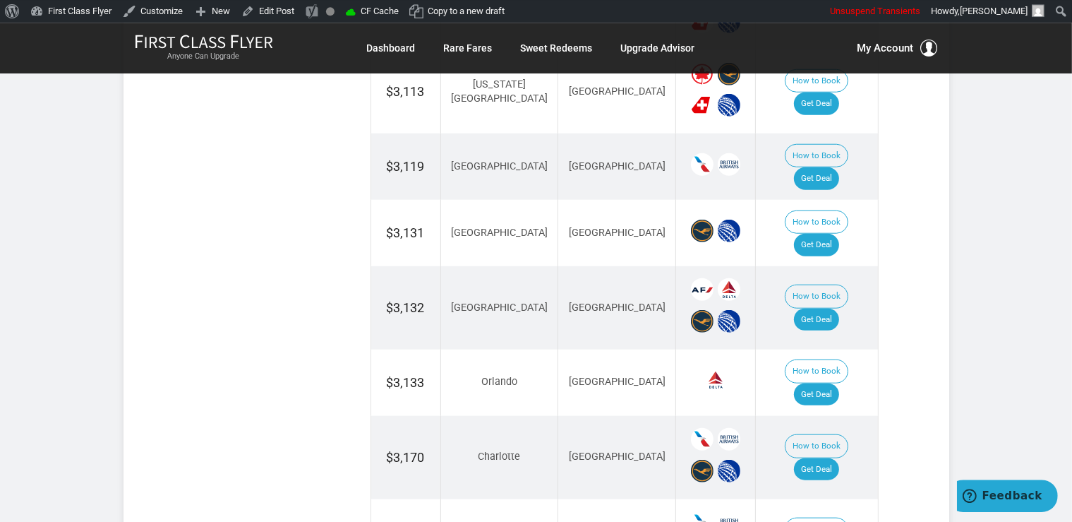
scroll to position [1416, 0]
click at [837, 457] on link "Get Deal" at bounding box center [816, 468] width 45 height 23
click at [834, 457] on link "Get Deal" at bounding box center [816, 468] width 45 height 23
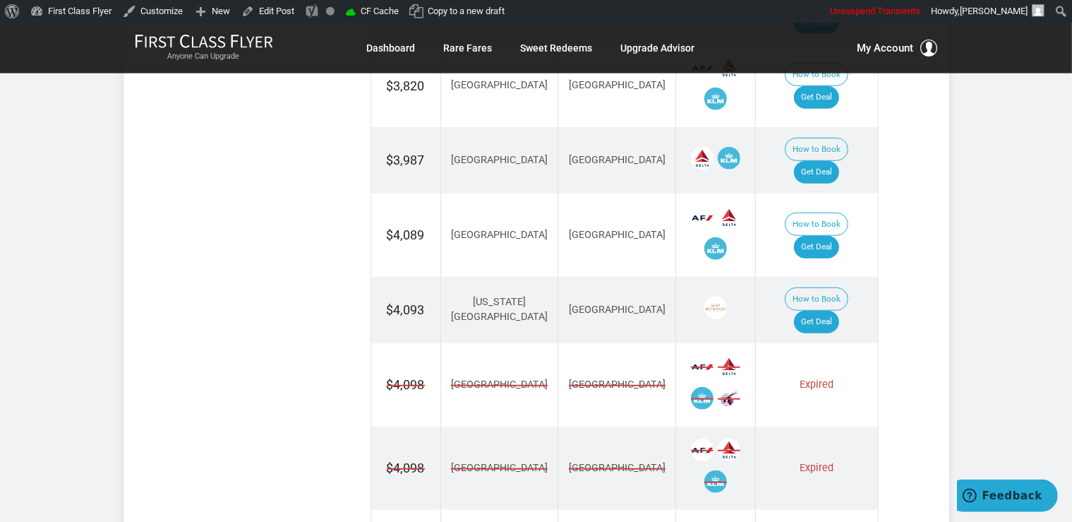
scroll to position [1043, 0]
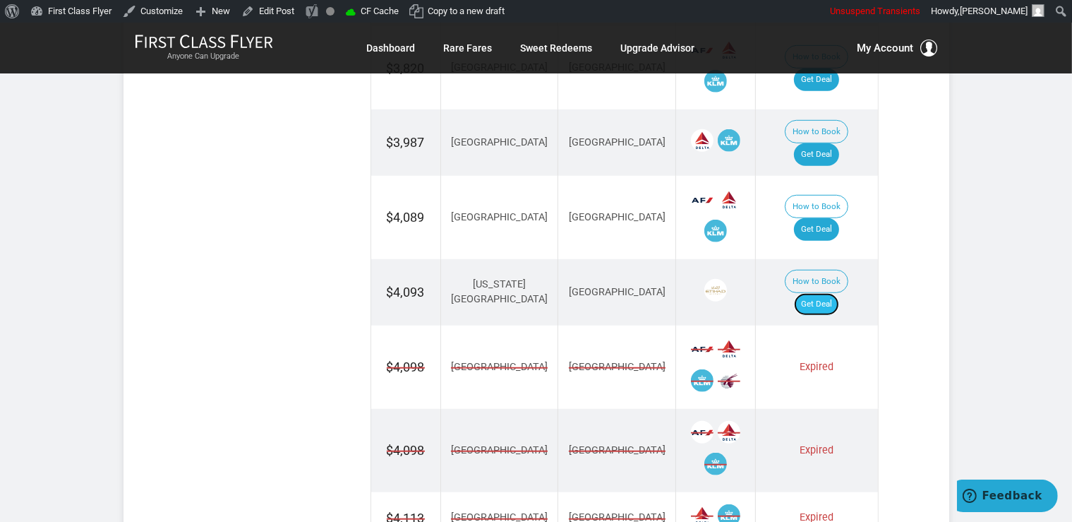
click at [836, 293] on link "Get Deal" at bounding box center [816, 304] width 45 height 23
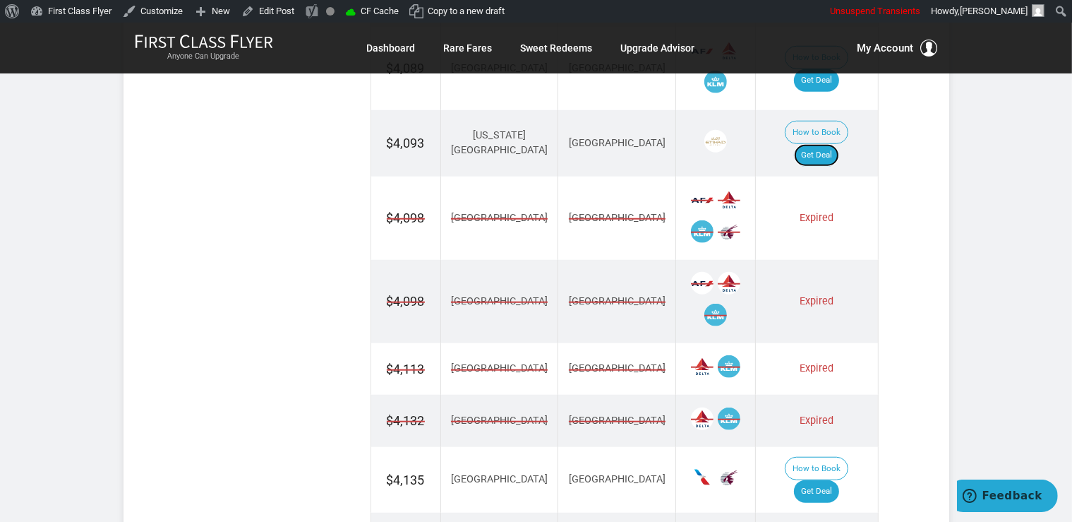
scroll to position [968, 0]
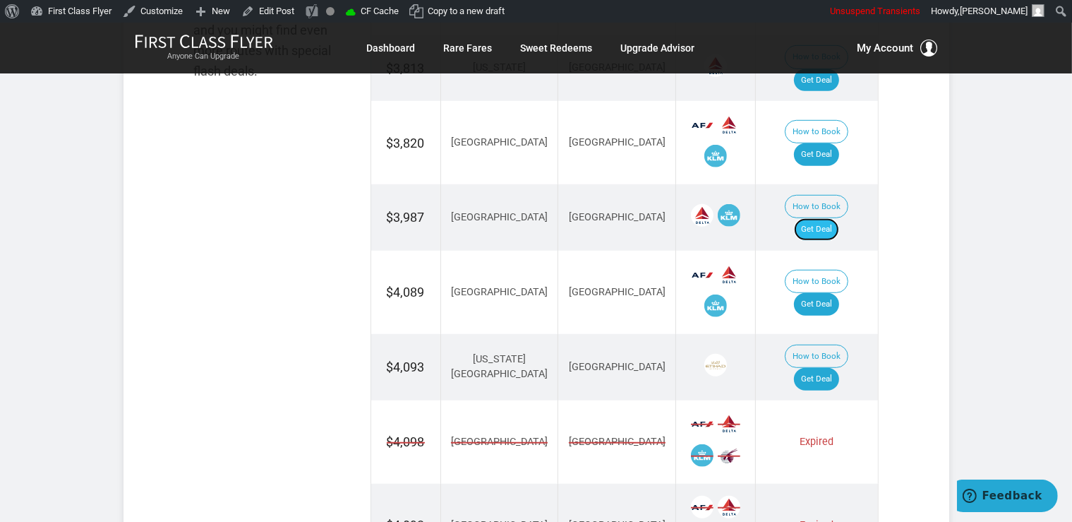
click at [839, 218] on link "Get Deal" at bounding box center [816, 229] width 45 height 23
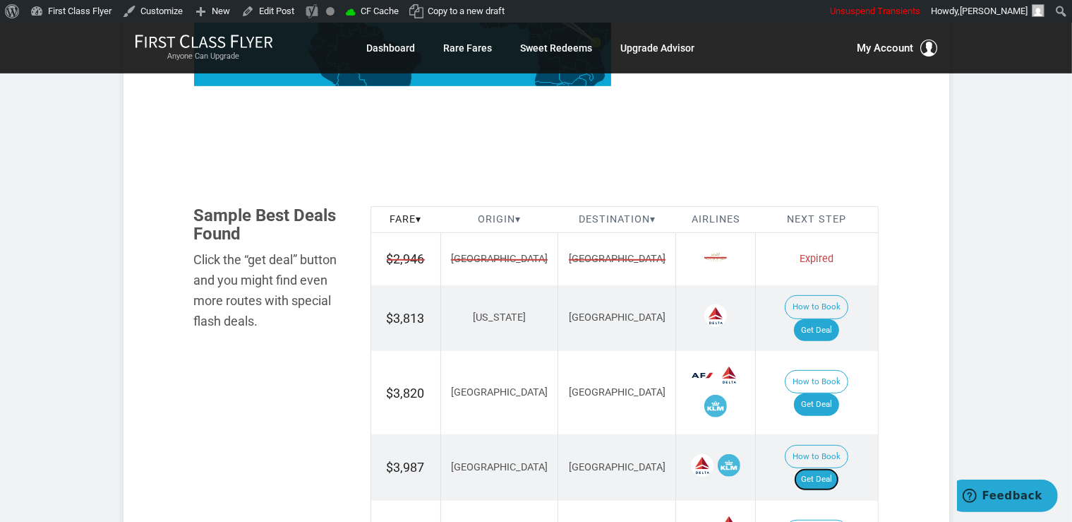
scroll to position [745, 0]
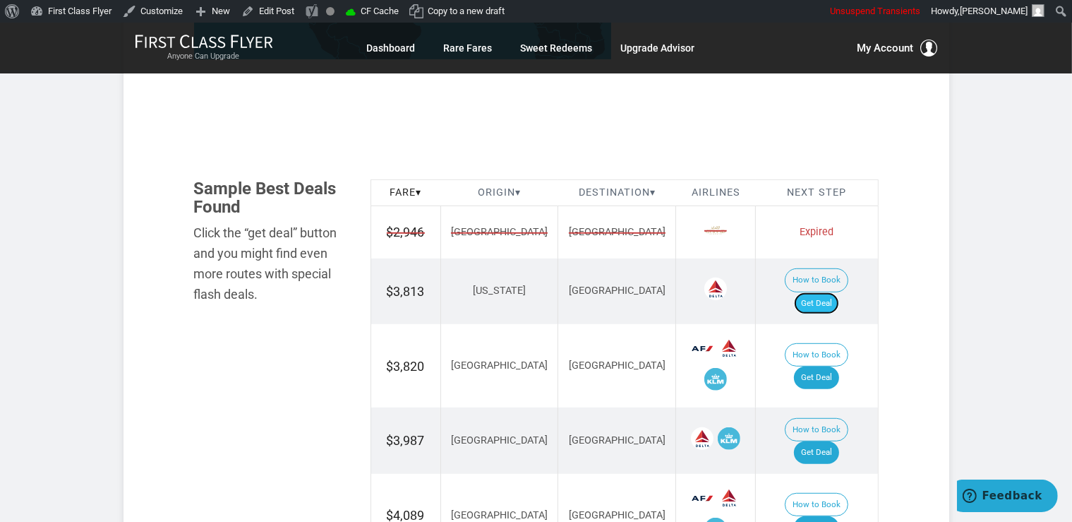
click at [831, 292] on link "Get Deal" at bounding box center [816, 303] width 45 height 23
click at [826, 366] on link "Get Deal" at bounding box center [816, 377] width 45 height 23
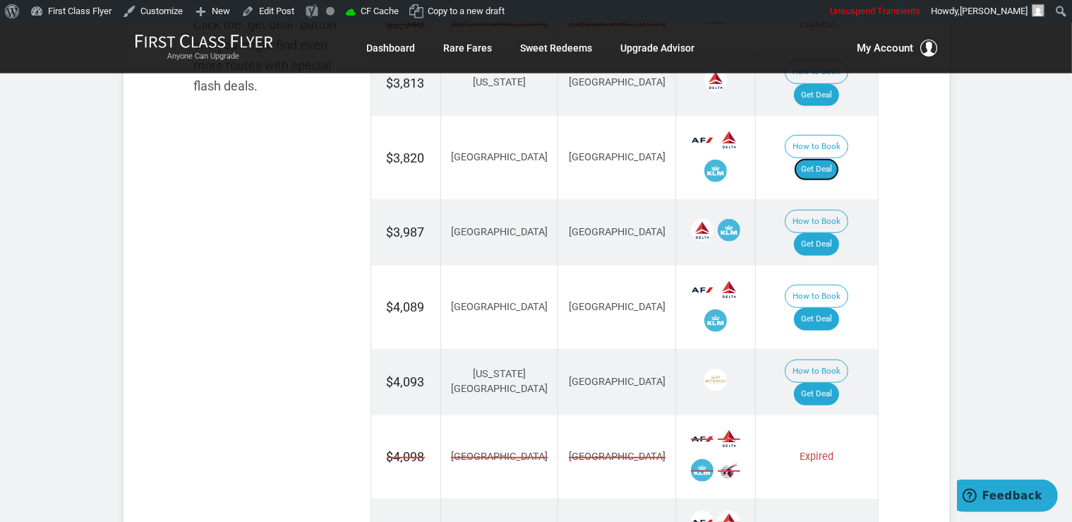
scroll to position [968, 0]
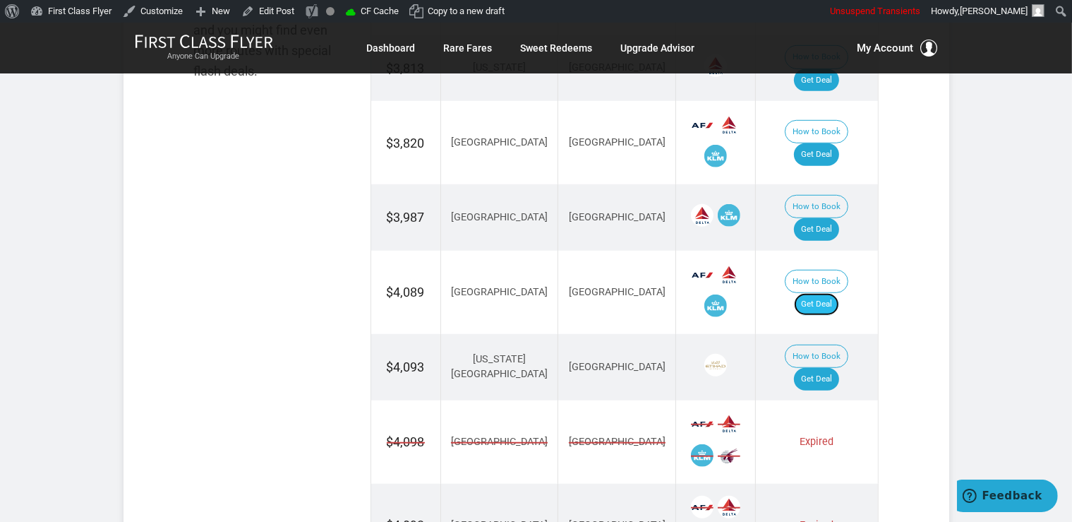
click at [830, 293] on link "Get Deal" at bounding box center [816, 304] width 45 height 23
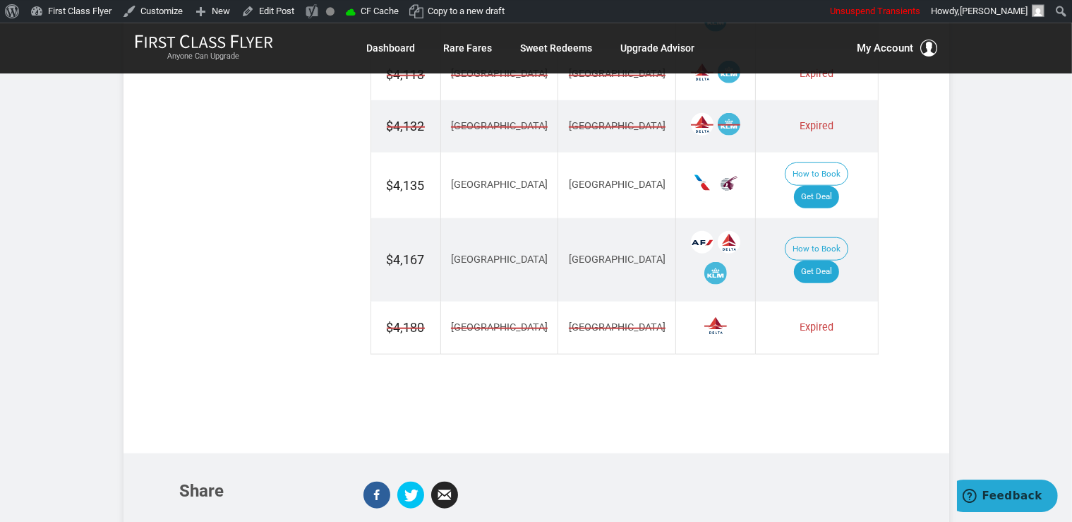
scroll to position [1491, 0]
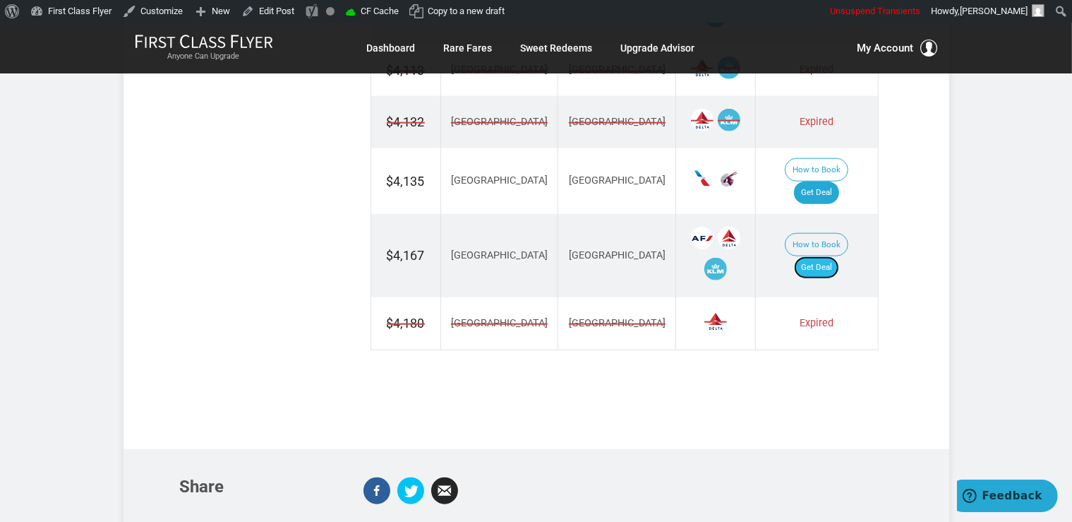
click at [827, 256] on link "Get Deal" at bounding box center [816, 267] width 45 height 23
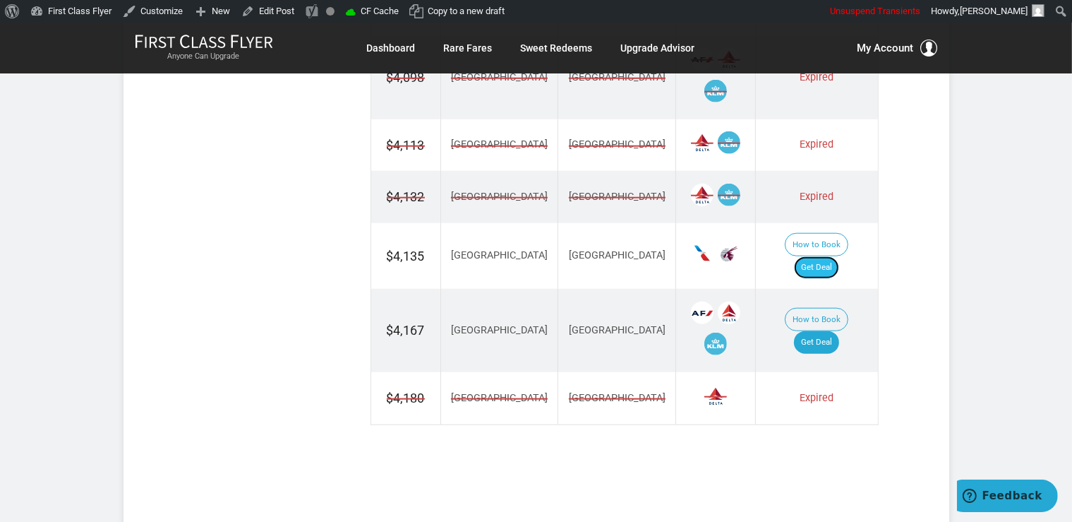
click at [829, 256] on link "Get Deal" at bounding box center [816, 267] width 45 height 23
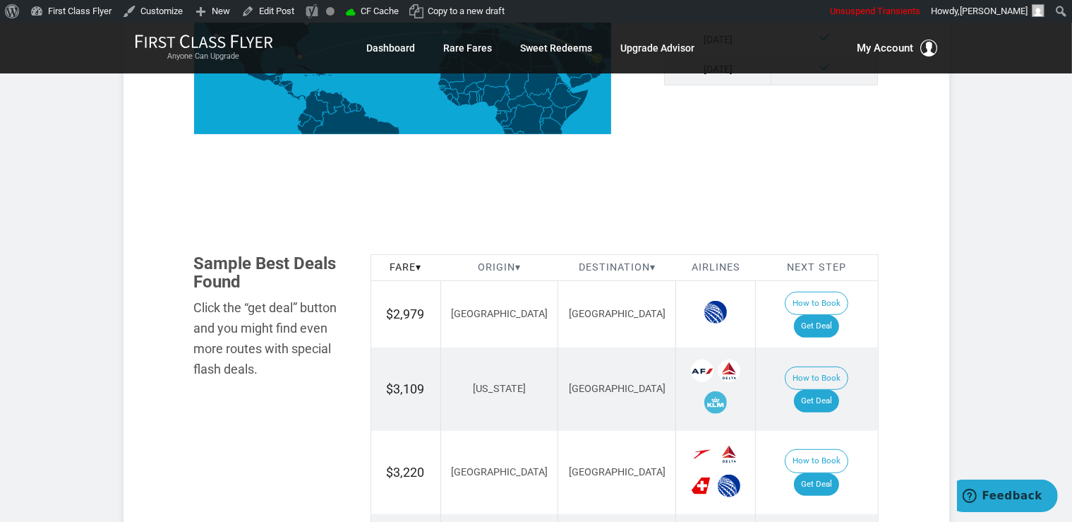
scroll to position [745, 0]
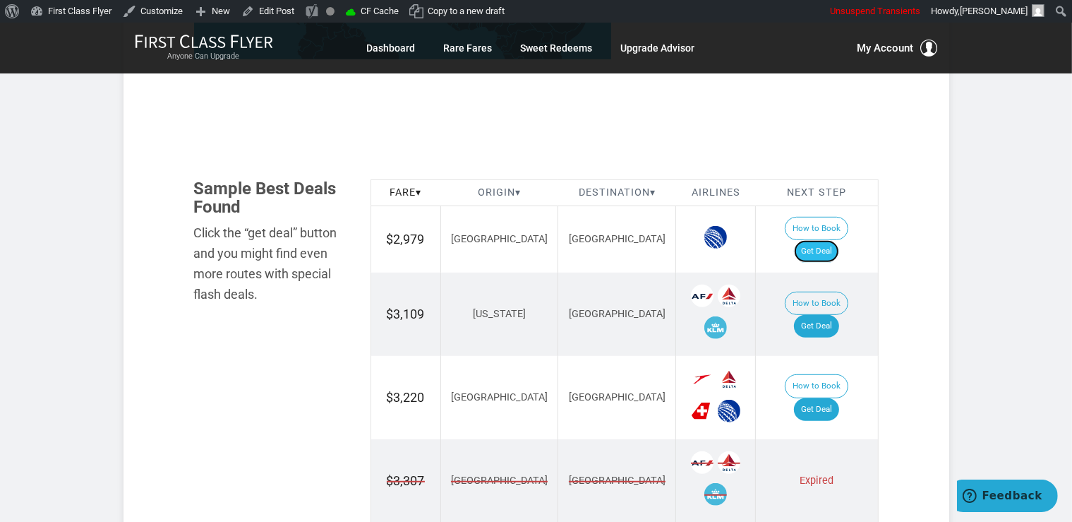
click at [838, 240] on link "Get Deal" at bounding box center [816, 251] width 45 height 23
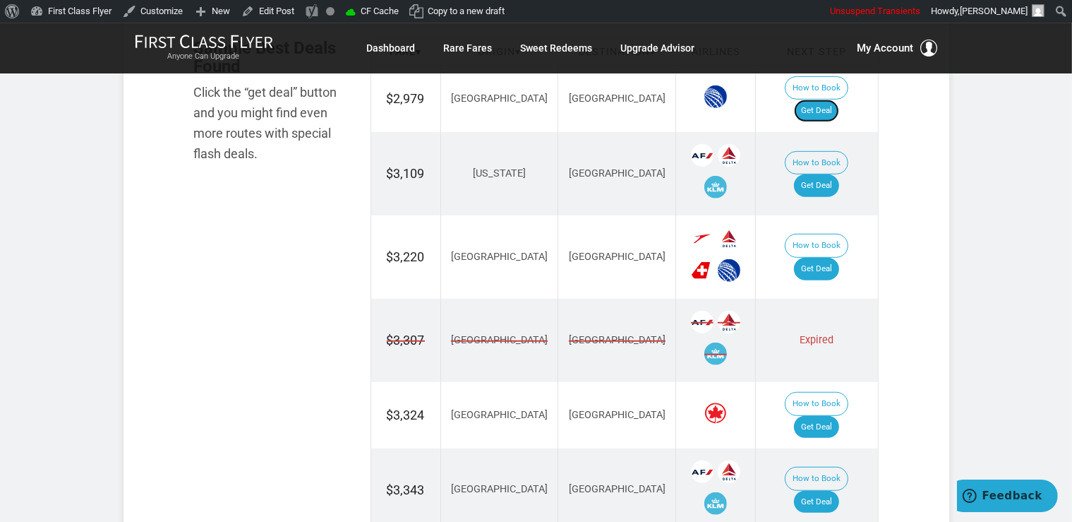
scroll to position [894, 0]
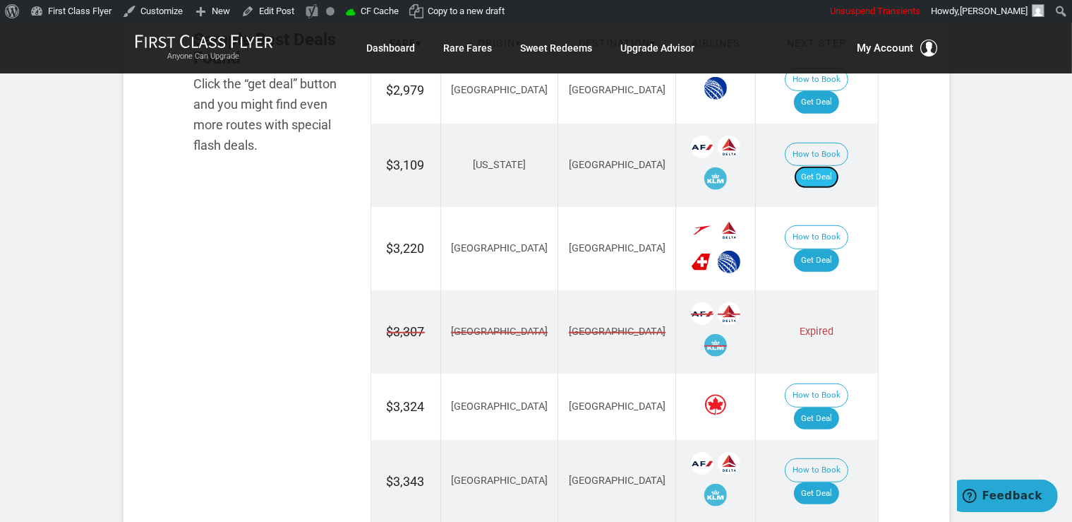
click at [831, 166] on link "Get Deal" at bounding box center [816, 177] width 45 height 23
click at [827, 249] on link "Get Deal" at bounding box center [816, 260] width 45 height 23
click at [835, 407] on link "Get Deal" at bounding box center [816, 418] width 45 height 23
click at [827, 407] on link "Get Deal" at bounding box center [816, 418] width 45 height 23
click at [834, 482] on link "Get Deal" at bounding box center [816, 493] width 45 height 23
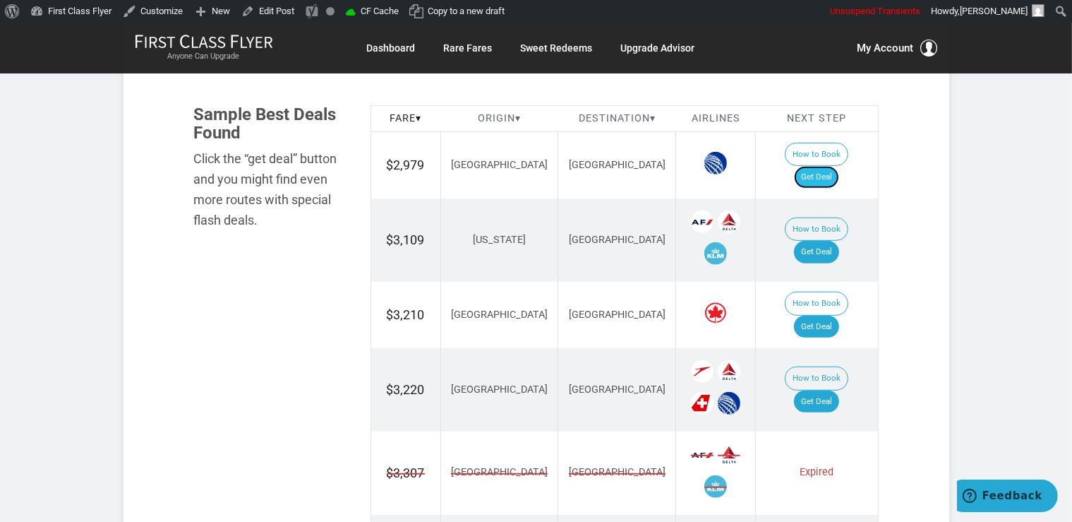
click at [831, 166] on link "Get Deal" at bounding box center [816, 177] width 45 height 23
click at [824, 241] on link "Get Deal" at bounding box center [816, 252] width 45 height 23
click at [817, 316] on link "Get Deal" at bounding box center [816, 327] width 45 height 23
click at [827, 390] on link "Get Deal" at bounding box center [816, 401] width 45 height 23
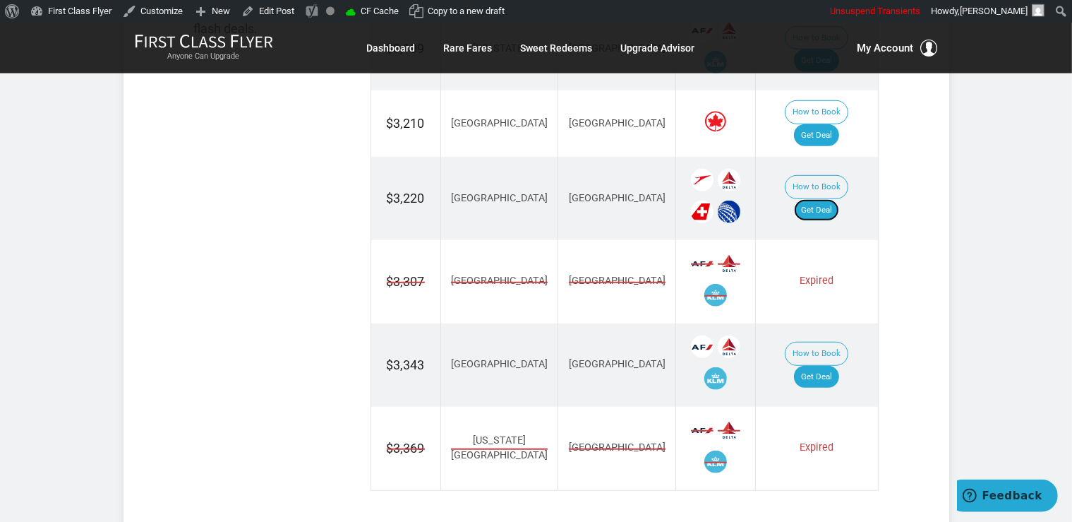
scroll to position [1043, 0]
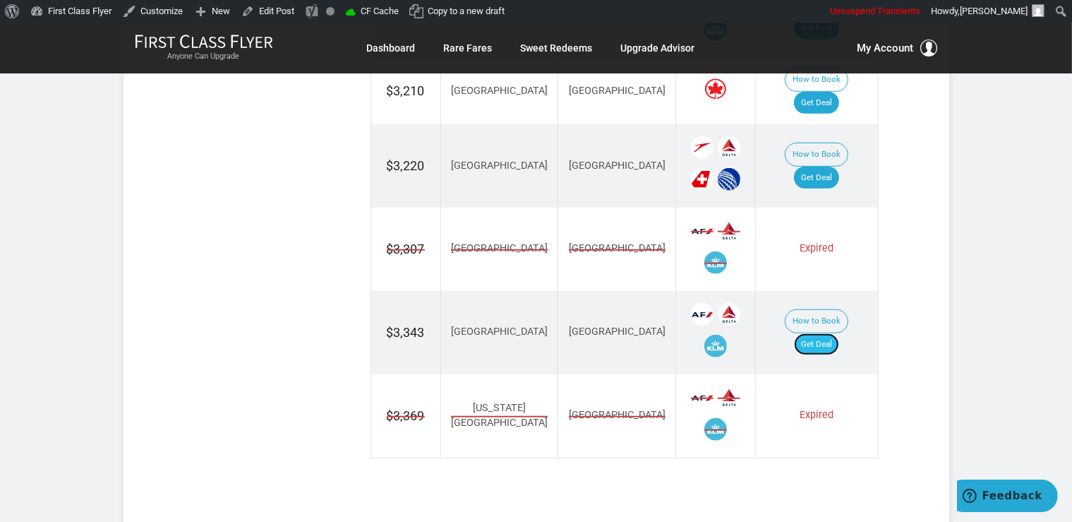
click at [831, 333] on link "Get Deal" at bounding box center [816, 344] width 45 height 23
